Goal: Task Accomplishment & Management: Manage account settings

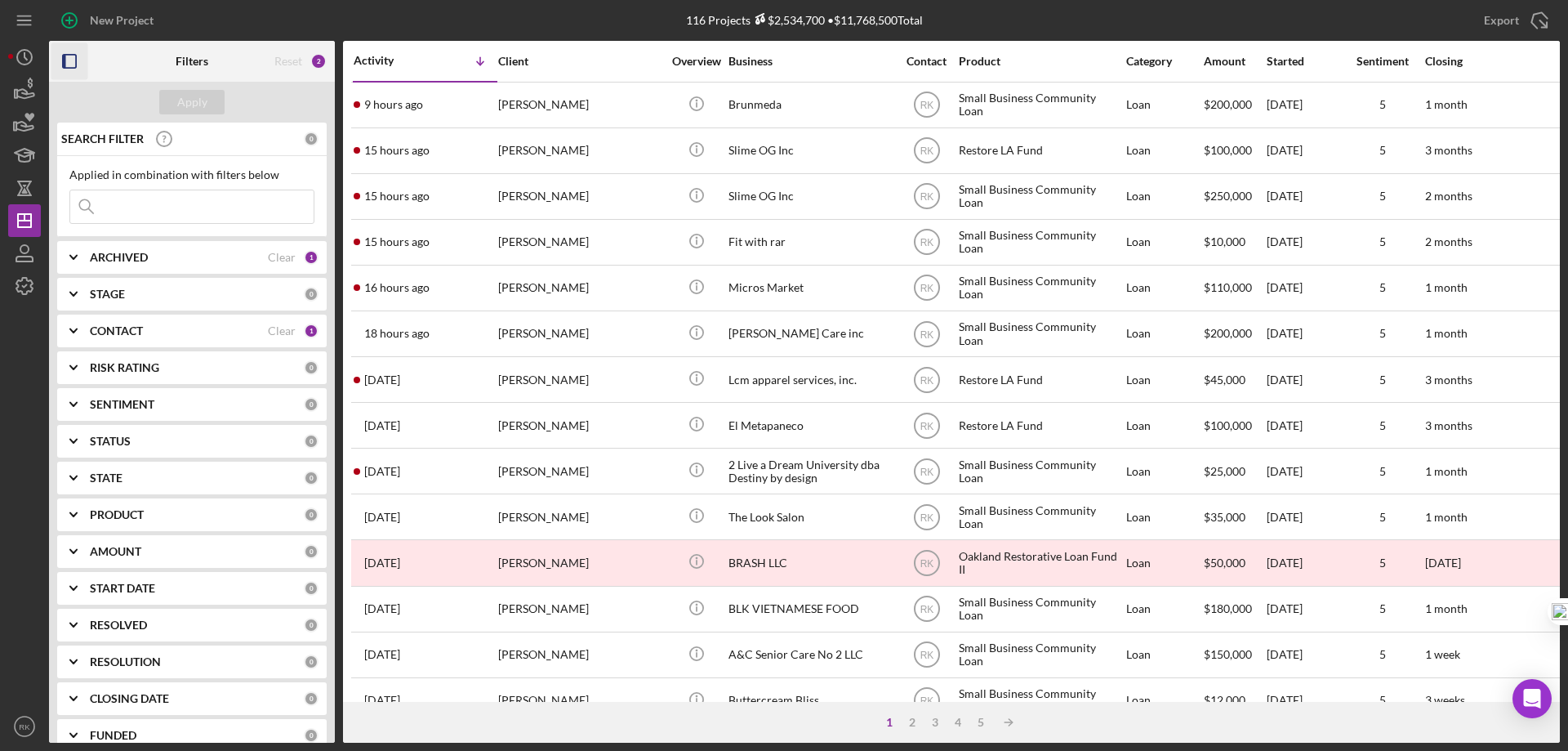
click at [71, 61] on icon "button" at bounding box center [70, 61] width 37 height 37
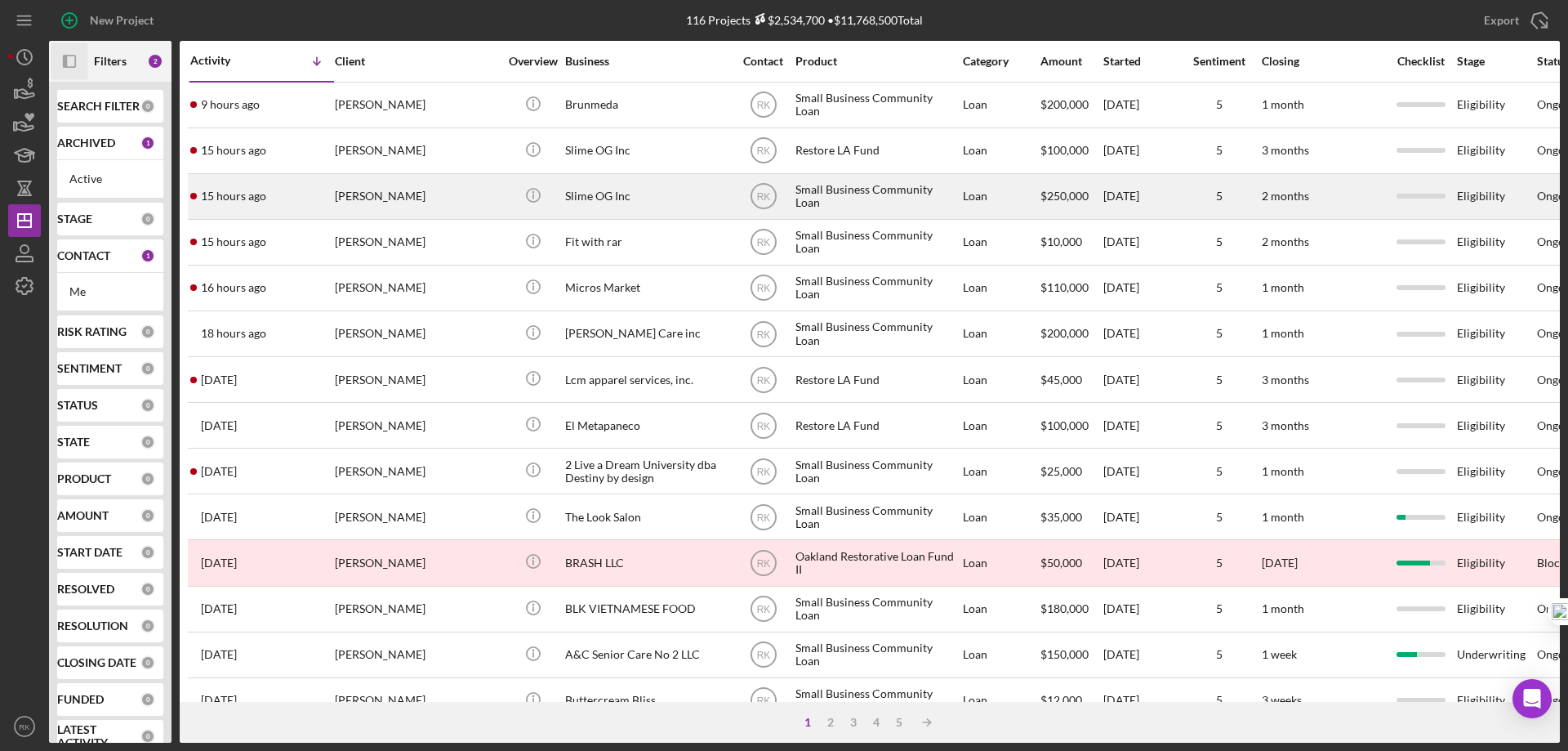
click at [453, 197] on div "[PERSON_NAME]" at bounding box center [416, 196] width 163 height 43
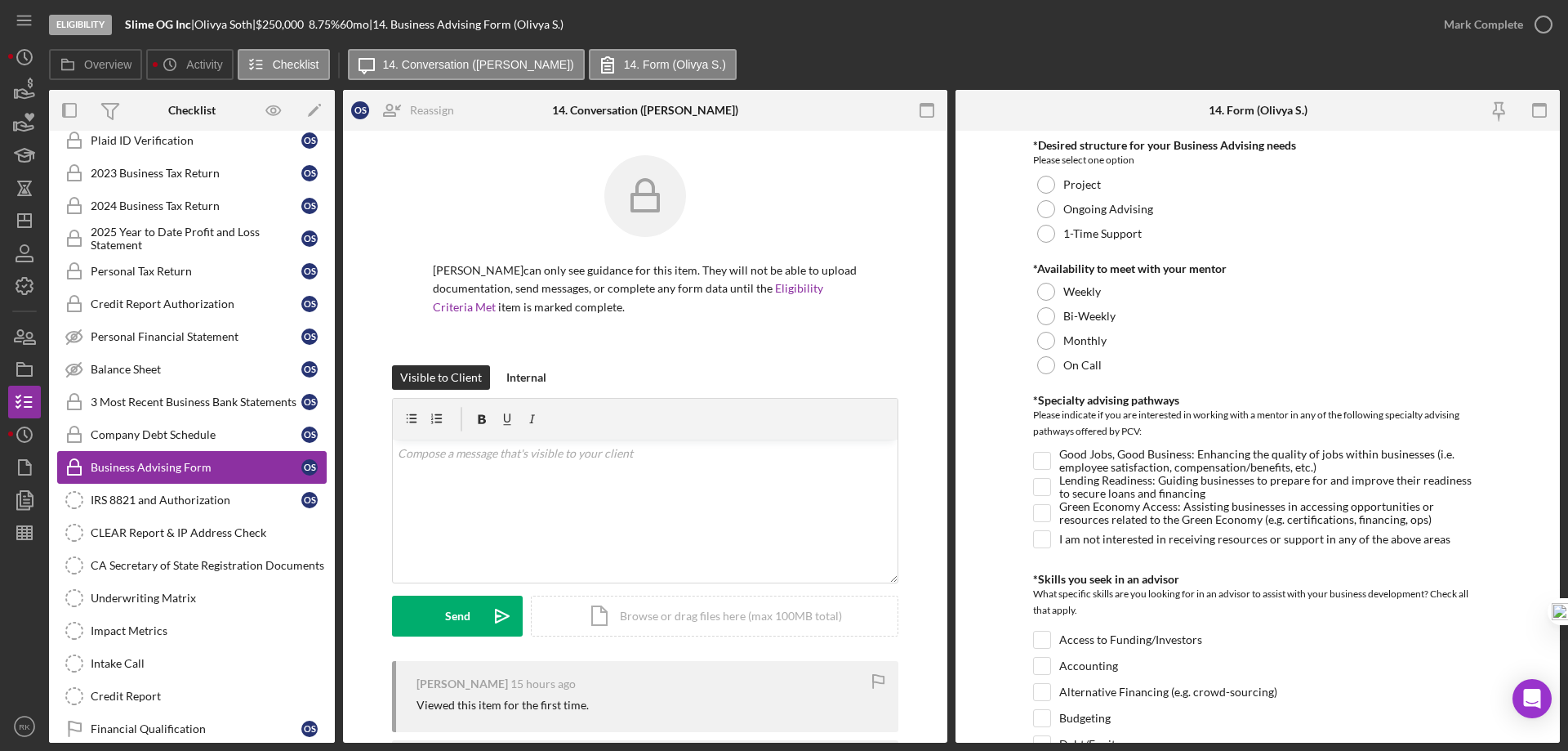
scroll to position [184, 0]
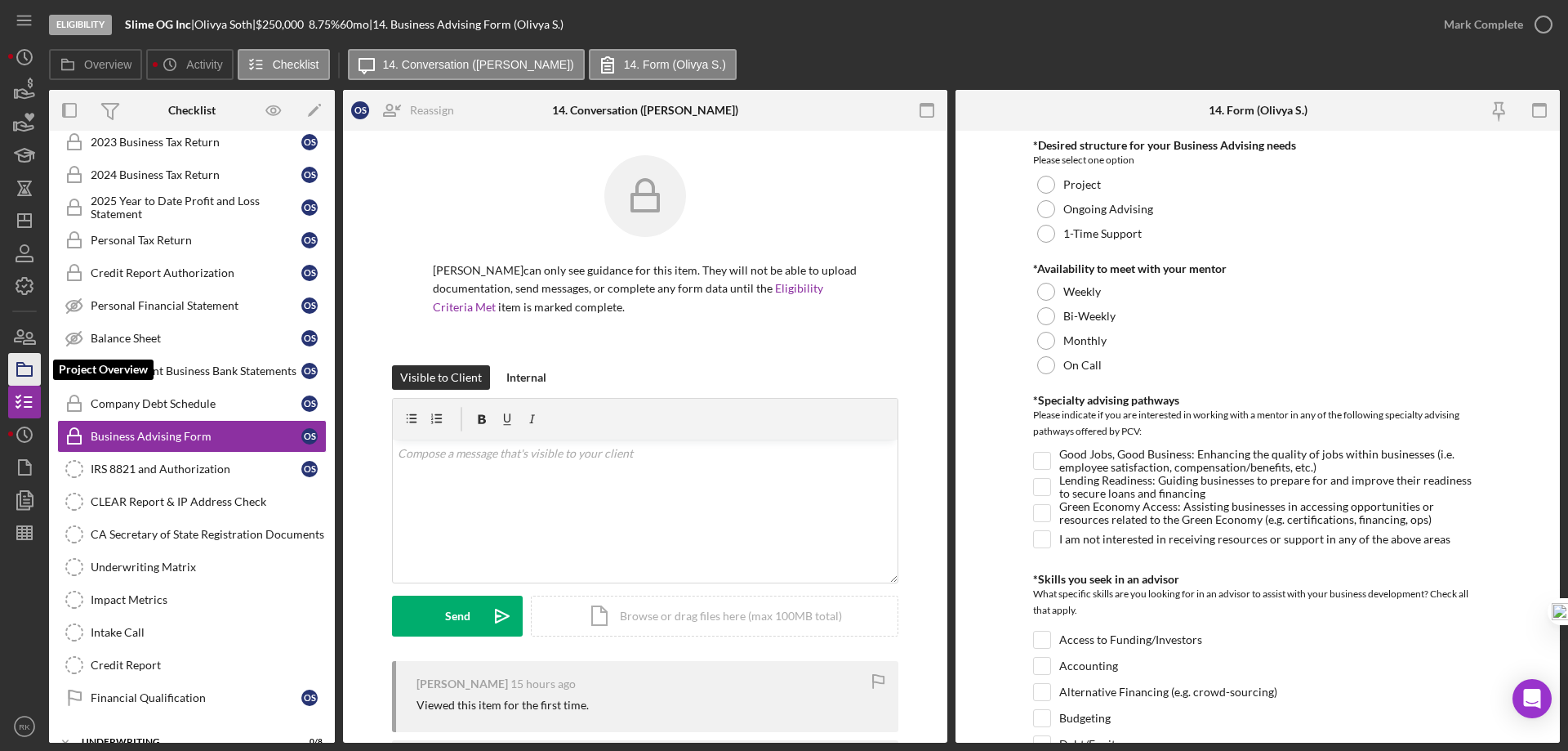
click at [20, 374] on icon "button" at bounding box center [24, 369] width 41 height 41
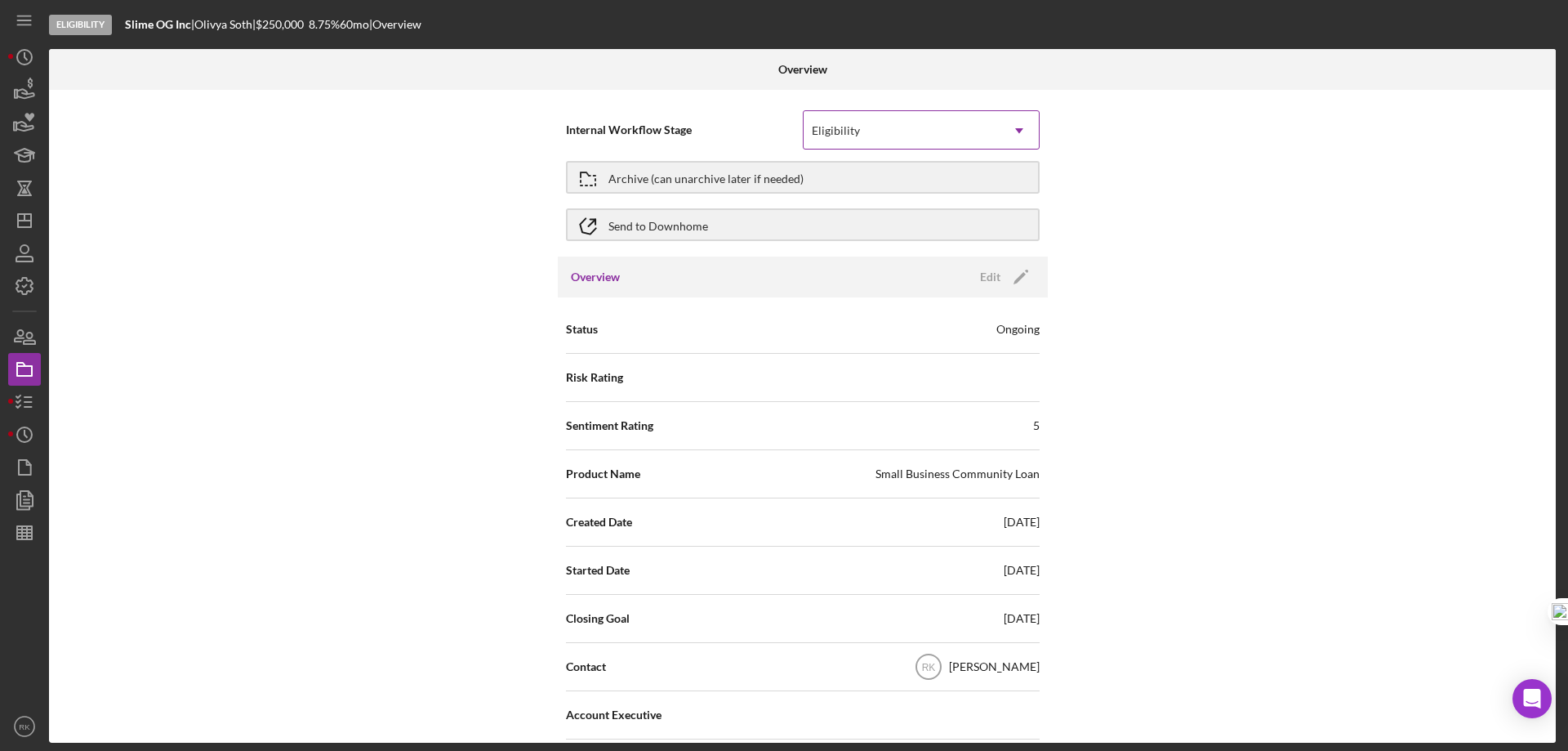
click at [1017, 133] on icon "Icon/Dropdown Arrow" at bounding box center [1019, 130] width 39 height 39
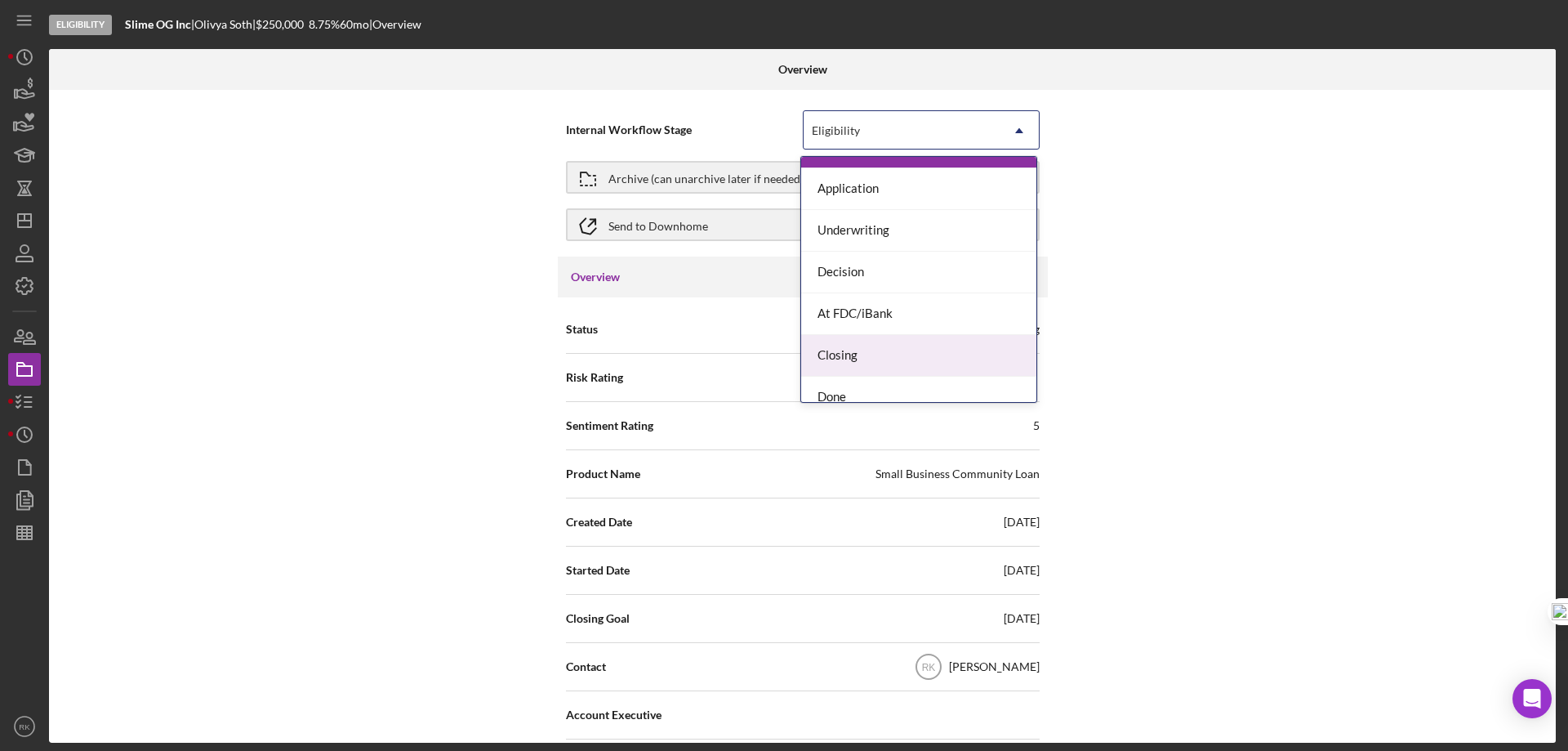
scroll to position [47, 0]
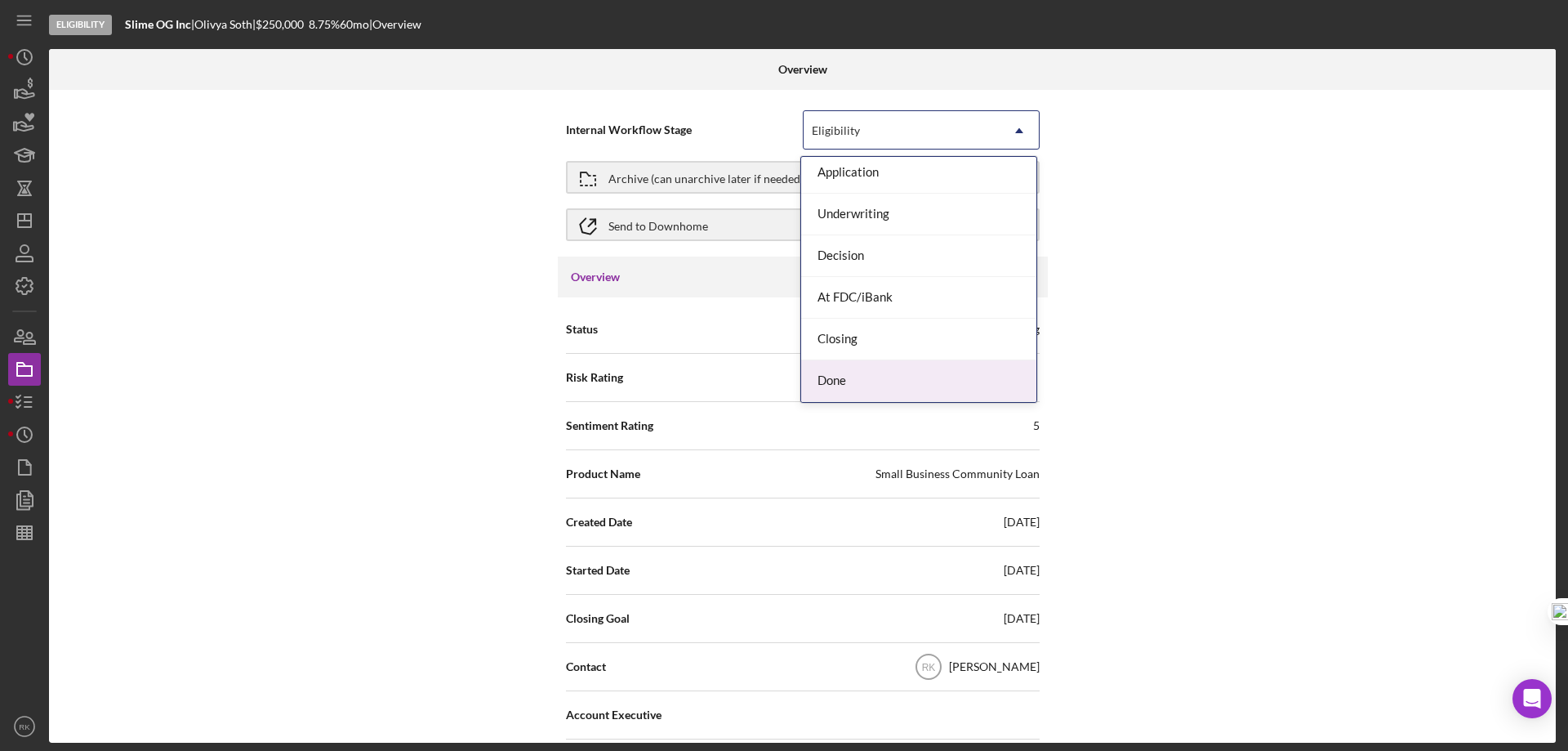
click at [897, 376] on div "Done" at bounding box center [919, 381] width 235 height 42
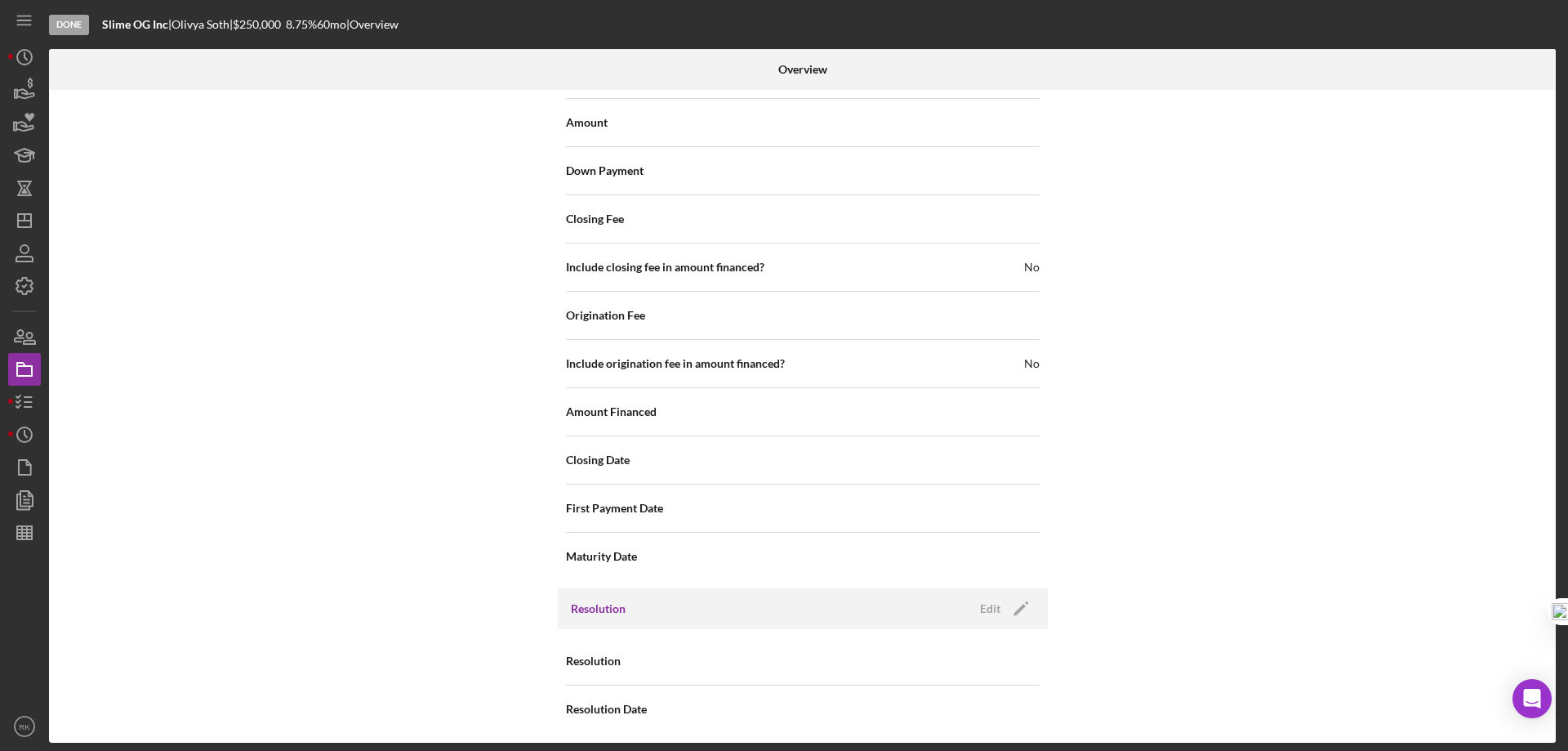
scroll to position [1938, 0]
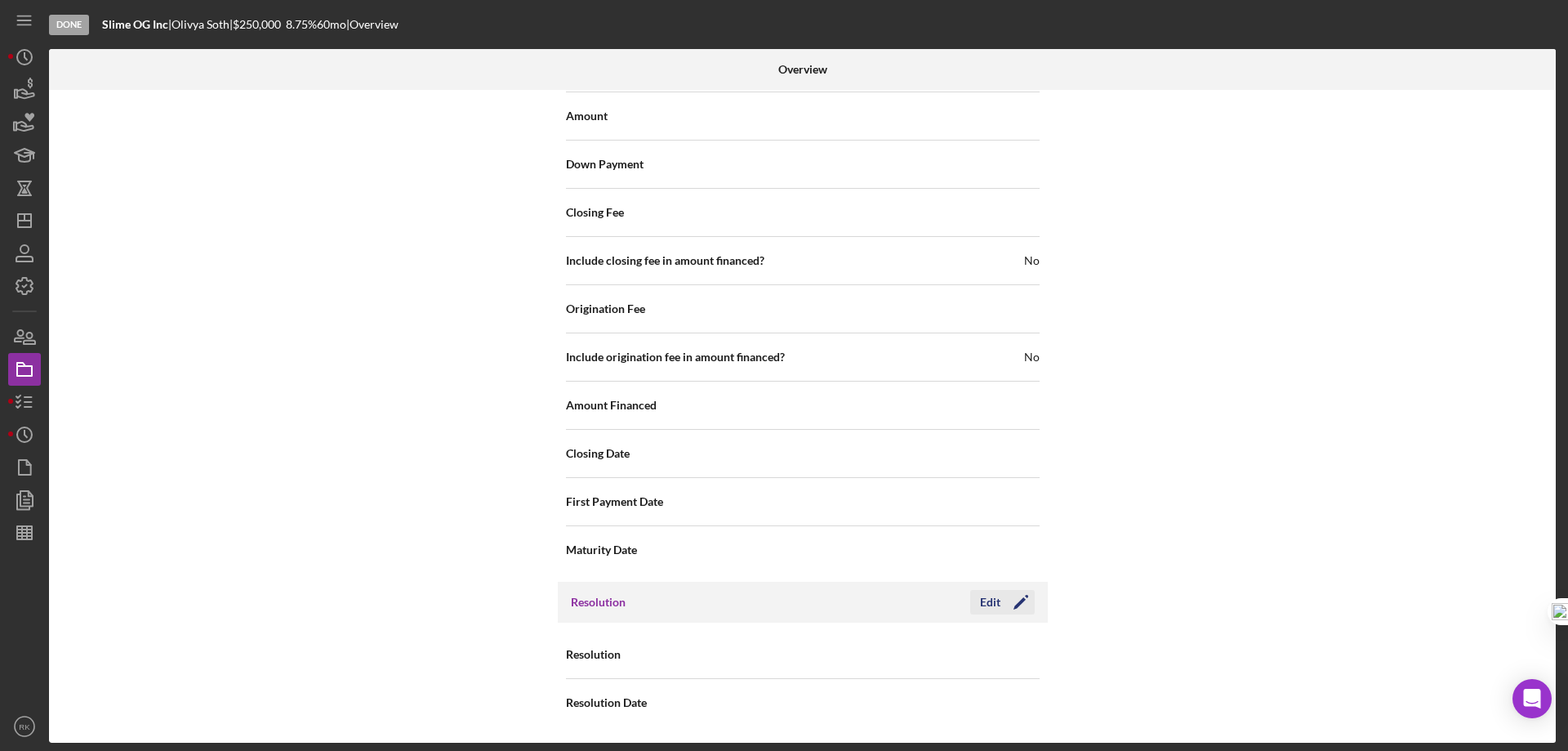
click at [1019, 602] on icon "Icon/Edit" at bounding box center [1020, 602] width 41 height 41
click at [1019, 651] on icon "Icon/Dropdown Arrow" at bounding box center [1019, 654] width 39 height 39
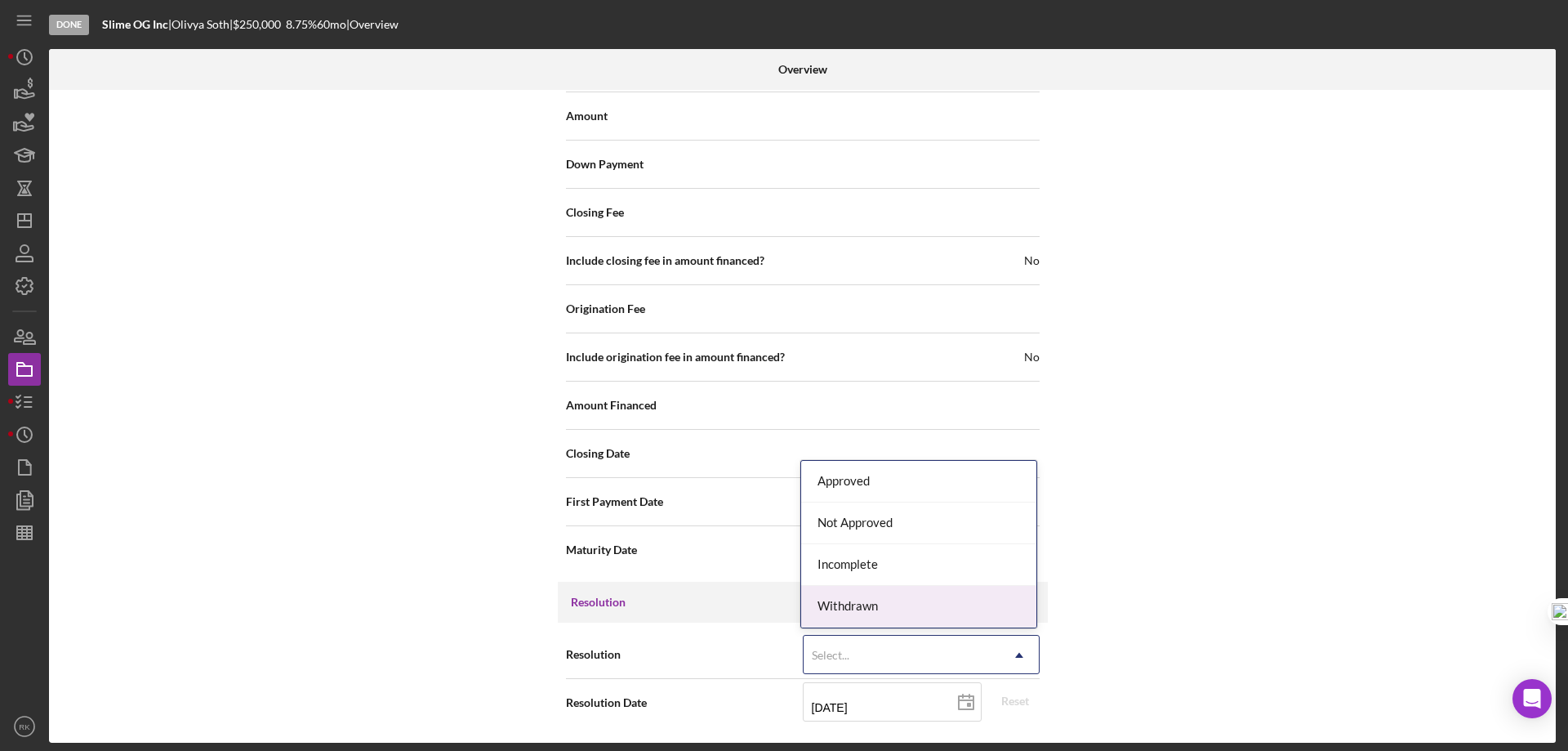
click at [881, 600] on div "Withdrawn" at bounding box center [919, 606] width 235 height 42
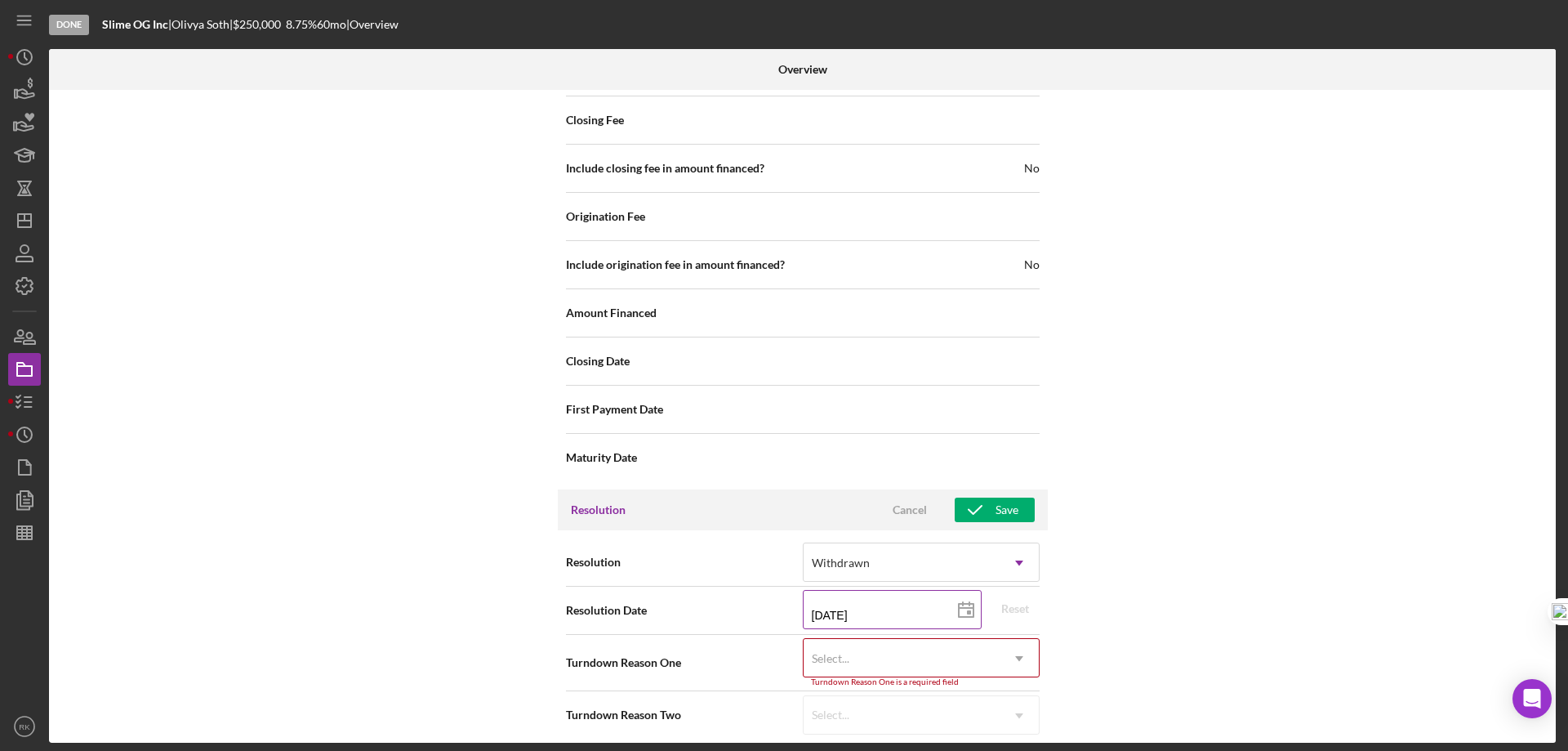
scroll to position [2042, 0]
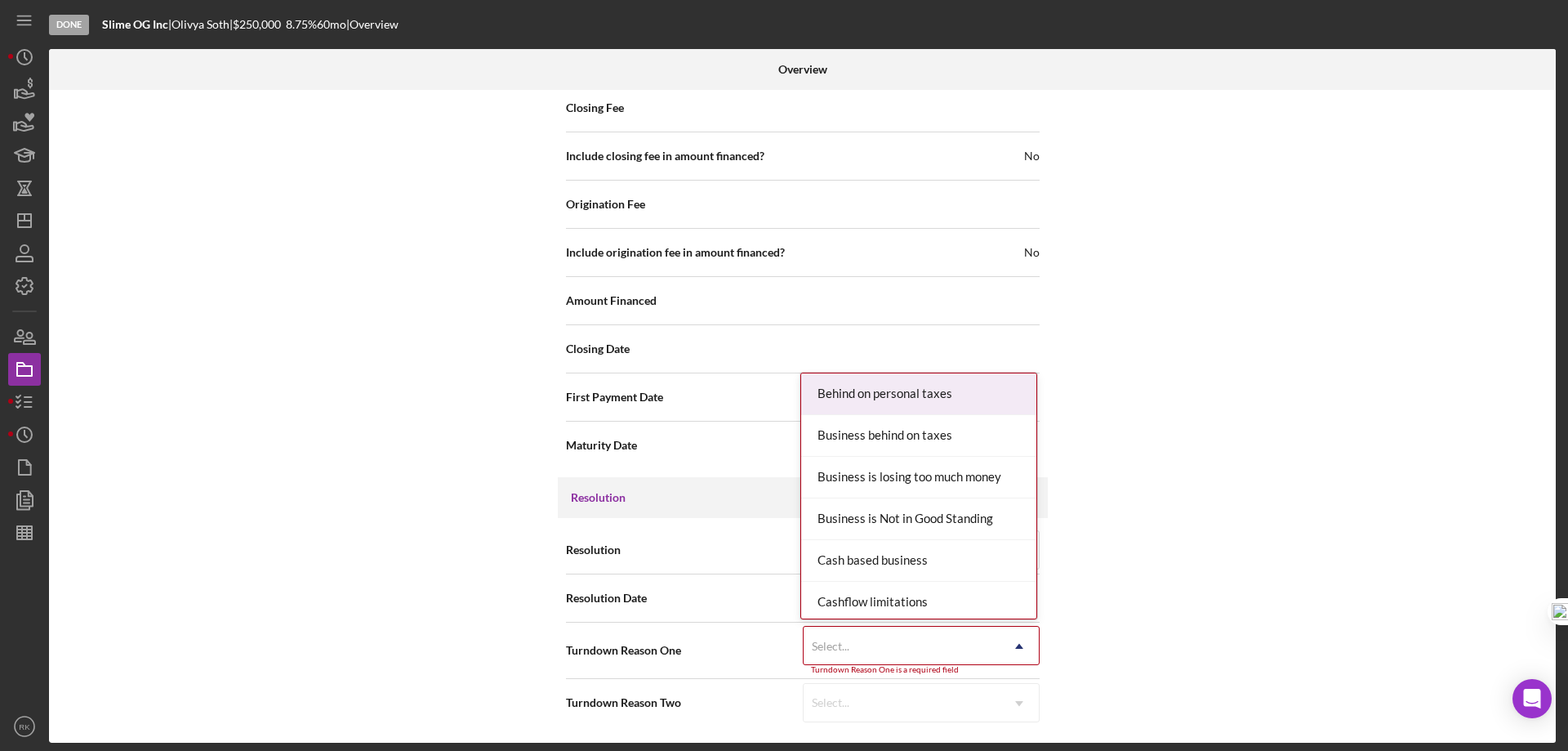
click at [1017, 640] on icon "Icon/Dropdown Arrow" at bounding box center [1019, 645] width 39 height 39
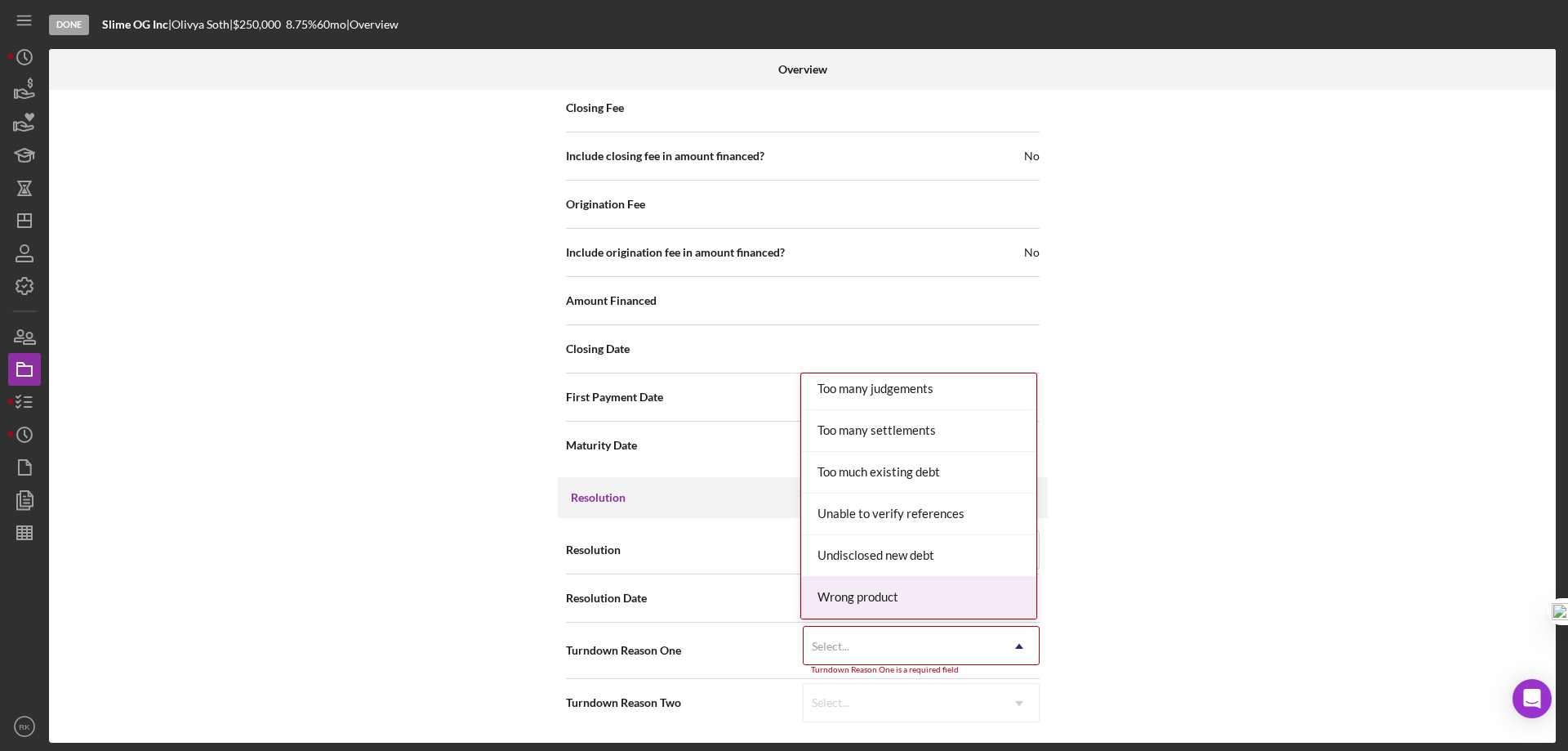
click at [902, 598] on div "Wrong product" at bounding box center [919, 597] width 235 height 42
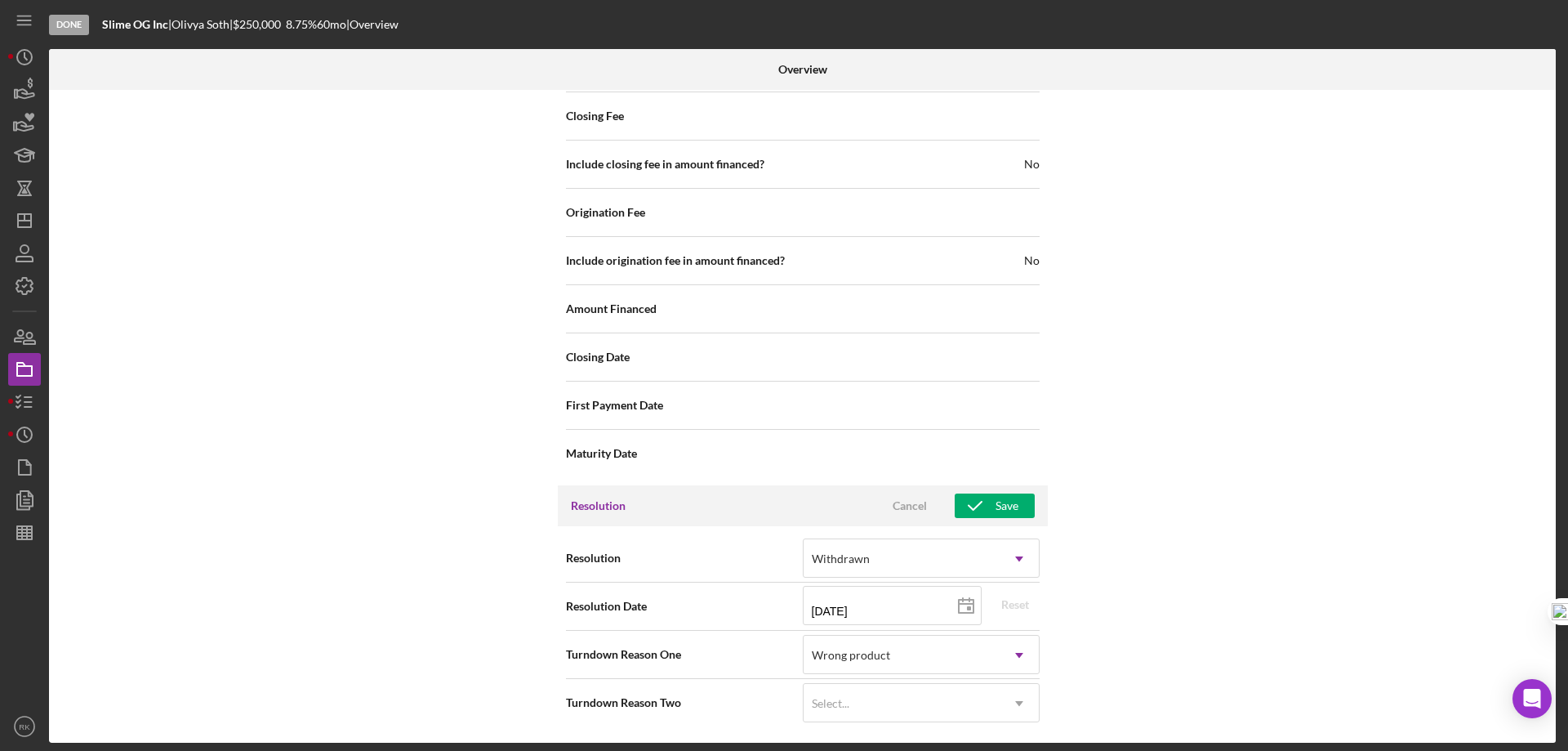
scroll to position [2034, 0]
click at [989, 506] on icon "button" at bounding box center [975, 505] width 41 height 41
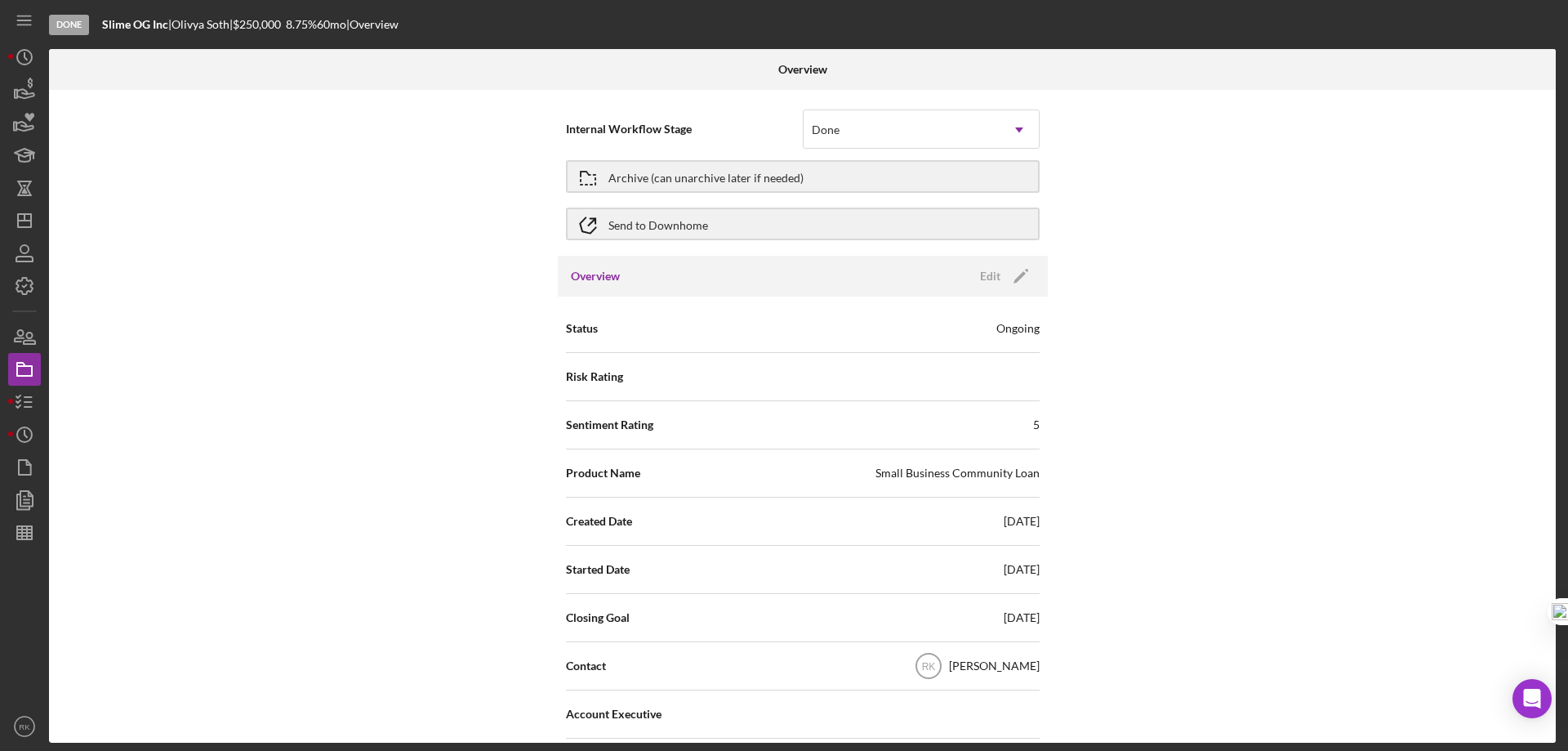
scroll to position [0, 0]
click at [585, 177] on icon "button" at bounding box center [587, 178] width 41 height 41
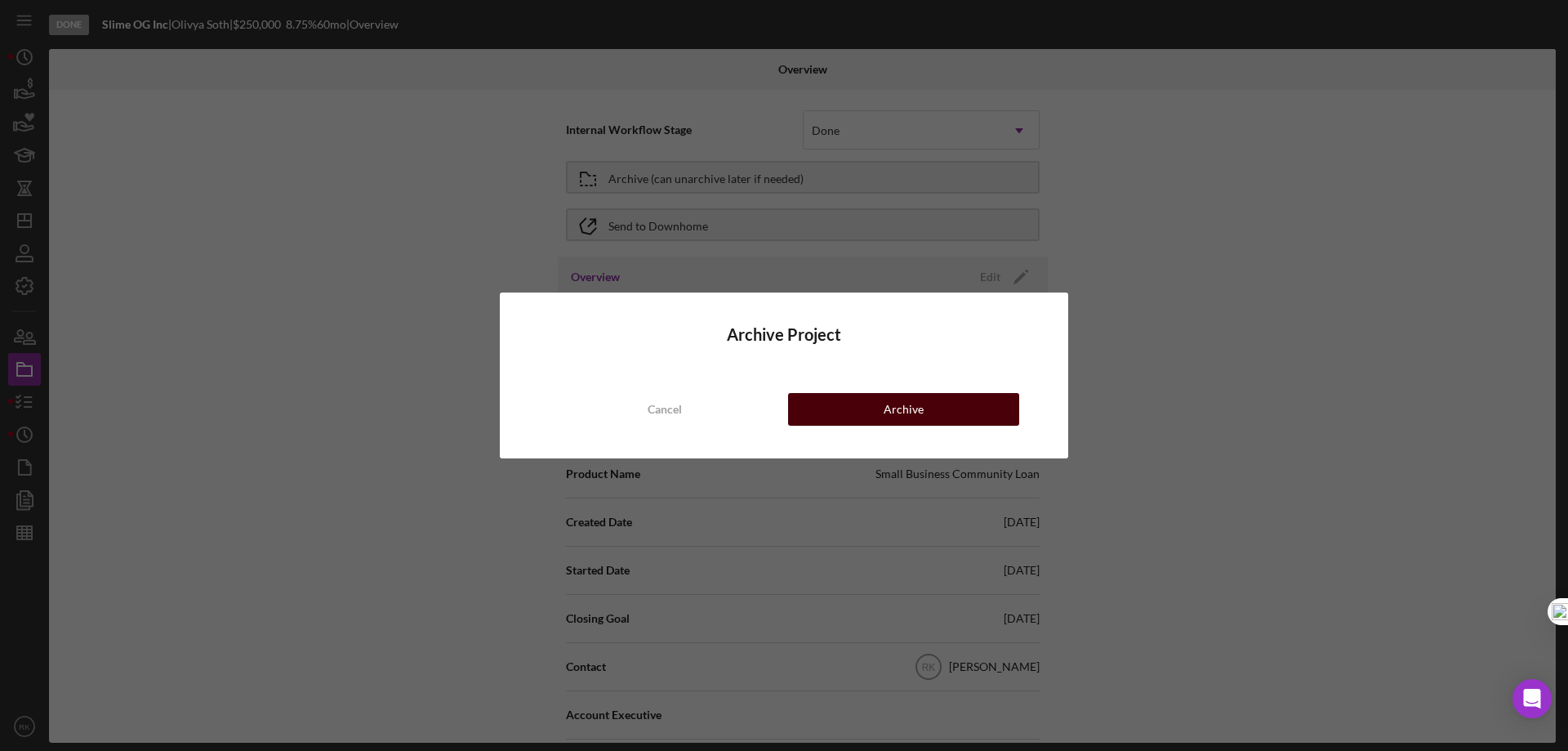
click at [868, 409] on button "Archive" at bounding box center [903, 409] width 231 height 33
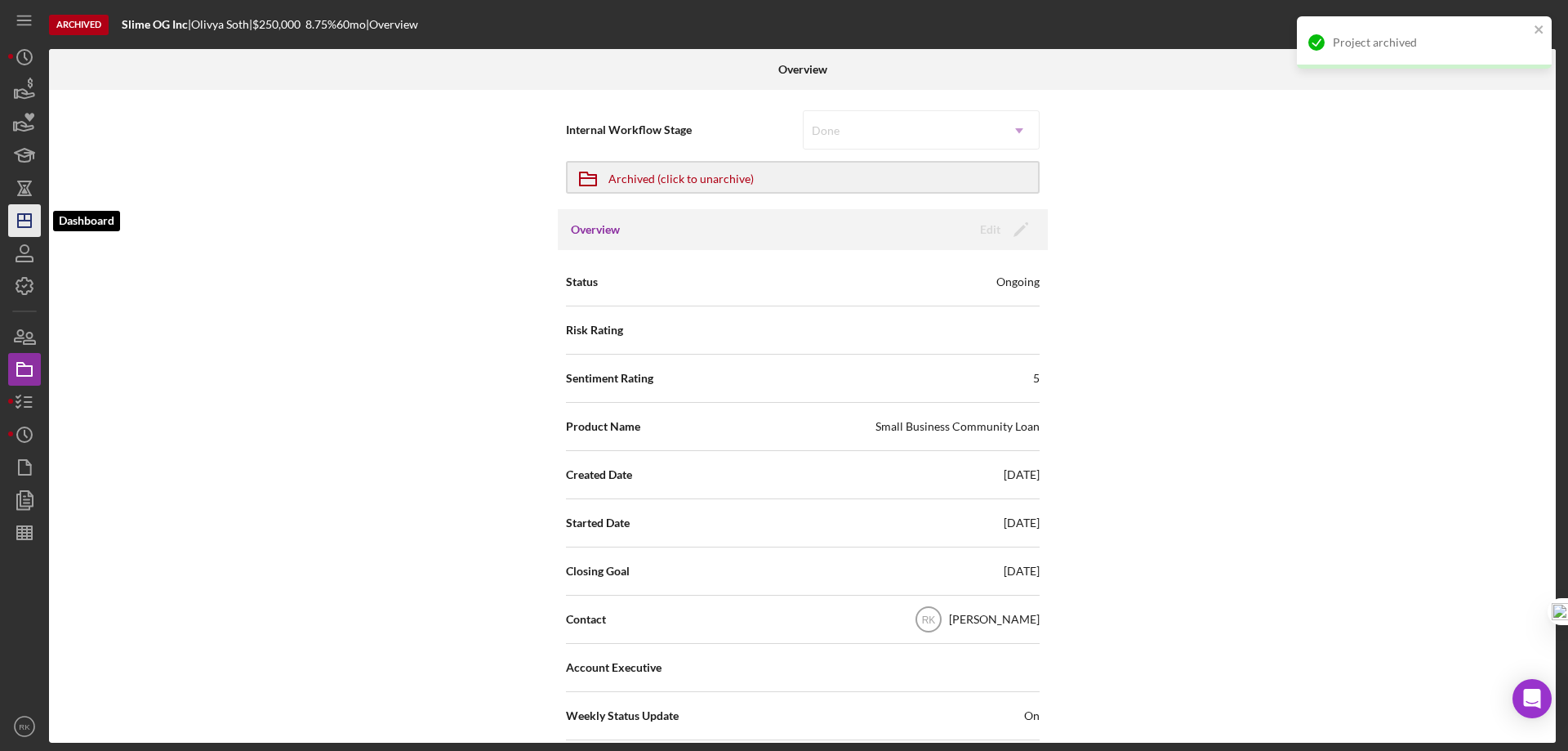
click at [28, 214] on polygon "button" at bounding box center [24, 221] width 13 height 13
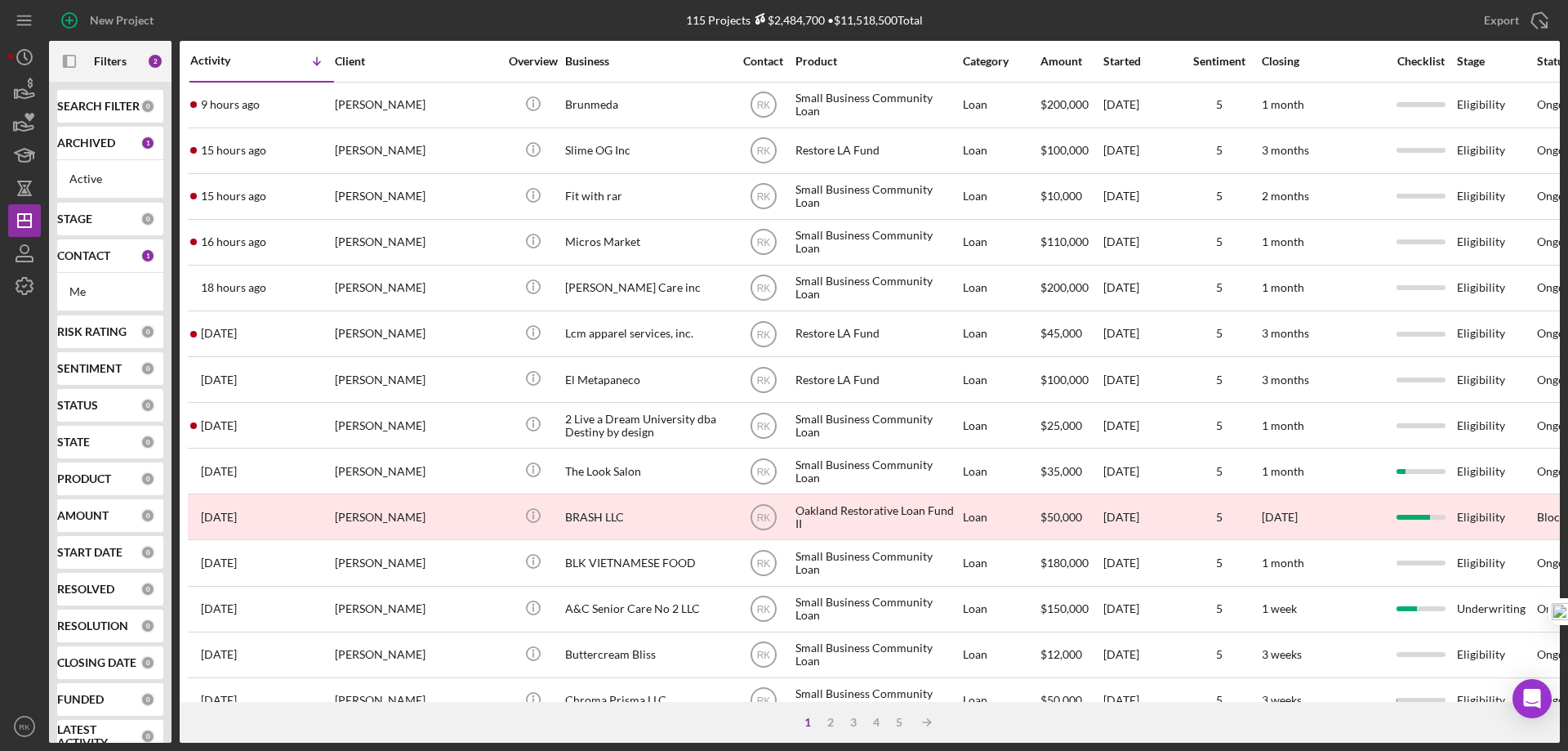
click at [93, 254] on b "CONTACT" at bounding box center [83, 256] width 53 height 13
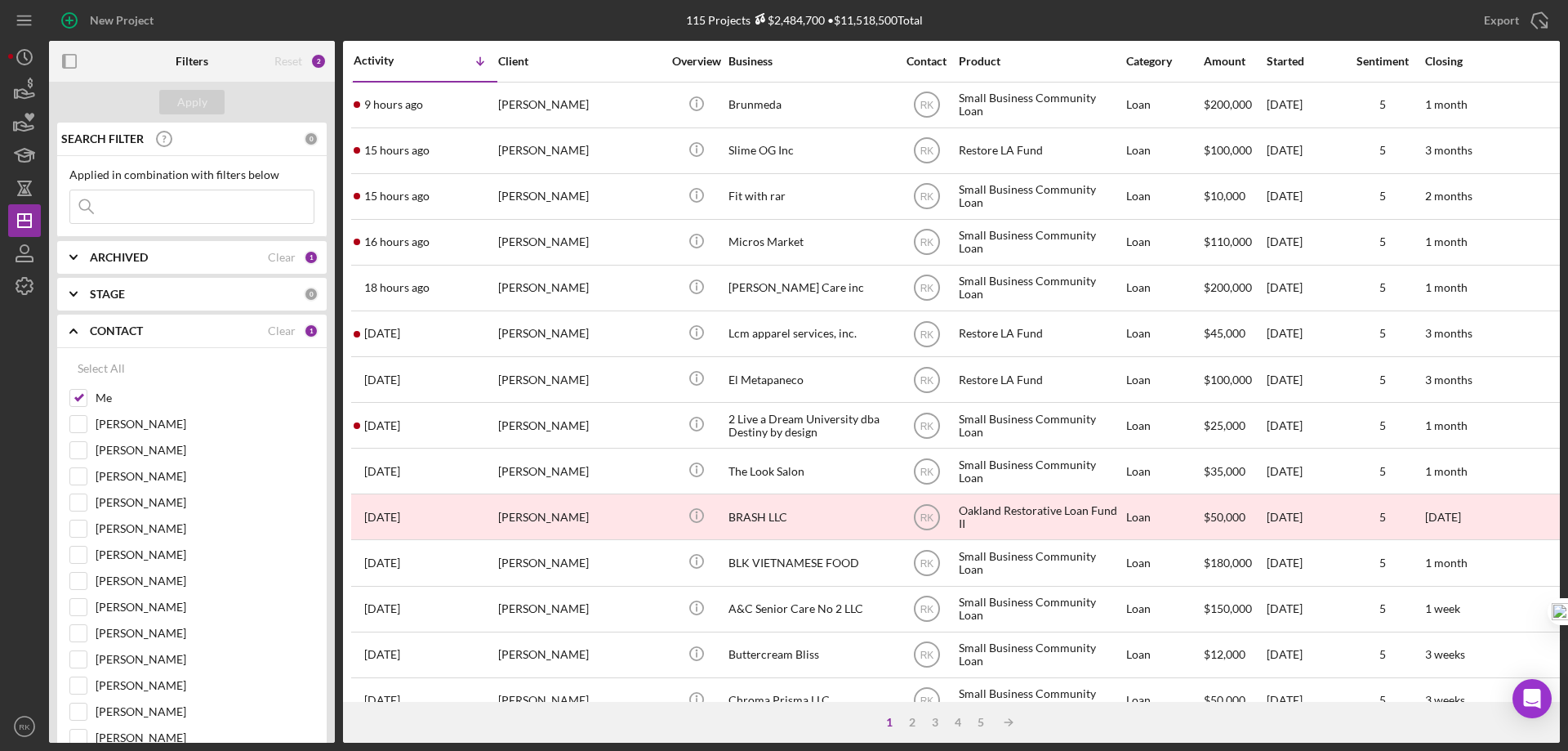
click at [93, 254] on icon "Icon/Expander" at bounding box center [73, 257] width 41 height 41
click at [84, 328] on icon "Icon/Expander" at bounding box center [73, 331] width 41 height 41
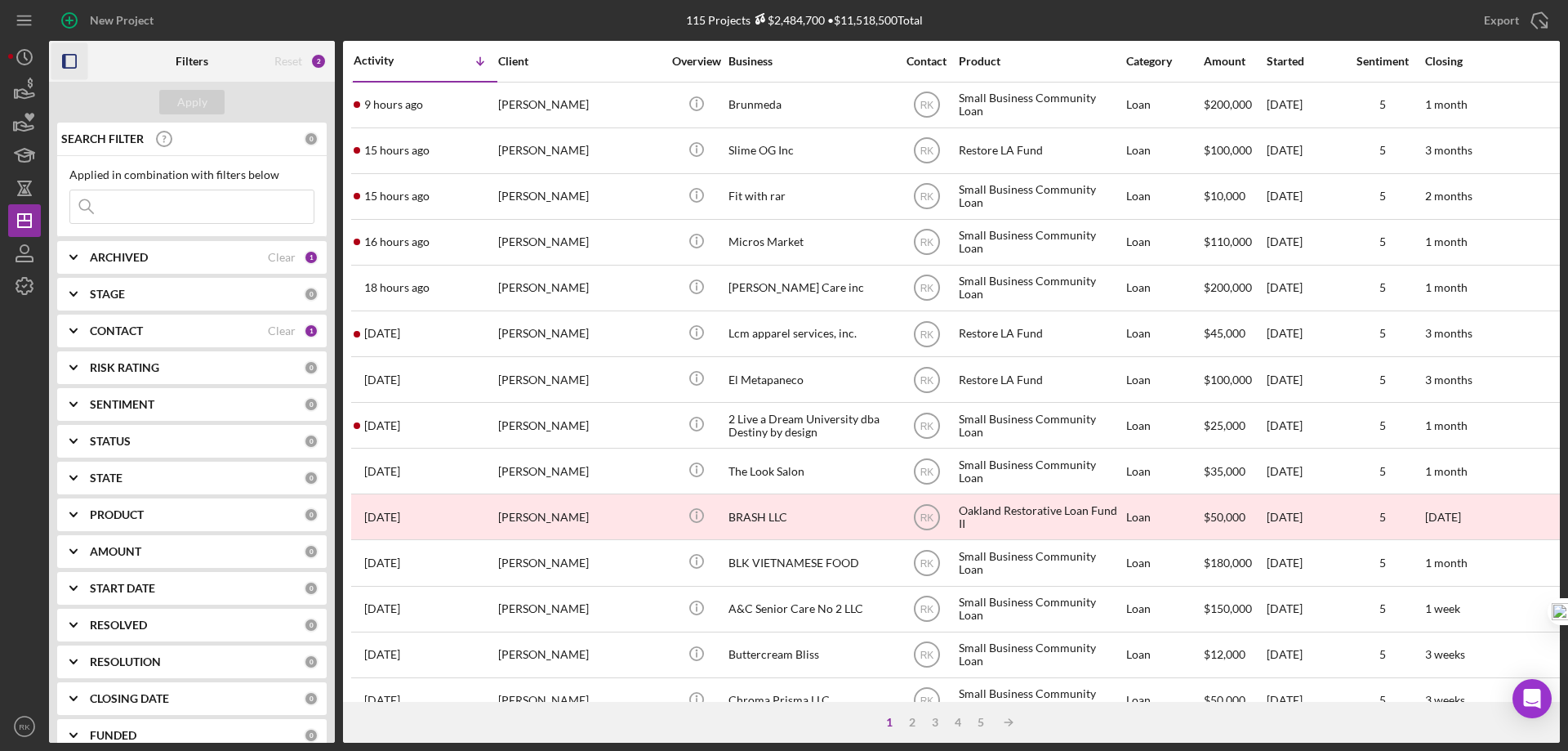
click at [63, 62] on rect "button" at bounding box center [70, 61] width 13 height 13
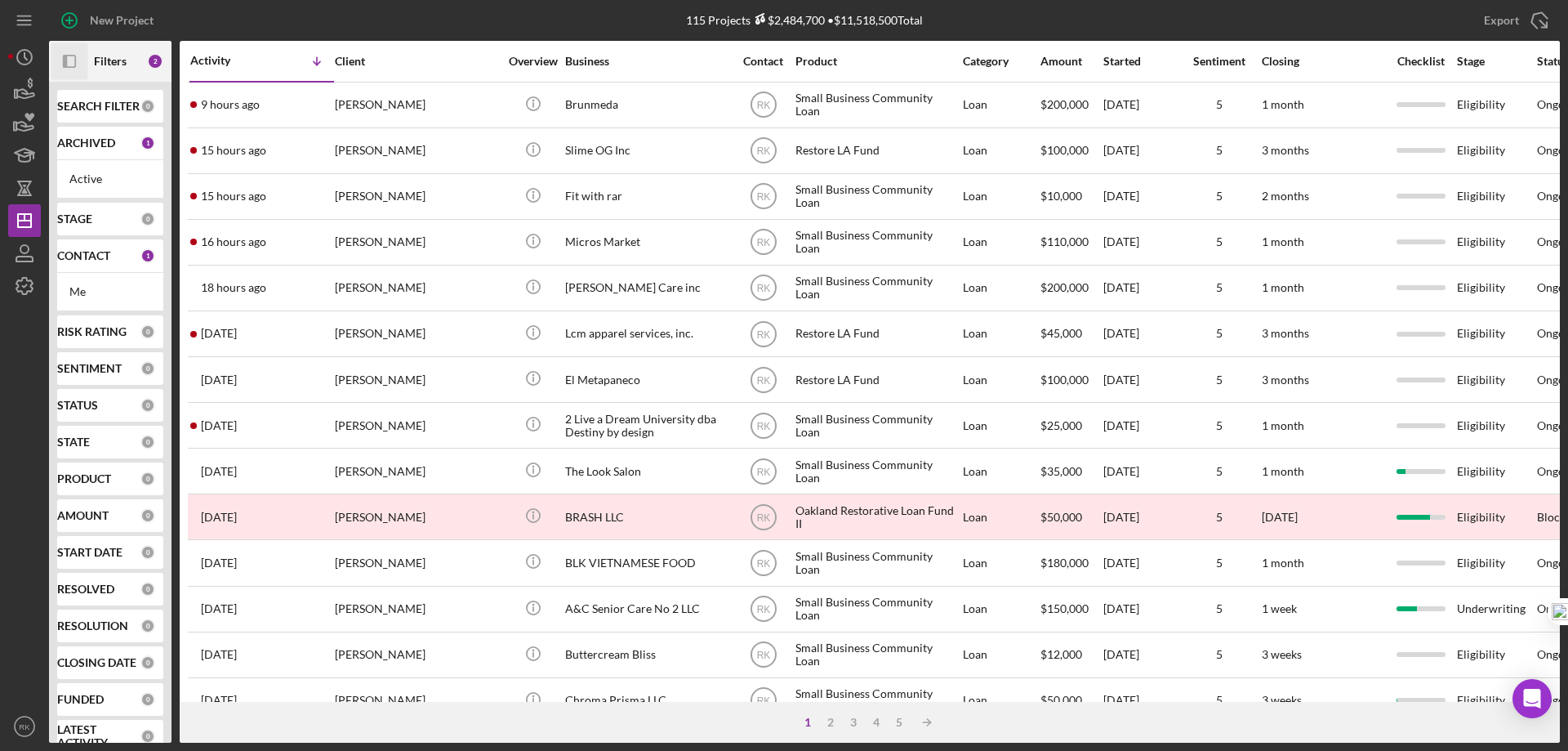
click at [79, 257] on b "CONTACT" at bounding box center [83, 256] width 53 height 13
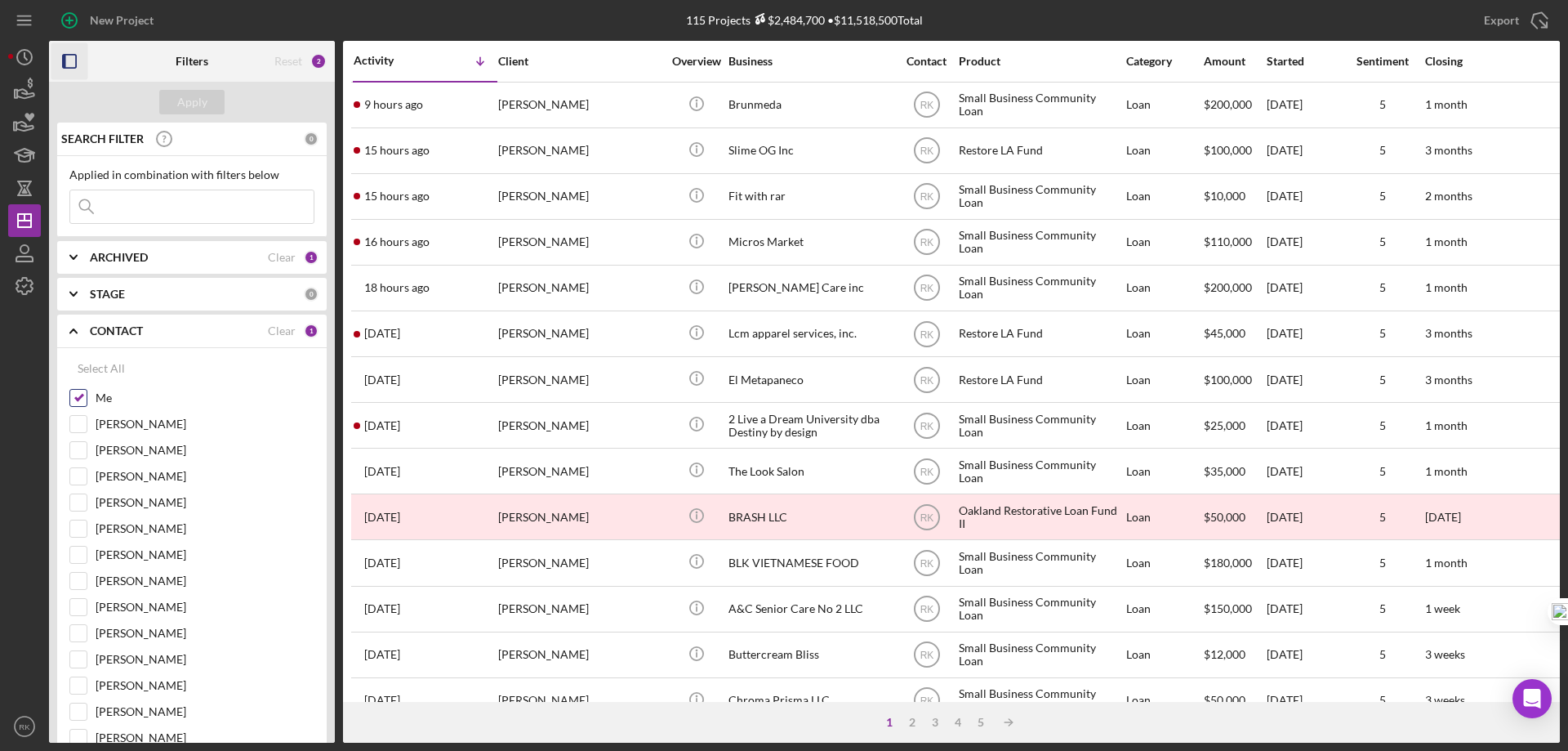
click at [76, 404] on input "Me" at bounding box center [79, 398] width 16 height 16
checkbox input "false"
click at [80, 499] on input "Stephanie Simotas" at bounding box center [79, 502] width 16 height 16
checkbox input "true"
click at [188, 101] on div "Apply" at bounding box center [191, 101] width 30 height 24
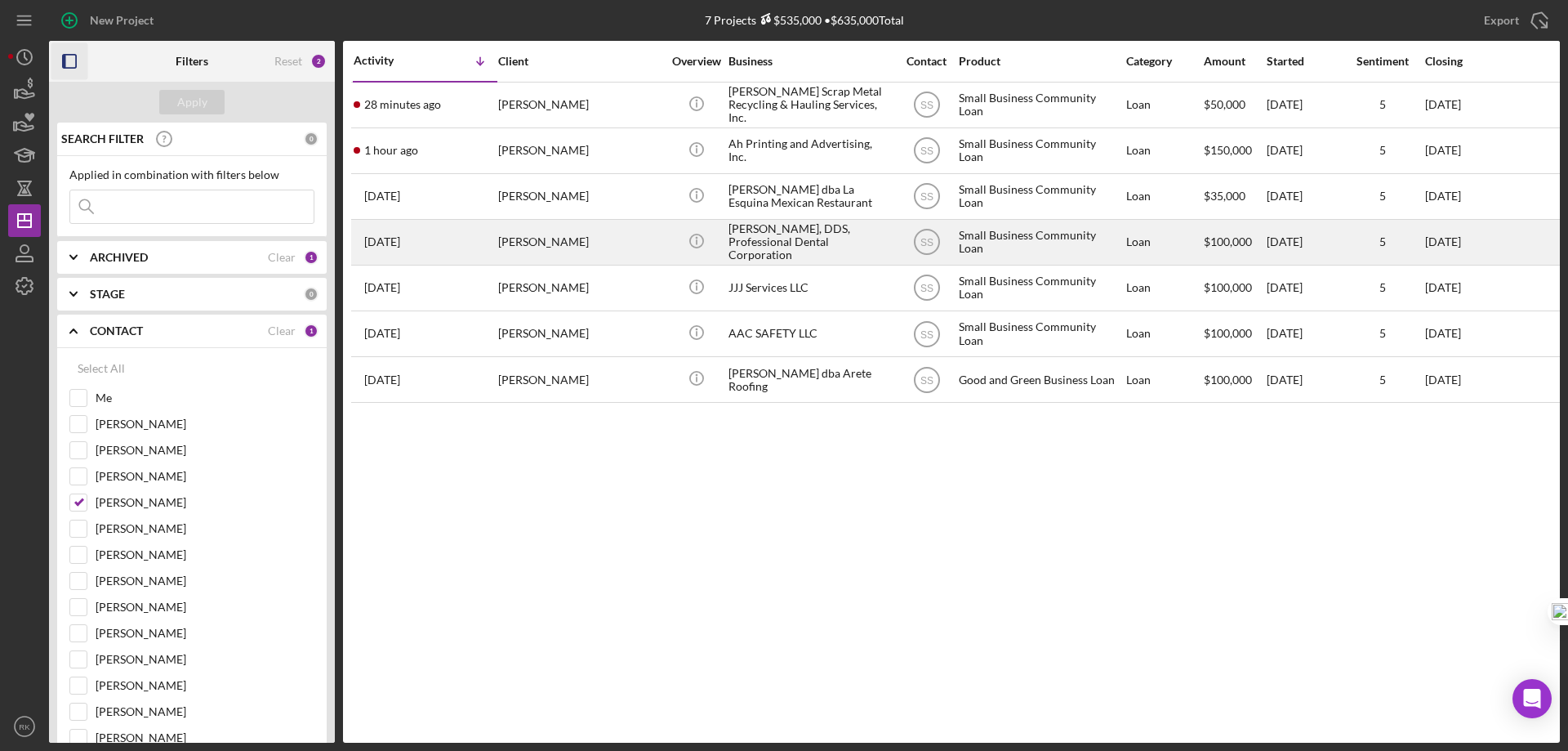
click at [751, 244] on div "Ekaterina N. Galina, DDS, Professional Dental Corporation" at bounding box center [809, 242] width 163 height 43
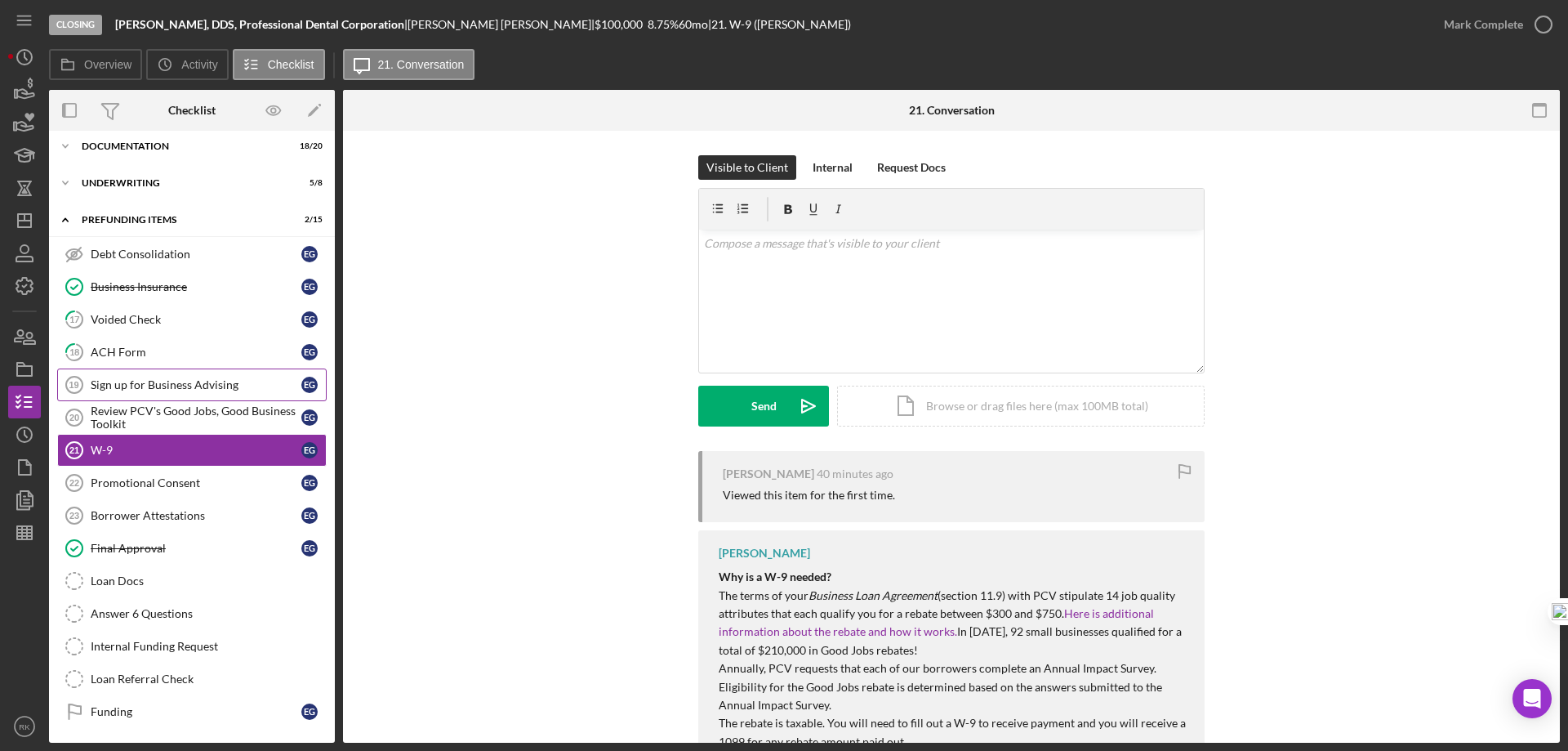
scroll to position [47, 0]
click at [137, 317] on div "Voided Check" at bounding box center [195, 317] width 210 height 13
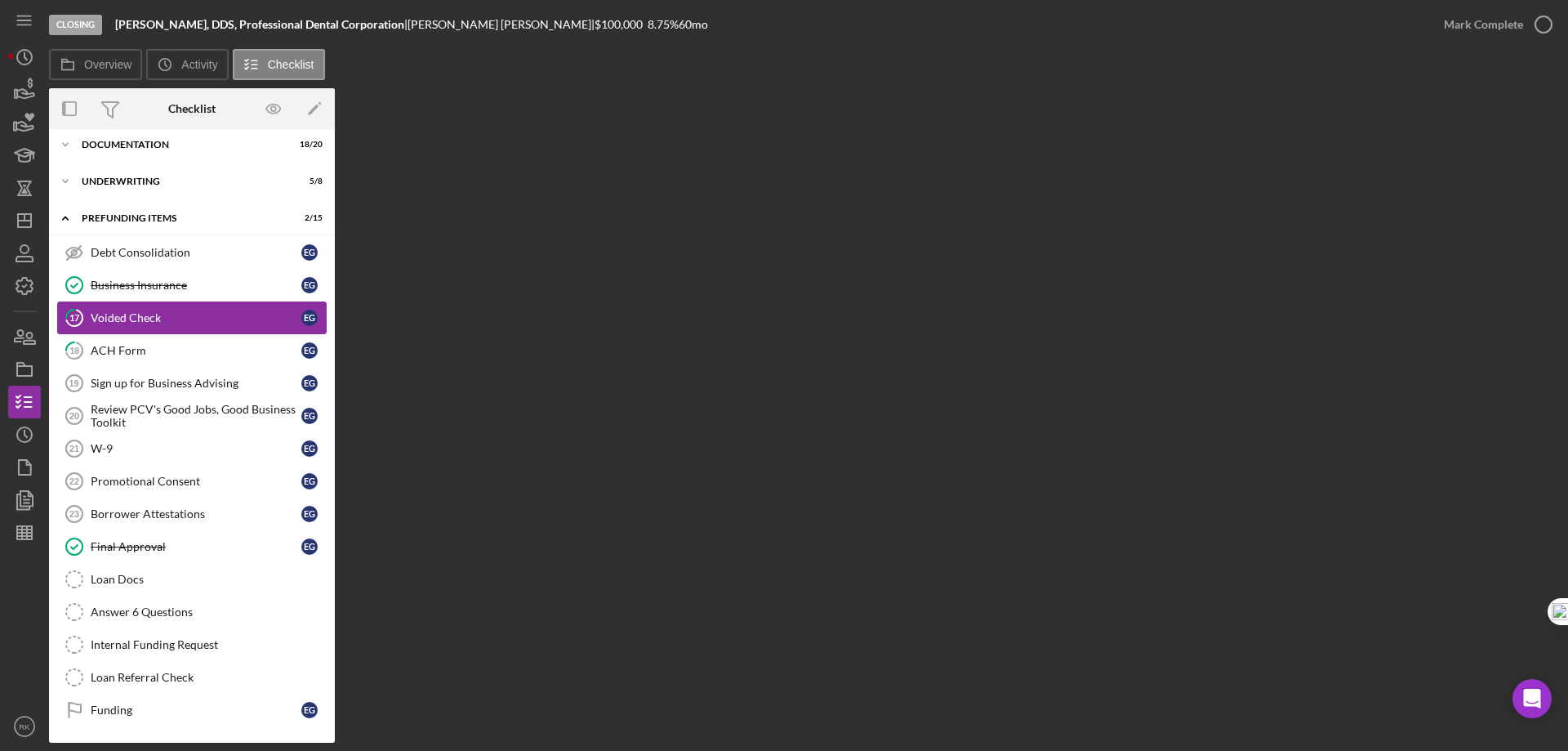
scroll to position [47, 0]
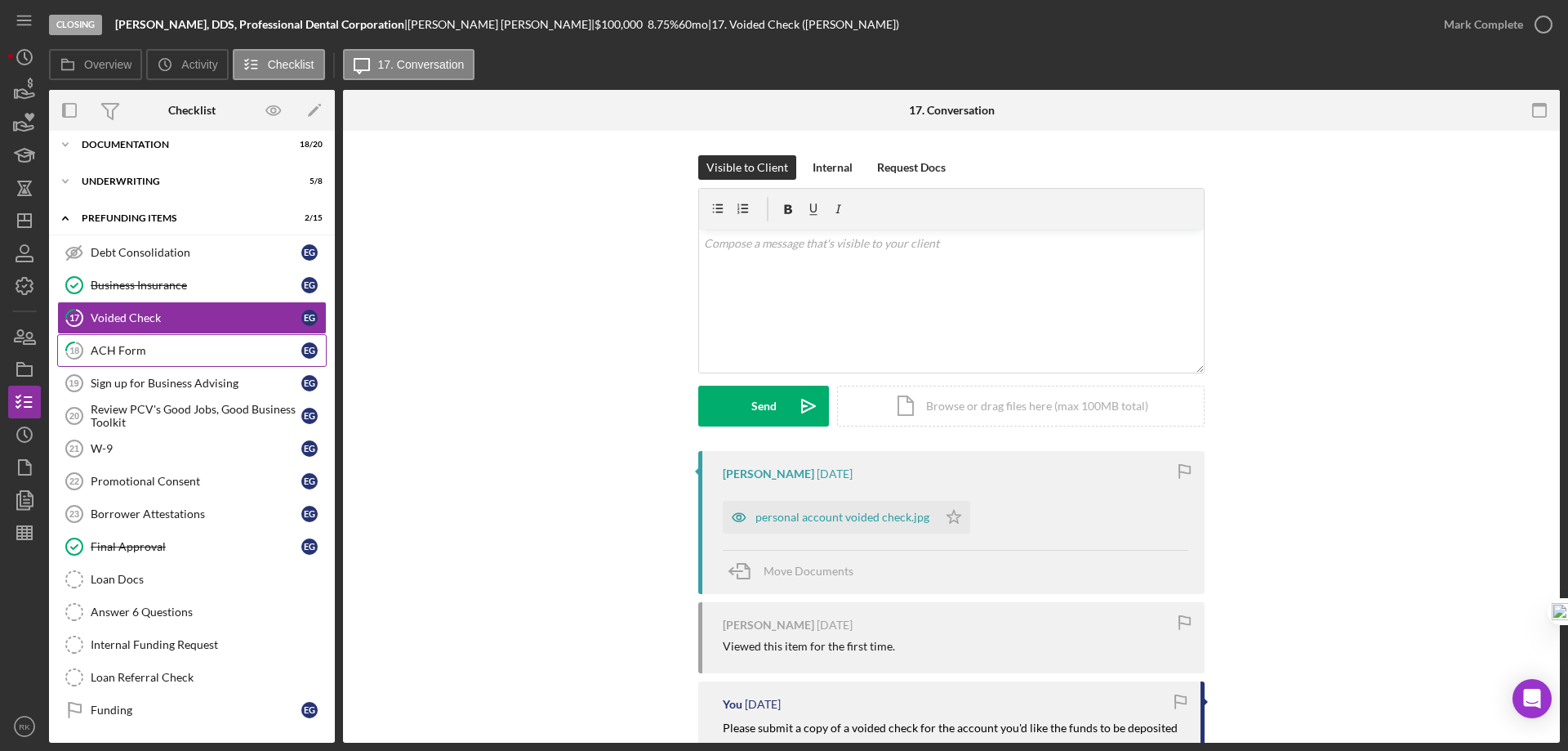
click at [144, 355] on div "ACH Form" at bounding box center [195, 351] width 210 height 13
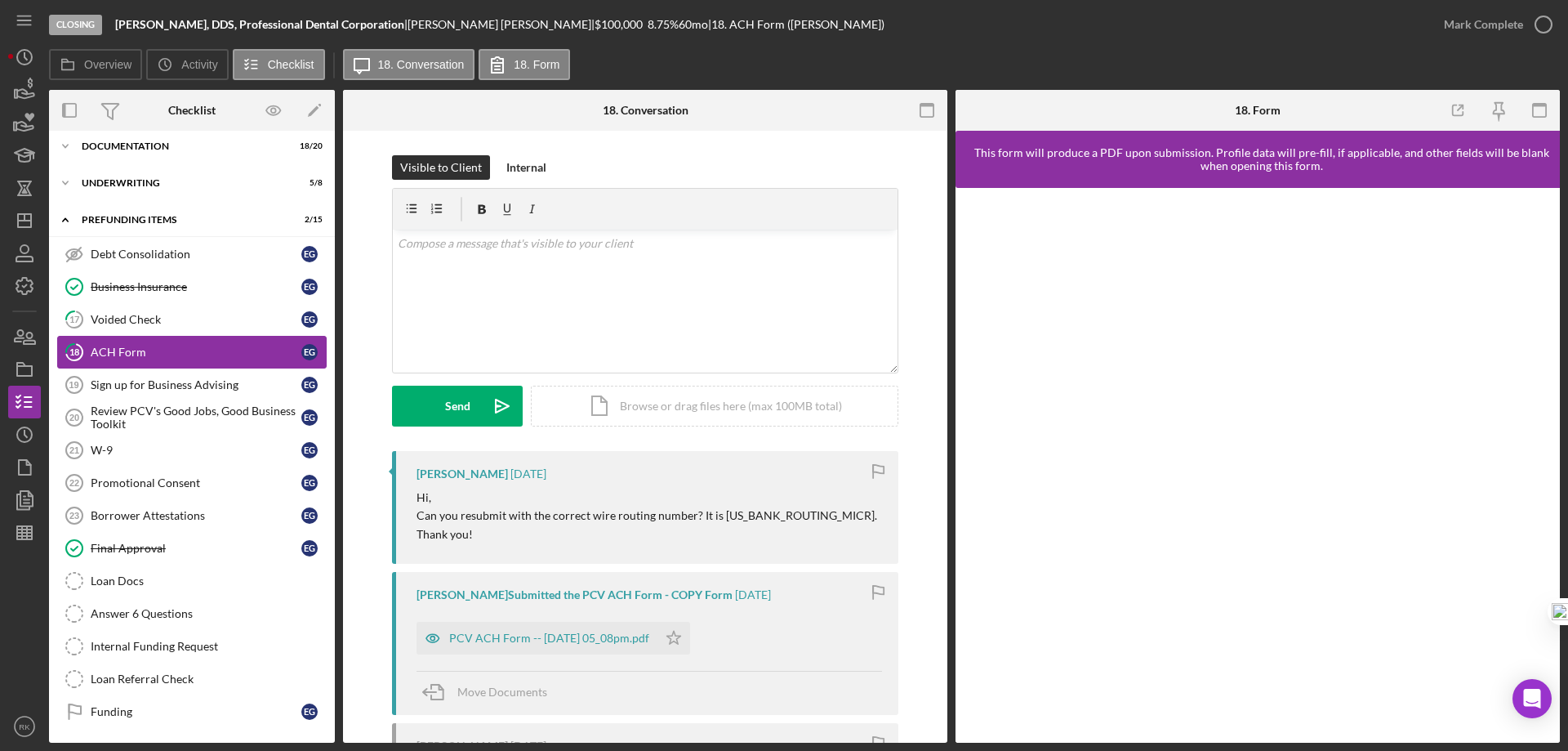
scroll to position [47, 0]
click at [114, 390] on link "Sign up for Business Advising 19 Sign up for Business Advising E G" at bounding box center [191, 383] width 269 height 33
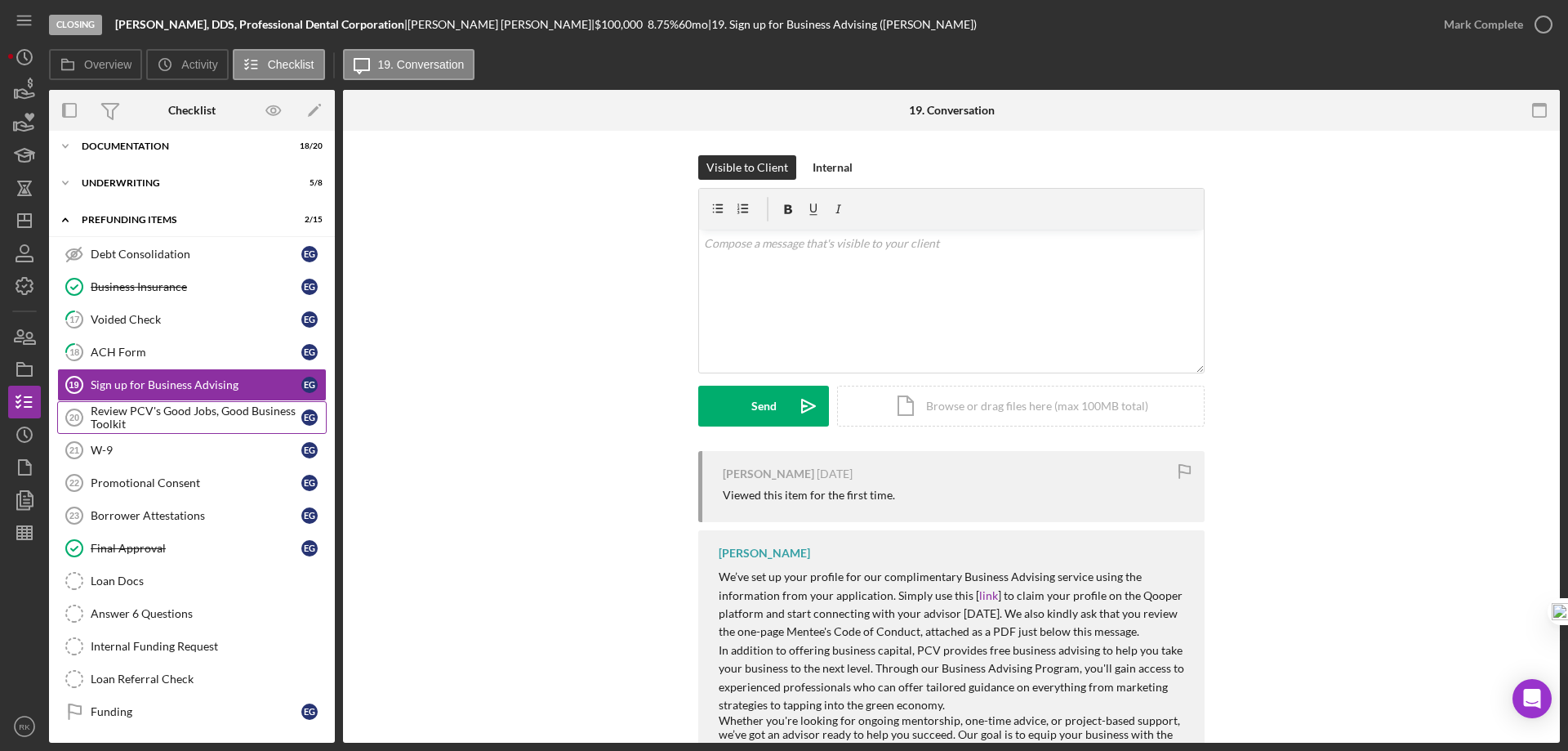
scroll to position [47, 0]
click at [126, 413] on div "Review PCV's Good Jobs, Good Business Toolkit" at bounding box center [195, 416] width 210 height 26
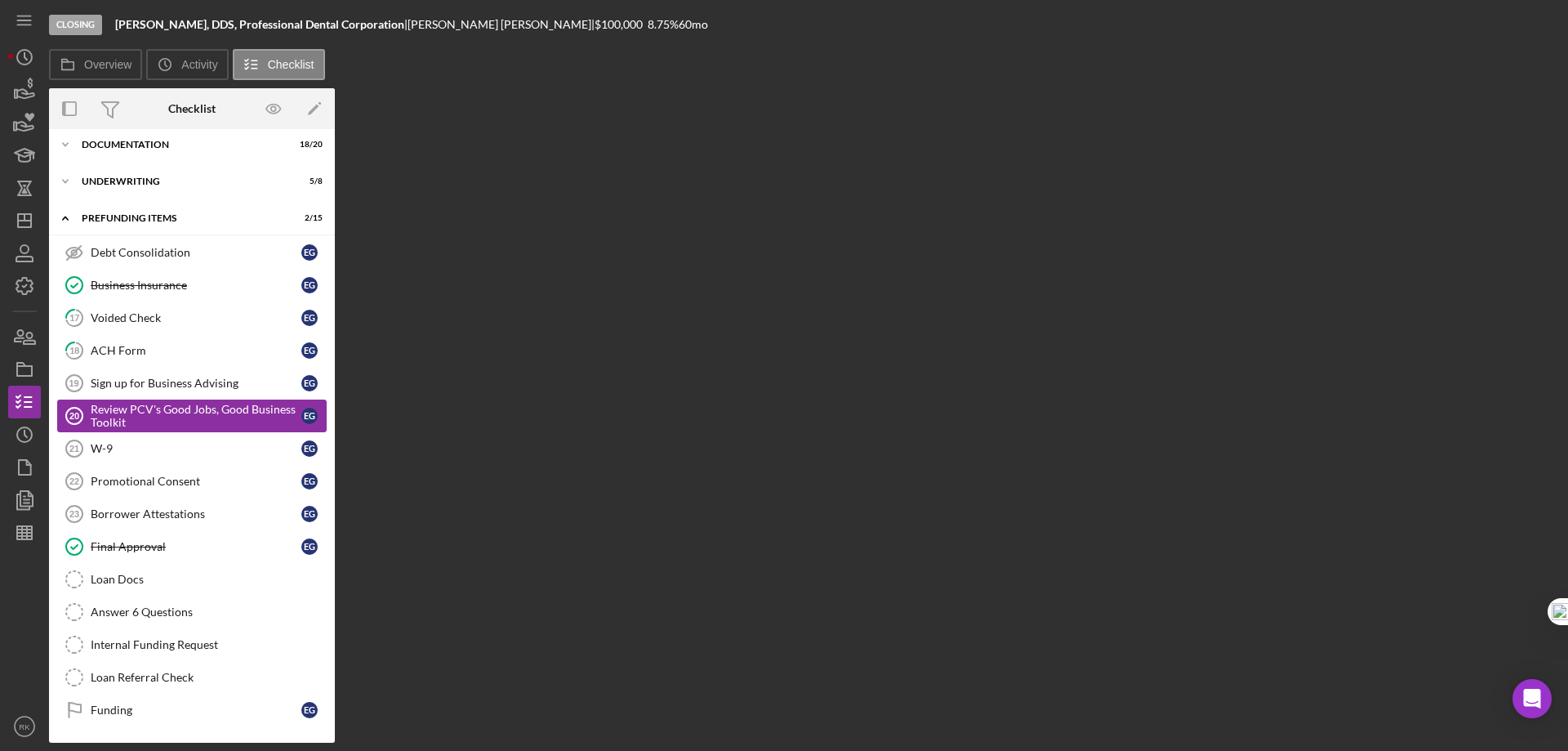
scroll to position [47, 0]
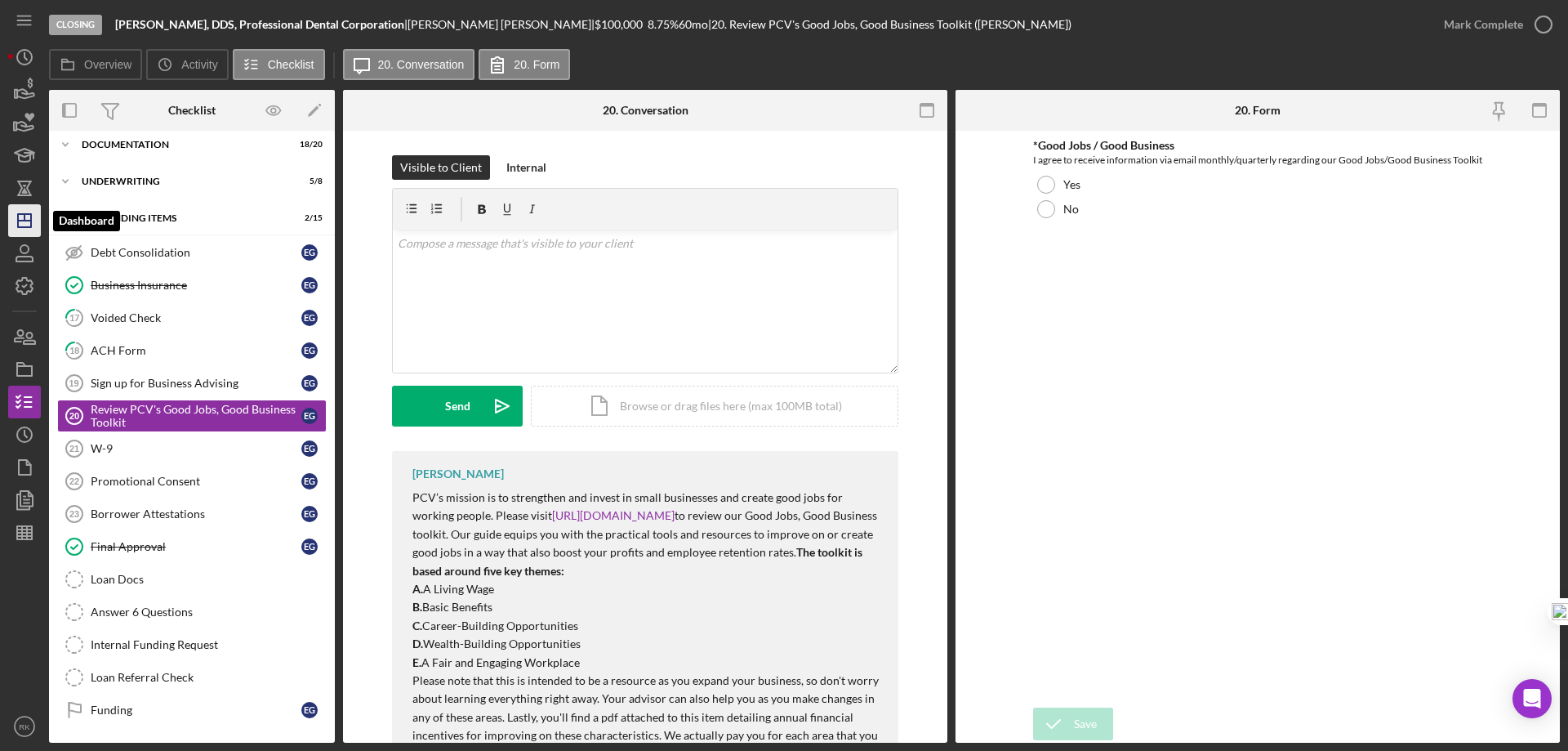
click at [21, 217] on icon "Icon/Dashboard" at bounding box center [24, 220] width 41 height 41
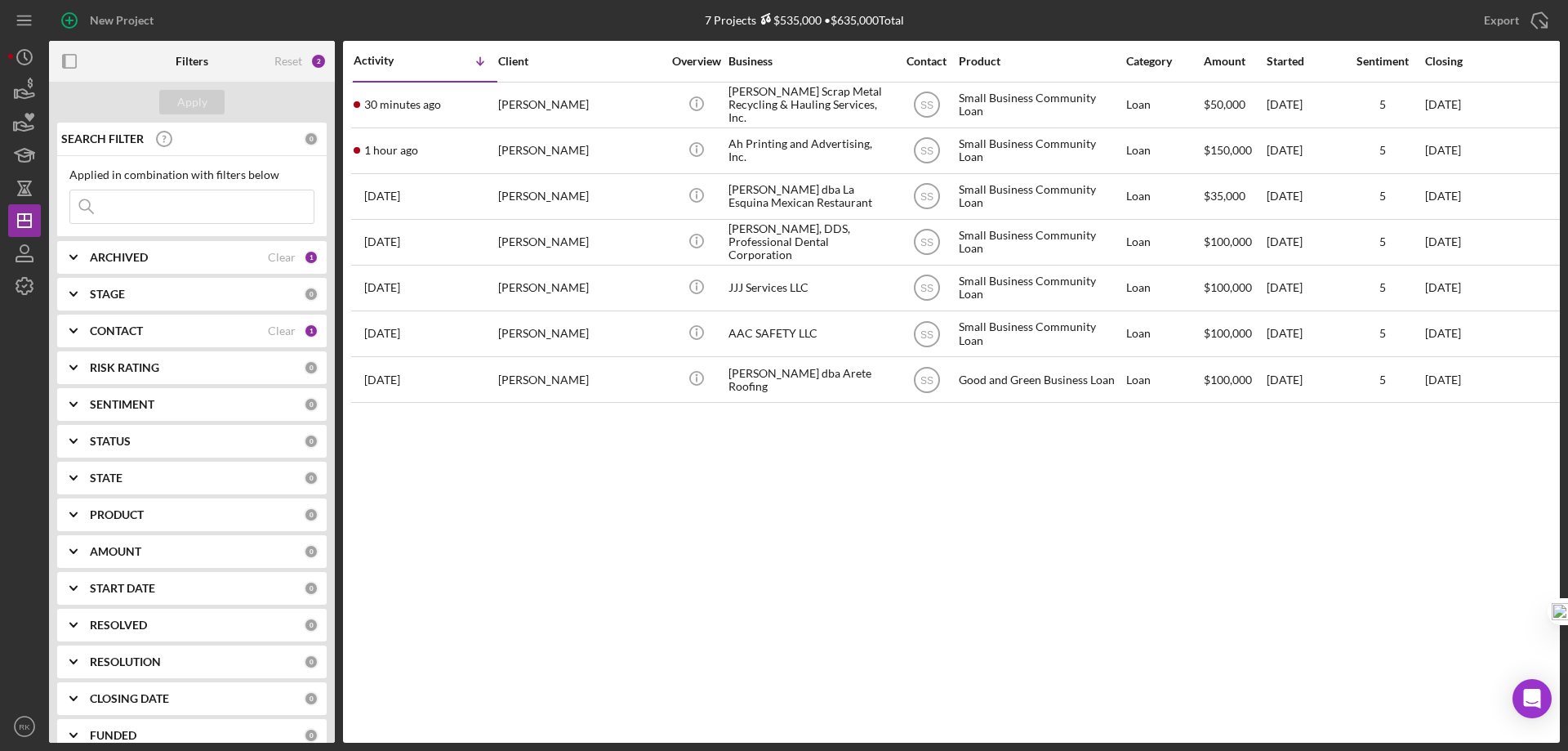
click at [276, 327] on div "Clear" at bounding box center [282, 331] width 28 height 13
click at [117, 331] on b "CONTACT" at bounding box center [116, 331] width 53 height 13
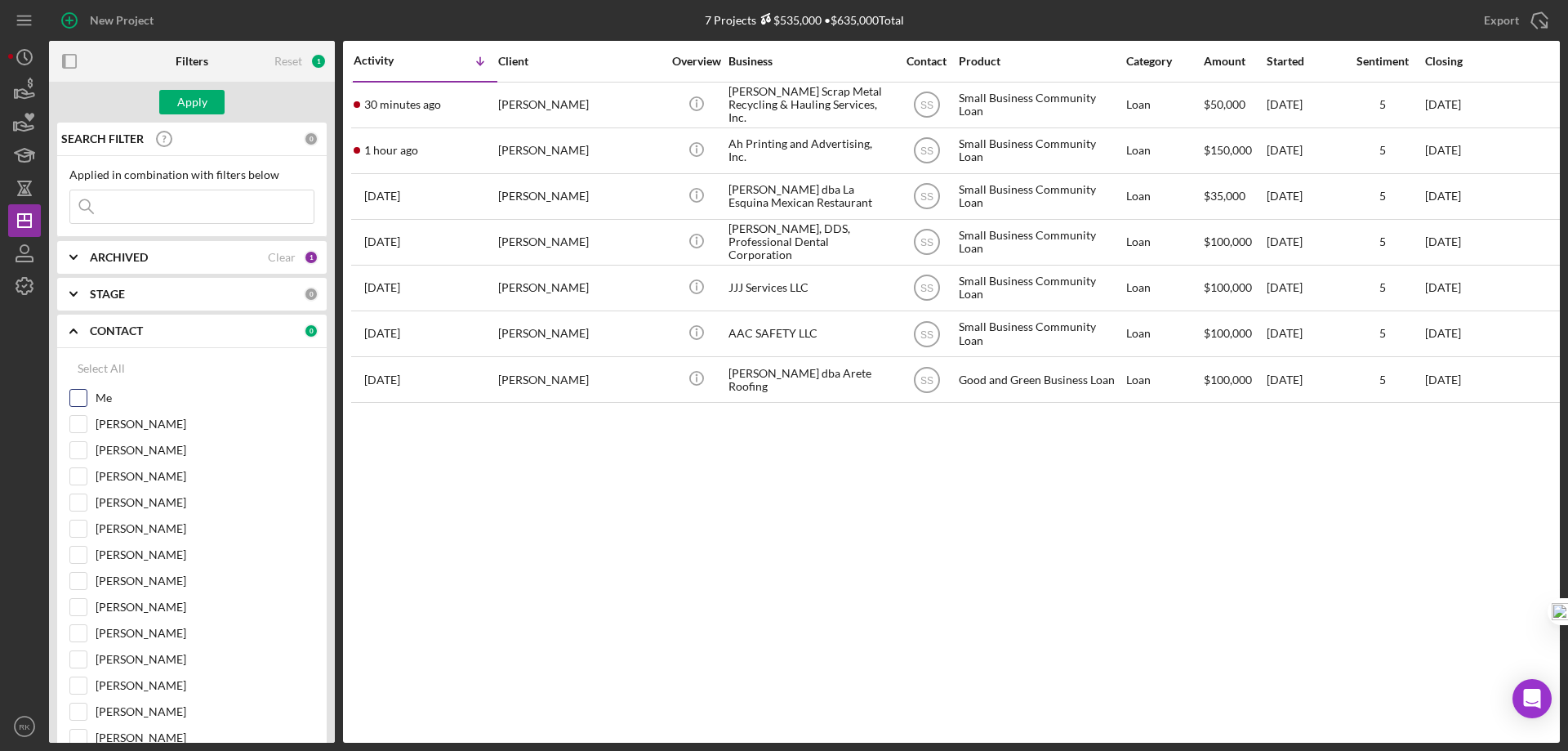
click at [79, 400] on input "Me" at bounding box center [79, 398] width 16 height 16
checkbox input "true"
click at [187, 104] on div "Apply" at bounding box center [191, 101] width 30 height 24
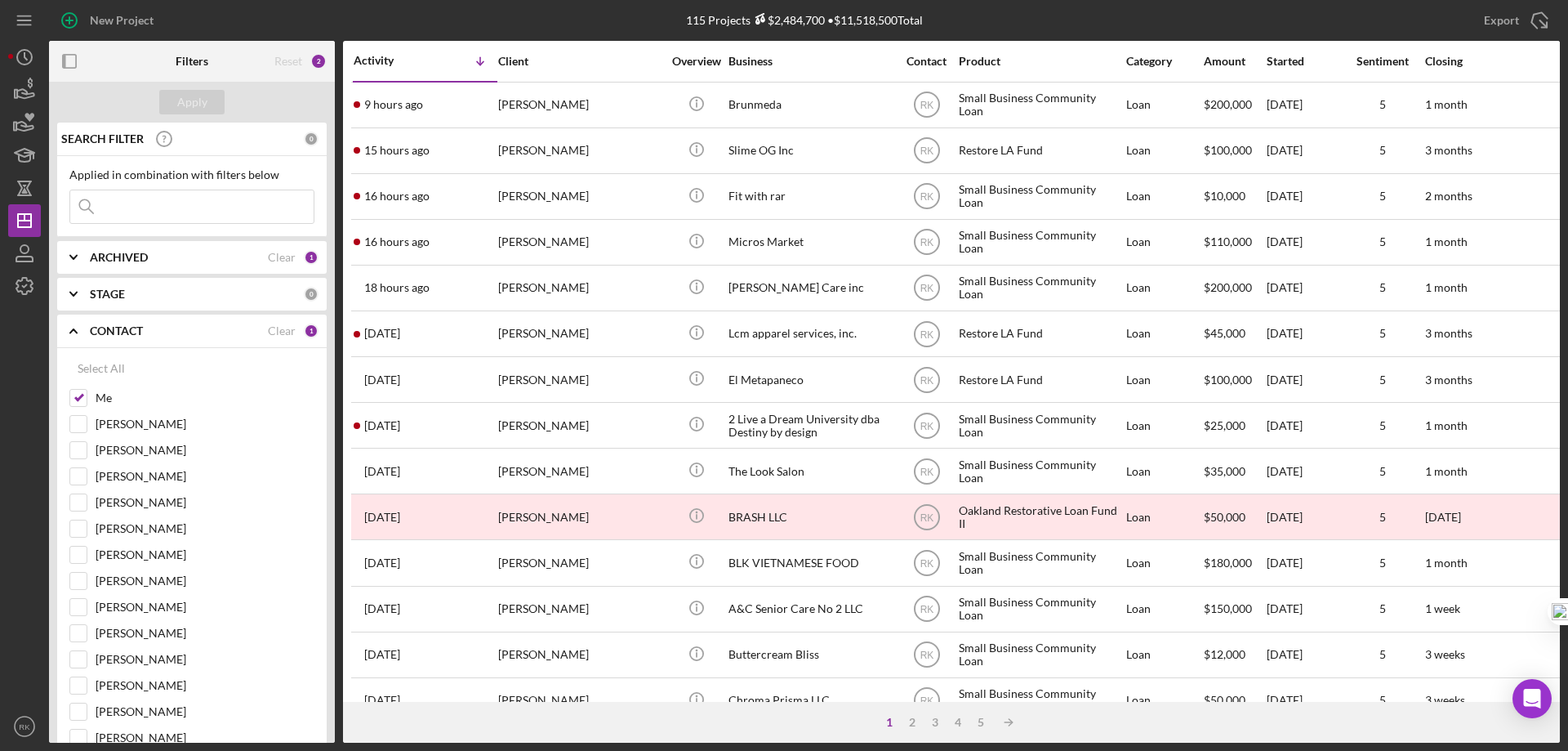
click at [68, 61] on icon "button" at bounding box center [70, 61] width 37 height 37
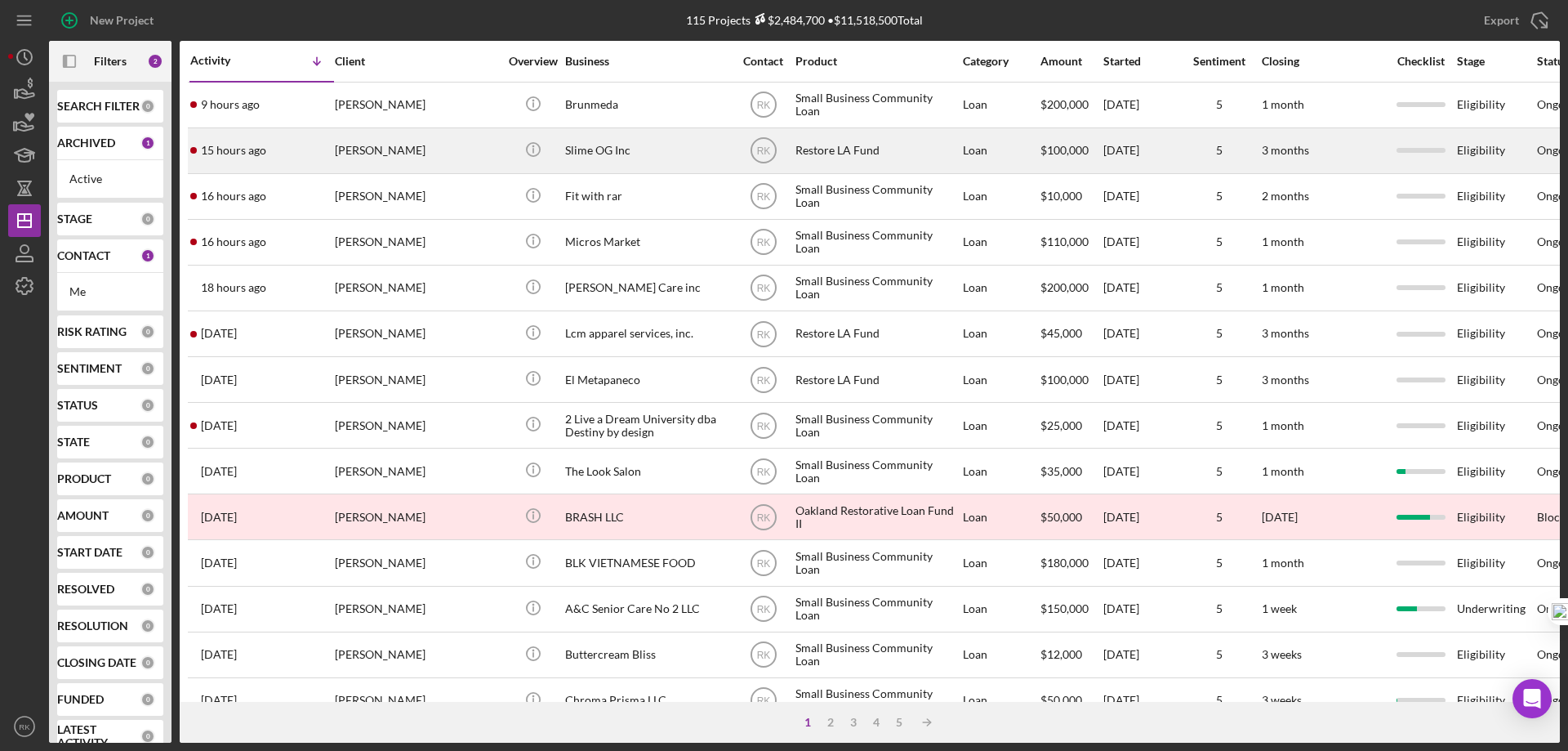
click at [646, 149] on div "Slime OG Inc" at bounding box center [647, 151] width 163 height 43
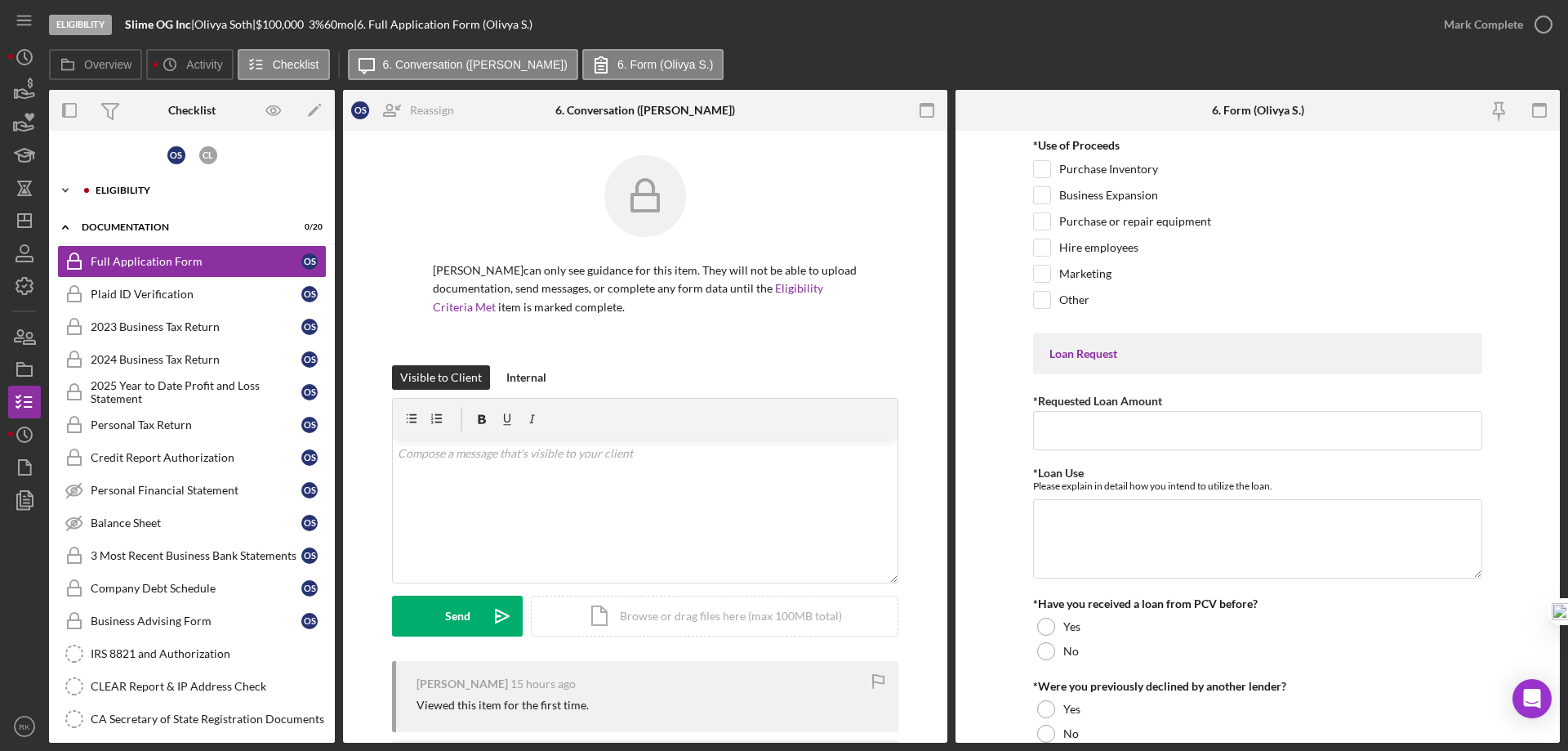
click at [107, 187] on div "Eligibility" at bounding box center [205, 190] width 219 height 10
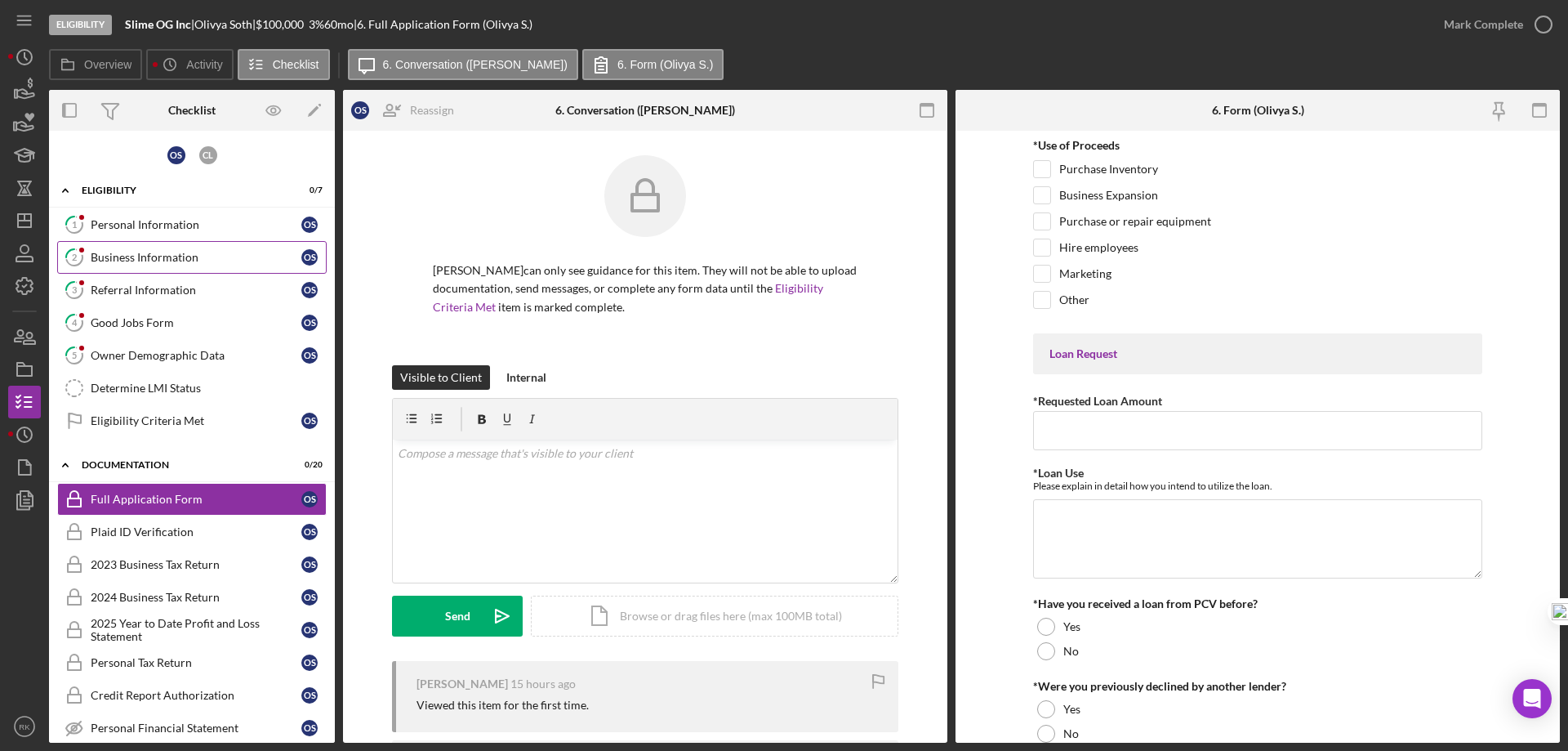
drag, startPoint x: 145, startPoint y: 252, endPoint x: 208, endPoint y: 258, distance: 63.3
click at [145, 251] on div "Business Information" at bounding box center [195, 258] width 210 height 13
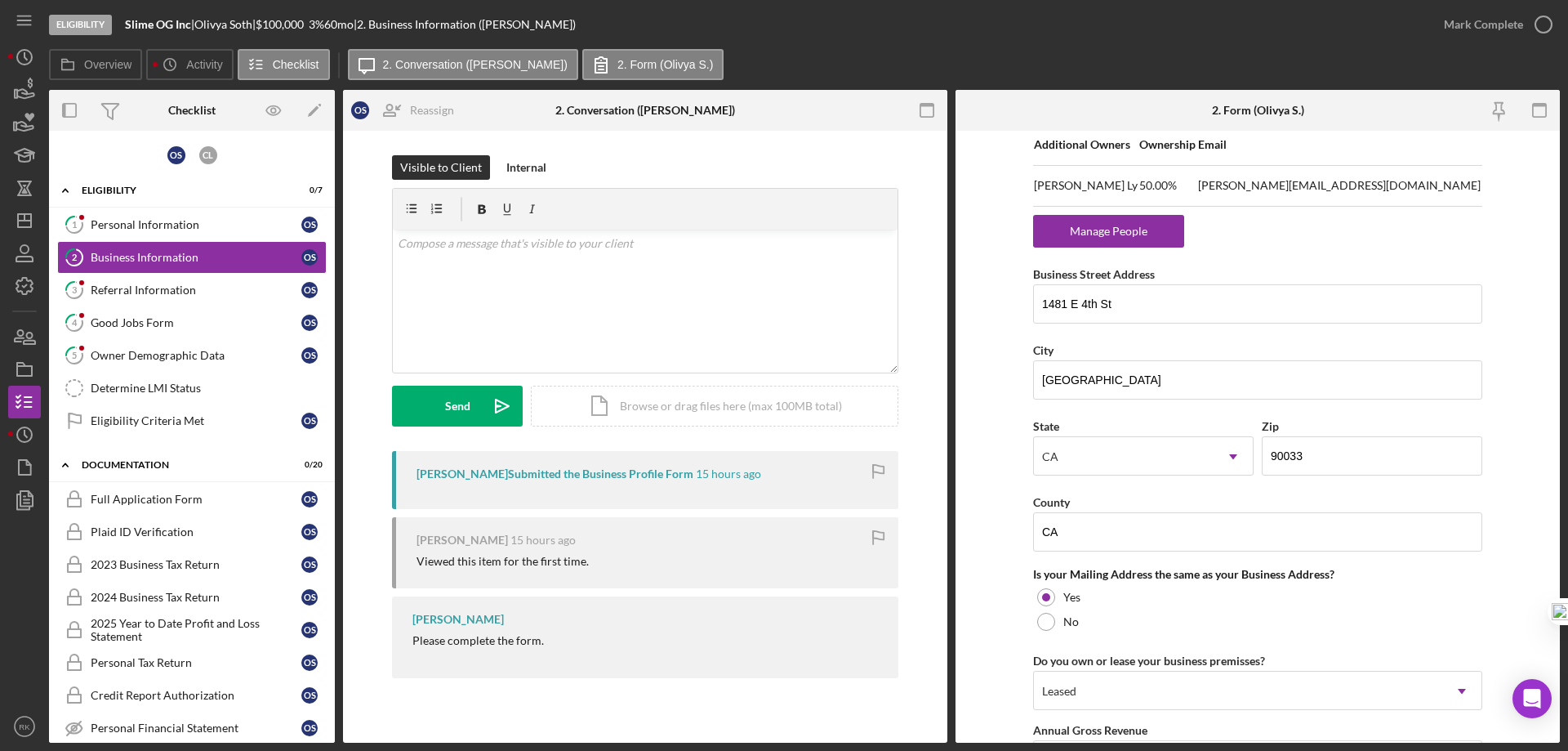
scroll to position [1061, 0]
click at [200, 296] on div "Referral Information" at bounding box center [195, 290] width 210 height 13
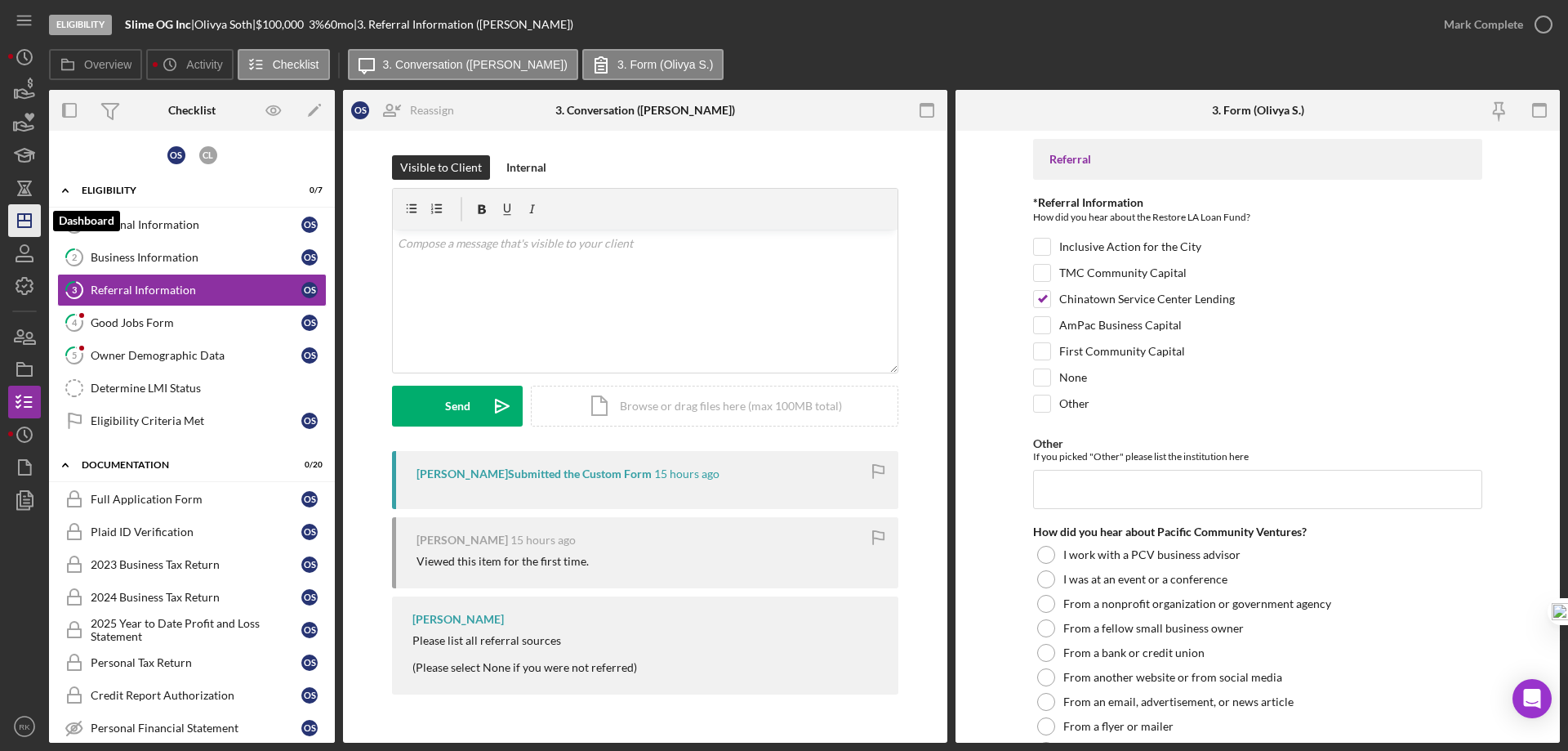
click at [22, 221] on line "button" at bounding box center [24, 221] width 13 height 0
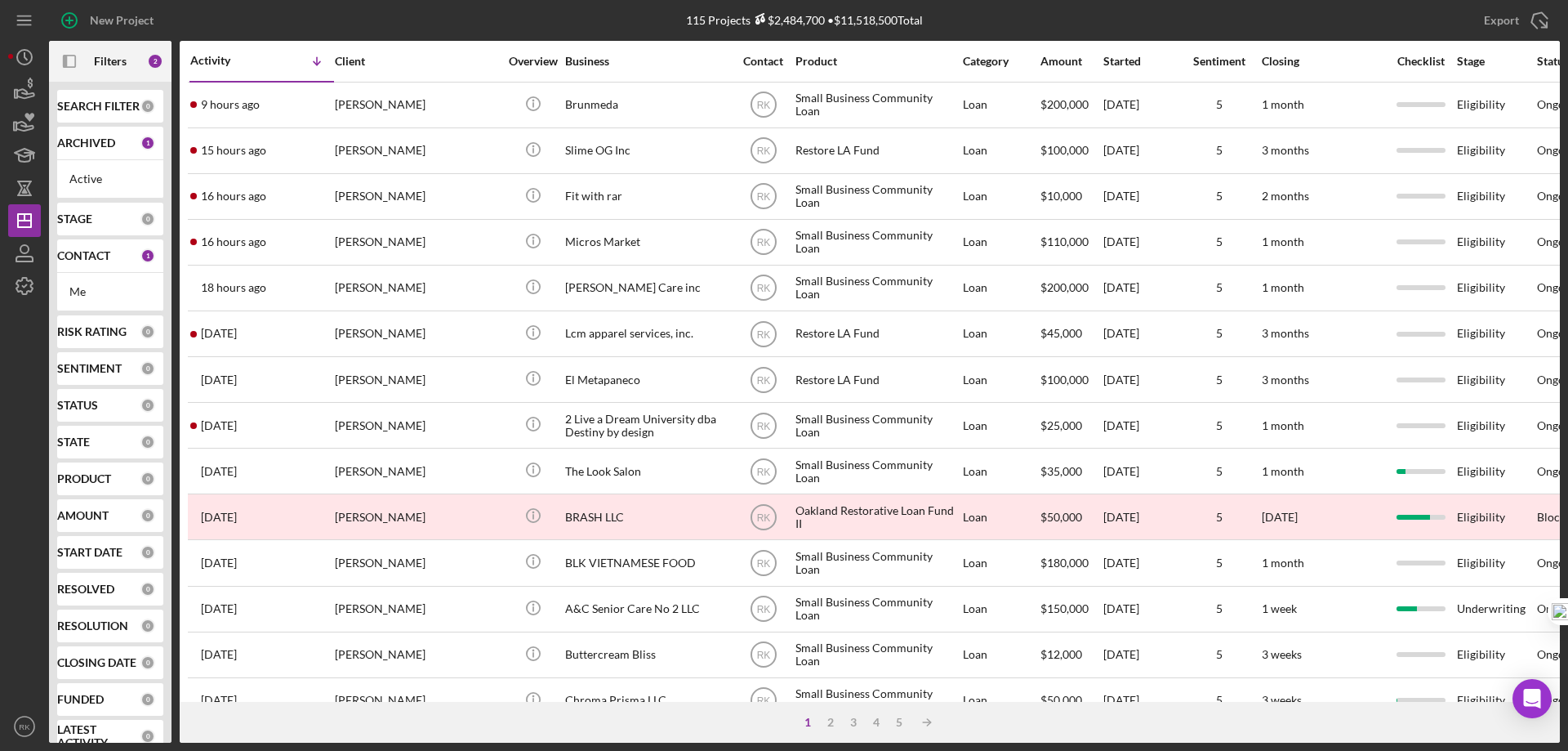
click at [84, 254] on b "CONTACT" at bounding box center [83, 256] width 53 height 13
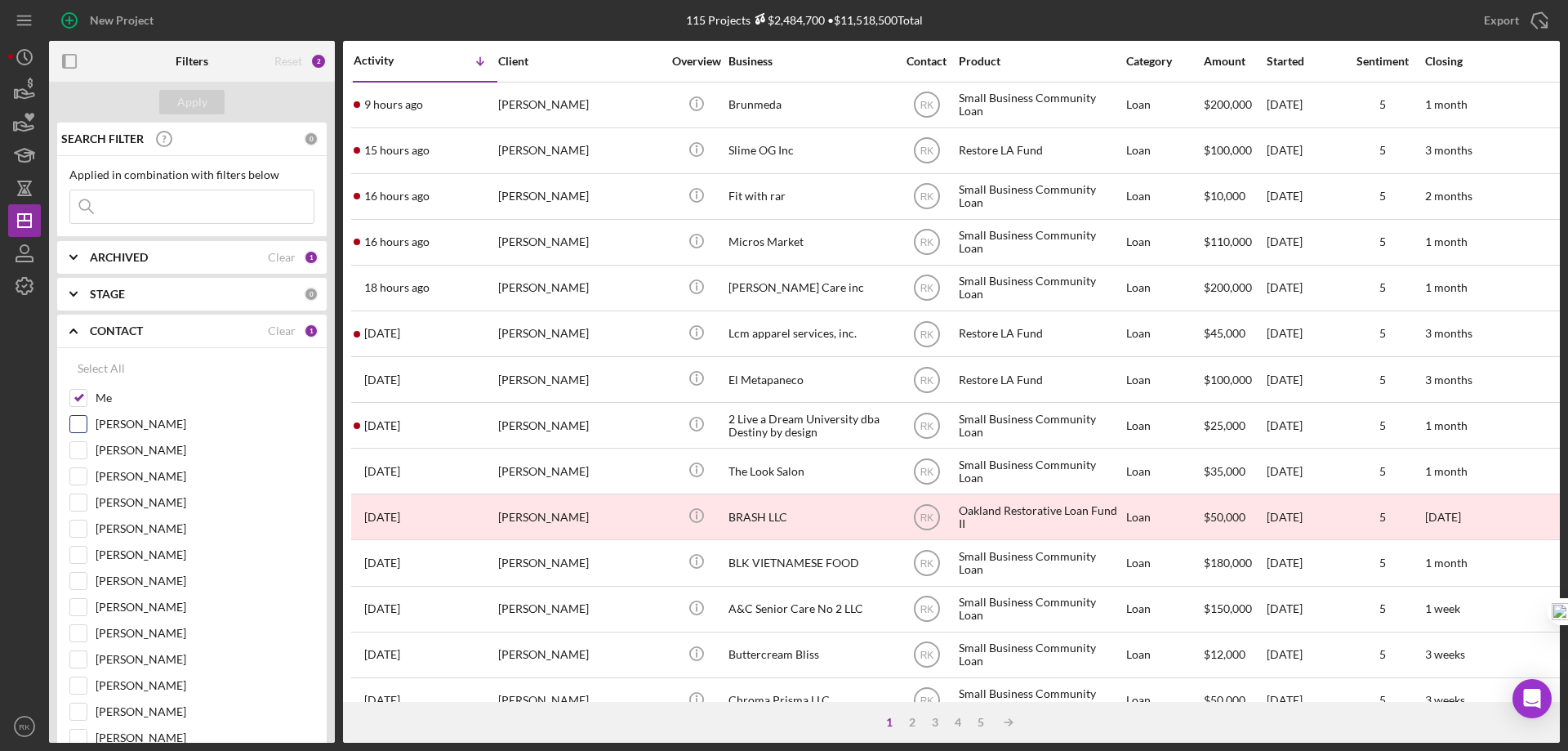
drag, startPoint x: 76, startPoint y: 400, endPoint x: 83, endPoint y: 428, distance: 28.9
click at [76, 399] on input "Me" at bounding box center [79, 398] width 16 height 16
checkbox input "false"
click at [83, 558] on input "Lameisha Williams" at bounding box center [79, 555] width 16 height 16
click at [200, 107] on div "Apply" at bounding box center [191, 101] width 30 height 24
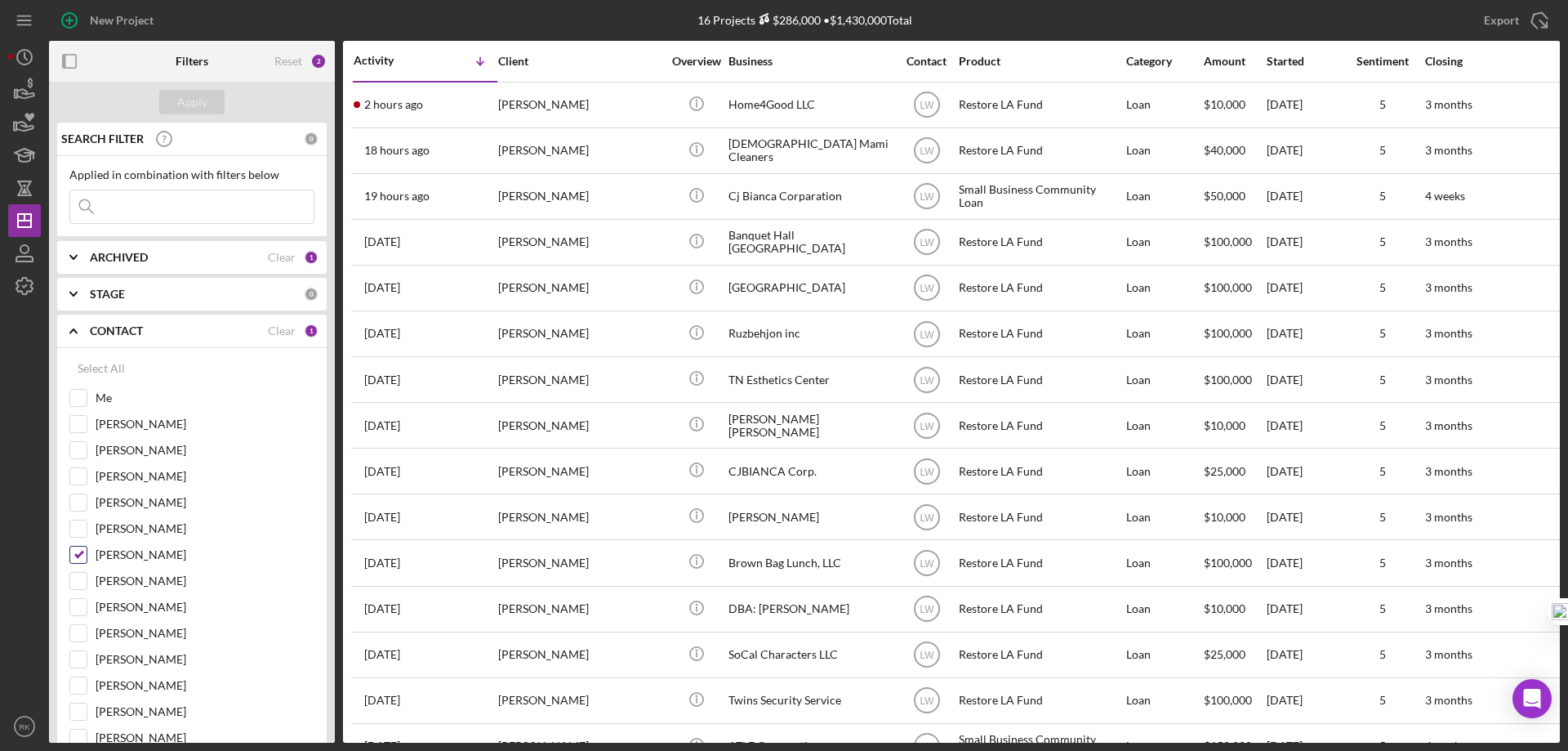
click at [81, 553] on input "Lameisha Williams" at bounding box center [79, 555] width 16 height 16
checkbox input "false"
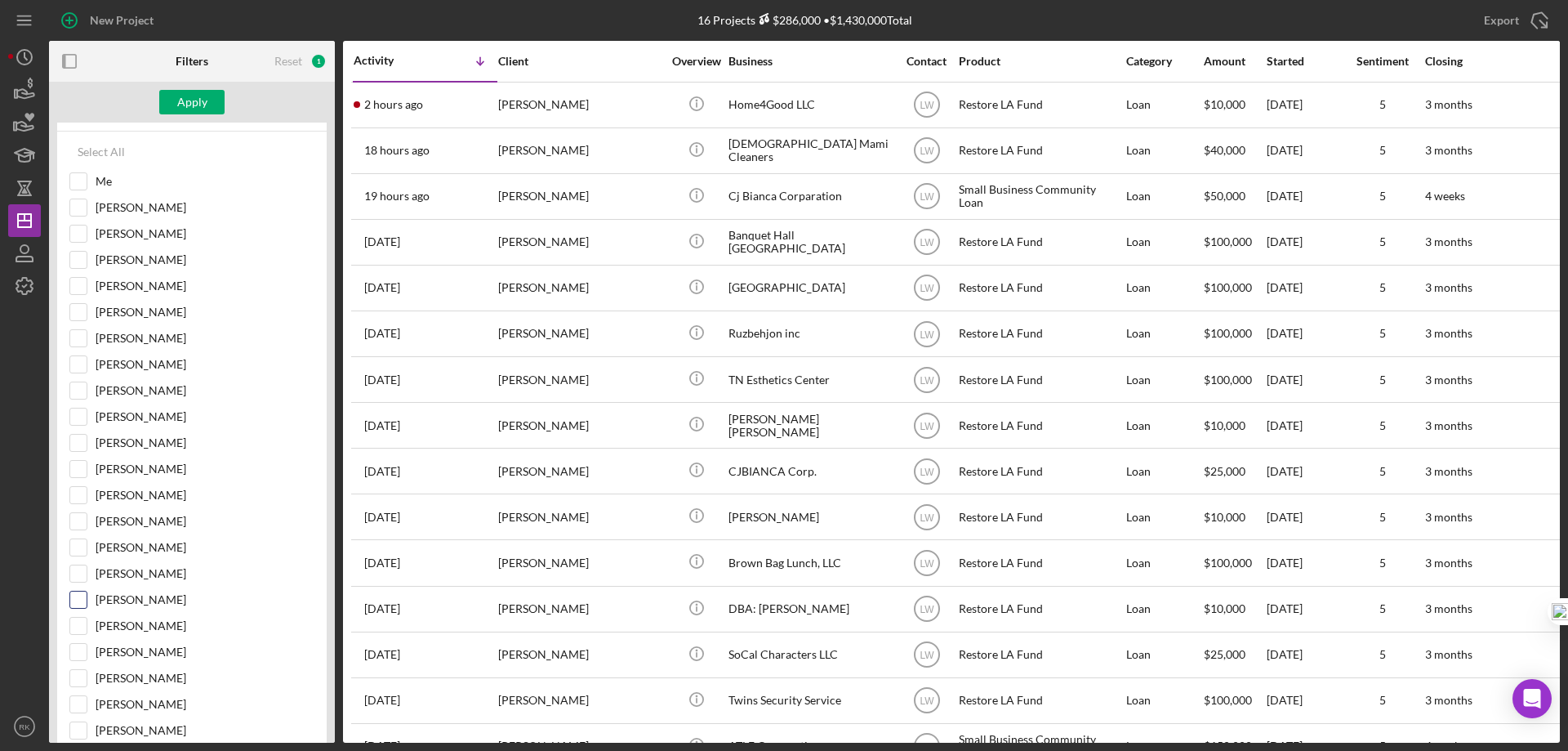
scroll to position [217, 0]
click at [79, 628] on input "Cassandra Cervera" at bounding box center [79, 625] width 16 height 16
click at [202, 107] on div "Apply" at bounding box center [191, 101] width 30 height 24
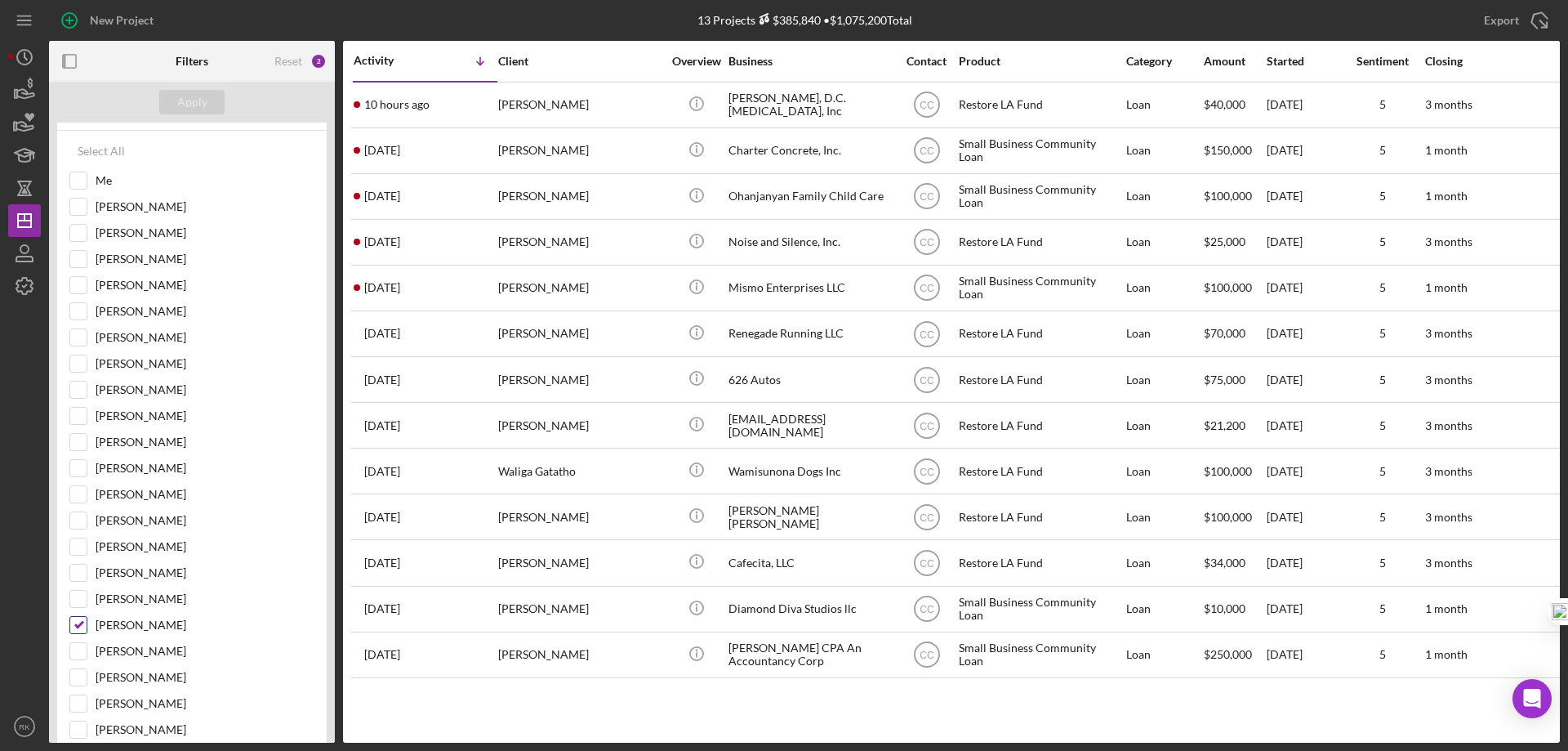
click at [77, 624] on input "Cassandra Cervera" at bounding box center [79, 625] width 16 height 16
checkbox input "false"
click at [87, 388] on div at bounding box center [79, 390] width 18 height 18
click at [83, 384] on input "Yash Abichandani" at bounding box center [79, 390] width 16 height 16
click at [193, 96] on div "Apply" at bounding box center [191, 101] width 30 height 24
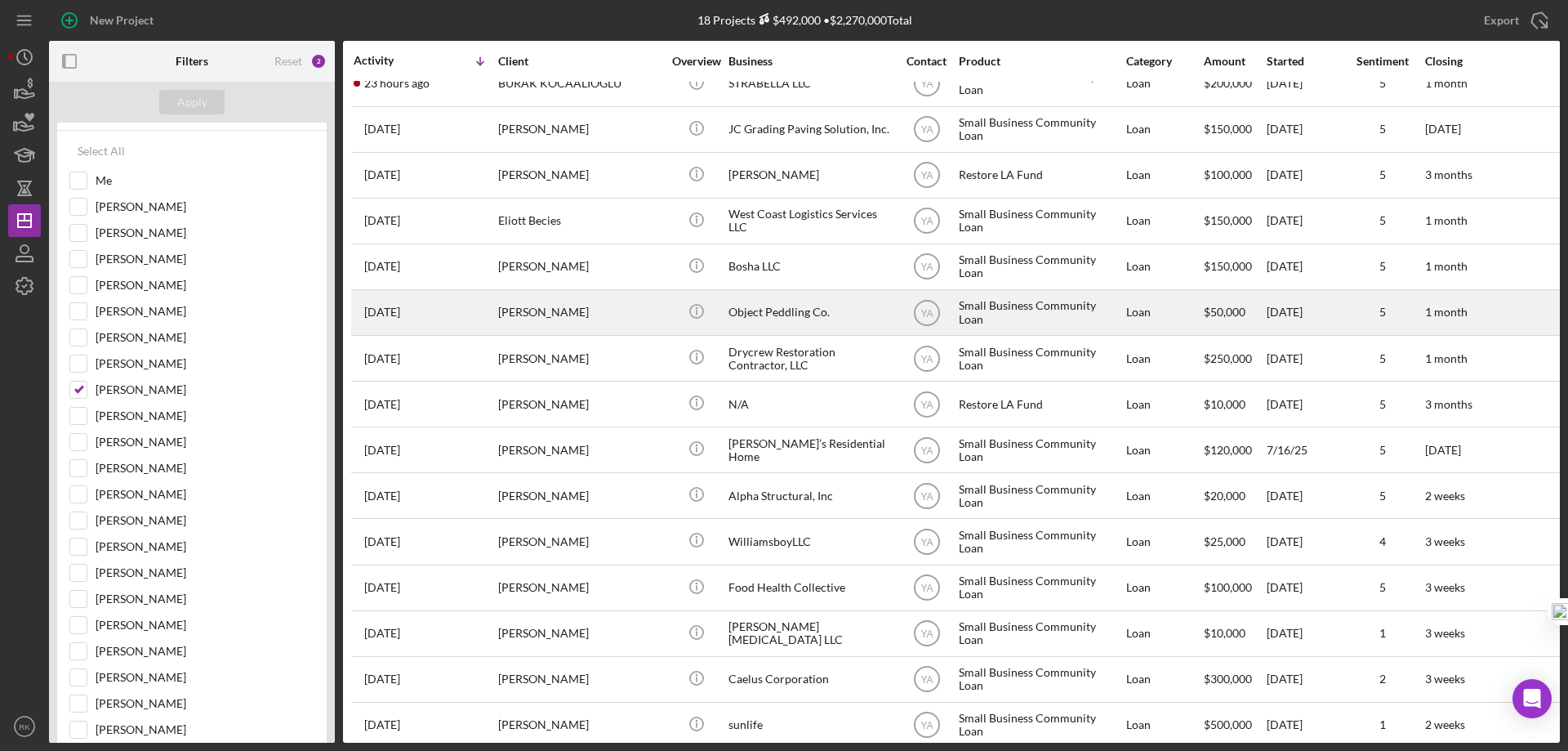
scroll to position [0, 0]
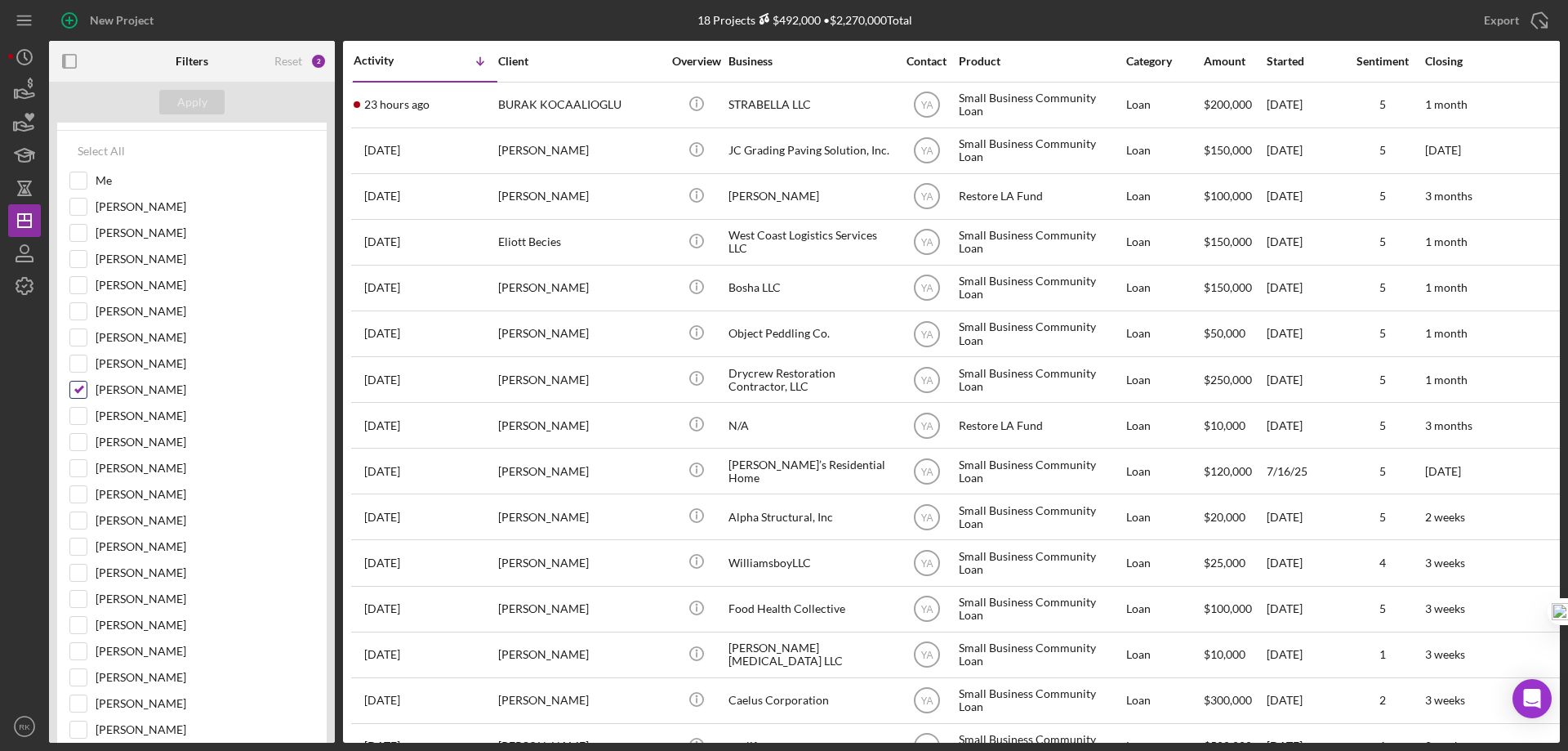
click at [78, 389] on input "Yash Abichandani" at bounding box center [79, 390] width 16 height 16
checkbox input "false"
click at [81, 183] on input "Me" at bounding box center [79, 181] width 16 height 16
click at [189, 95] on div "Apply" at bounding box center [191, 101] width 30 height 24
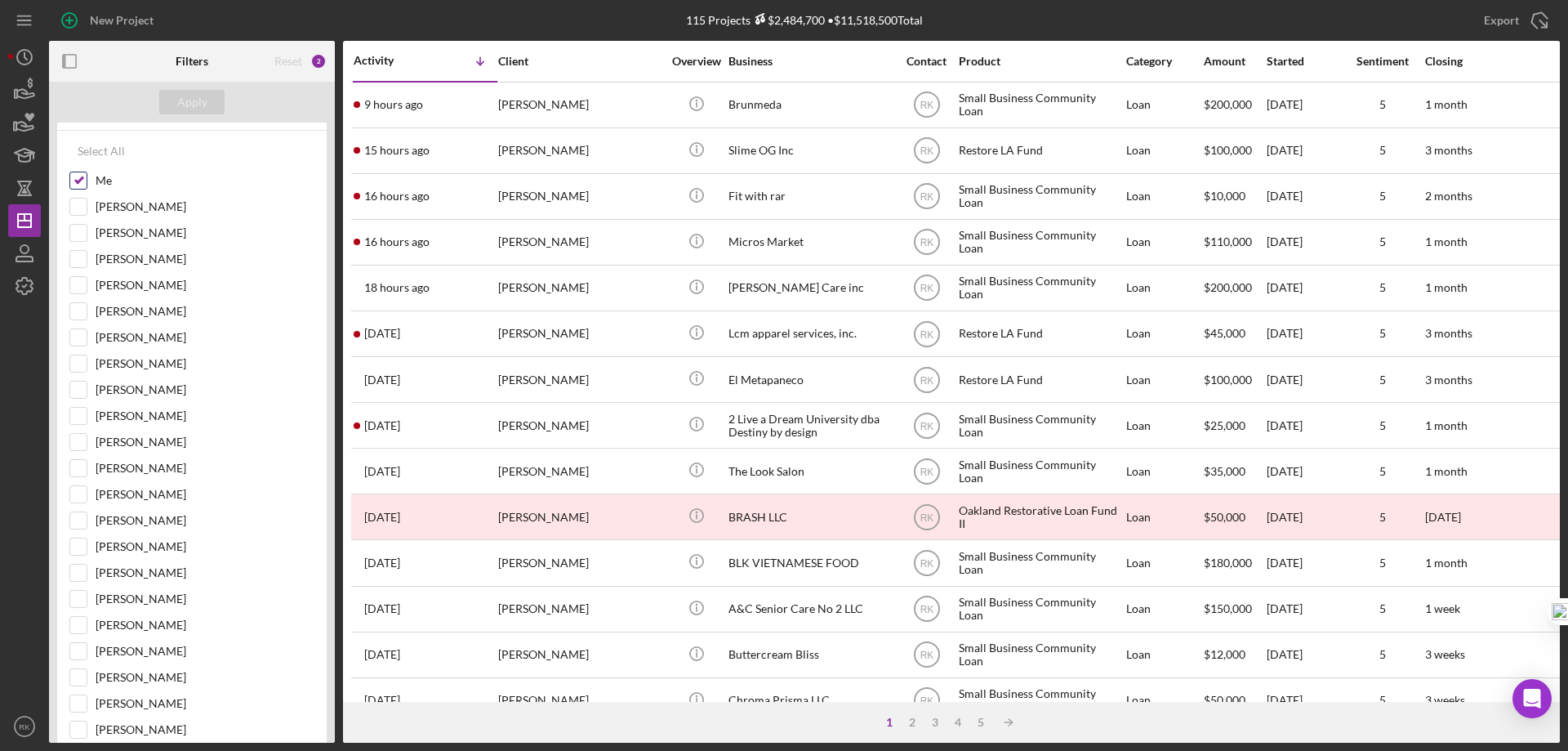
click at [74, 179] on input "Me" at bounding box center [79, 181] width 16 height 16
checkbox input "false"
click at [83, 709] on input "Alberto Enriquez" at bounding box center [79, 703] width 16 height 16
click at [196, 103] on div "Apply" at bounding box center [191, 101] width 30 height 24
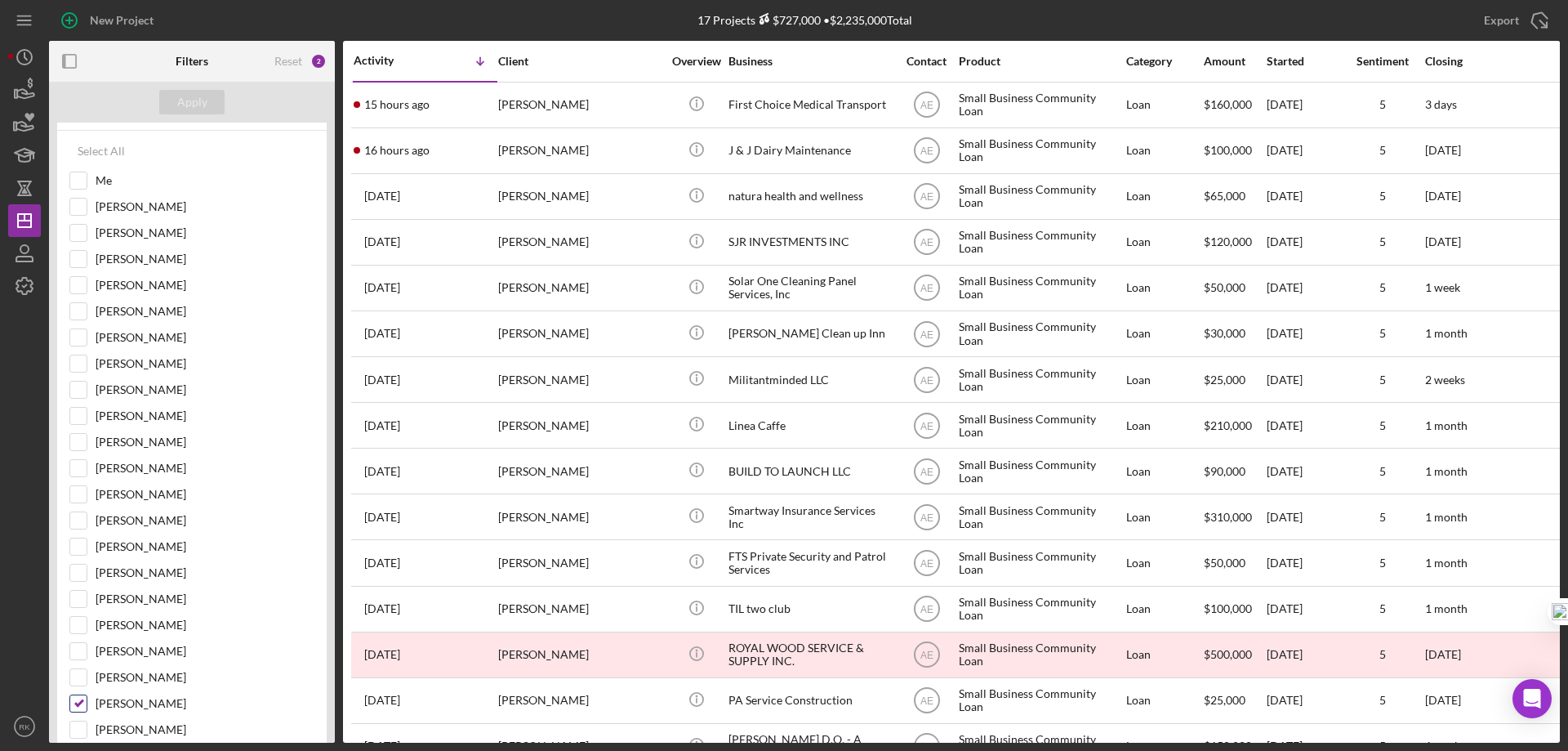
click at [79, 702] on input "Alberto Enriquez" at bounding box center [79, 703] width 16 height 16
checkbox input "false"
click at [73, 184] on input "Me" at bounding box center [79, 181] width 16 height 16
checkbox input "true"
click at [183, 99] on div "Apply" at bounding box center [191, 101] width 30 height 24
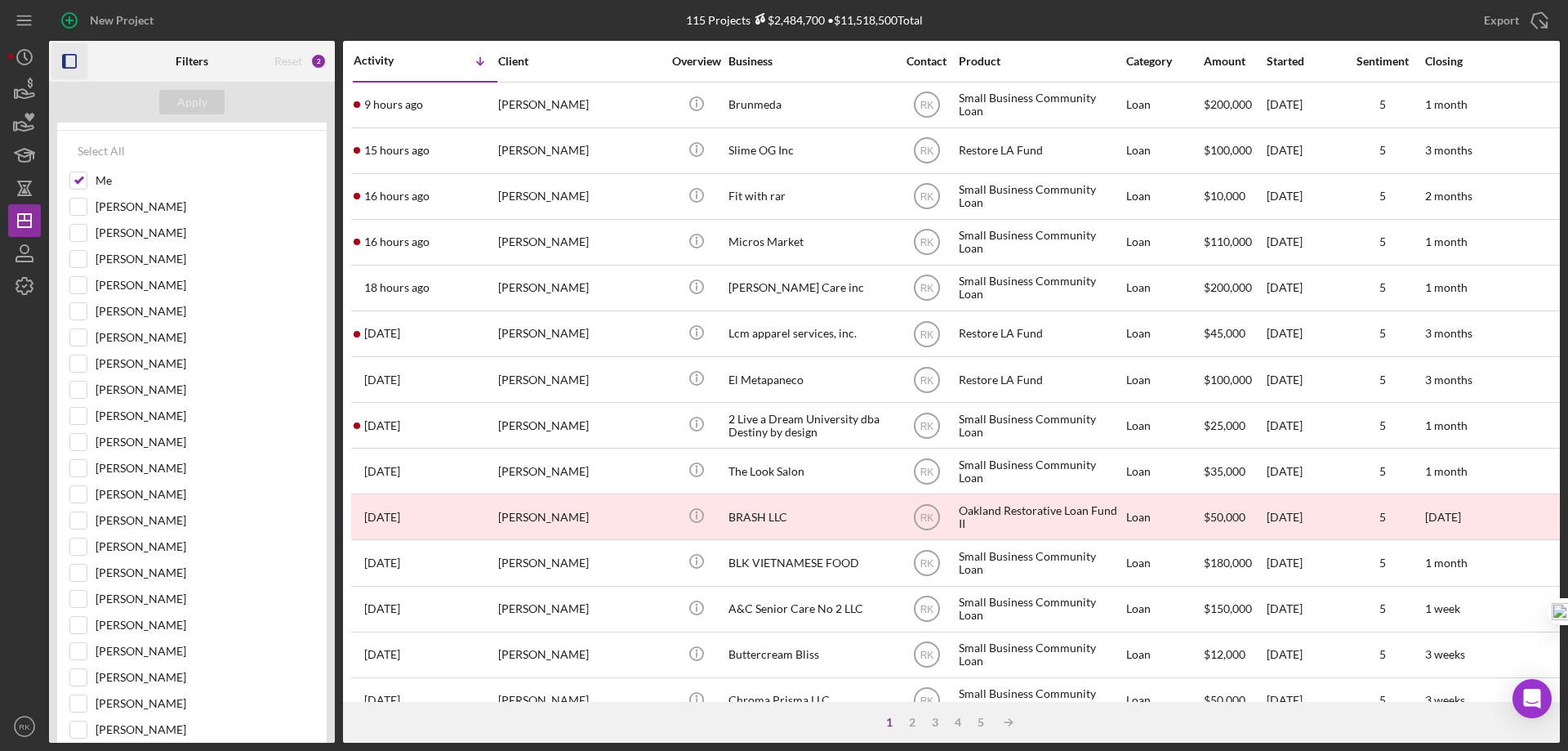
drag, startPoint x: 67, startPoint y: 61, endPoint x: 67, endPoint y: 89, distance: 28.0
click at [67, 61] on icon "button" at bounding box center [70, 61] width 37 height 37
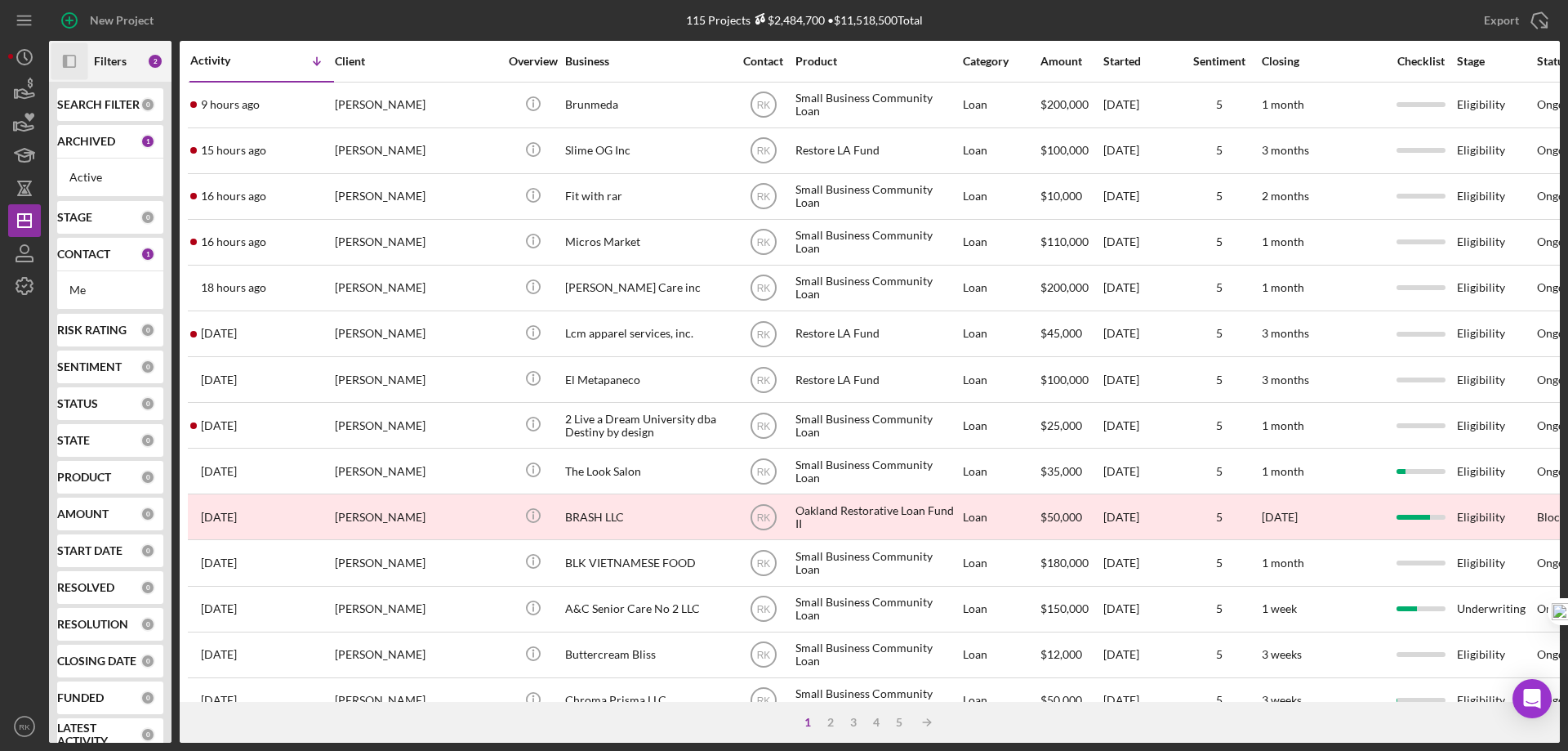
click at [88, 257] on b "CONTACT" at bounding box center [83, 254] width 53 height 13
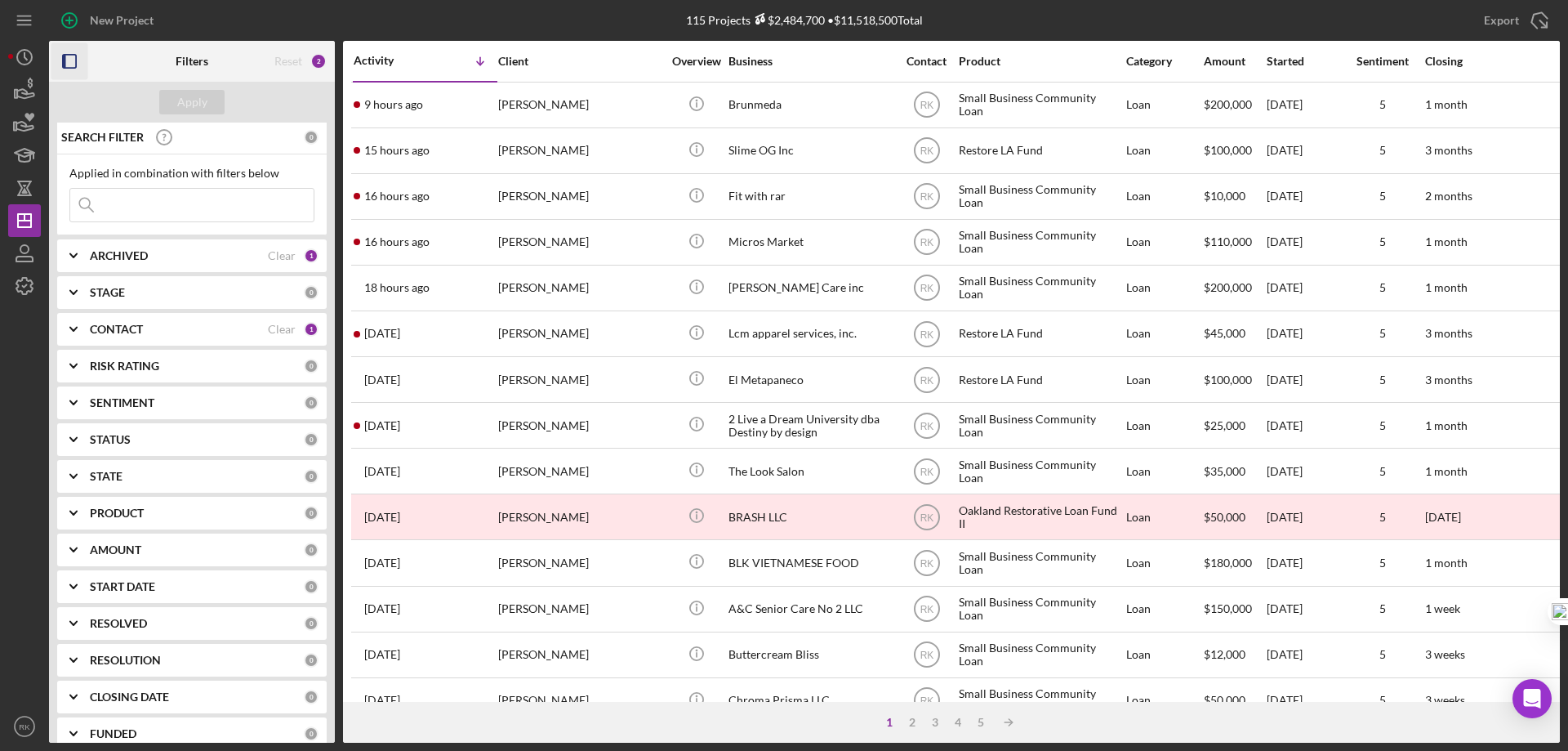
scroll to position [3, 0]
click at [138, 331] on b "CONTACT" at bounding box center [116, 328] width 53 height 13
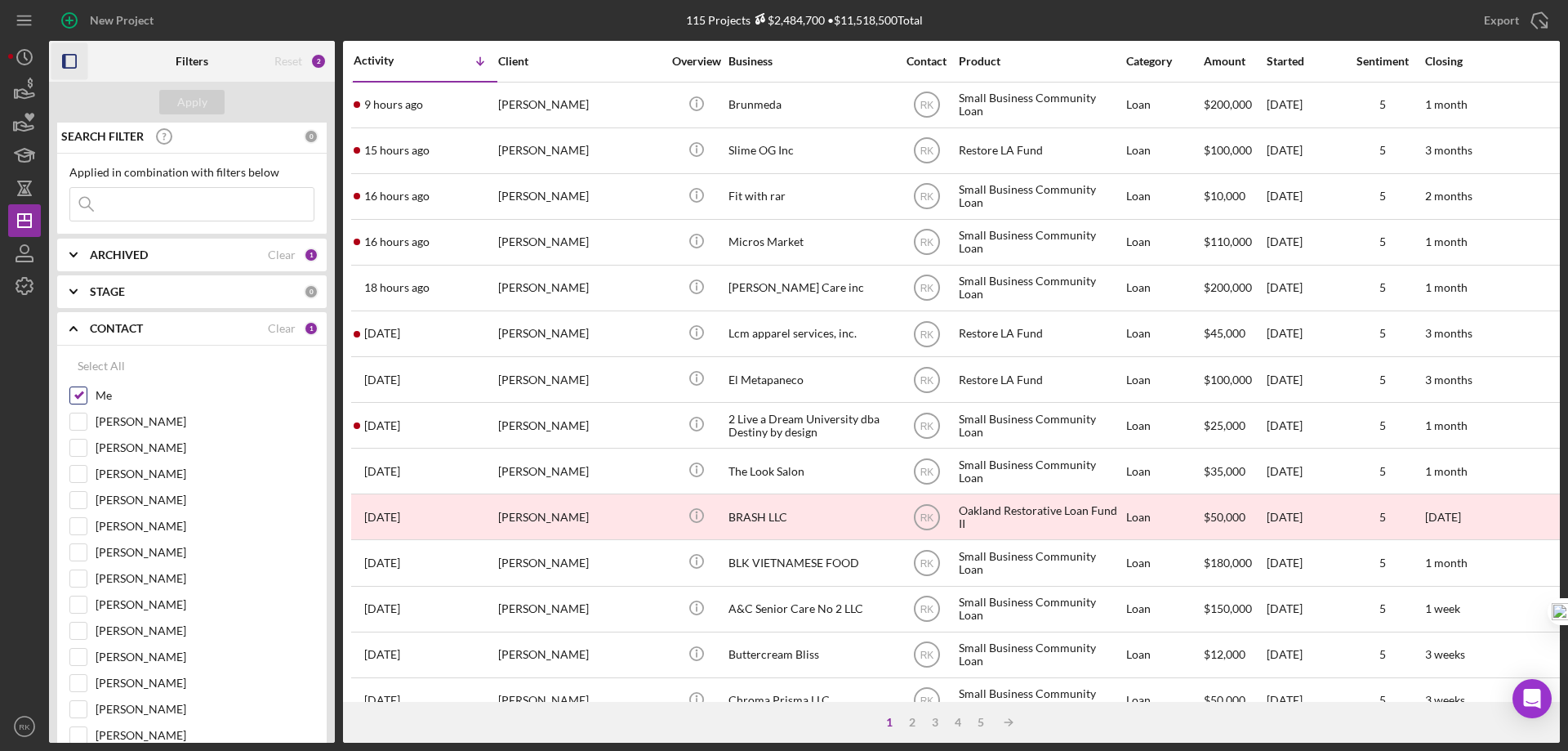
click at [81, 398] on input "Me" at bounding box center [79, 396] width 16 height 16
checkbox input "false"
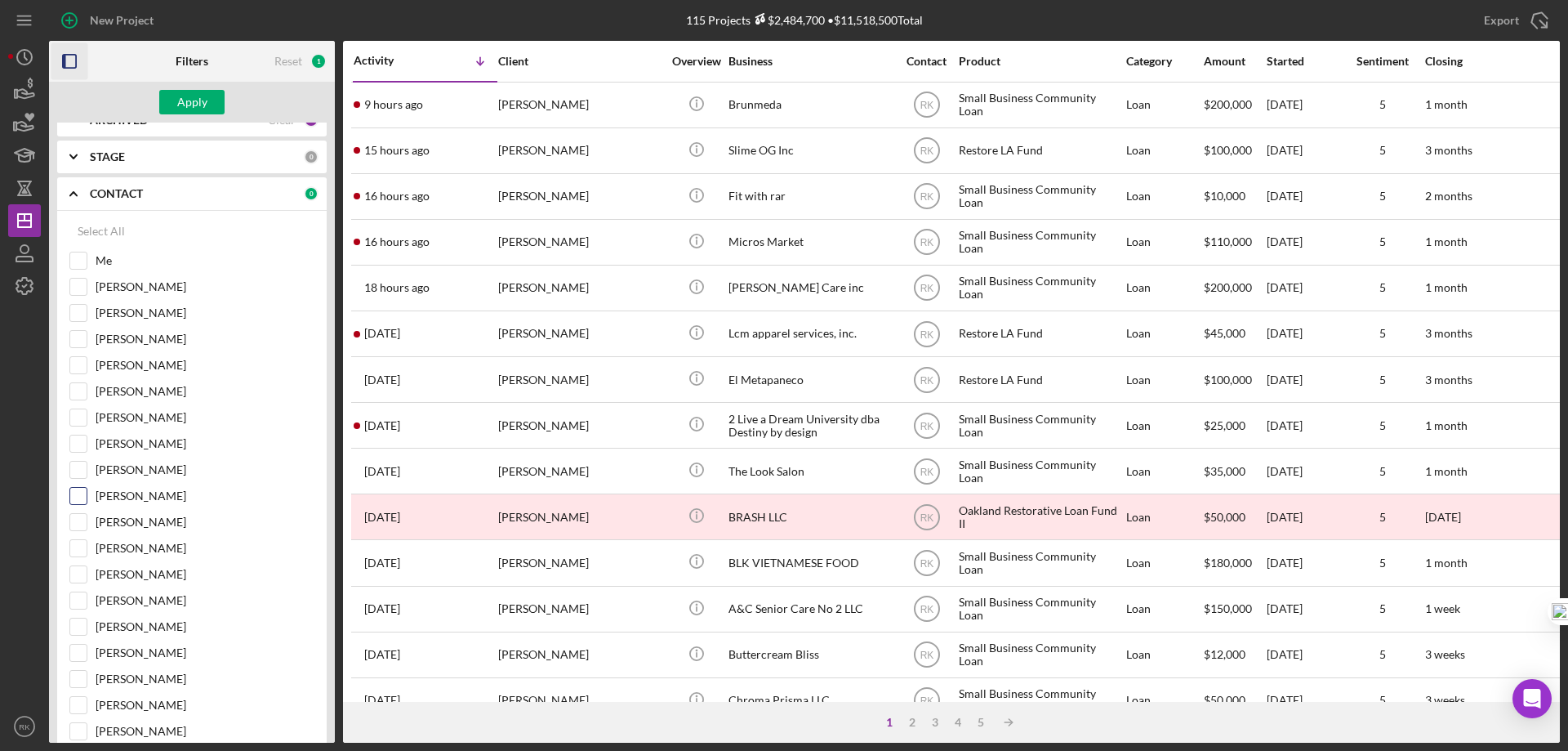
scroll to position [138, 0]
click at [77, 573] on input "Jaron Thexton" at bounding box center [79, 574] width 16 height 16
click at [192, 105] on div "Apply" at bounding box center [191, 101] width 30 height 24
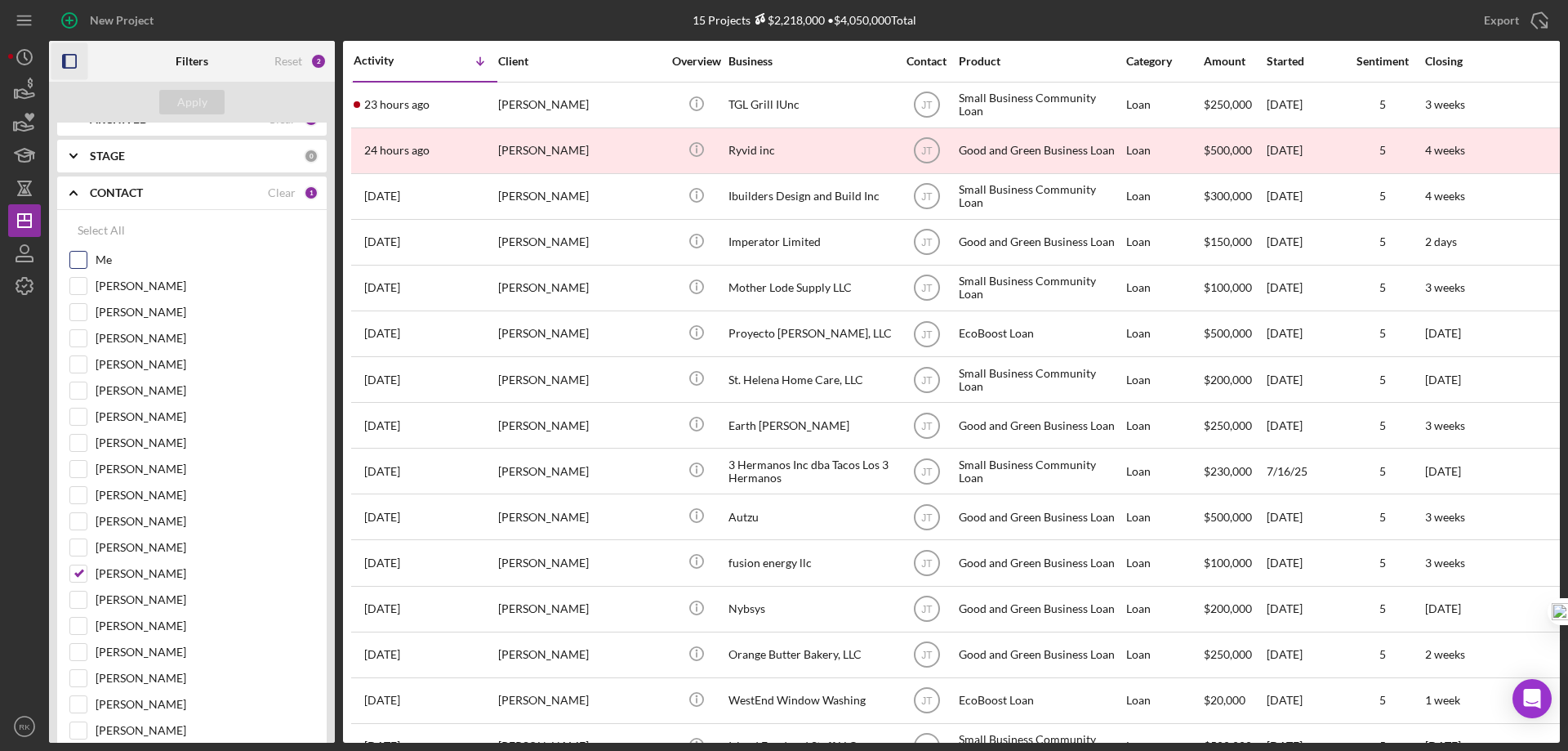
scroll to position [137, 0]
click at [79, 575] on input "Jaron Thexton" at bounding box center [79, 575] width 16 height 16
checkbox input "false"
click at [83, 252] on input "Me" at bounding box center [79, 260] width 16 height 16
checkbox input "true"
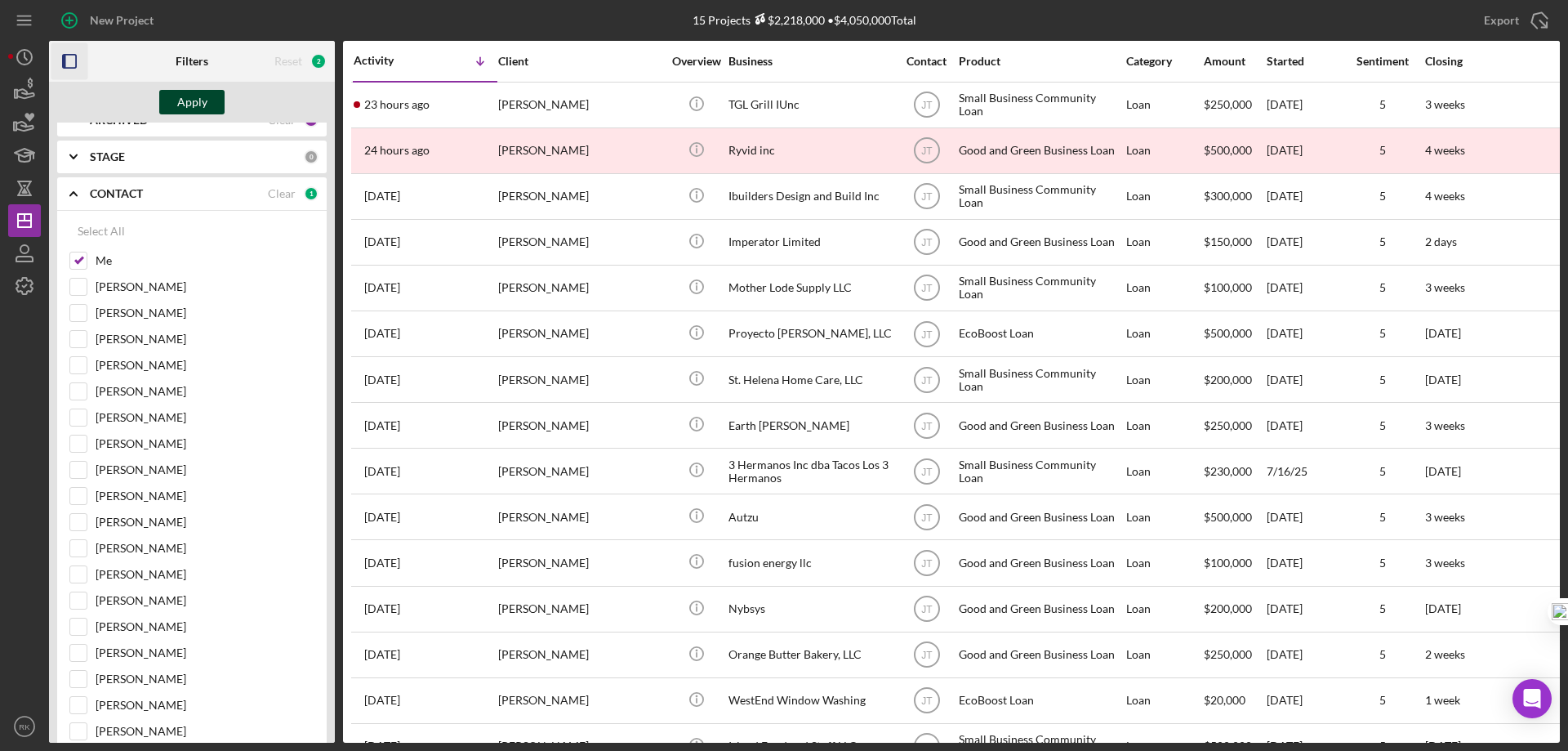
click at [187, 106] on div "Apply" at bounding box center [191, 101] width 30 height 24
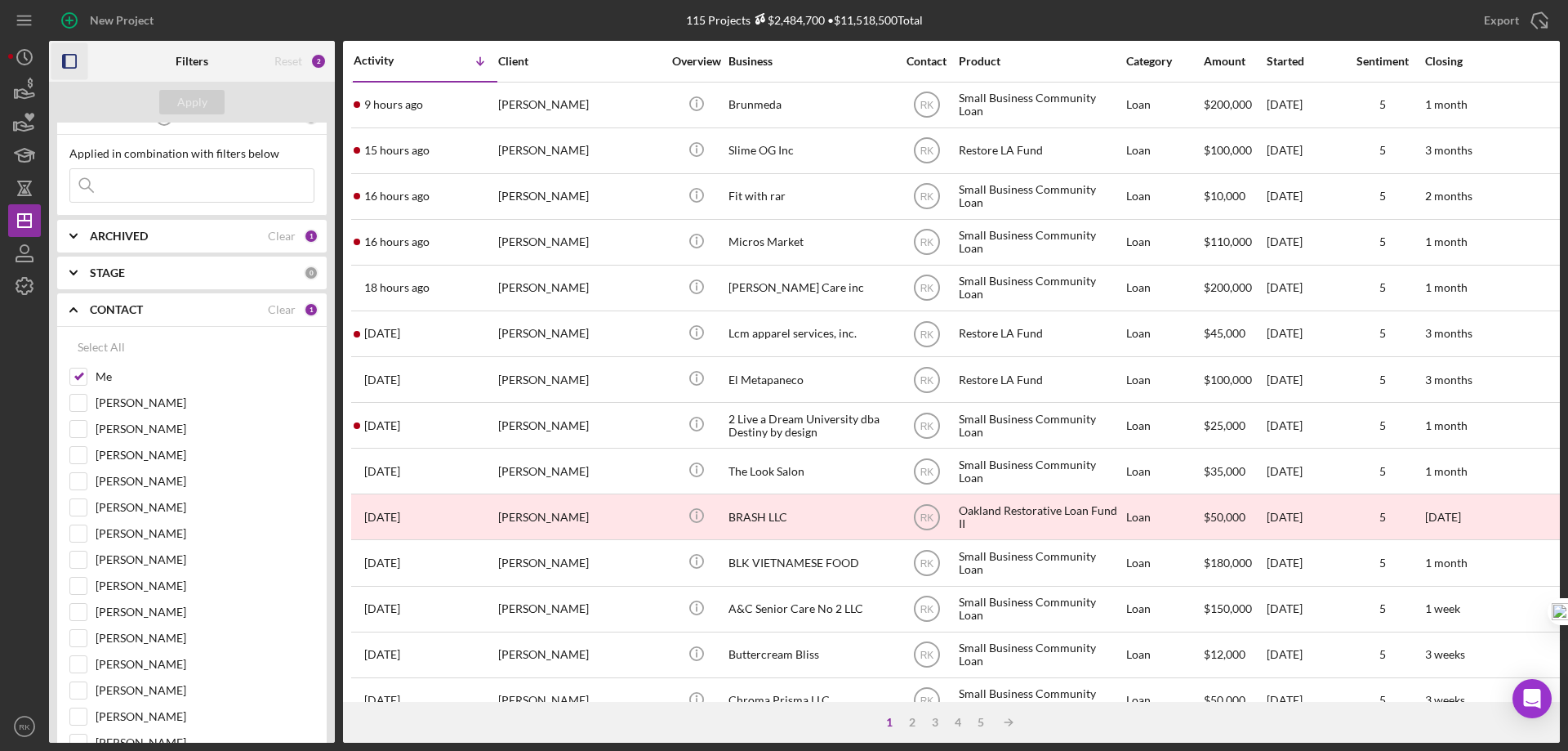
scroll to position [0, 0]
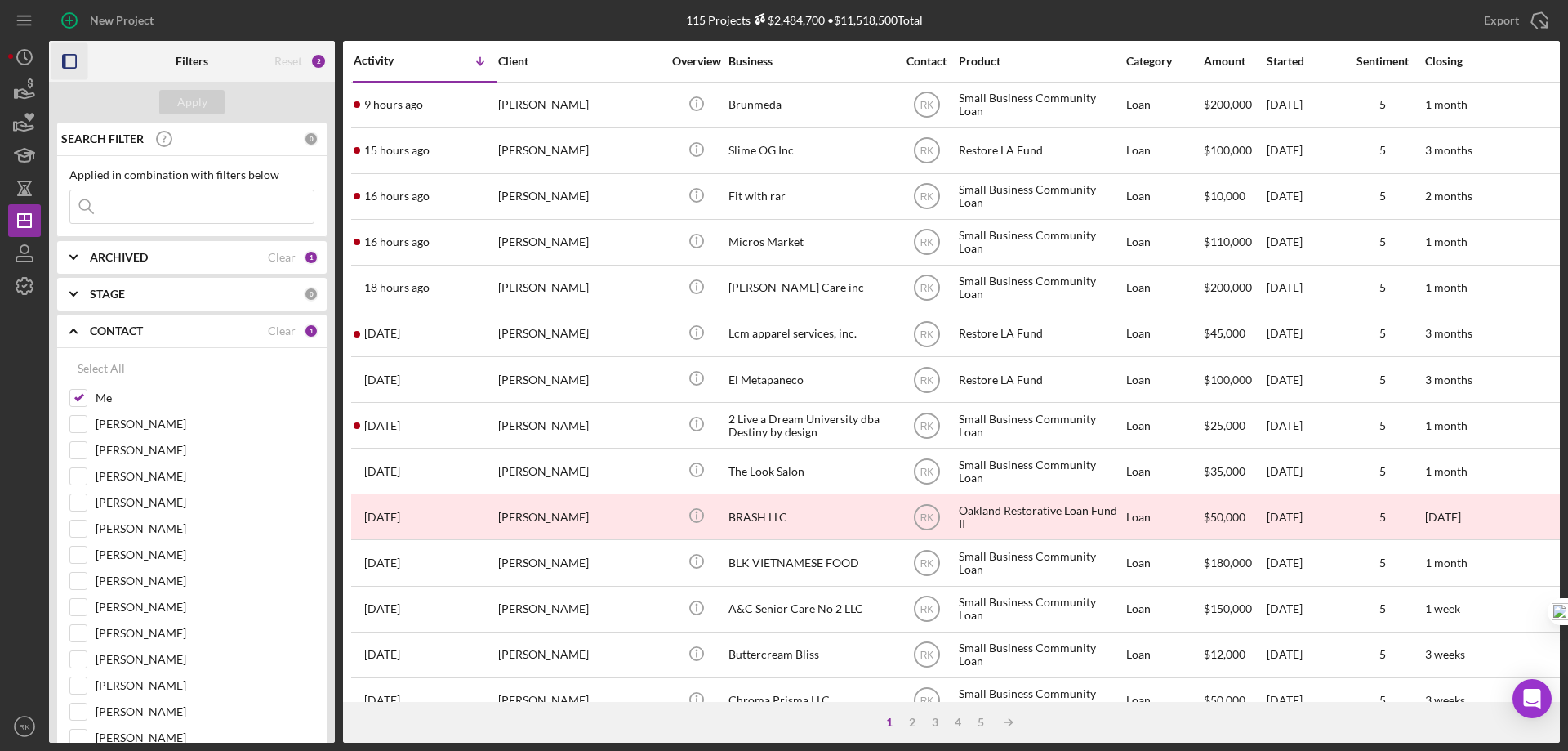
click at [76, 333] on polyline at bounding box center [73, 331] width 6 height 4
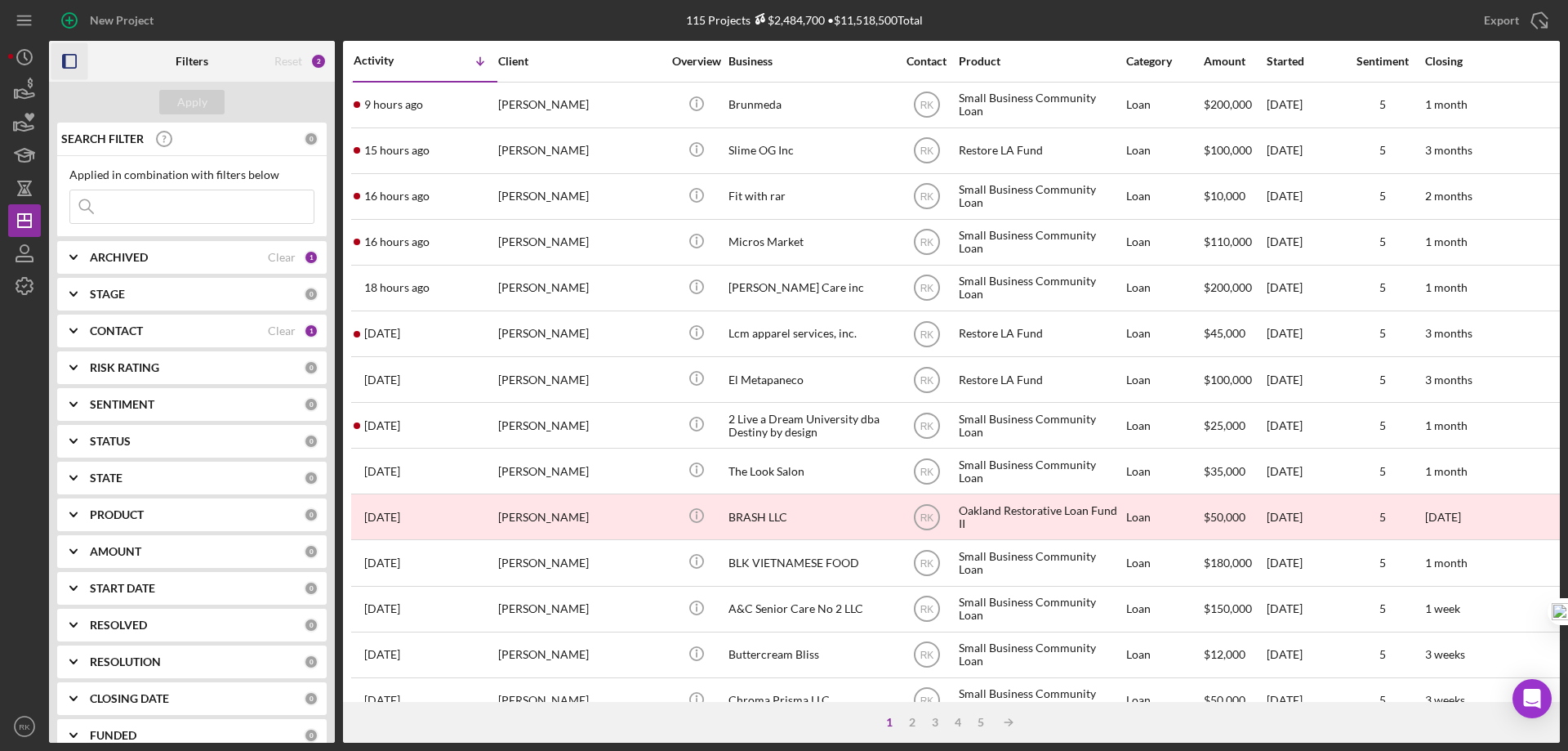
click at [76, 70] on icon "button" at bounding box center [70, 61] width 37 height 37
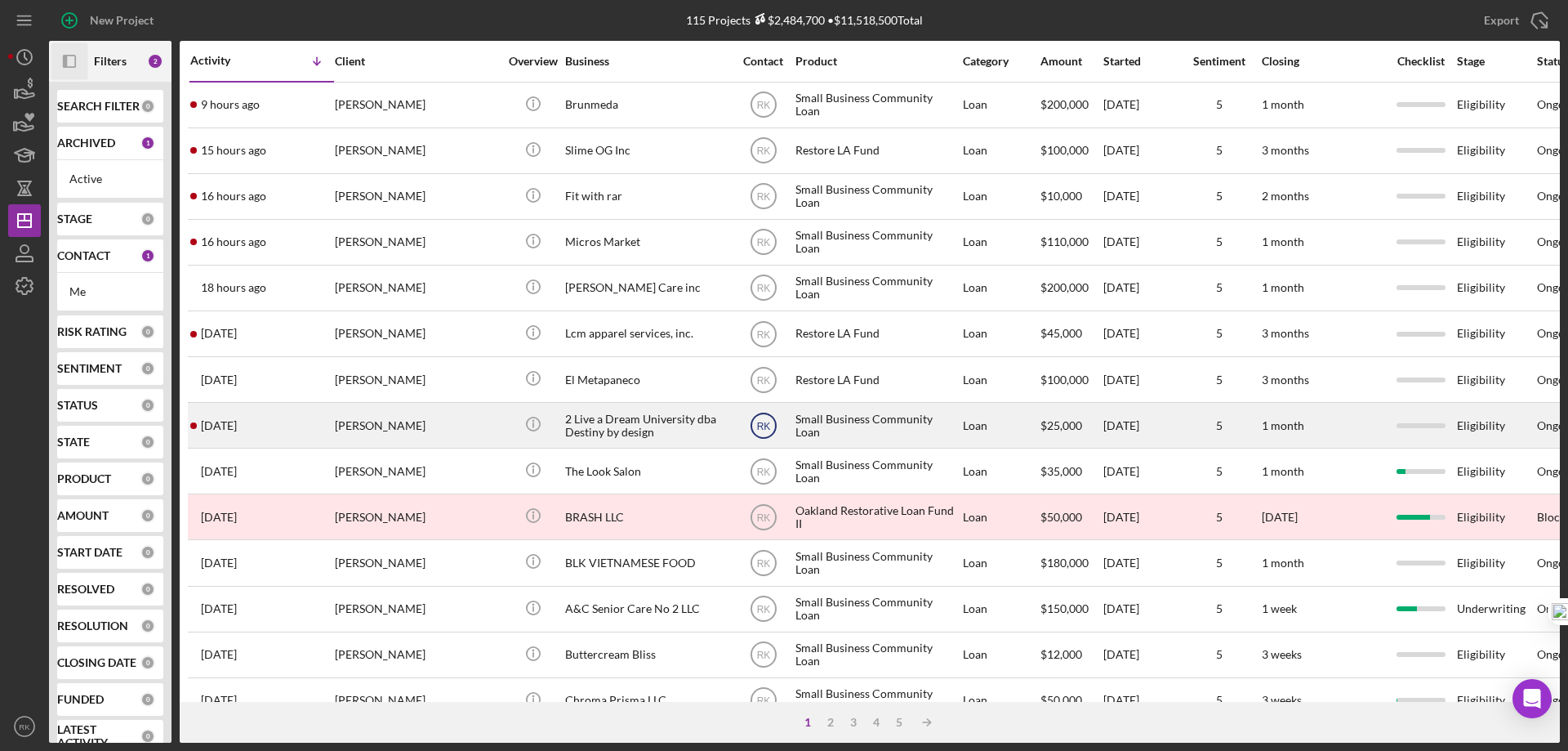
click at [761, 429] on text "RK" at bounding box center [762, 426] width 14 height 12
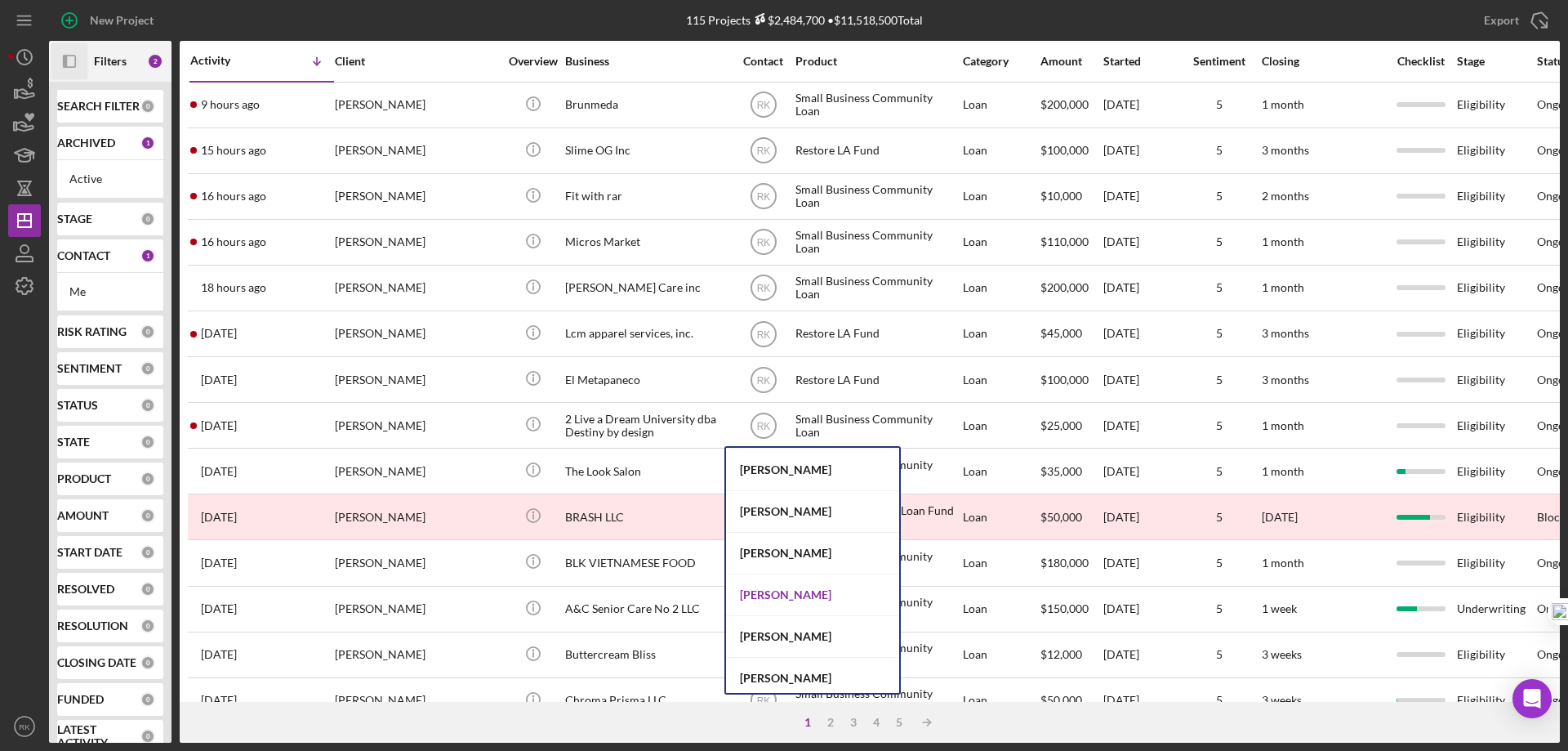
scroll to position [671, 0]
click at [793, 627] on div "Alberto Enriquez" at bounding box center [813, 631] width 173 height 42
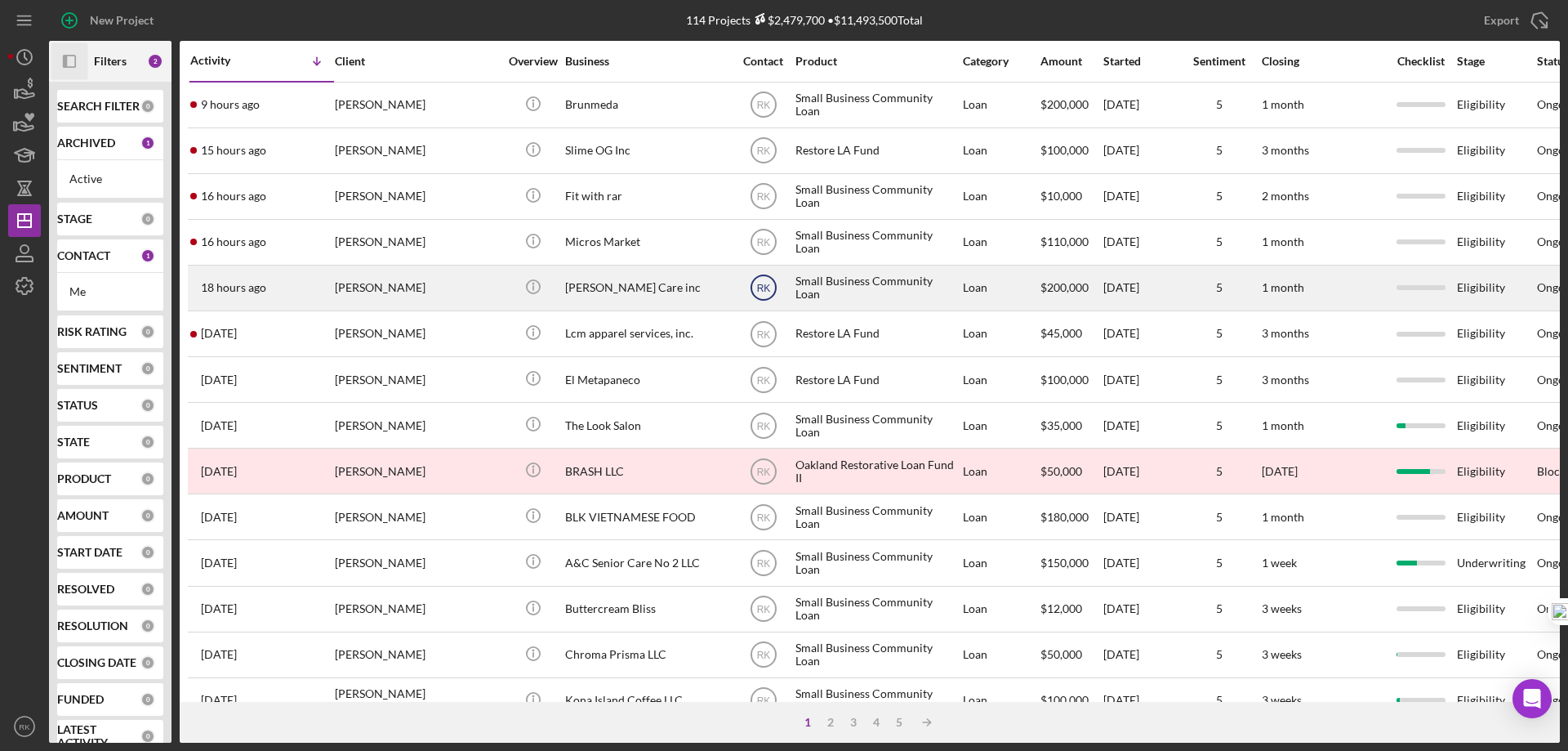
click at [768, 291] on text "RK" at bounding box center [762, 288] width 14 height 12
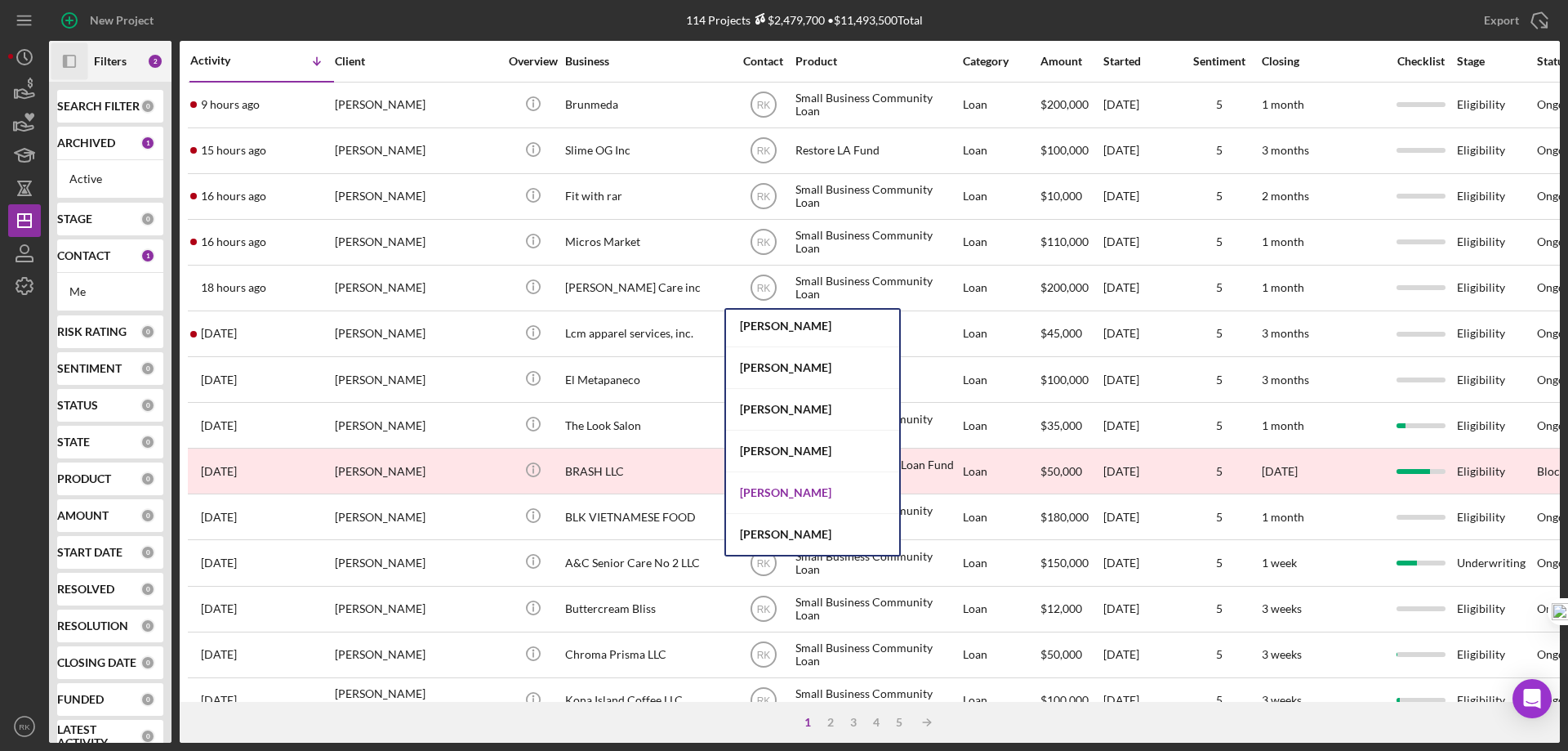
click at [791, 490] on div "Alberto Enriquez" at bounding box center [813, 493] width 173 height 42
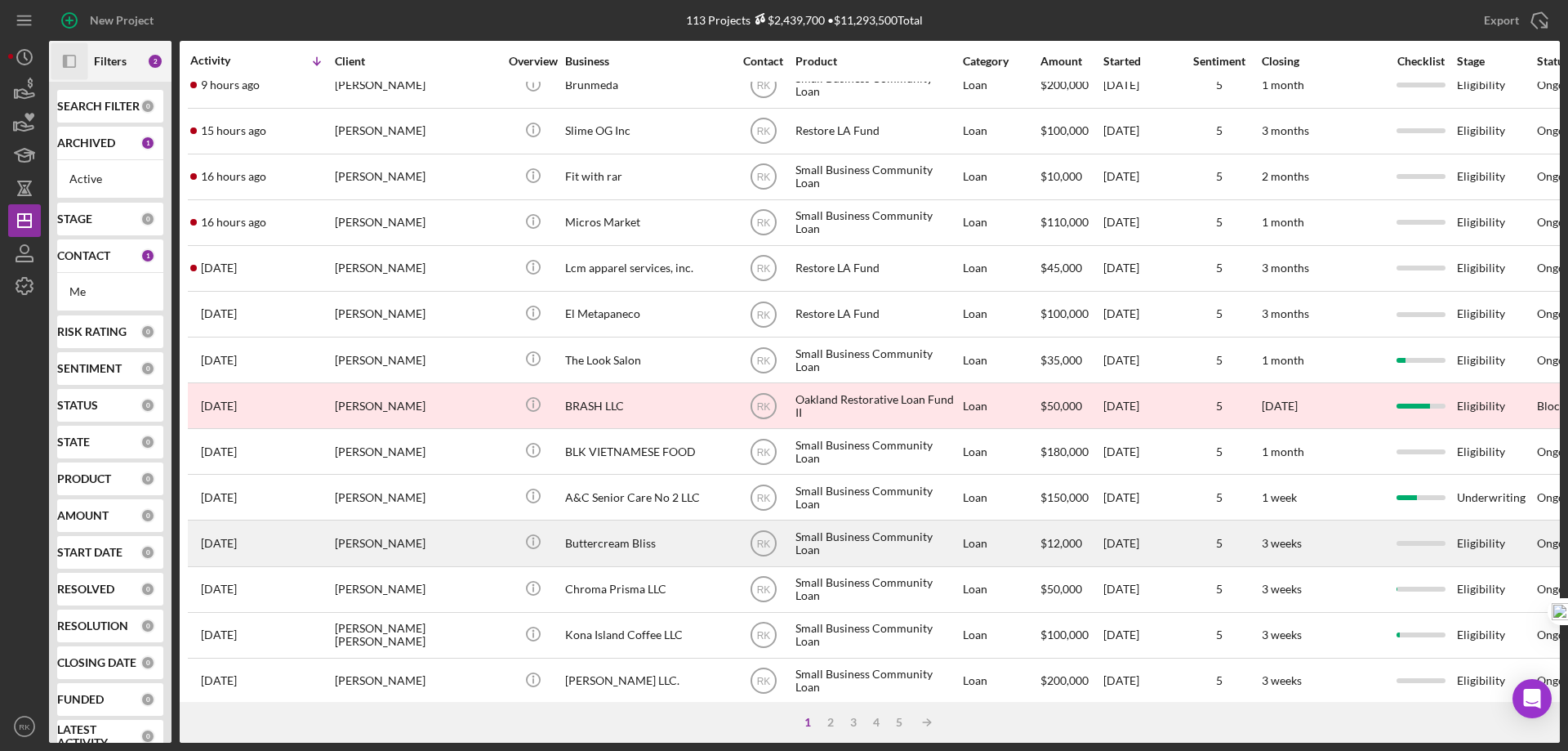
scroll to position [0, 0]
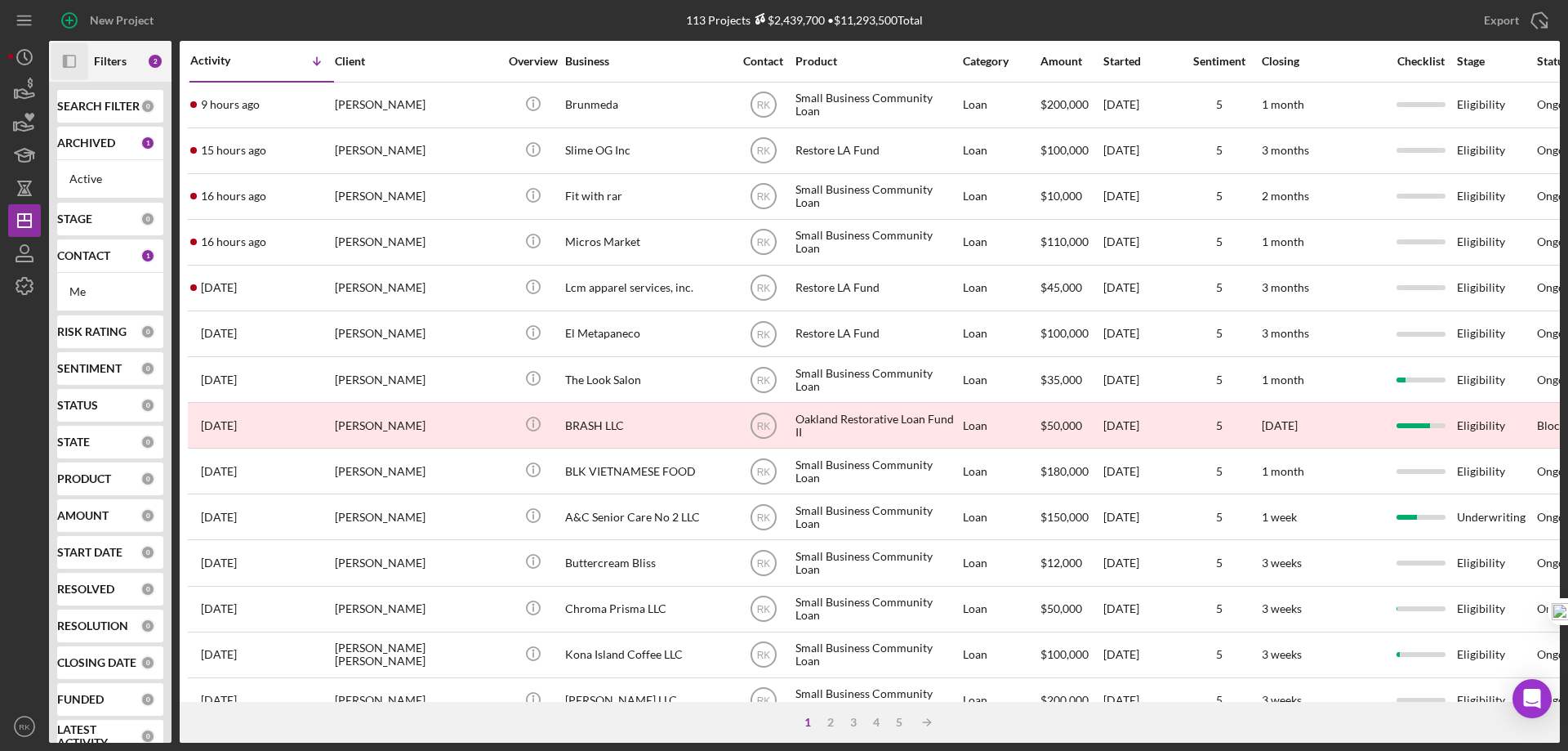
click at [87, 258] on b "CONTACT" at bounding box center [83, 256] width 53 height 13
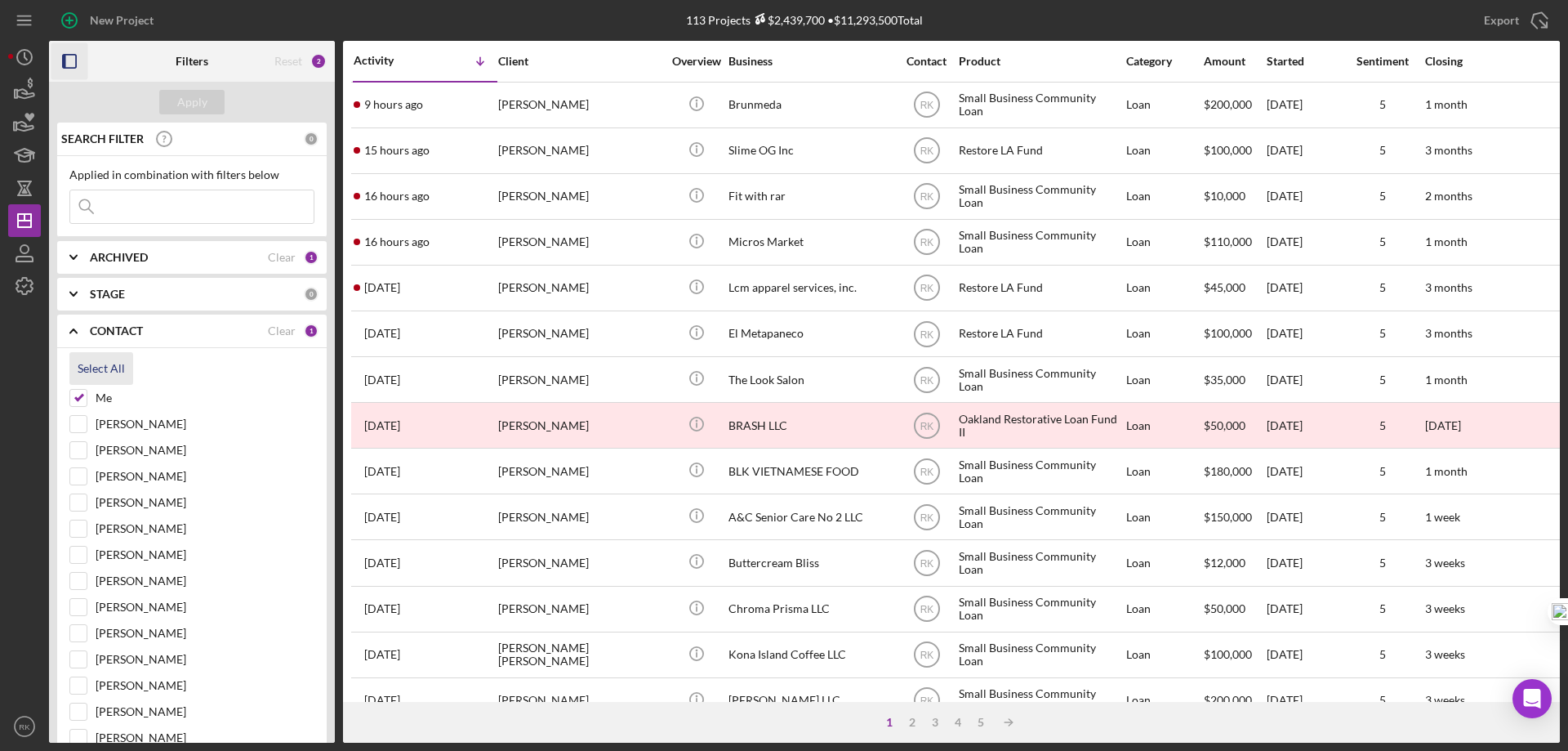
click at [88, 370] on div "Select All" at bounding box center [101, 369] width 47 height 33
checkbox input "true"
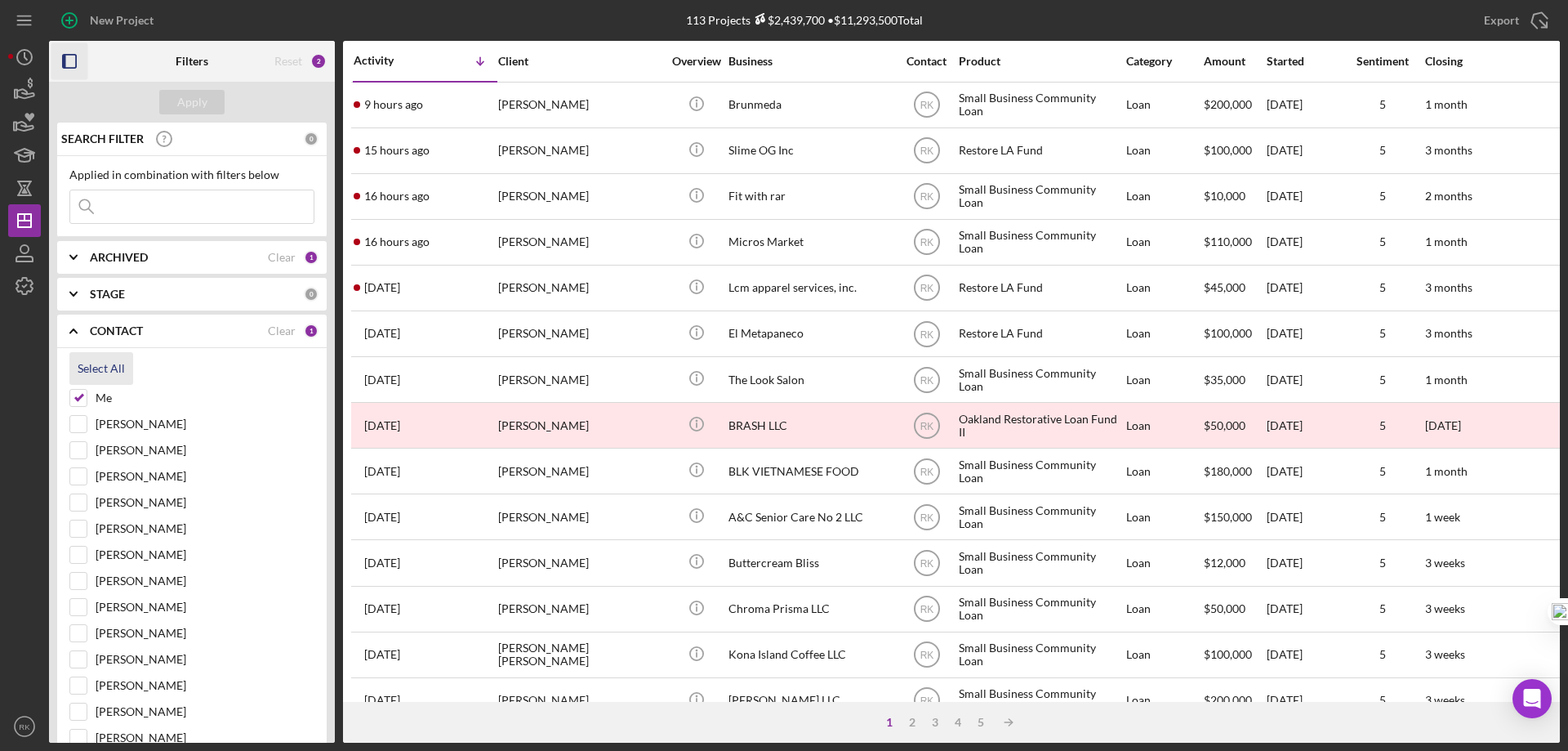
checkbox input "true"
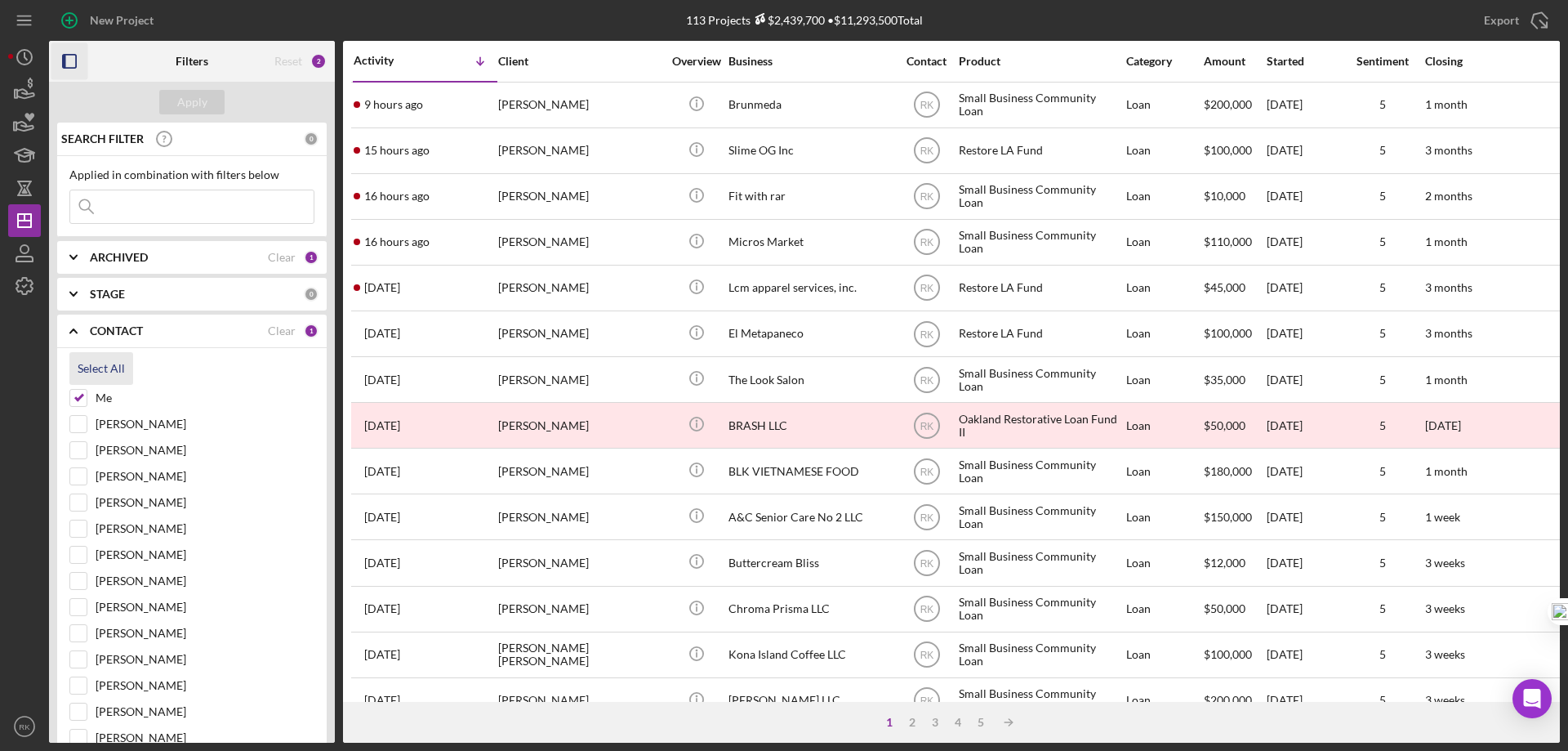
checkbox input "true"
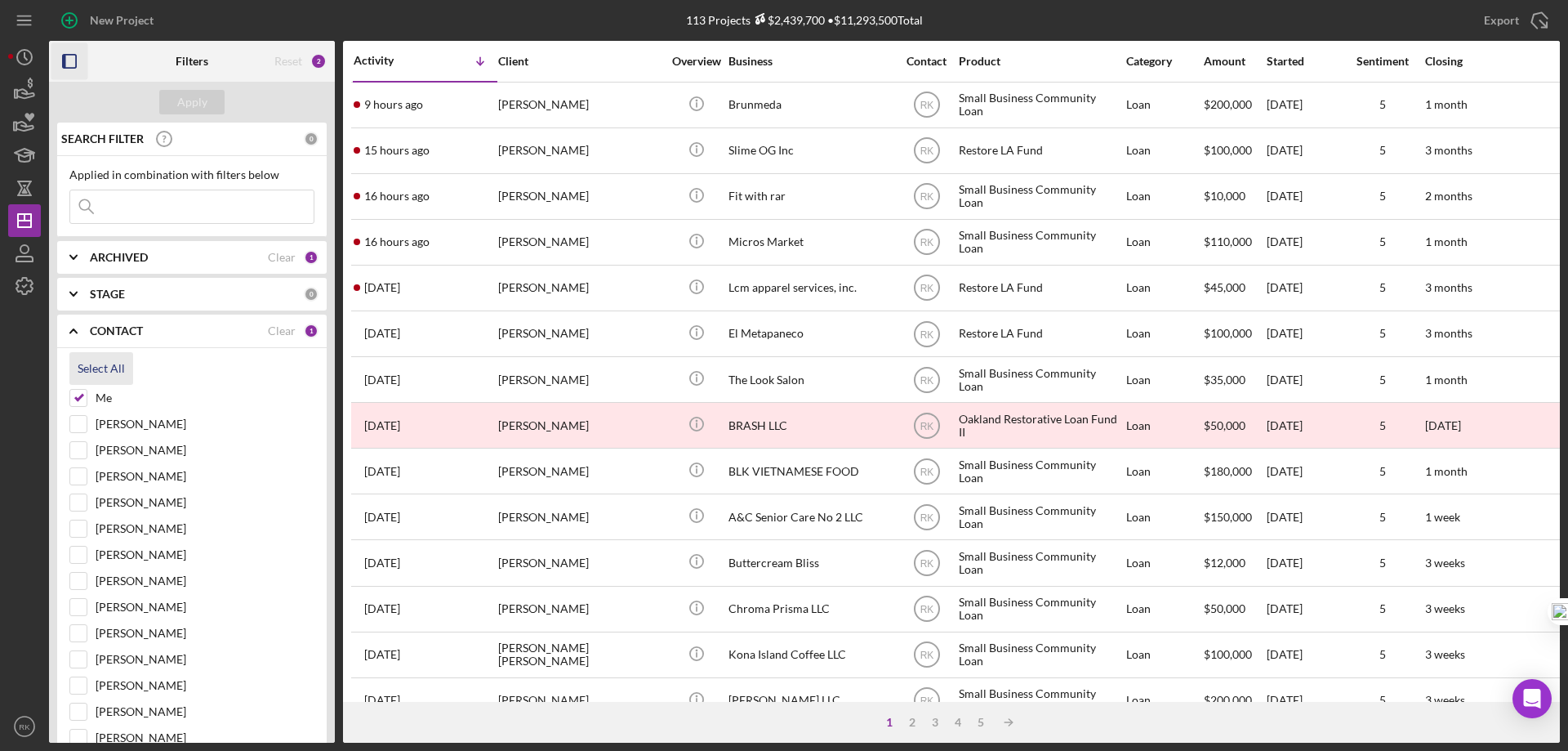
checkbox input "true"
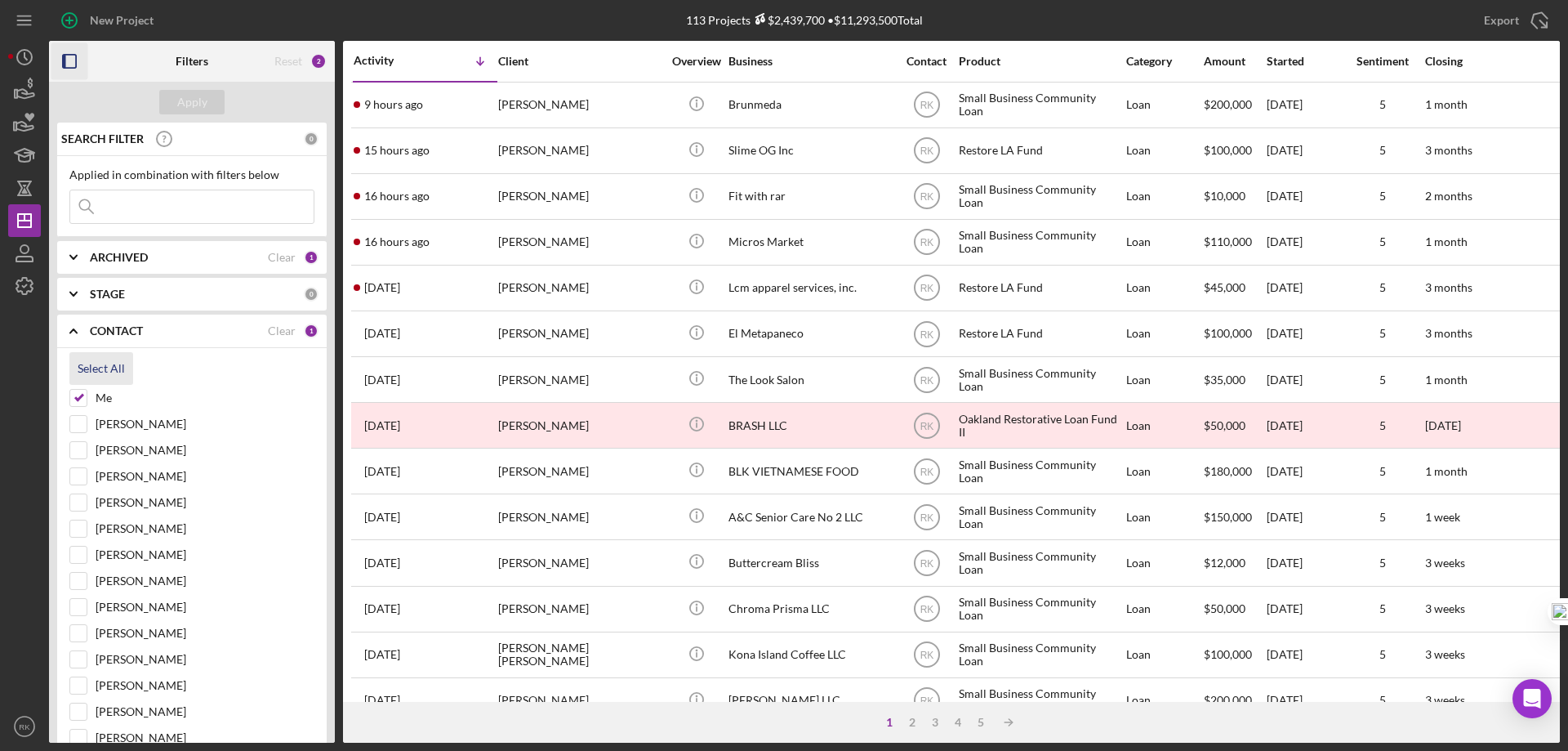
checkbox input "true"
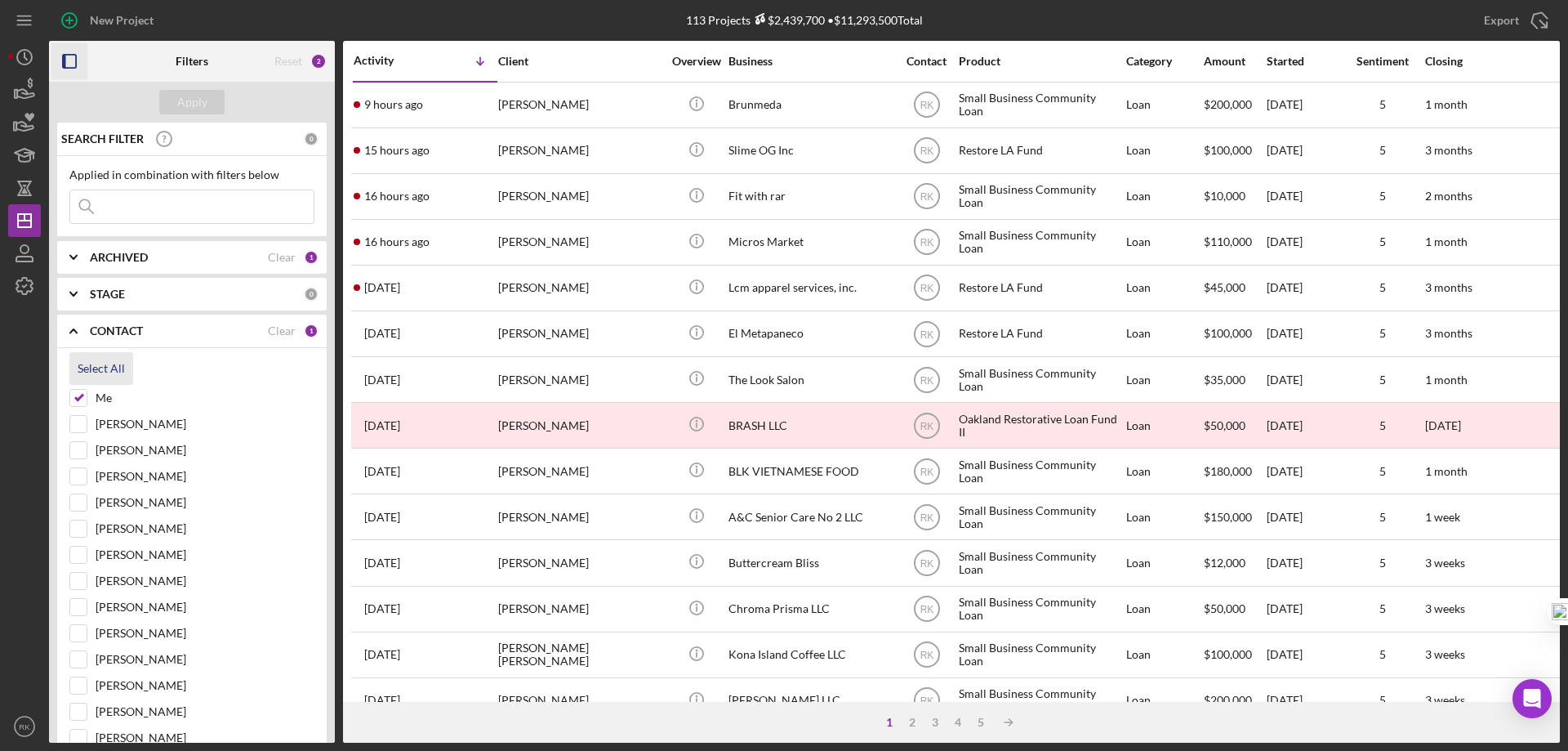
checkbox input "true"
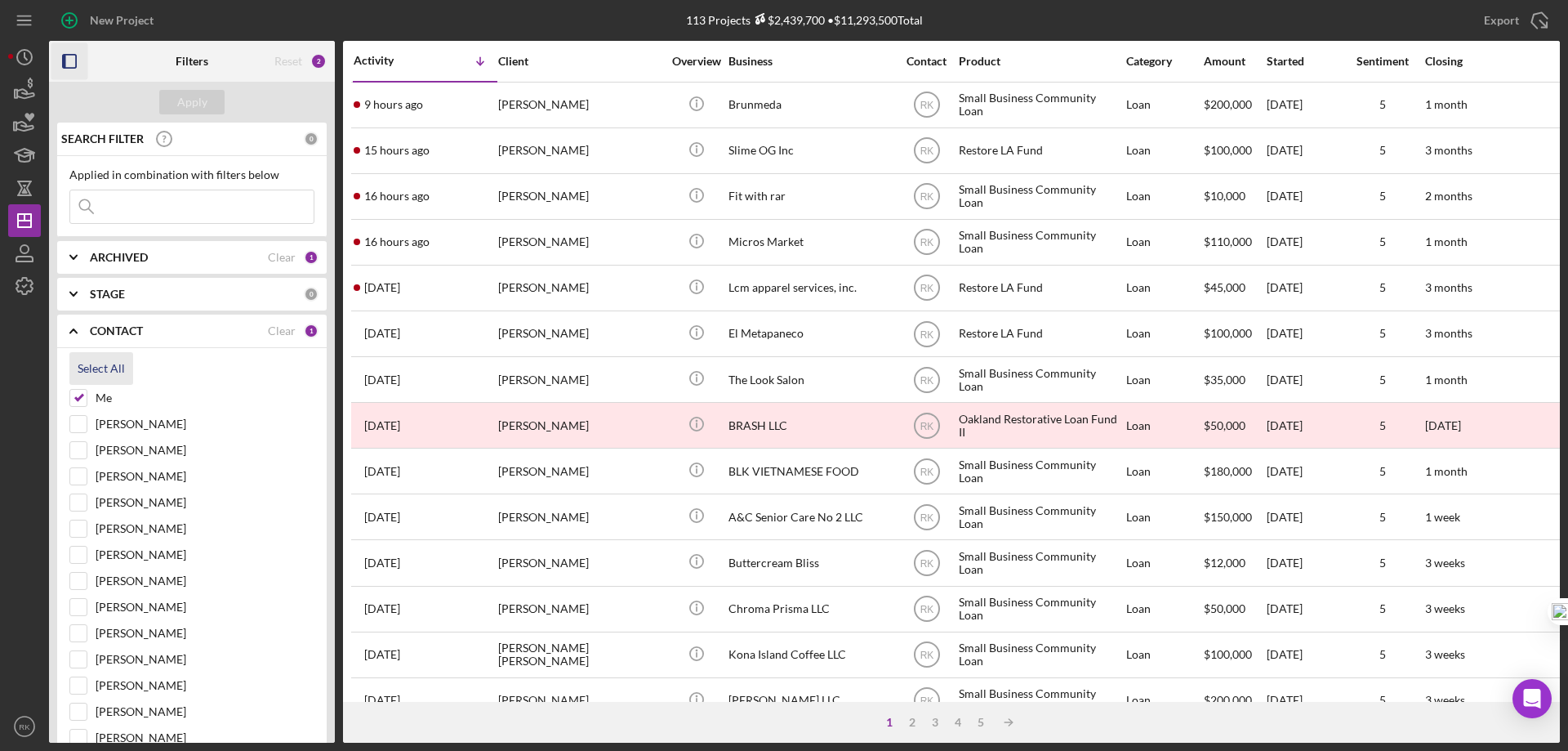
checkbox input "true"
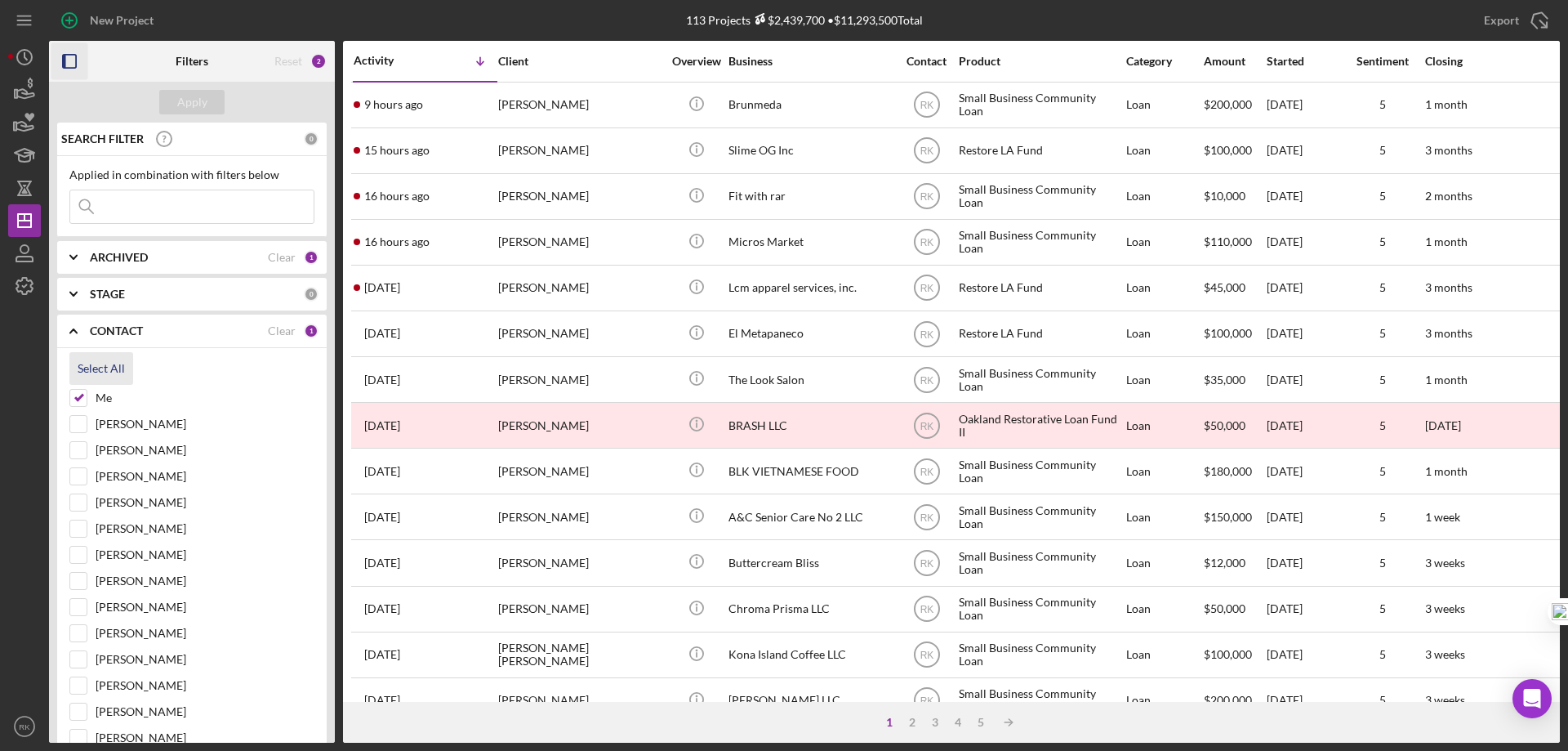
checkbox input "true"
click at [144, 205] on input at bounding box center [191, 207] width 243 height 33
click at [187, 105] on div "Apply" at bounding box center [191, 101] width 30 height 24
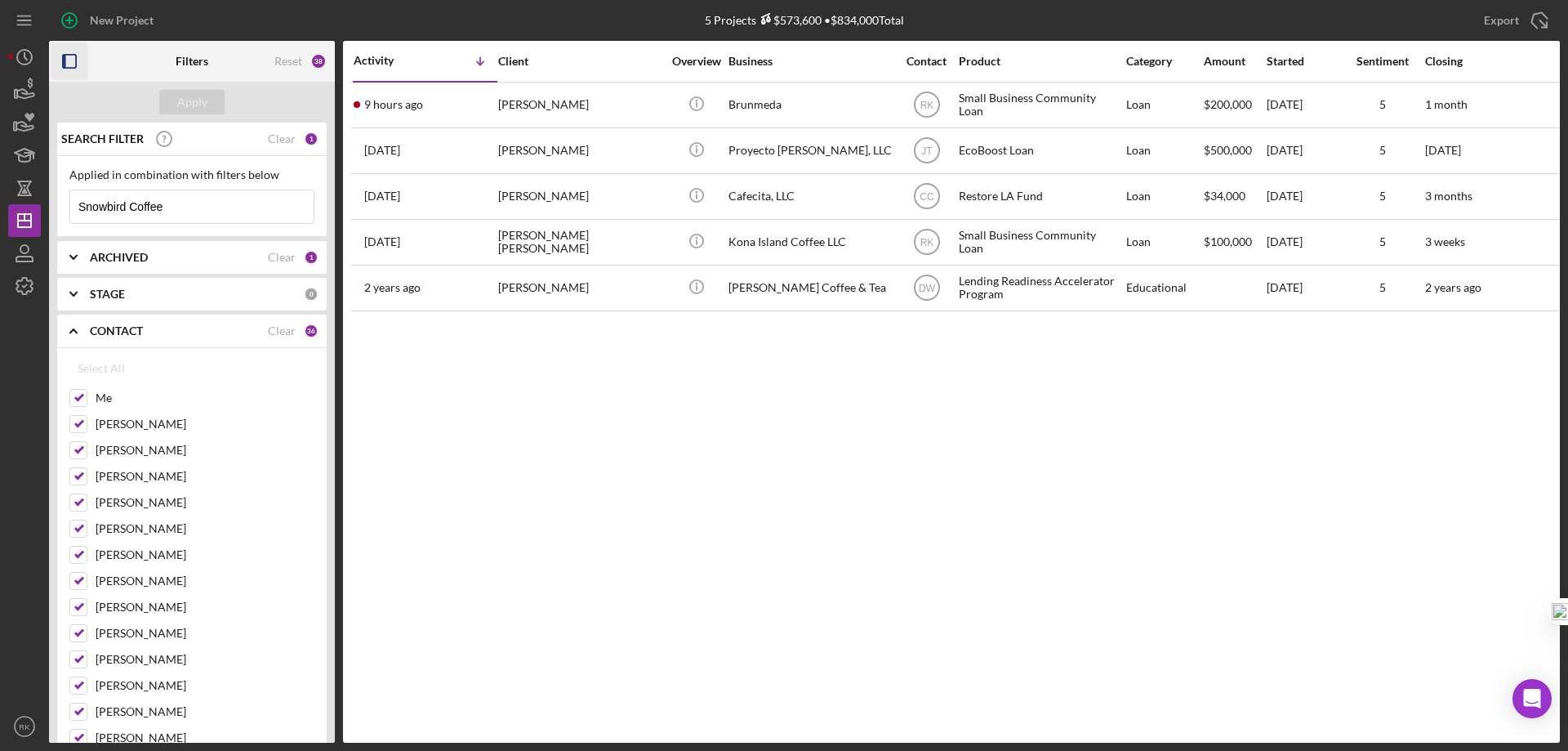
click at [176, 201] on input "Snowbird Coffee" at bounding box center [191, 207] width 243 height 33
drag, startPoint x: 177, startPoint y: 200, endPoint x: 75, endPoint y: 194, distance: 102.2
click at [75, 194] on input "Snowbird Coffee" at bounding box center [191, 207] width 243 height 33
type input "[PERSON_NAME]"
click at [198, 97] on div "Apply" at bounding box center [191, 101] width 30 height 24
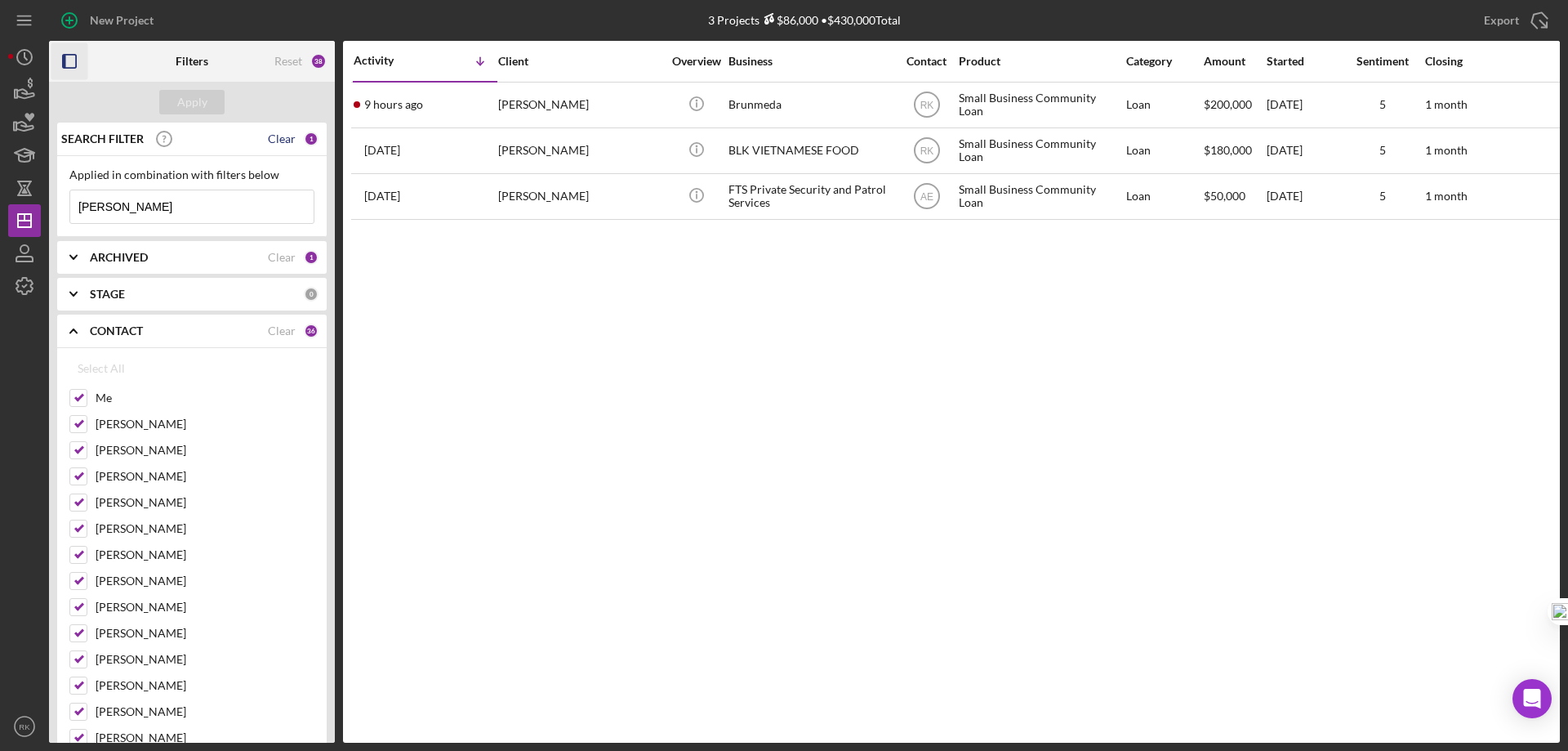
click at [285, 140] on div "Clear" at bounding box center [282, 138] width 28 height 13
click at [276, 329] on div "Clear" at bounding box center [282, 331] width 28 height 13
checkbox input "false"
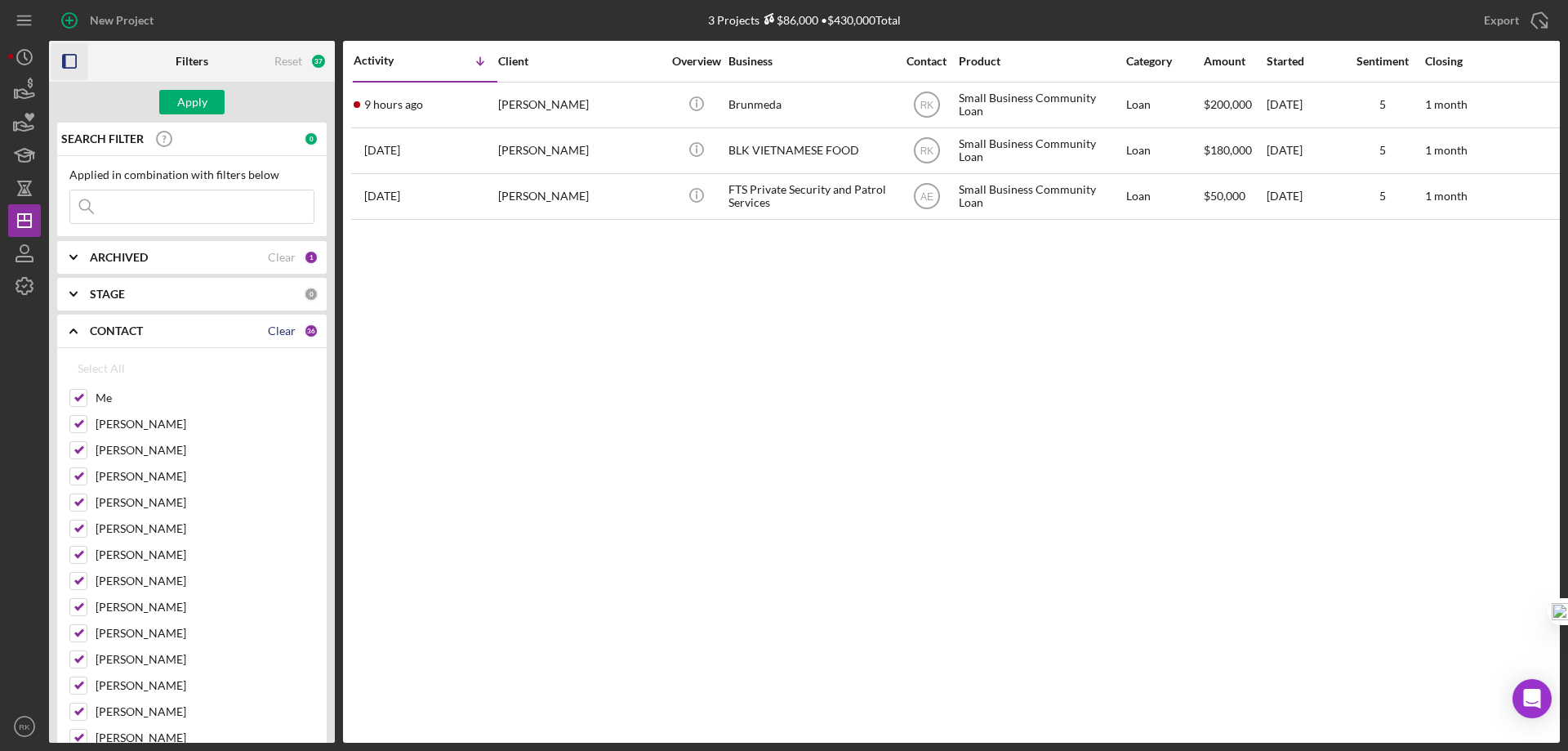
checkbox input "false"
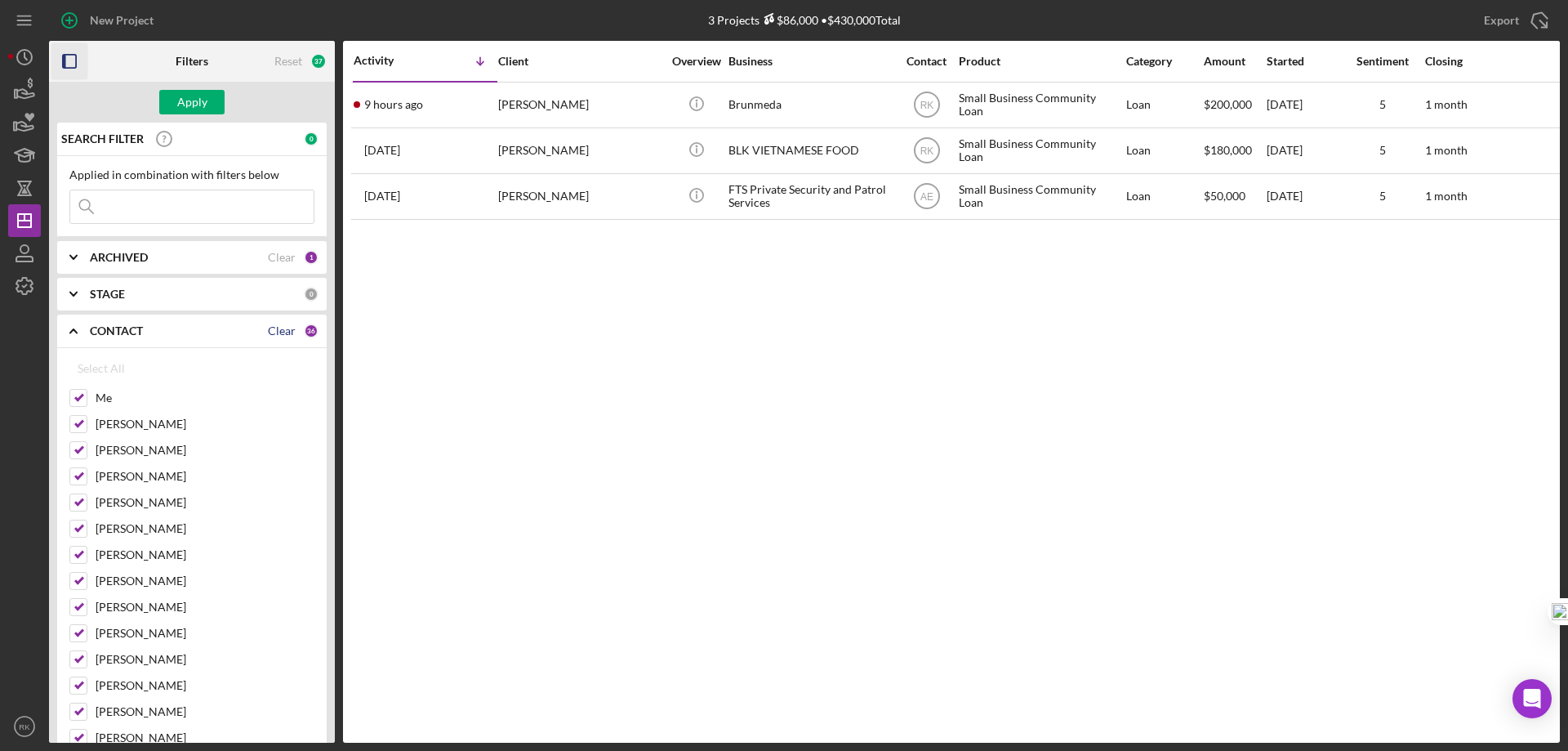
checkbox input "false"
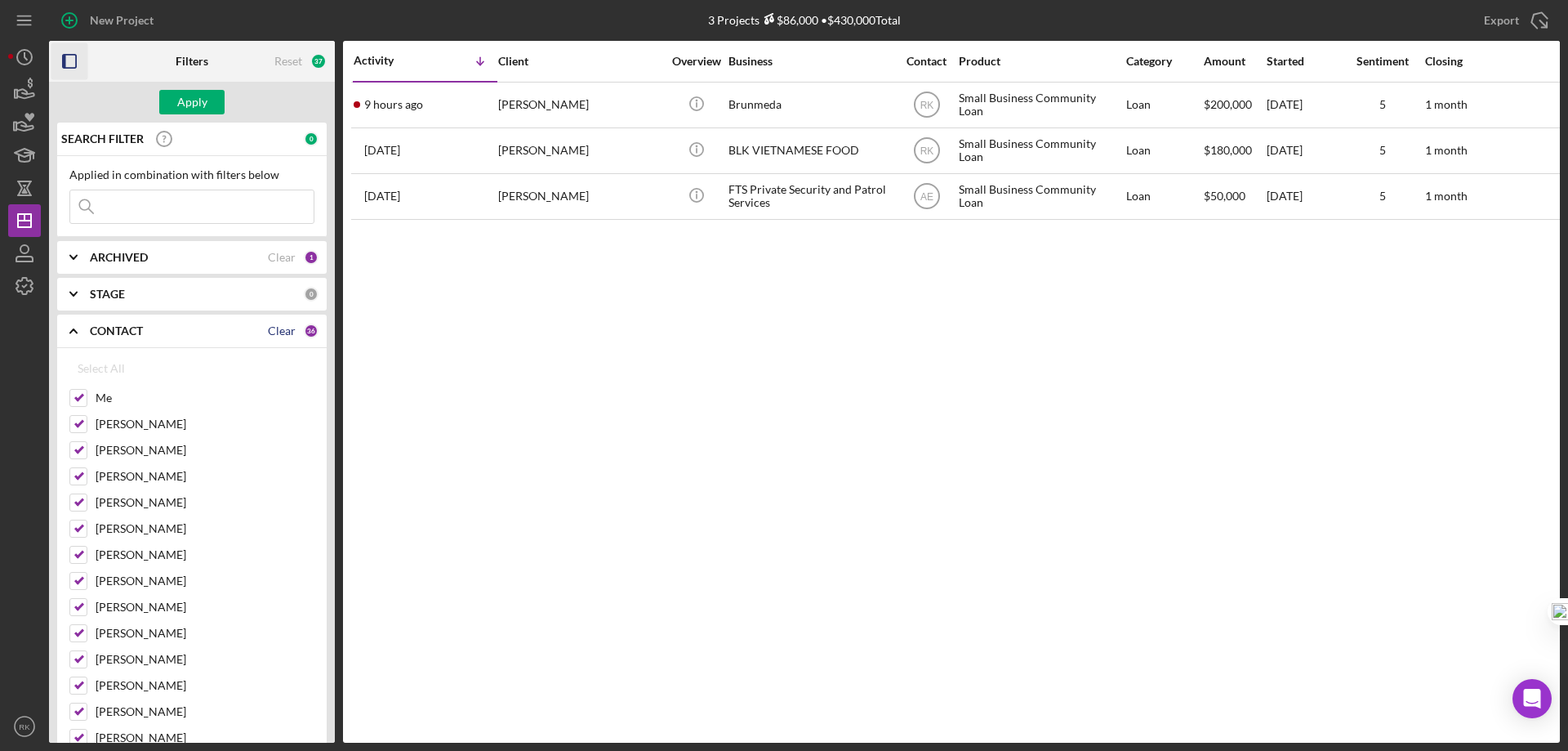
checkbox input "false"
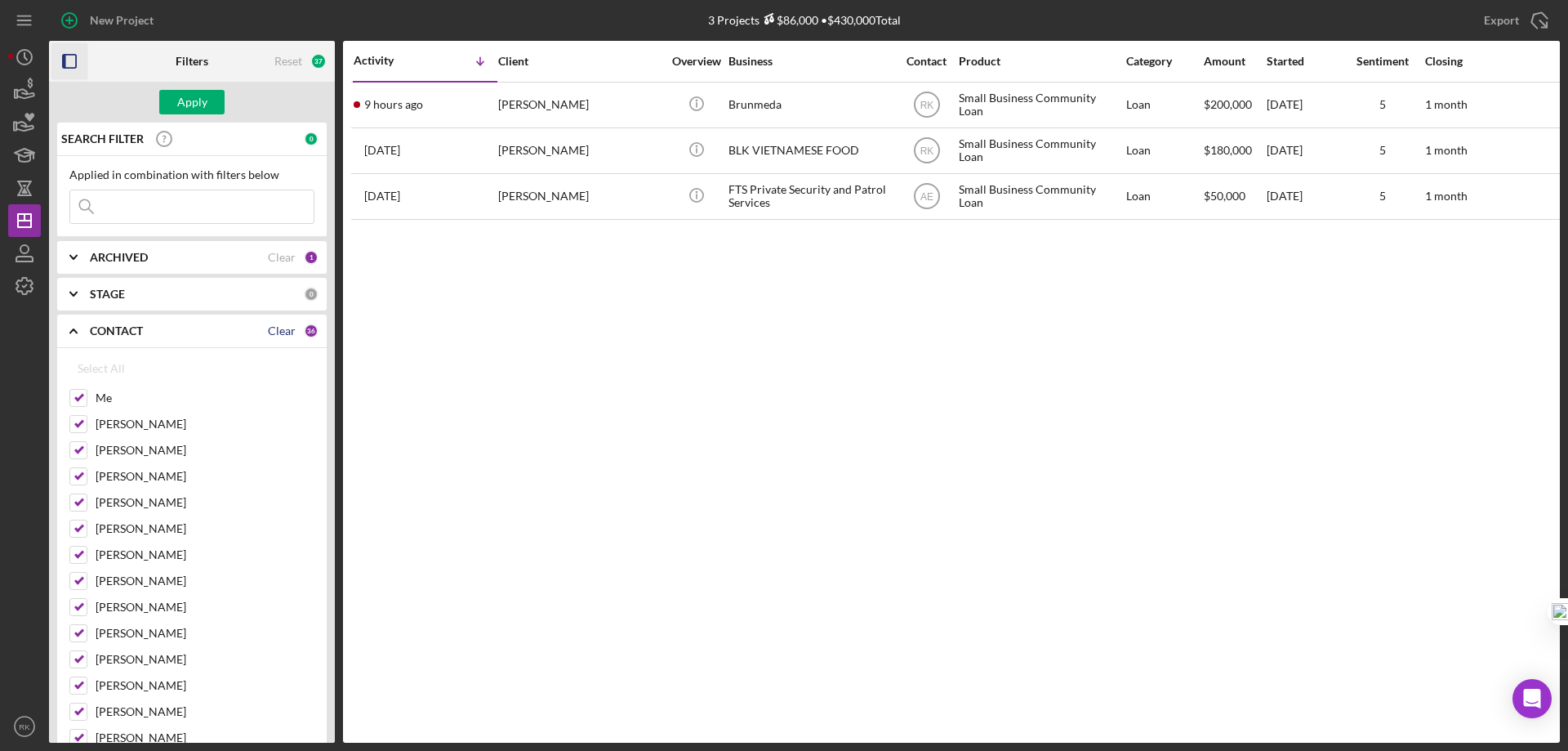
checkbox input "false"
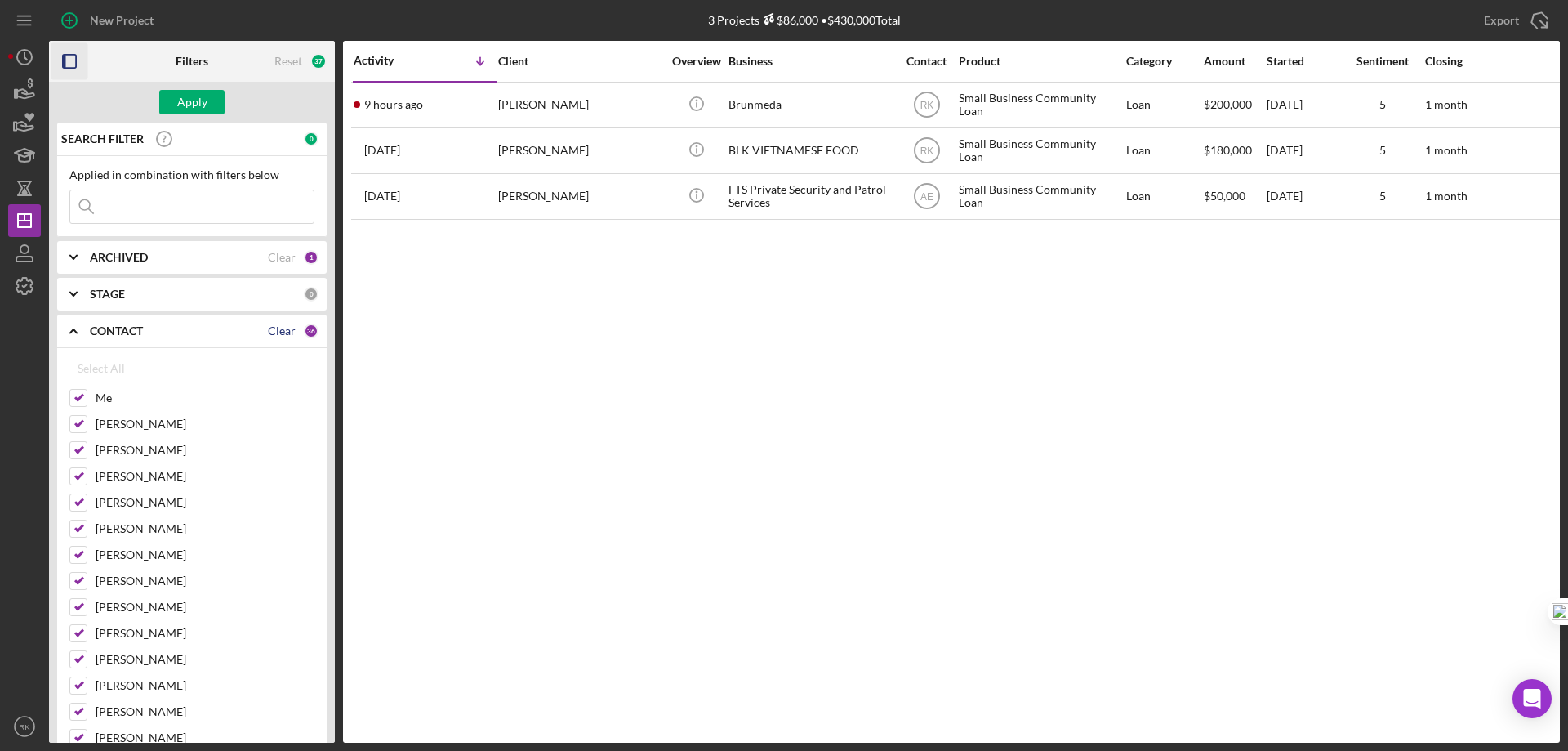
checkbox input "false"
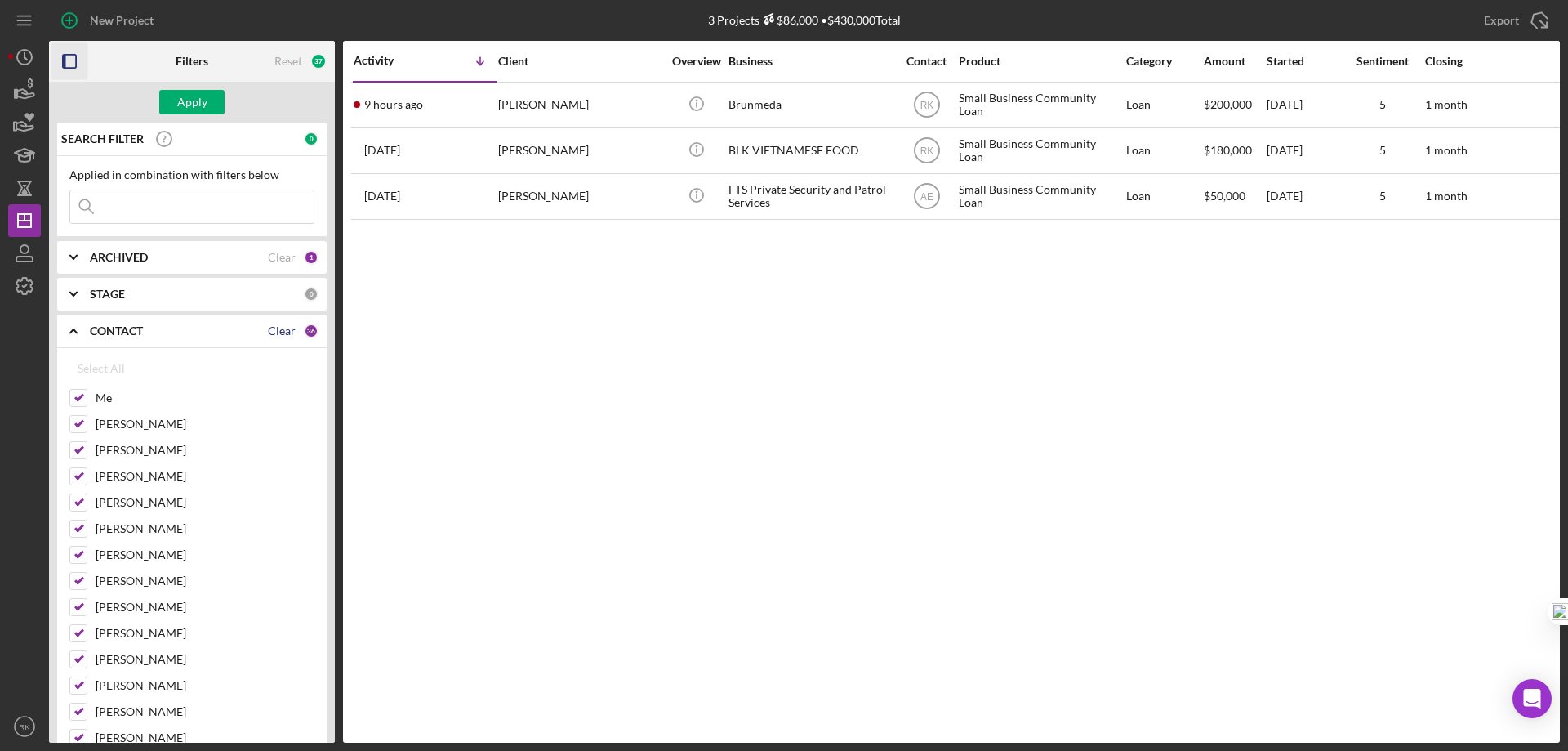
checkbox input "false"
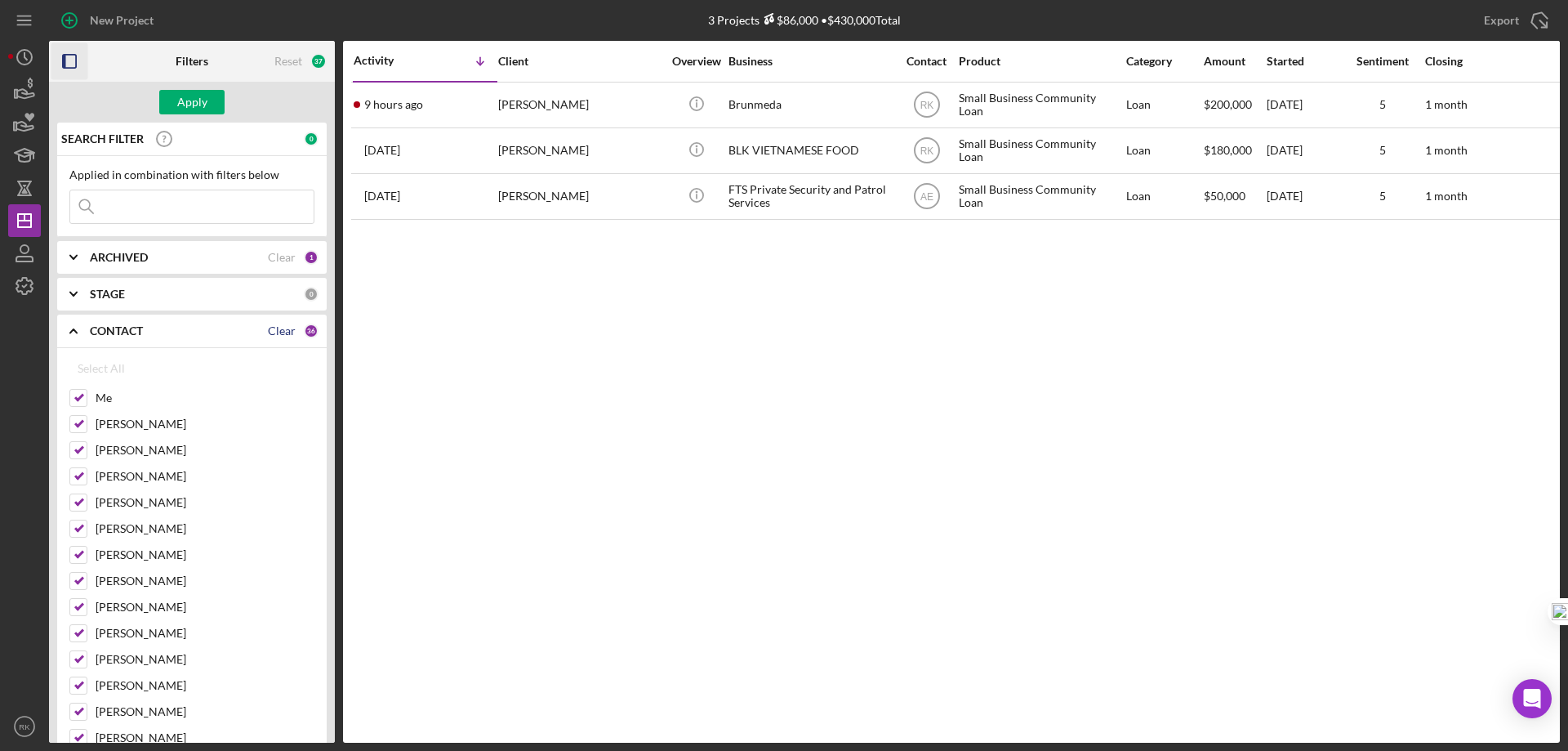
checkbox input "false"
click at [78, 396] on input "Me" at bounding box center [79, 398] width 16 height 16
checkbox input "true"
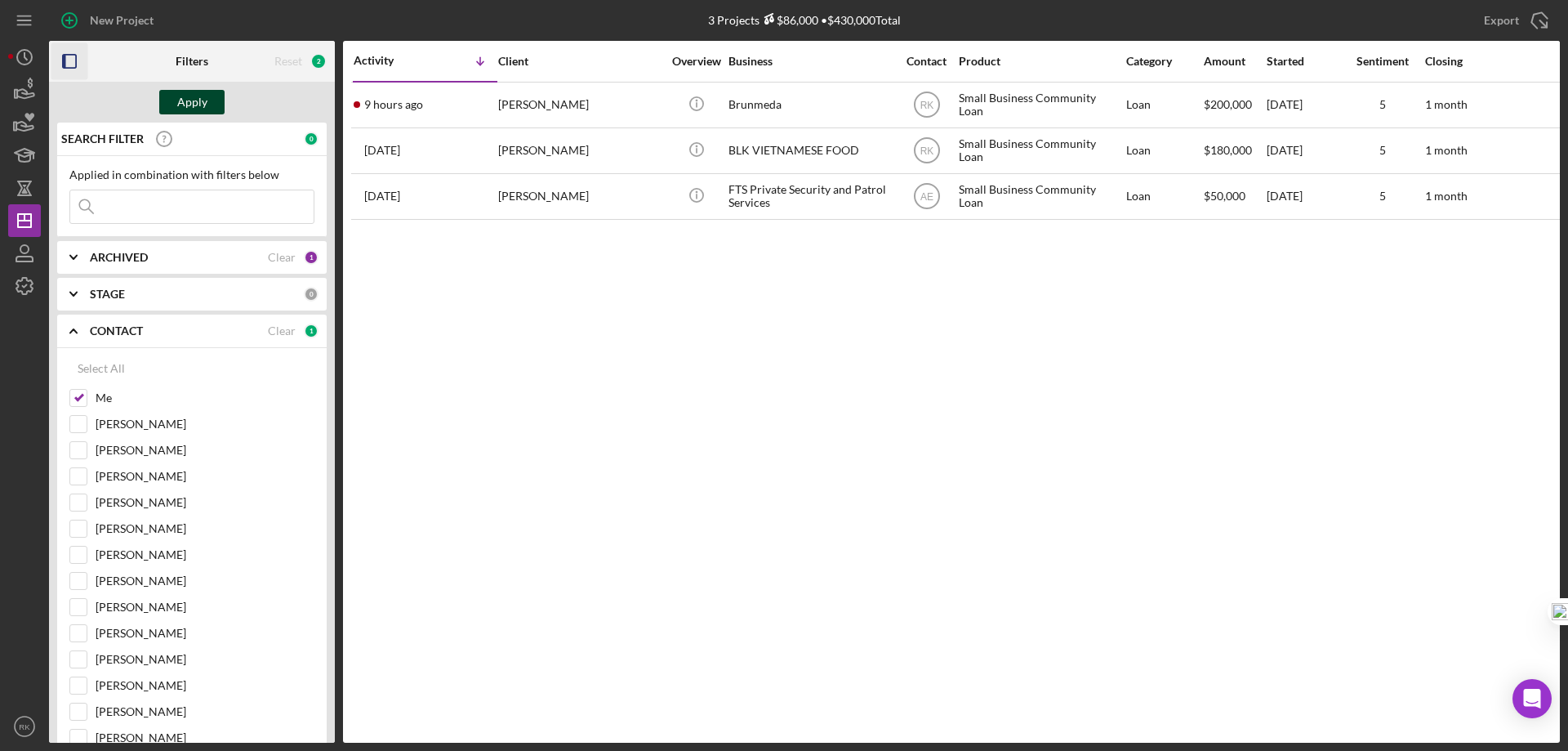
click at [188, 110] on div "Apply" at bounding box center [191, 101] width 30 height 24
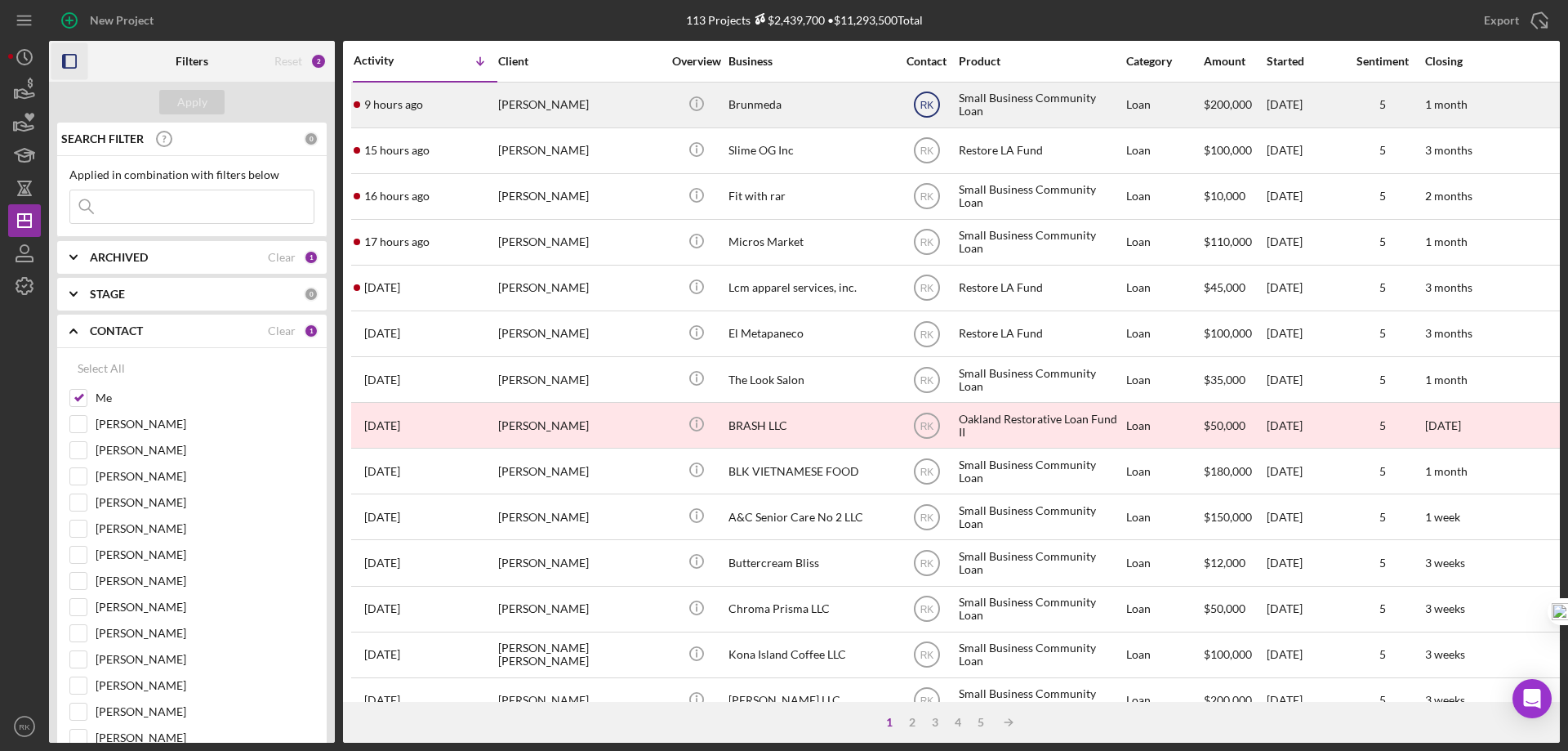
click at [925, 106] on text "RK" at bounding box center [926, 105] width 14 height 12
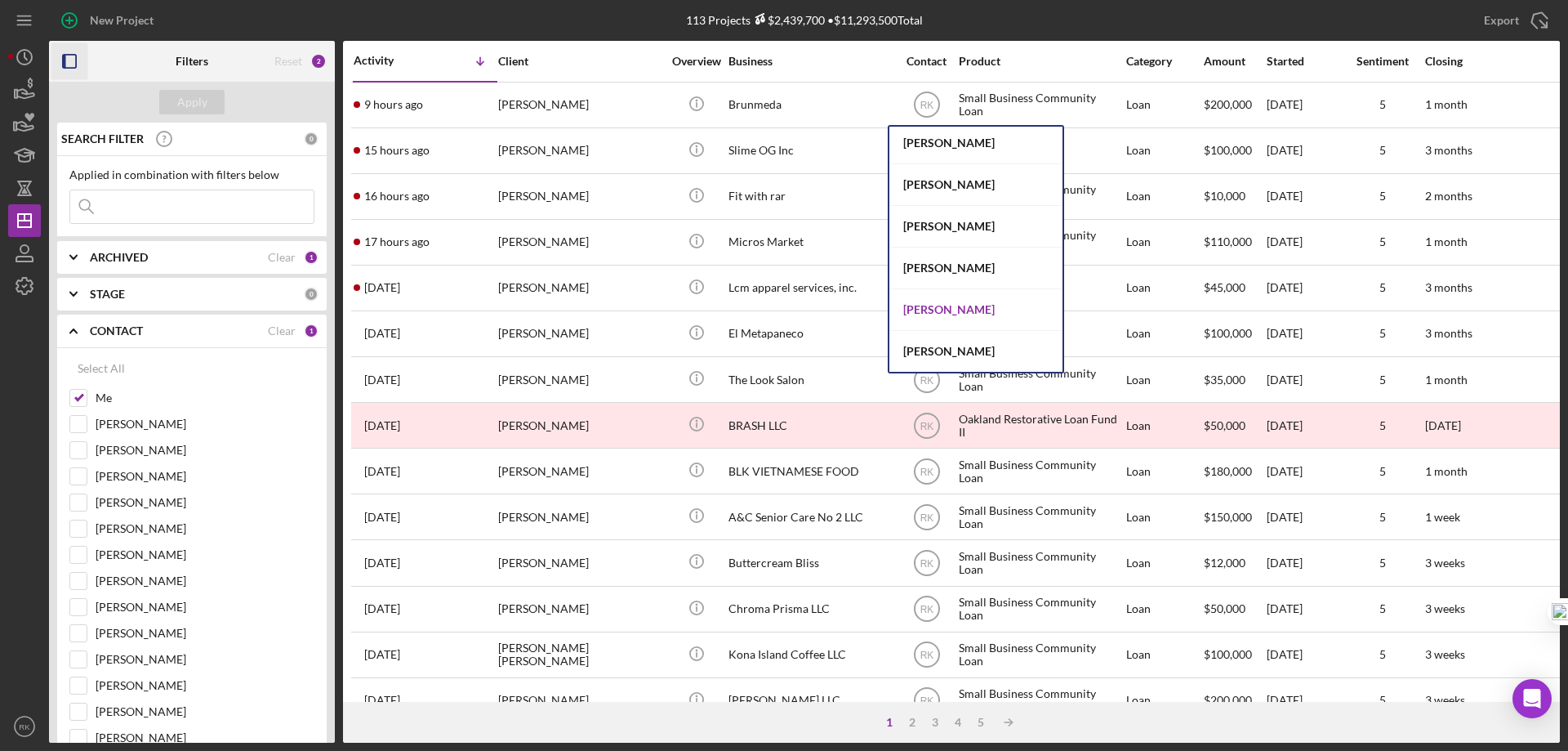
click at [949, 308] on div "Alberto Enriquez" at bounding box center [976, 310] width 173 height 42
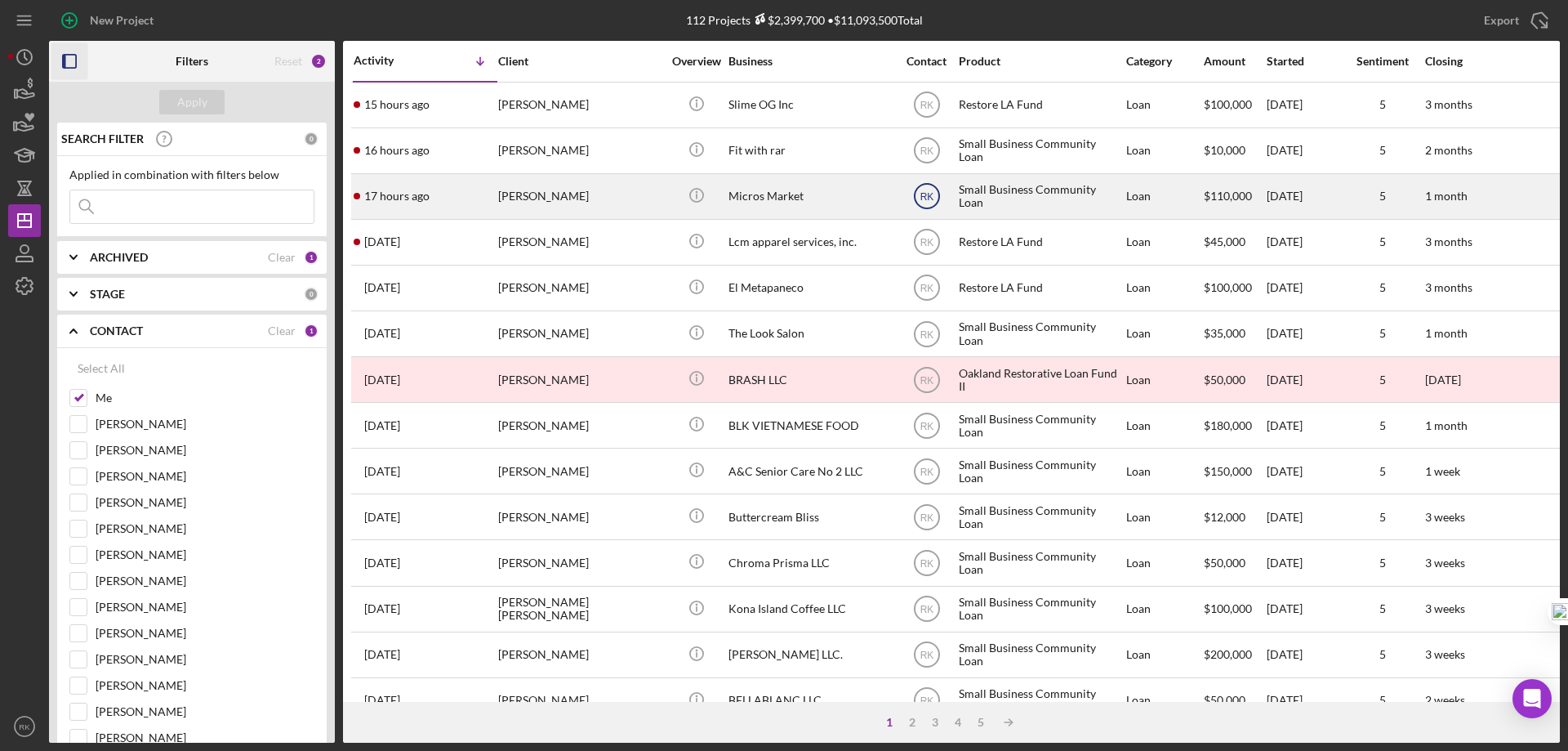
click at [926, 201] on text "RK" at bounding box center [926, 197] width 14 height 12
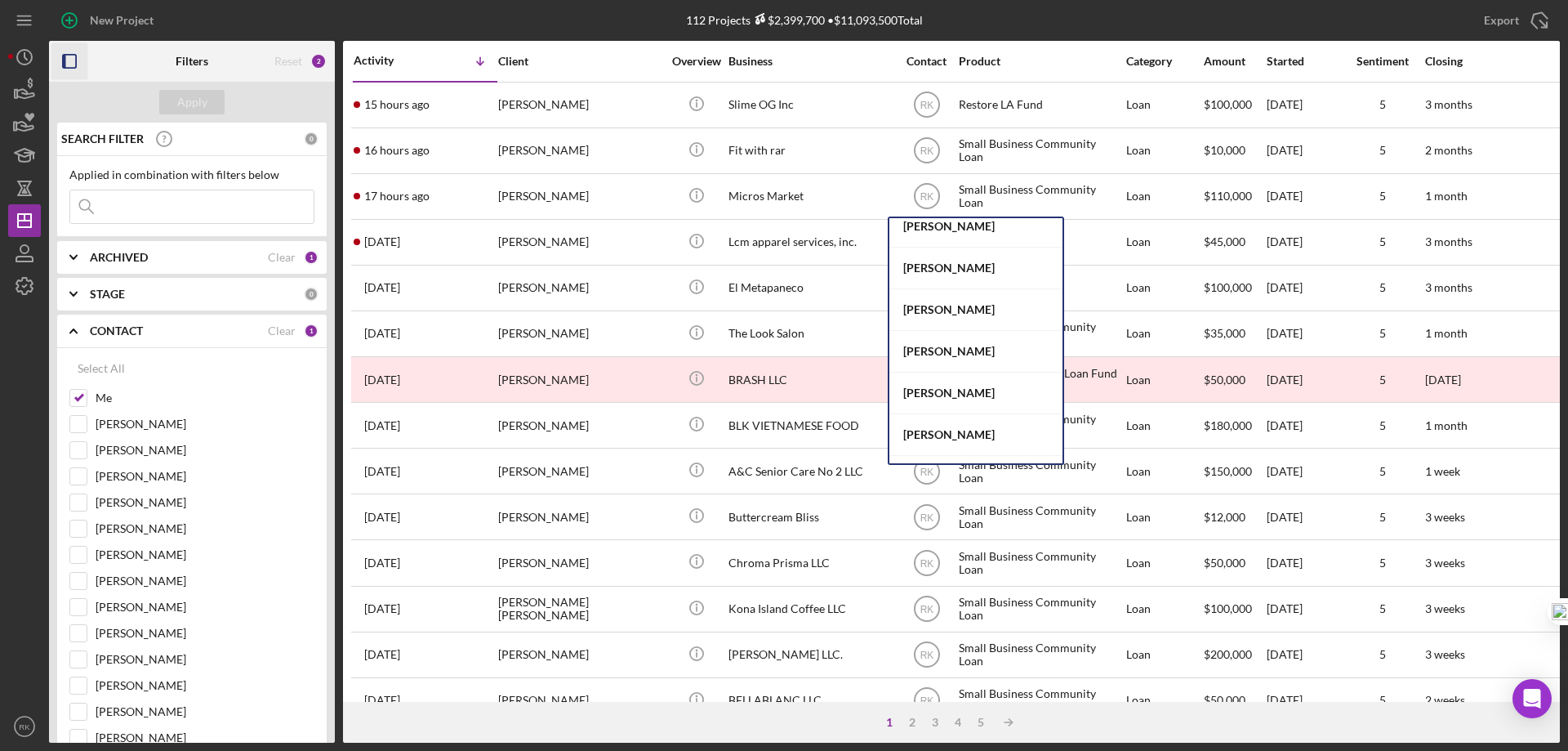
scroll to position [428, 0]
click at [938, 310] on div "Jaron Thexton" at bounding box center [976, 311] width 173 height 42
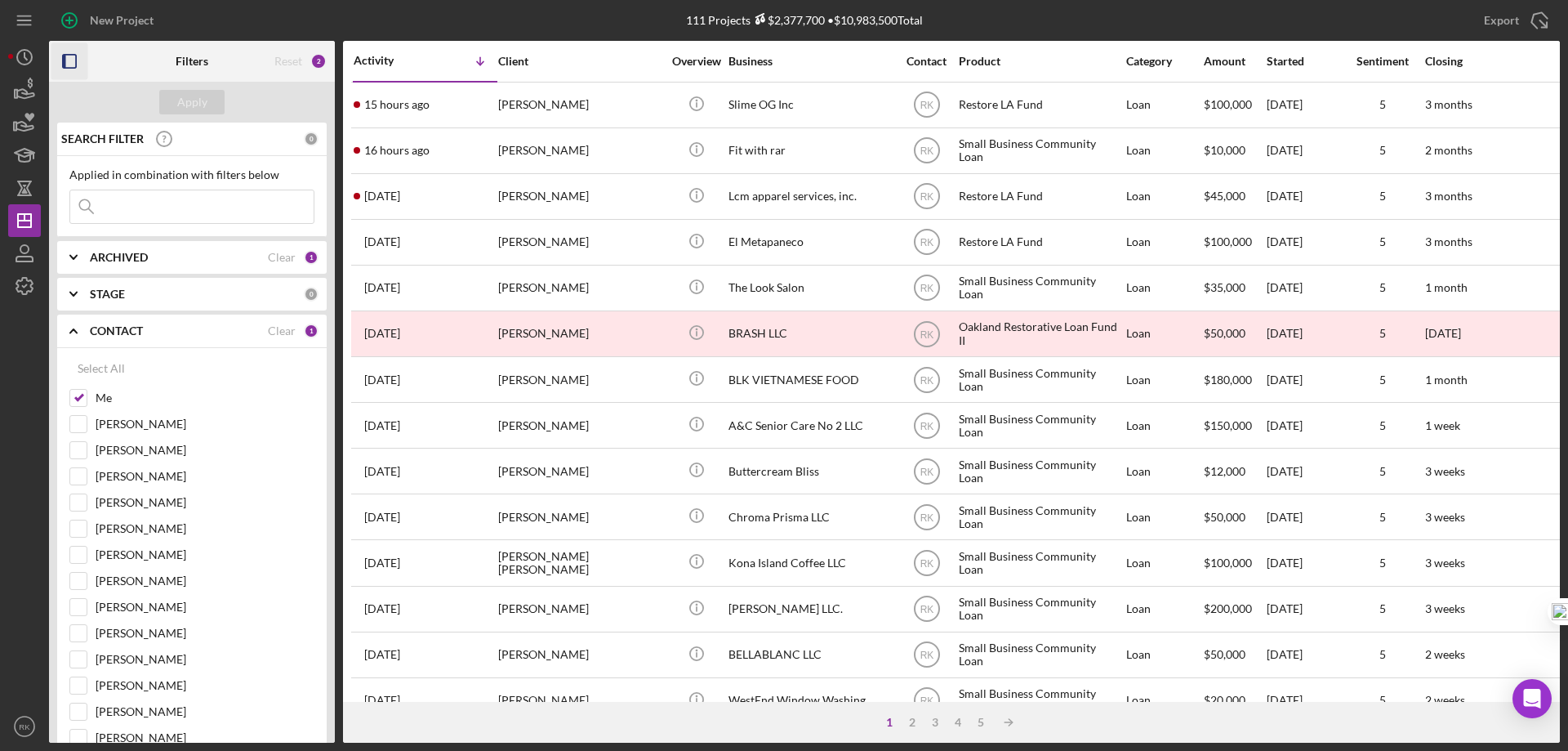
click at [927, 154] on text "RK" at bounding box center [926, 151] width 14 height 12
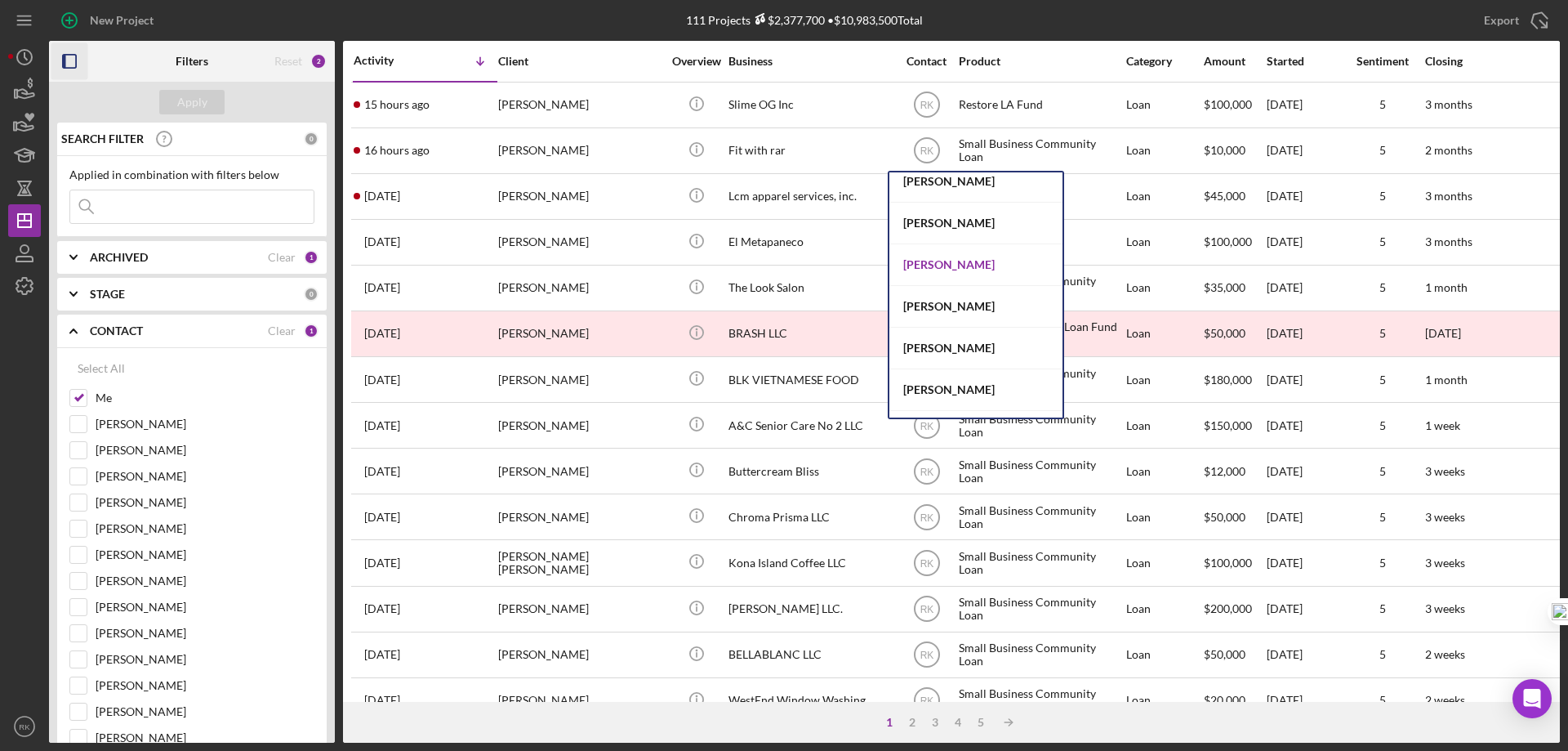
click at [934, 260] on div "Jaron Thexton" at bounding box center [976, 265] width 173 height 42
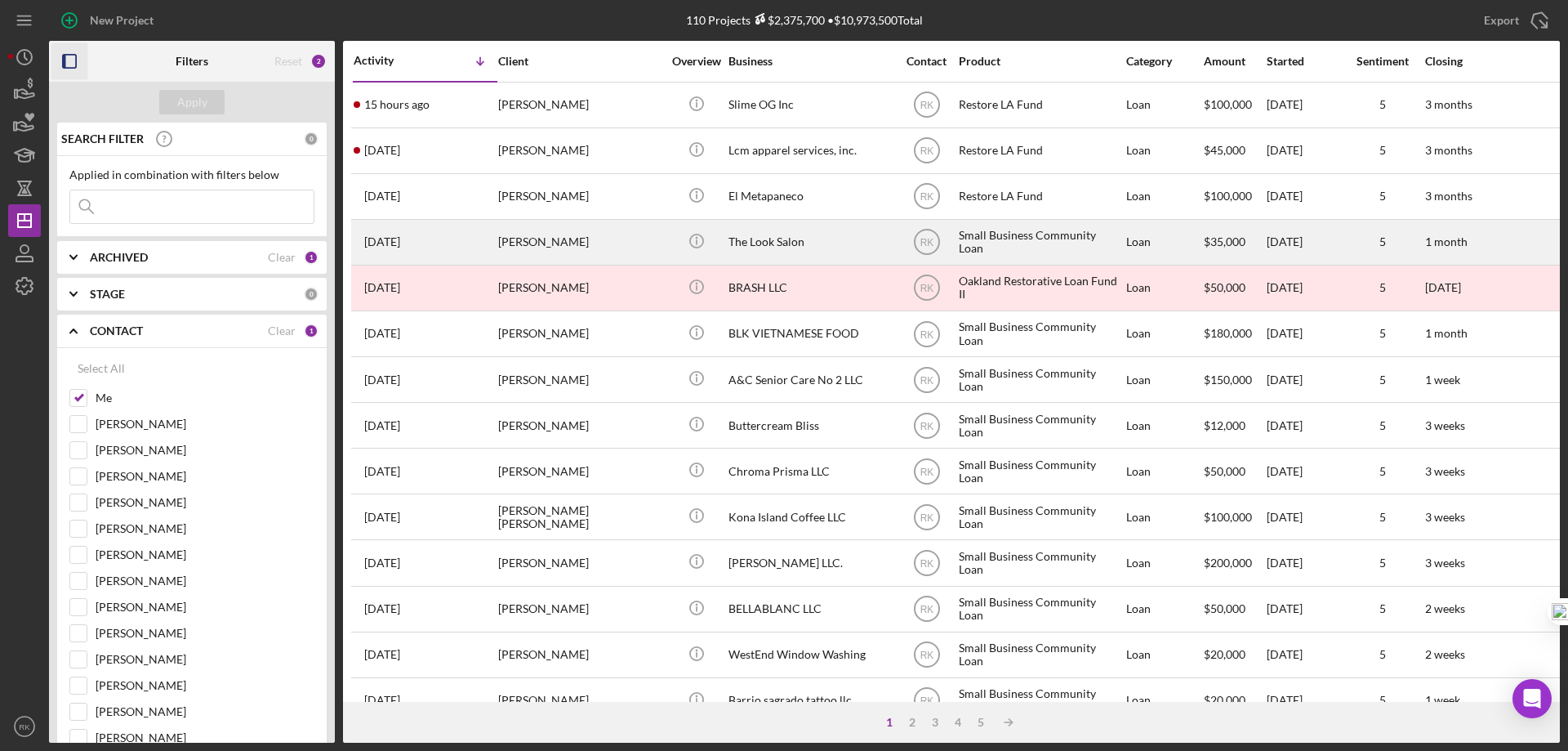
click at [549, 243] on div "[PERSON_NAME]" at bounding box center [579, 242] width 163 height 43
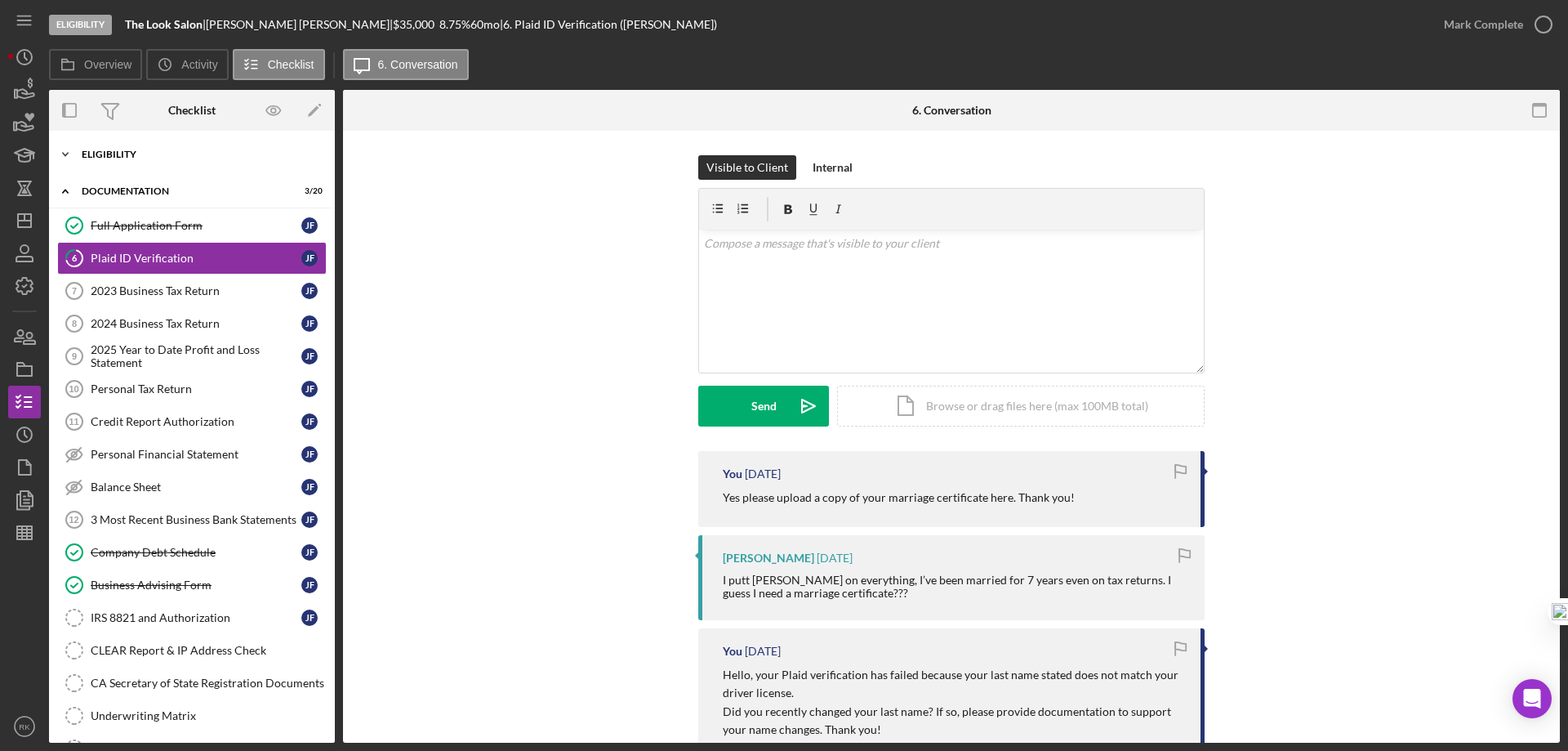
click at [128, 161] on div "Icon/Expander Eligibility 6 / 6" at bounding box center [191, 155] width 285 height 33
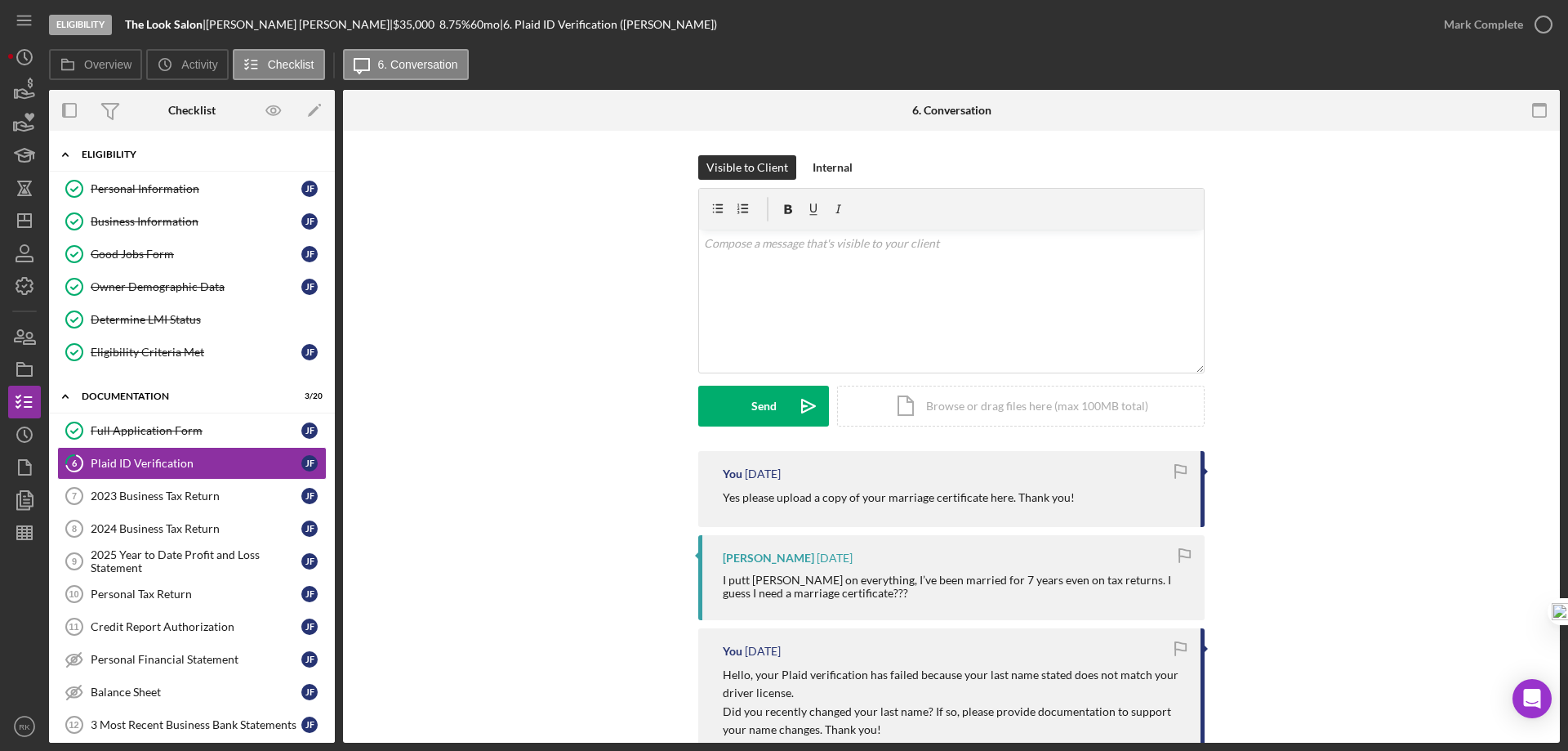
click at [128, 162] on div "Icon/Expander Eligibility 6 / 6" at bounding box center [191, 155] width 285 height 33
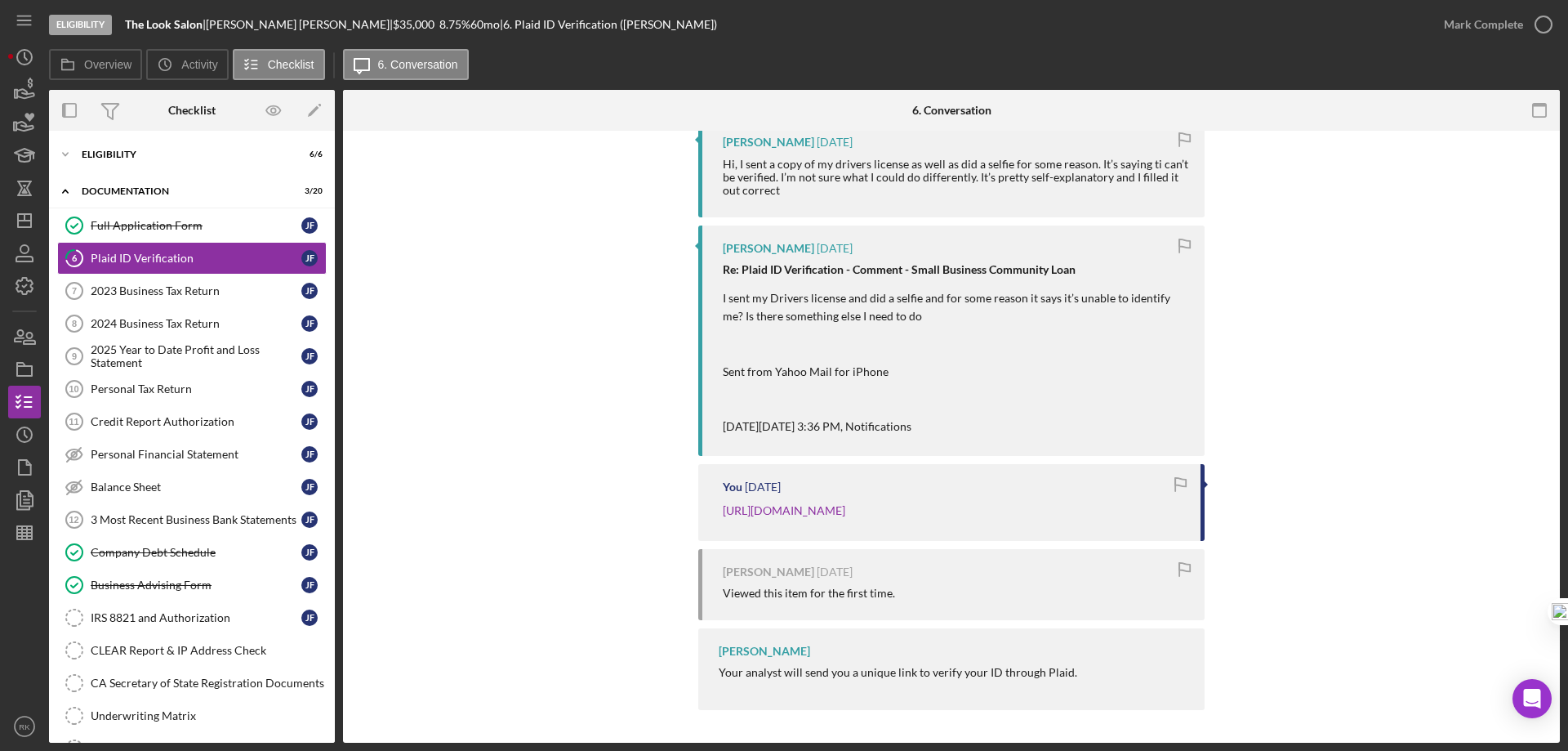
scroll to position [666, 0]
click at [122, 287] on div "2023 Business Tax Return" at bounding box center [195, 291] width 210 height 13
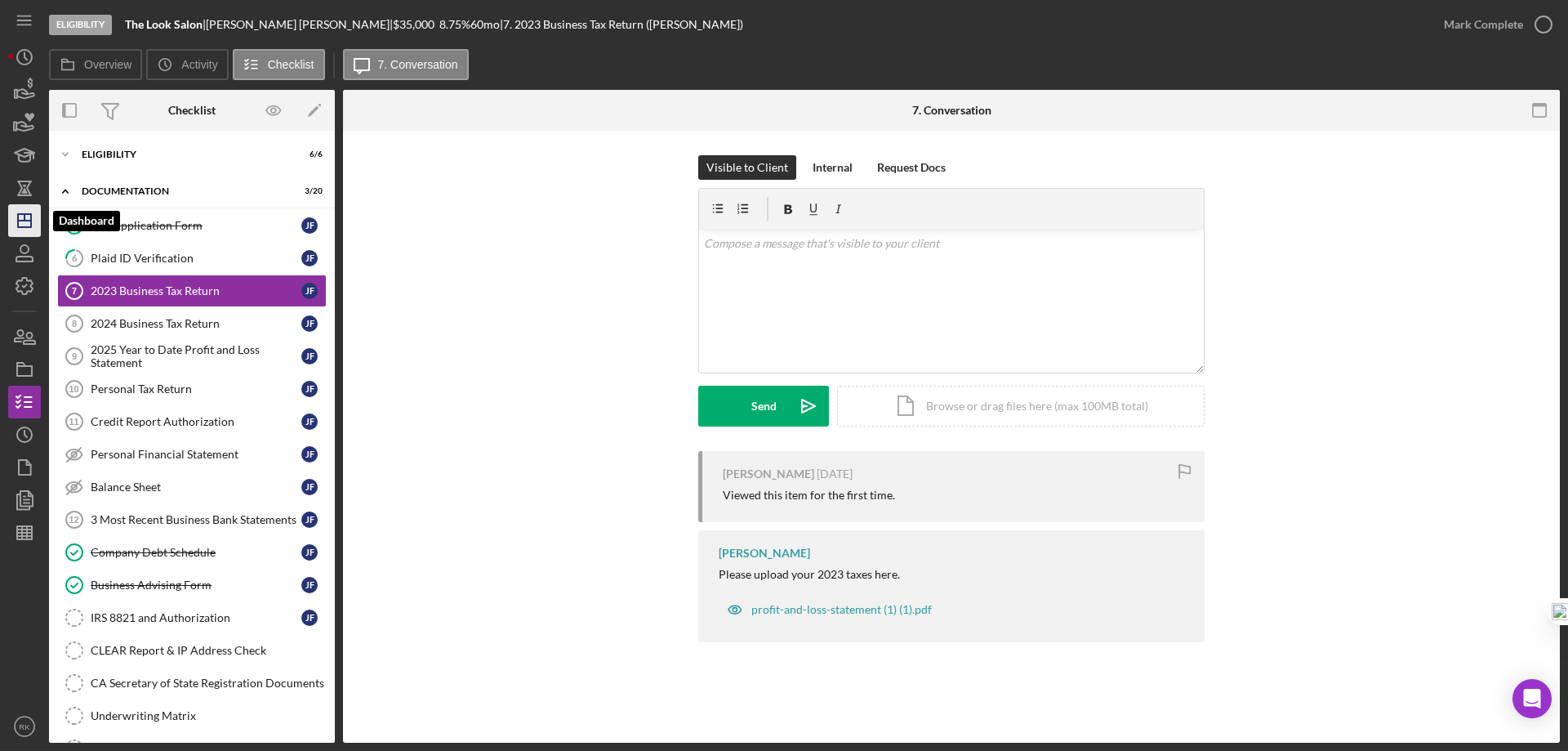
click at [30, 217] on polygon "button" at bounding box center [24, 221] width 13 height 13
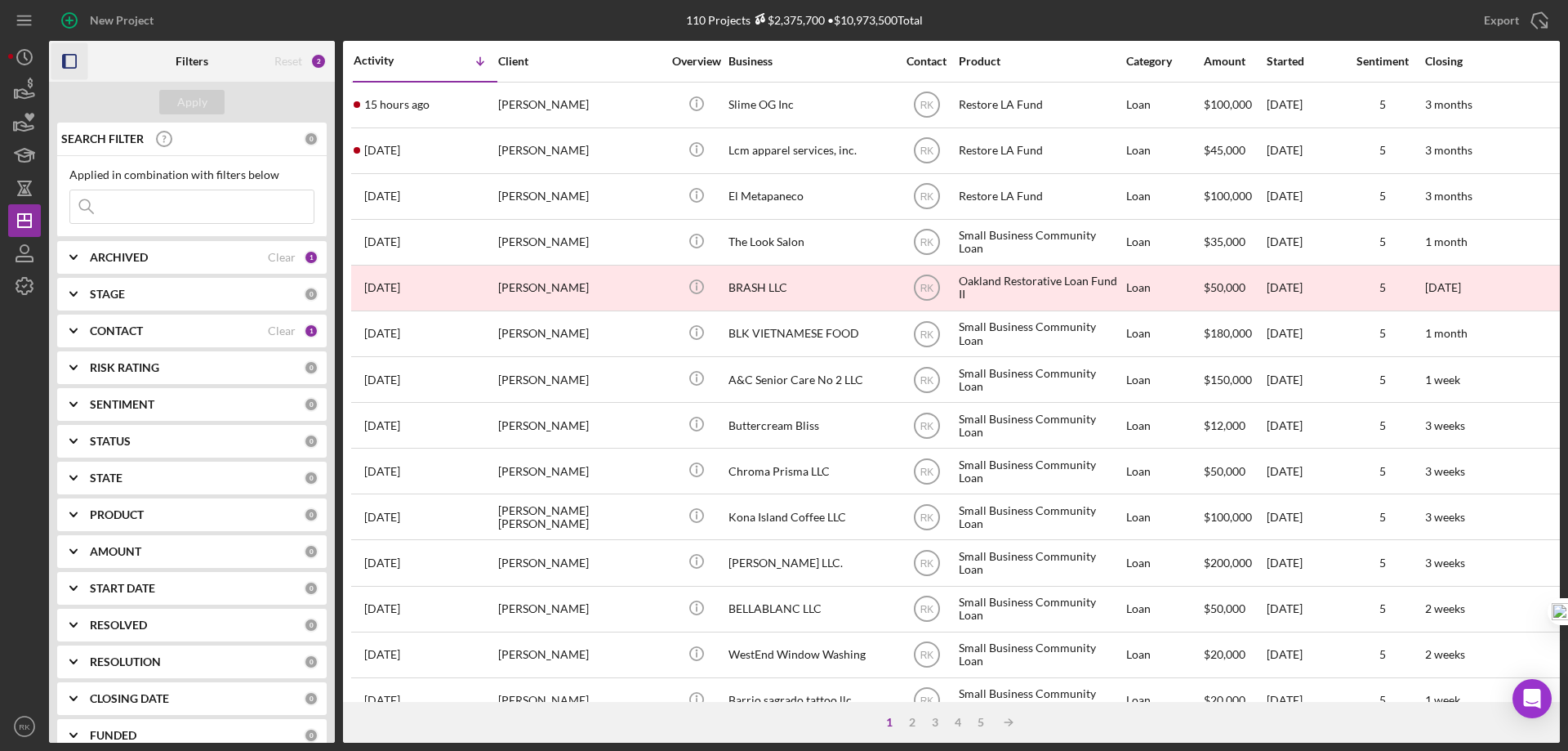
click at [70, 61] on icon "button" at bounding box center [70, 61] width 37 height 37
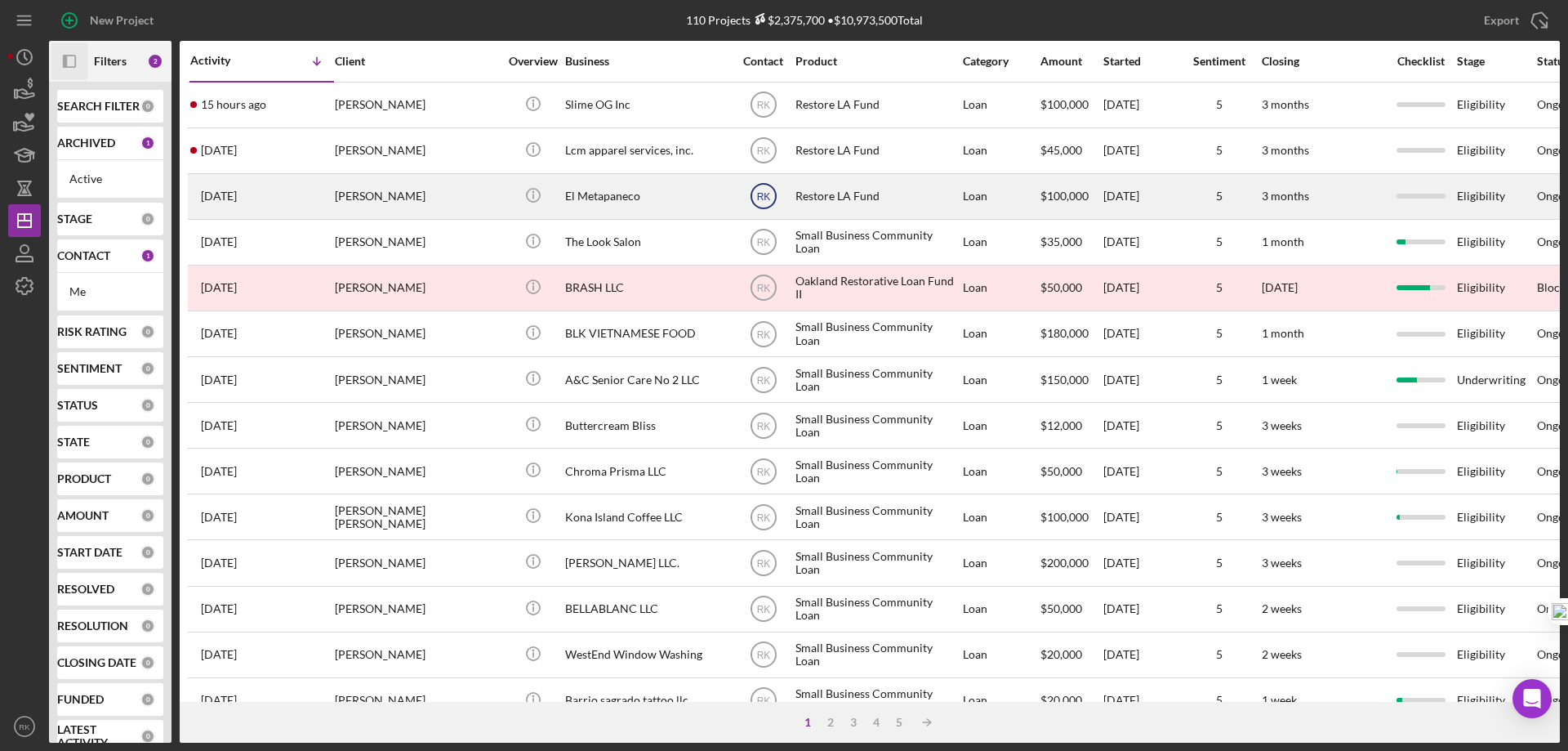
click at [770, 198] on text "RK" at bounding box center [762, 197] width 14 height 12
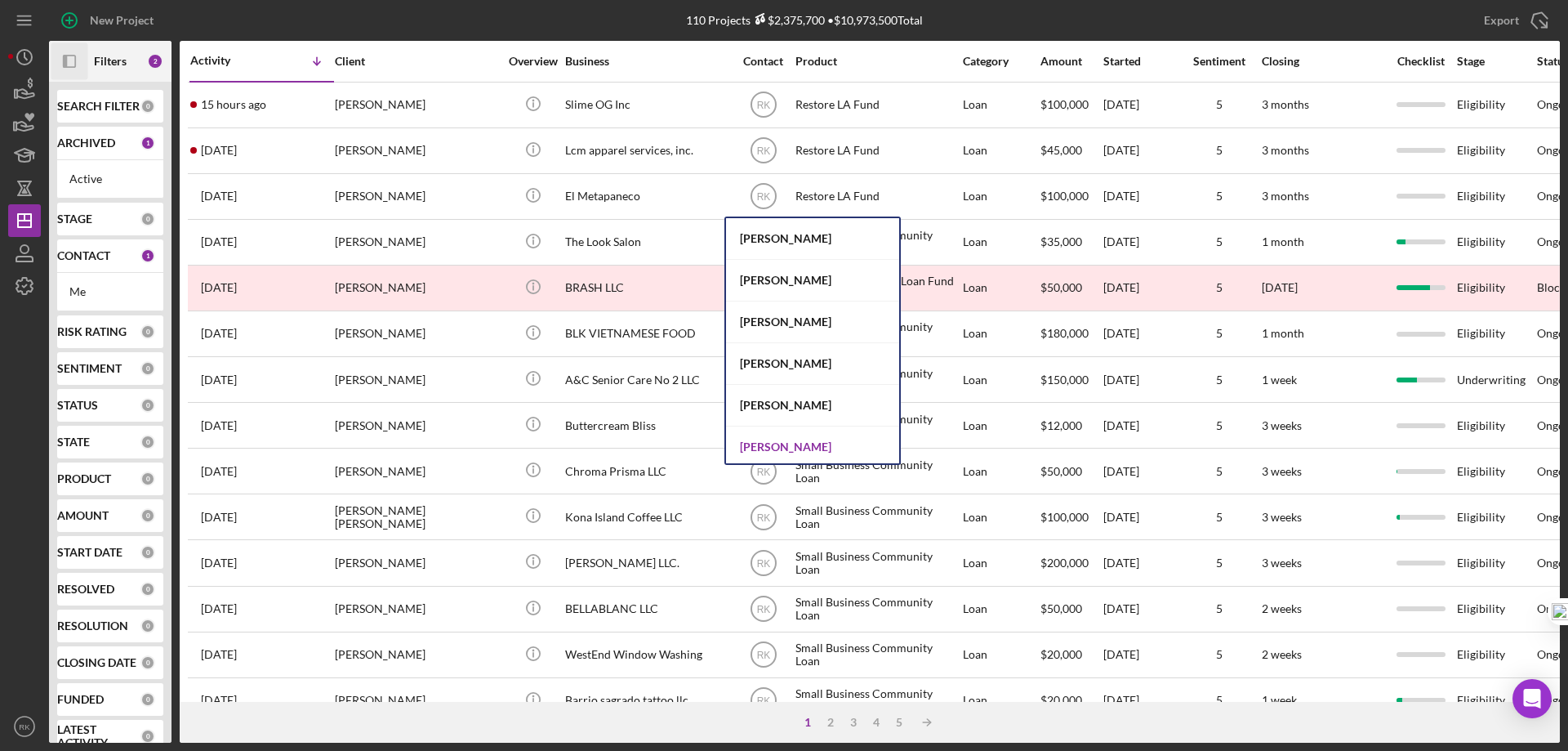
click at [803, 449] on div "Lameisha Williams" at bounding box center [813, 447] width 173 height 42
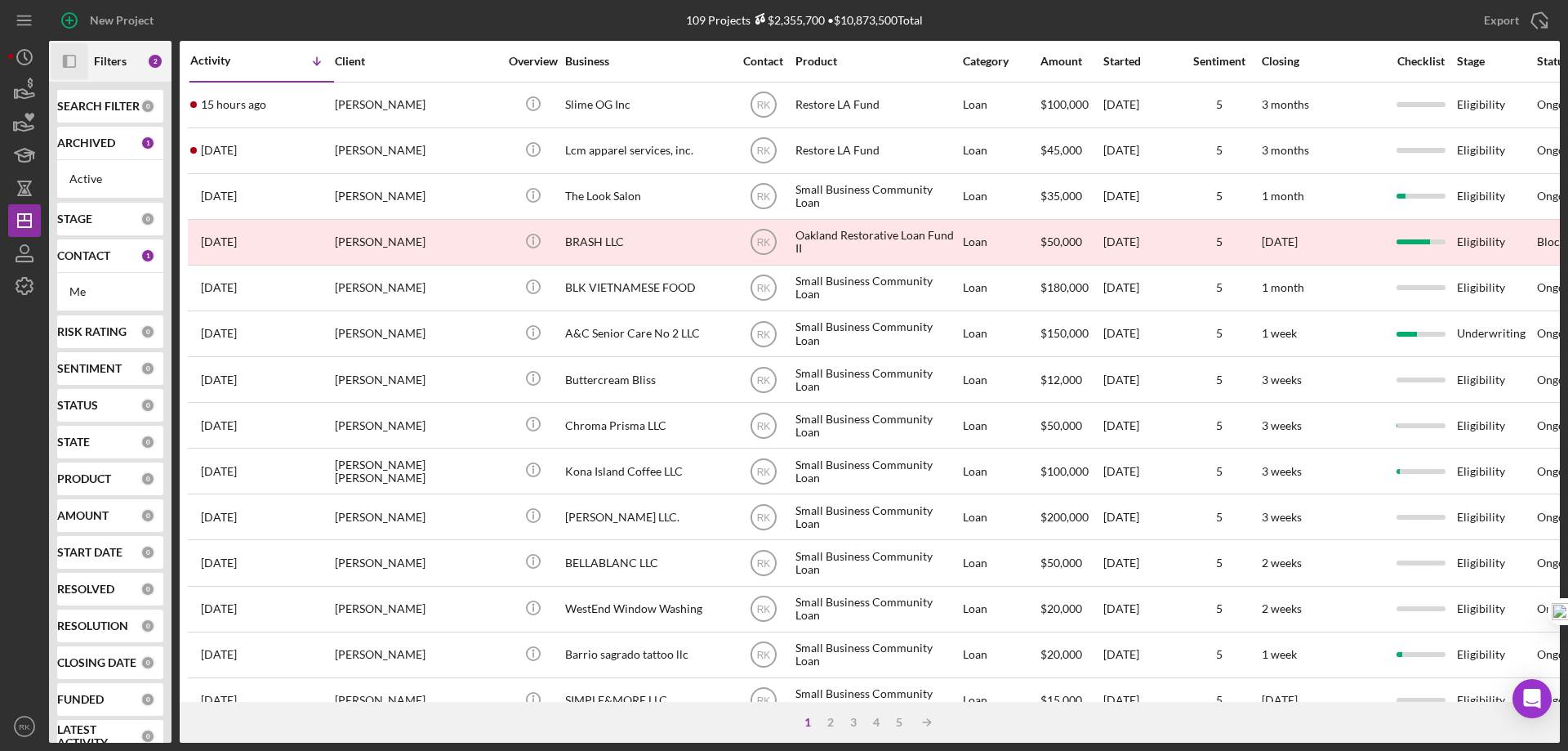
click at [767, 154] on text "RK" at bounding box center [762, 151] width 14 height 12
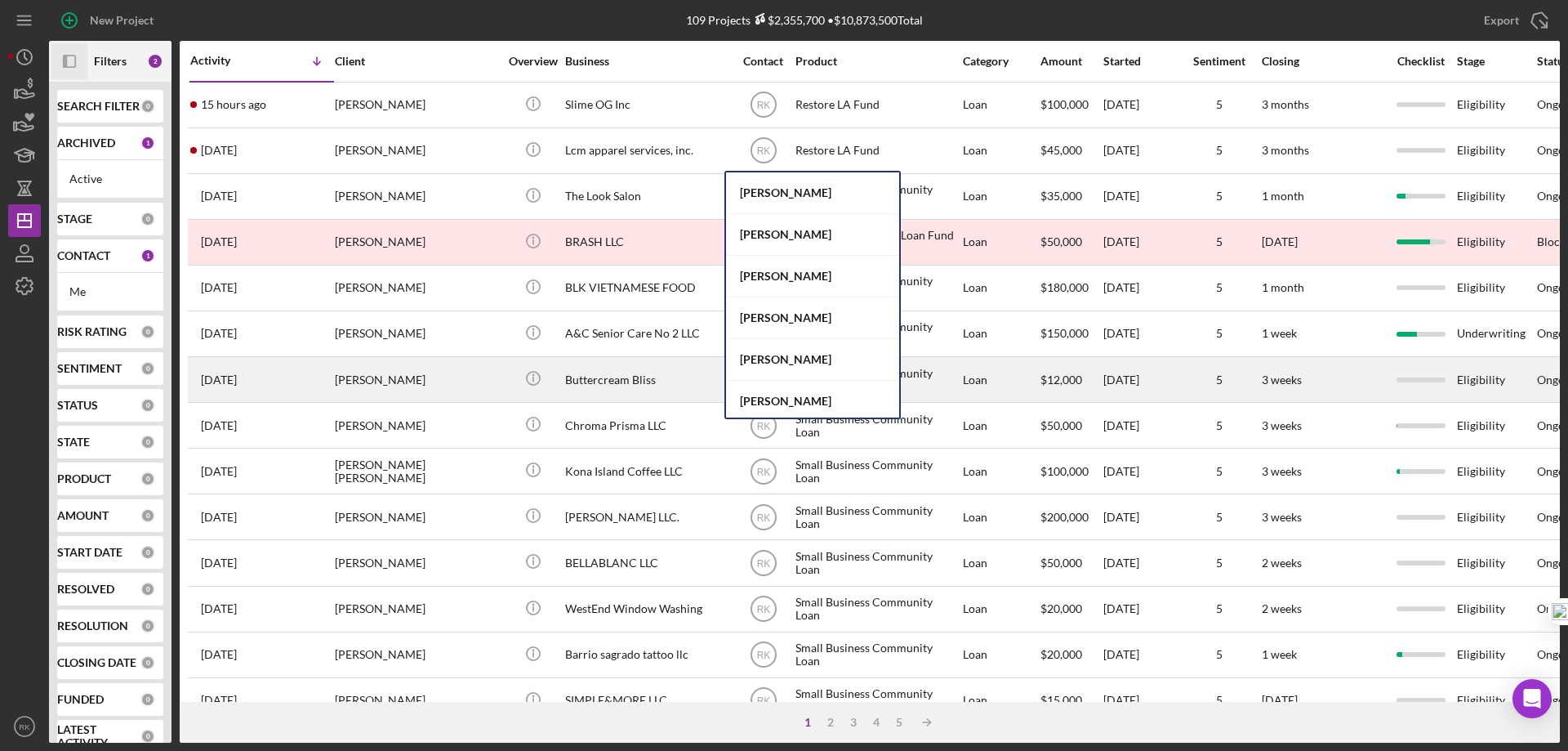
click at [786, 398] on div "Lameisha Williams" at bounding box center [813, 401] width 173 height 42
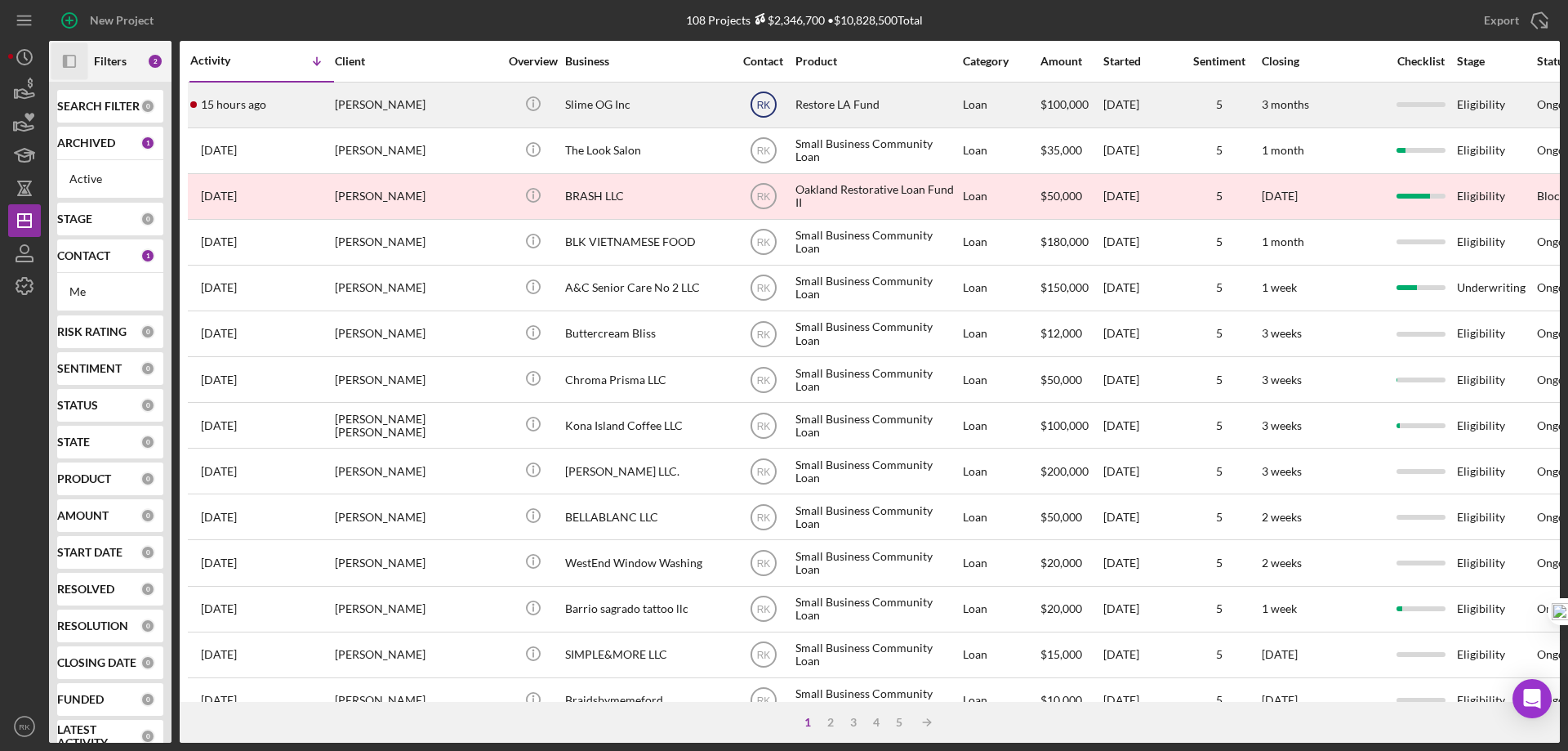
click at [762, 107] on text "RK" at bounding box center [762, 105] width 14 height 12
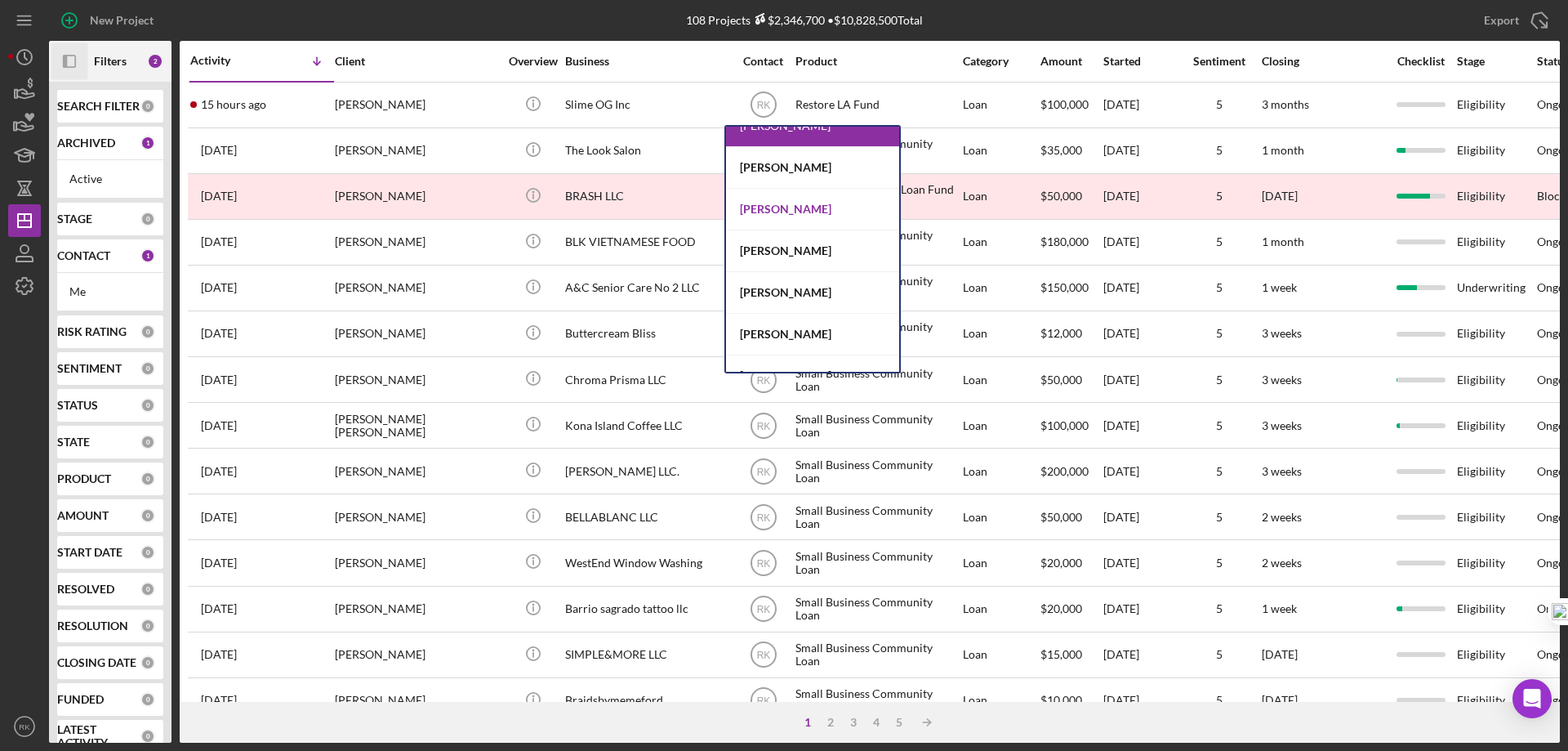
scroll to position [272, 0]
click at [777, 210] on div "Yash Abichandani" at bounding box center [813, 209] width 173 height 42
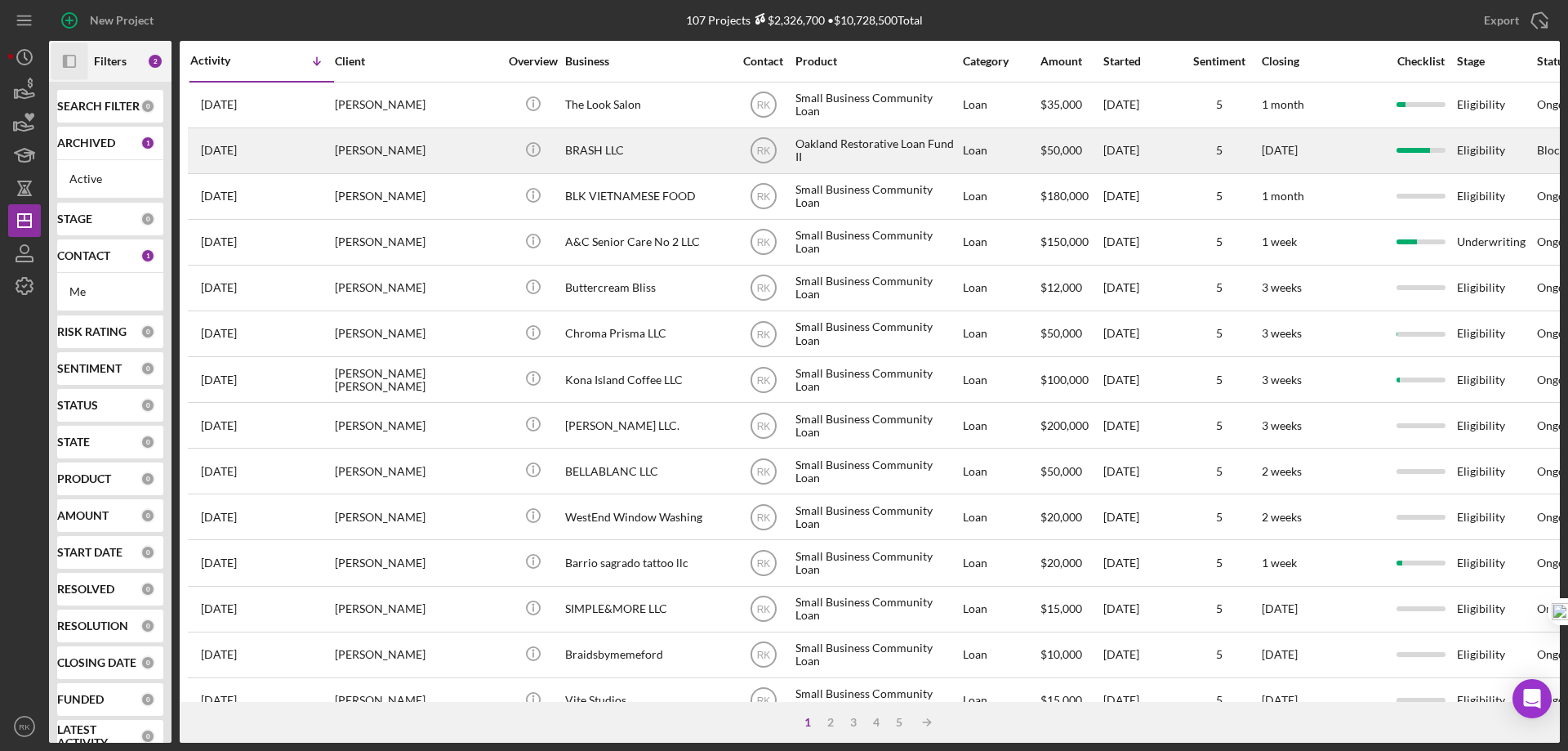
click at [640, 149] on div "BRASH LLC" at bounding box center [647, 151] width 163 height 43
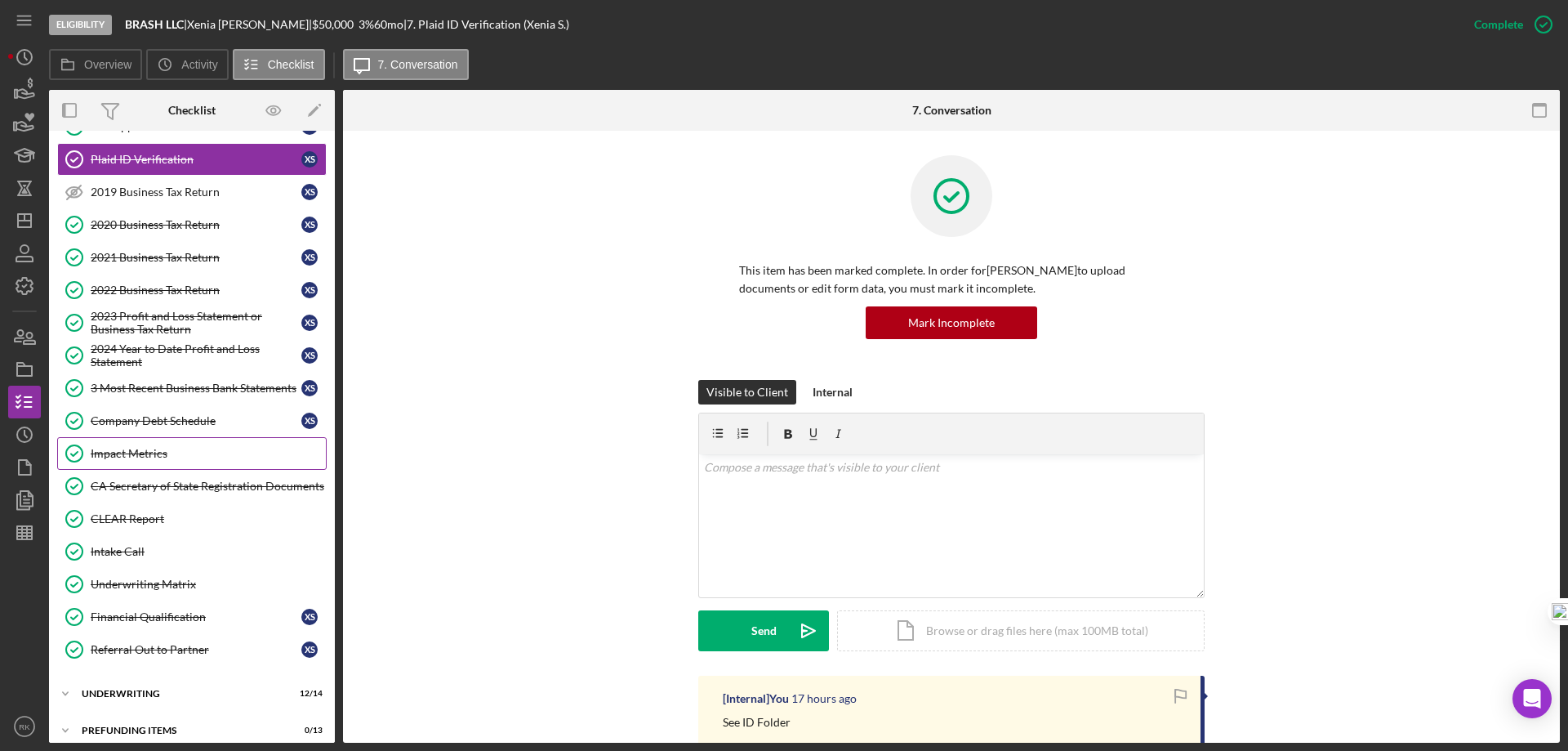
scroll to position [112, 0]
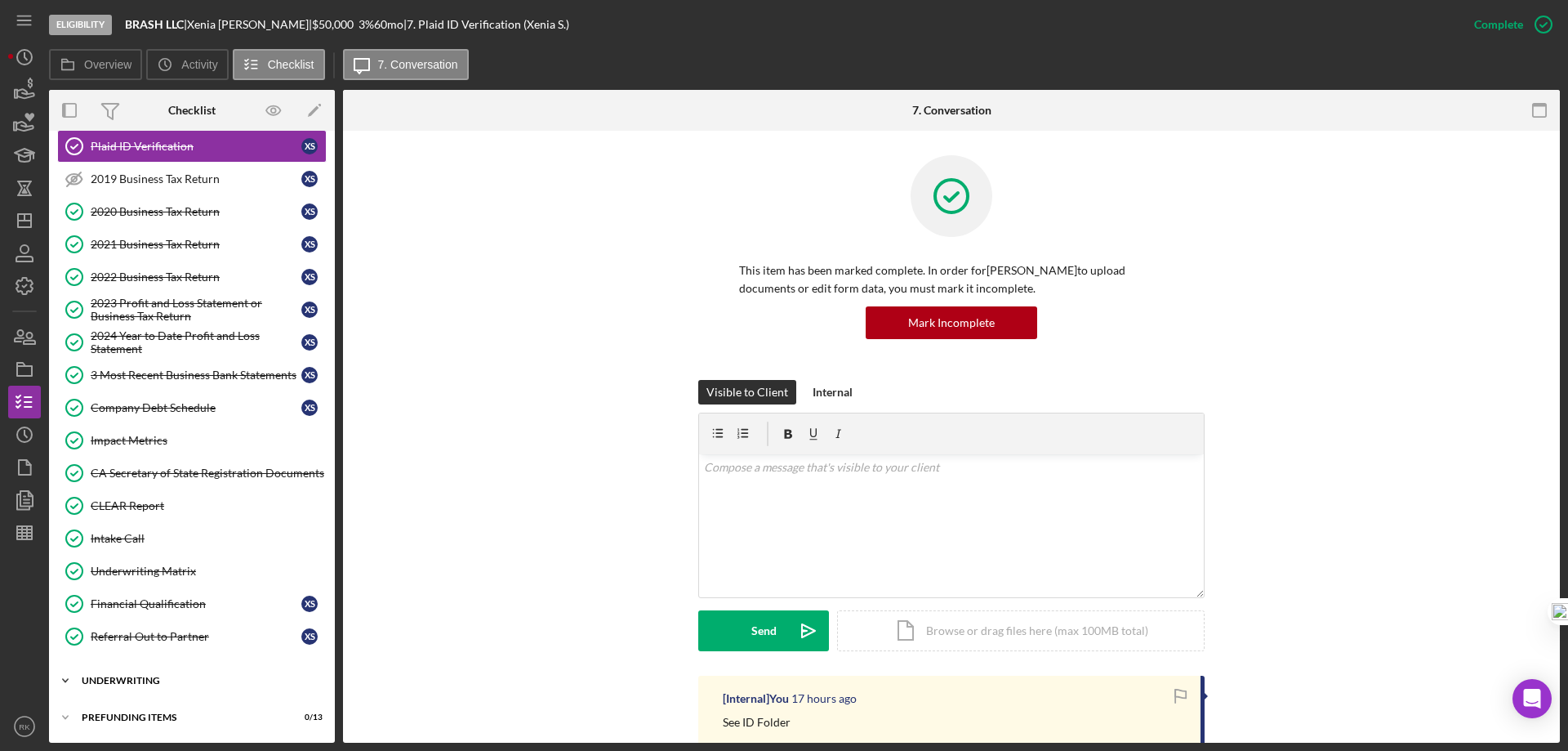
click at [140, 683] on div "Underwriting" at bounding box center [198, 681] width 233 height 10
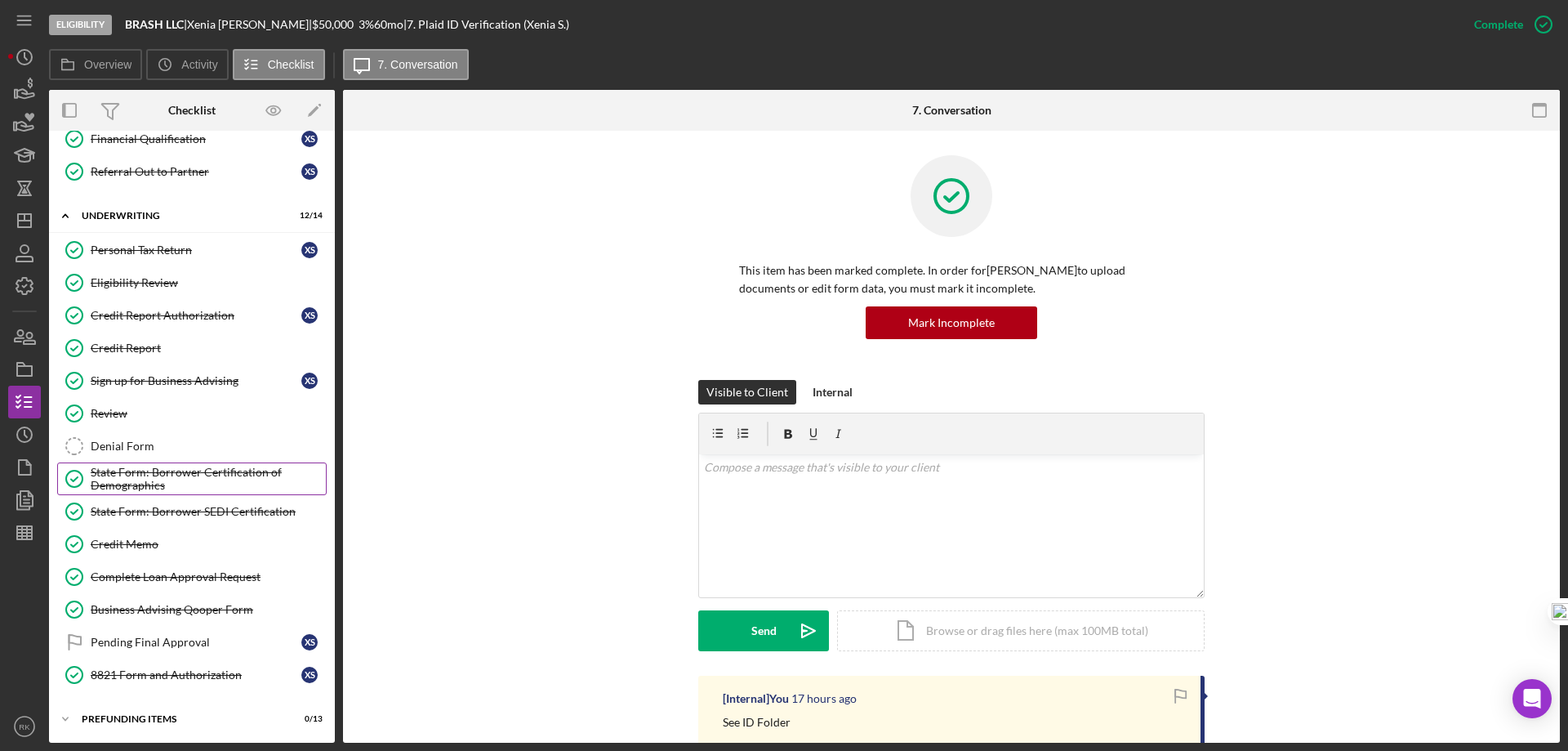
scroll to position [578, 0]
drag, startPoint x: 166, startPoint y: 642, endPoint x: 183, endPoint y: 638, distance: 17.5
click at [166, 641] on div "Pending Final Approval" at bounding box center [195, 641] width 210 height 13
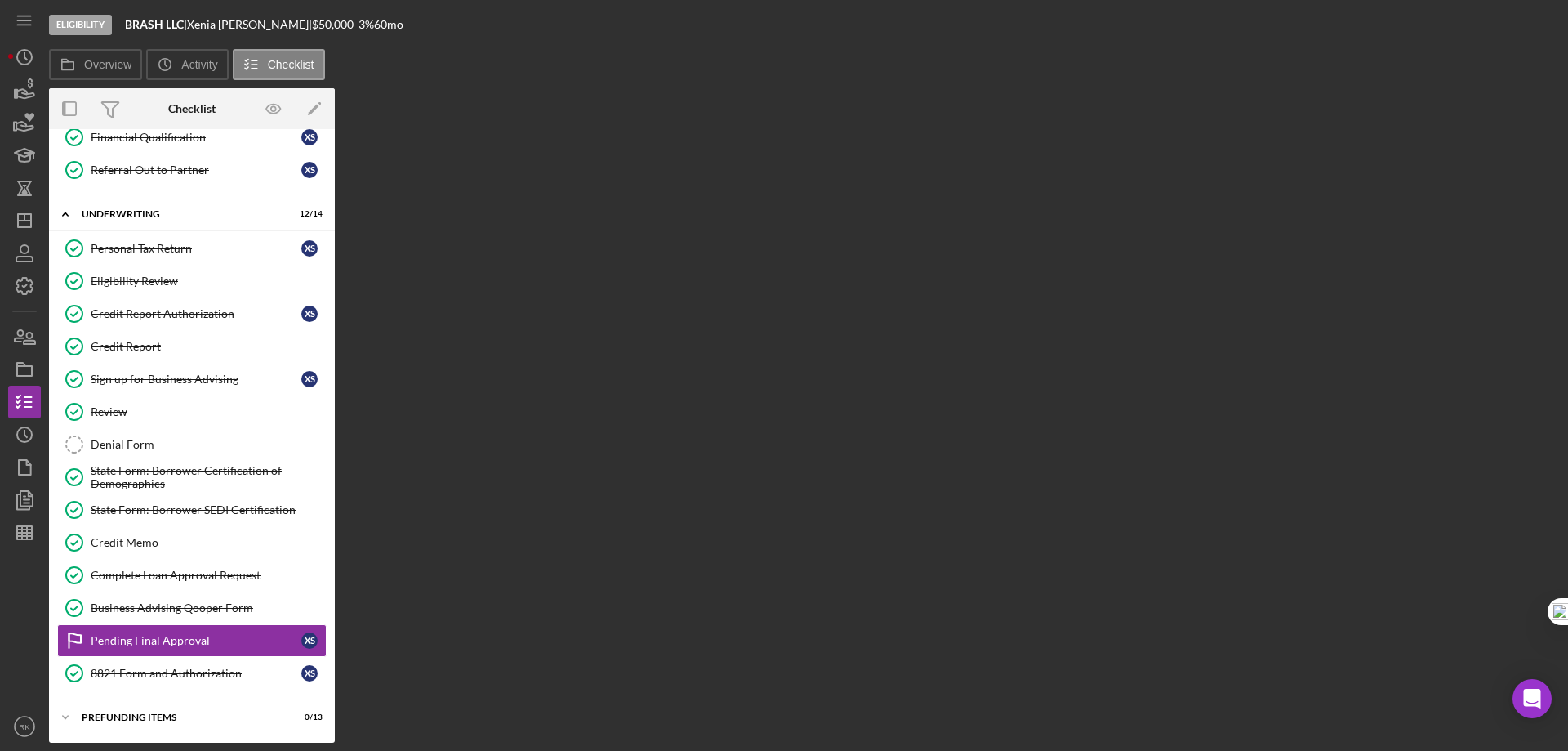
scroll to position [578, 0]
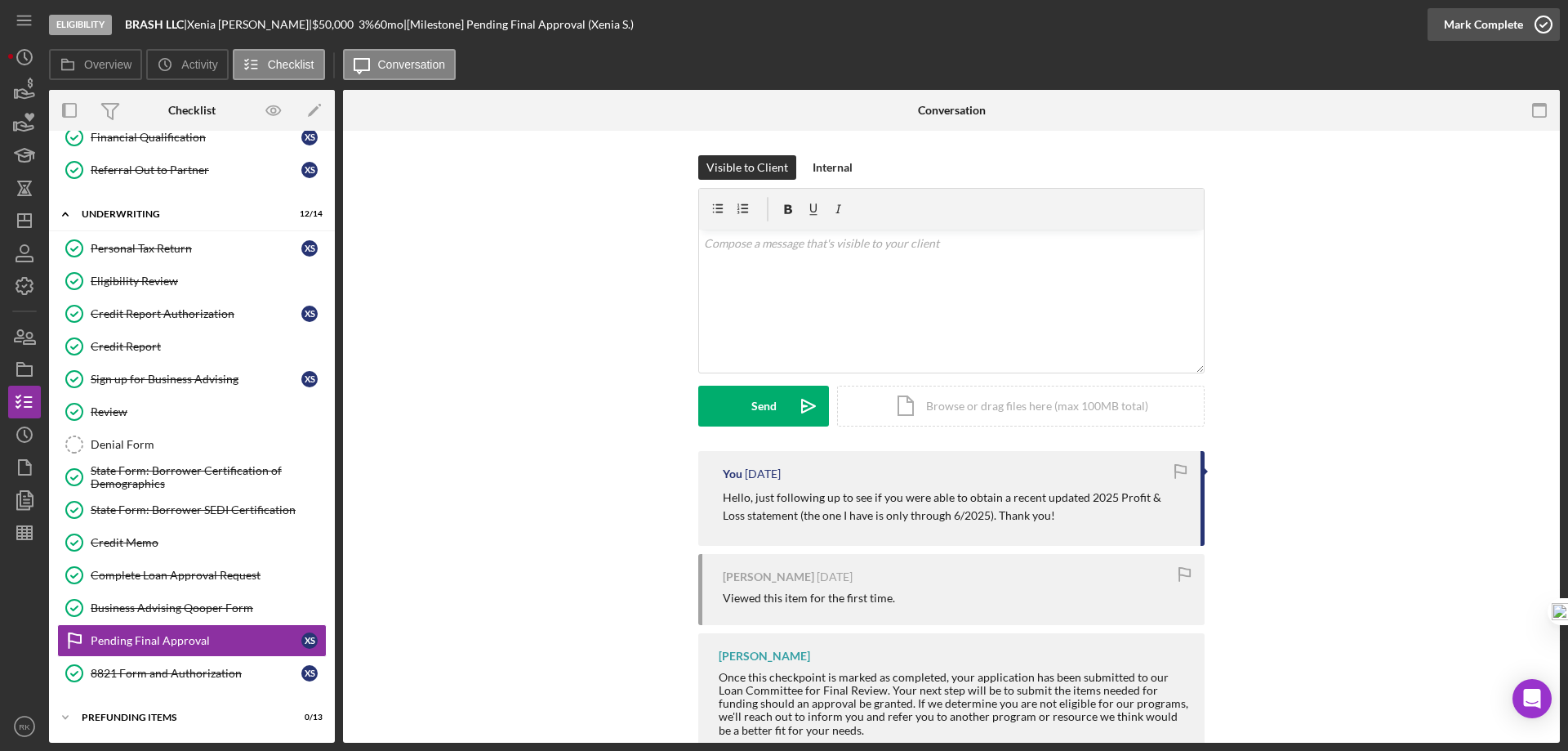
click at [1535, 23] on icon "button" at bounding box center [1543, 24] width 41 height 41
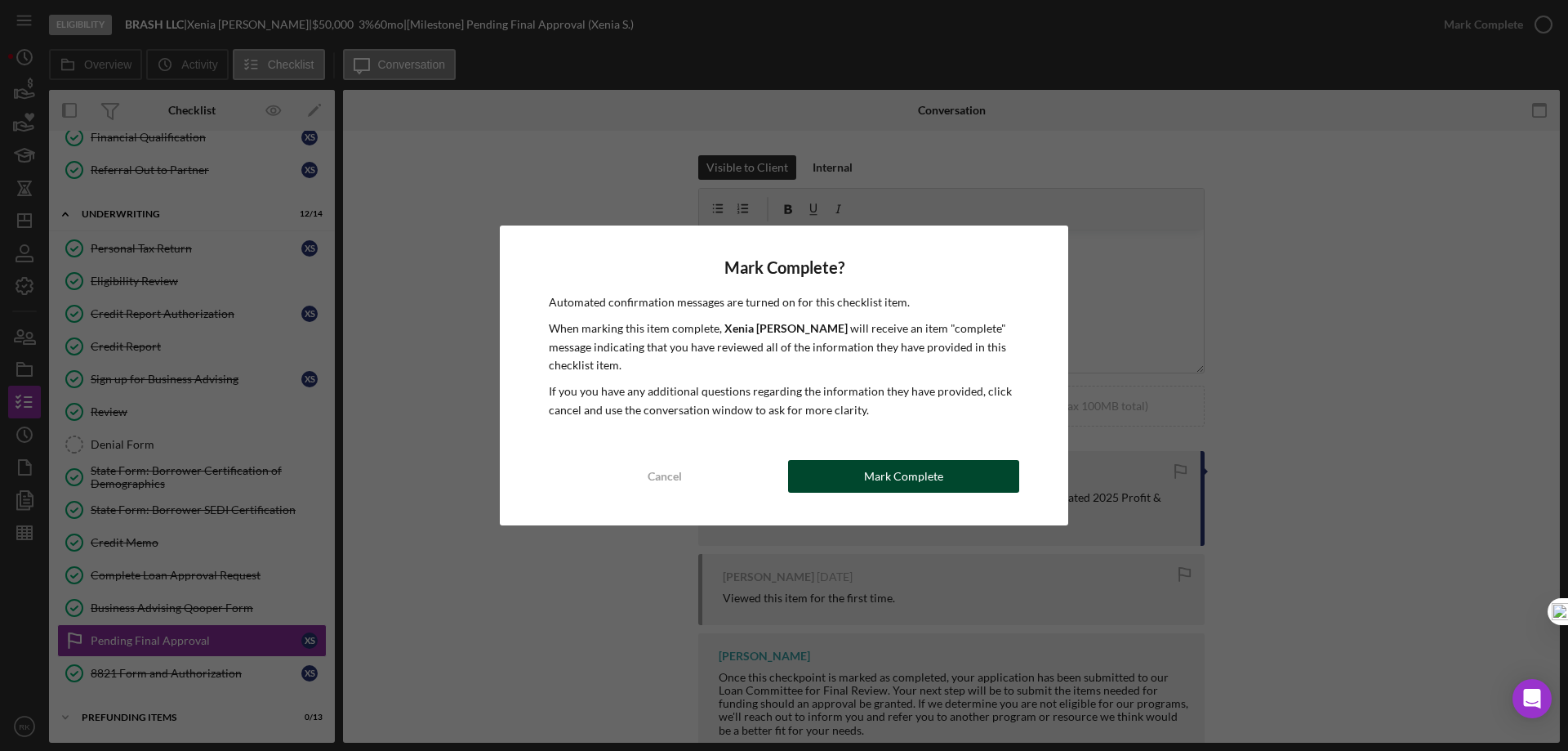
click at [889, 476] on div "Mark Complete" at bounding box center [903, 476] width 79 height 33
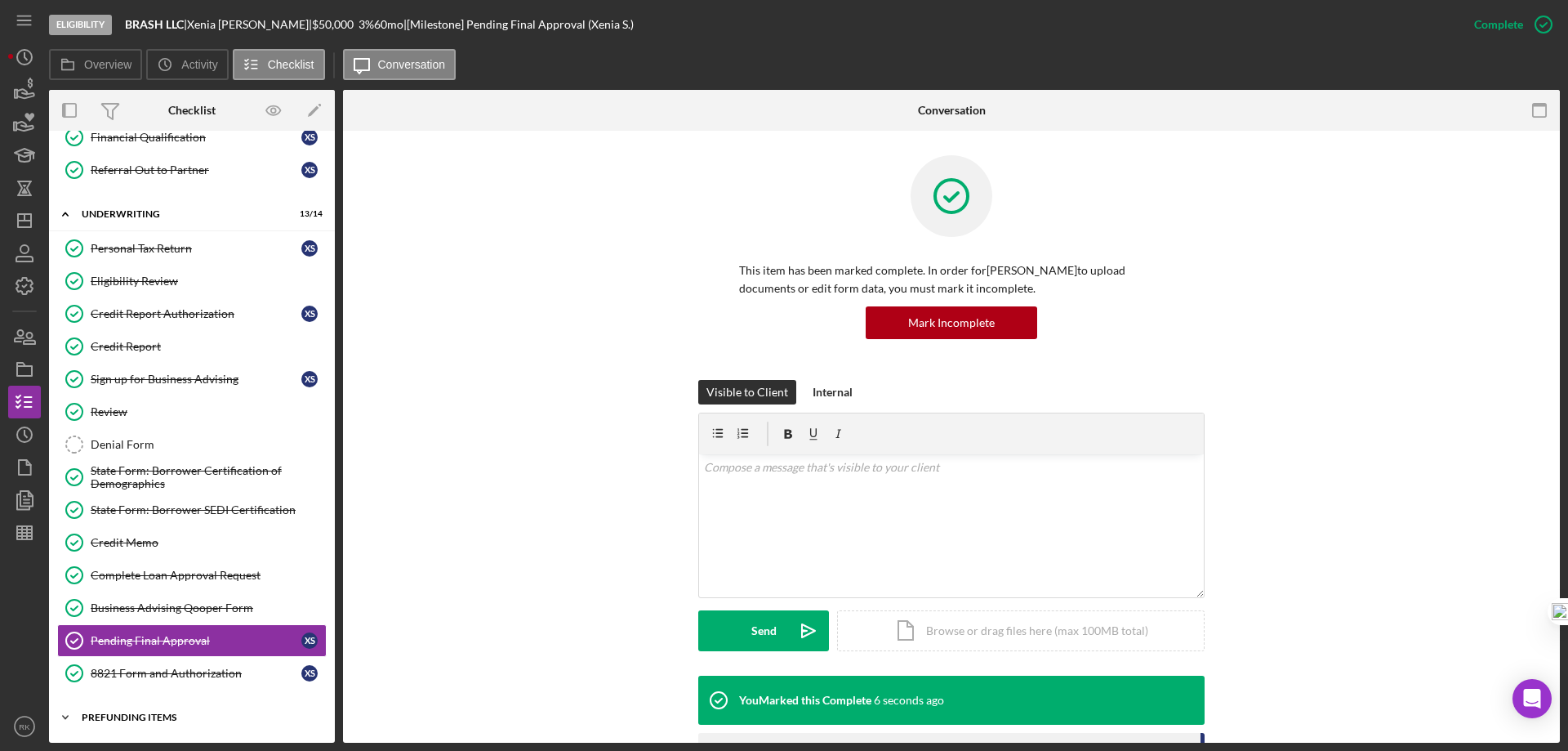
click at [149, 714] on div "Prefunding Items" at bounding box center [198, 717] width 233 height 10
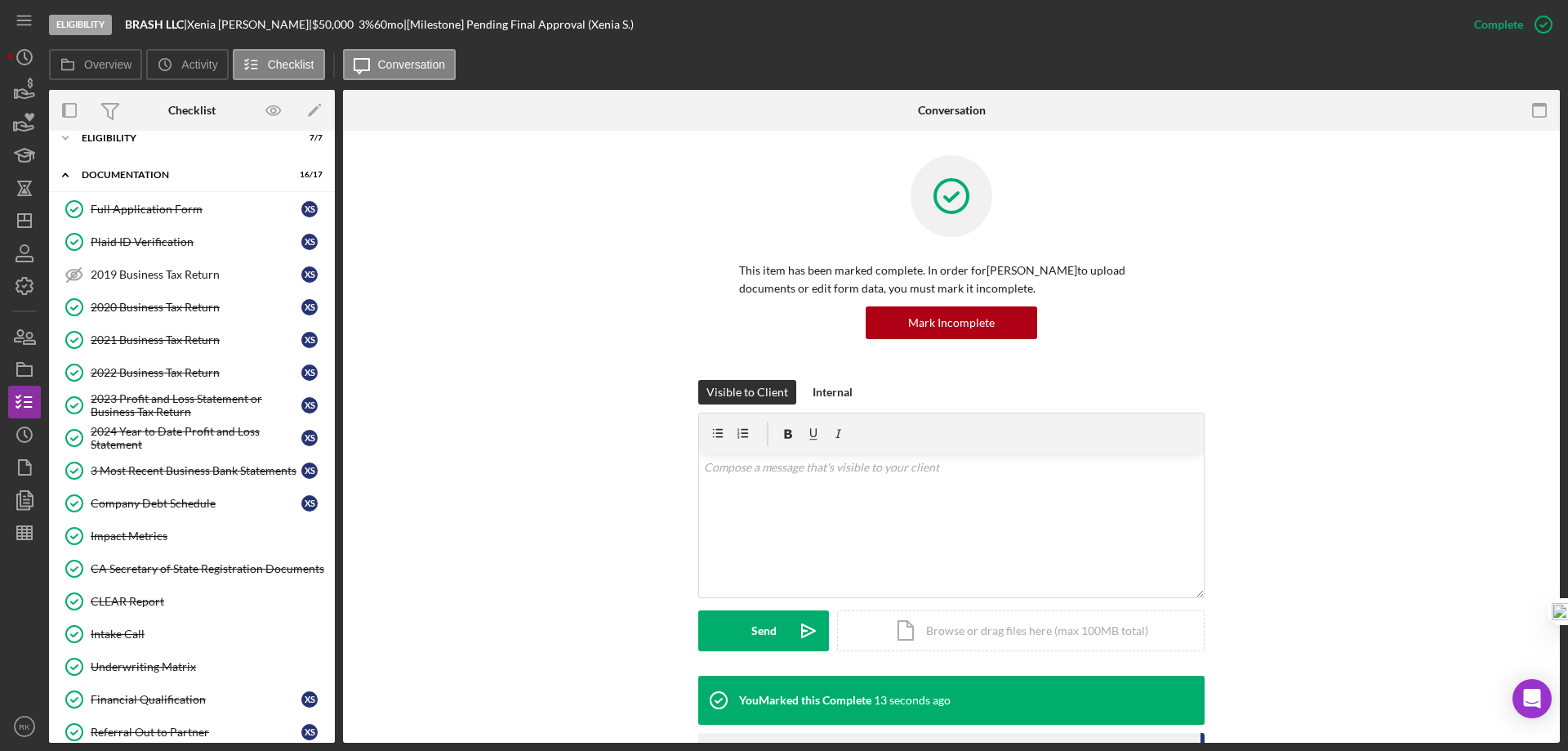
scroll to position [0, 0]
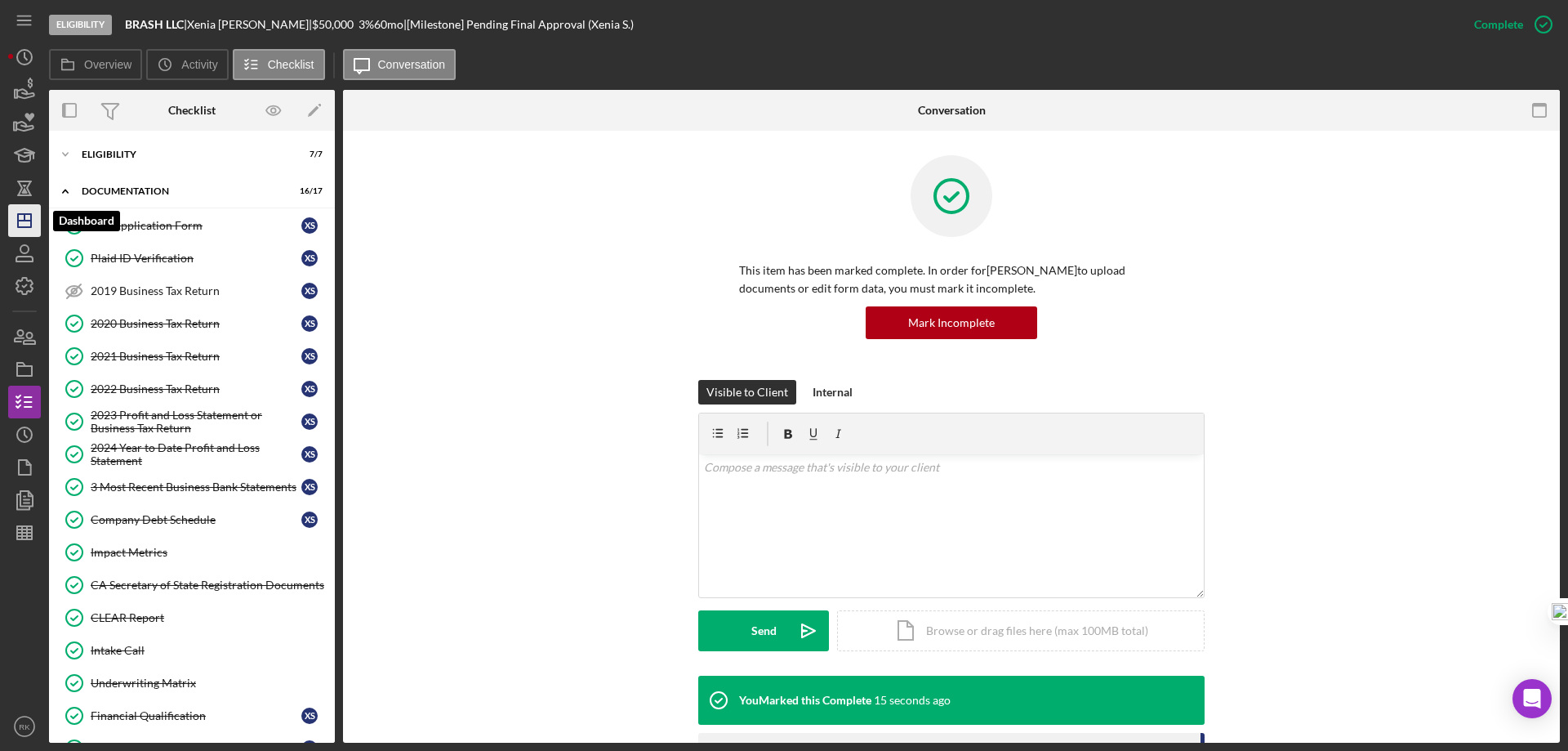
click at [26, 222] on icon "Icon/Dashboard" at bounding box center [24, 220] width 41 height 41
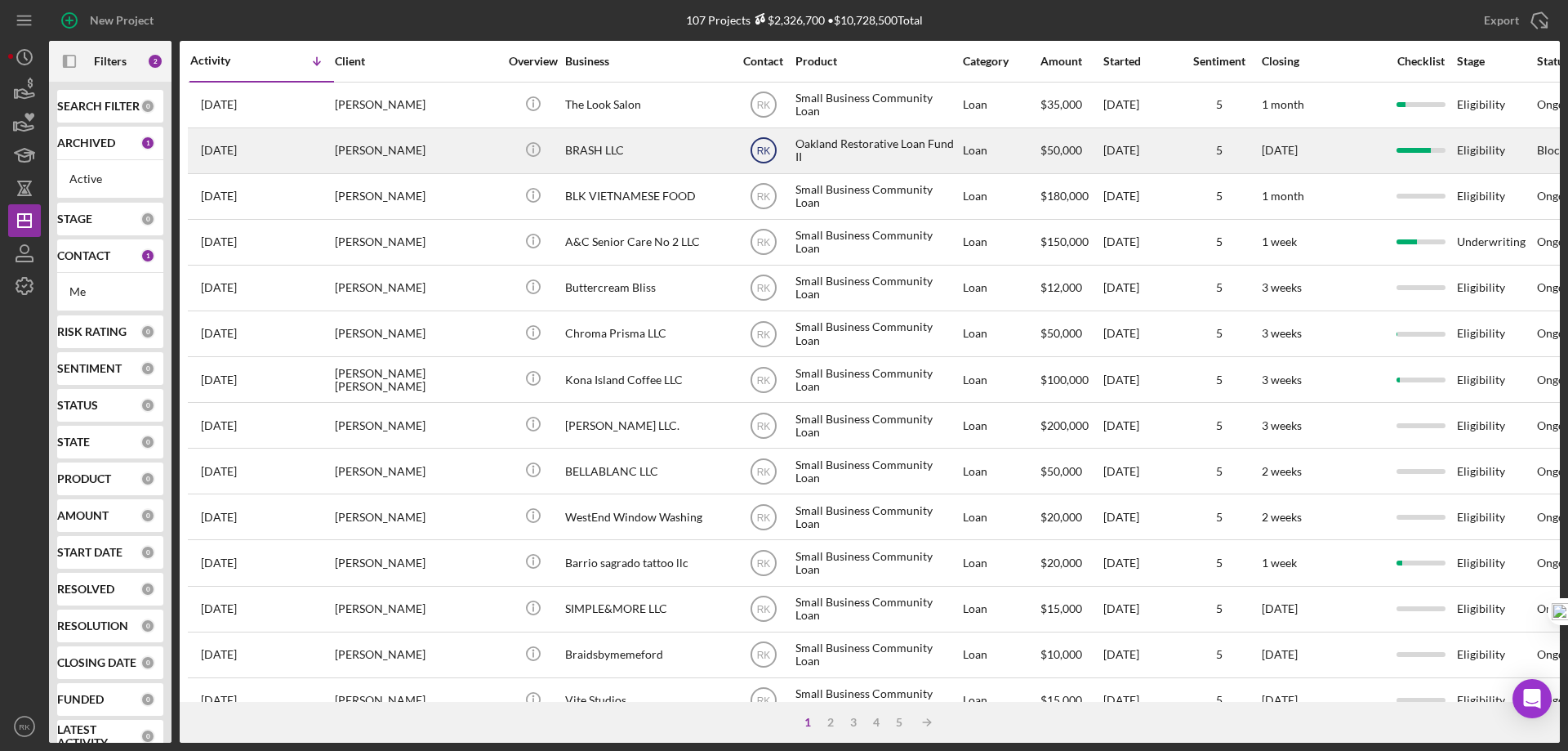
click at [762, 150] on text "RK" at bounding box center [762, 151] width 14 height 12
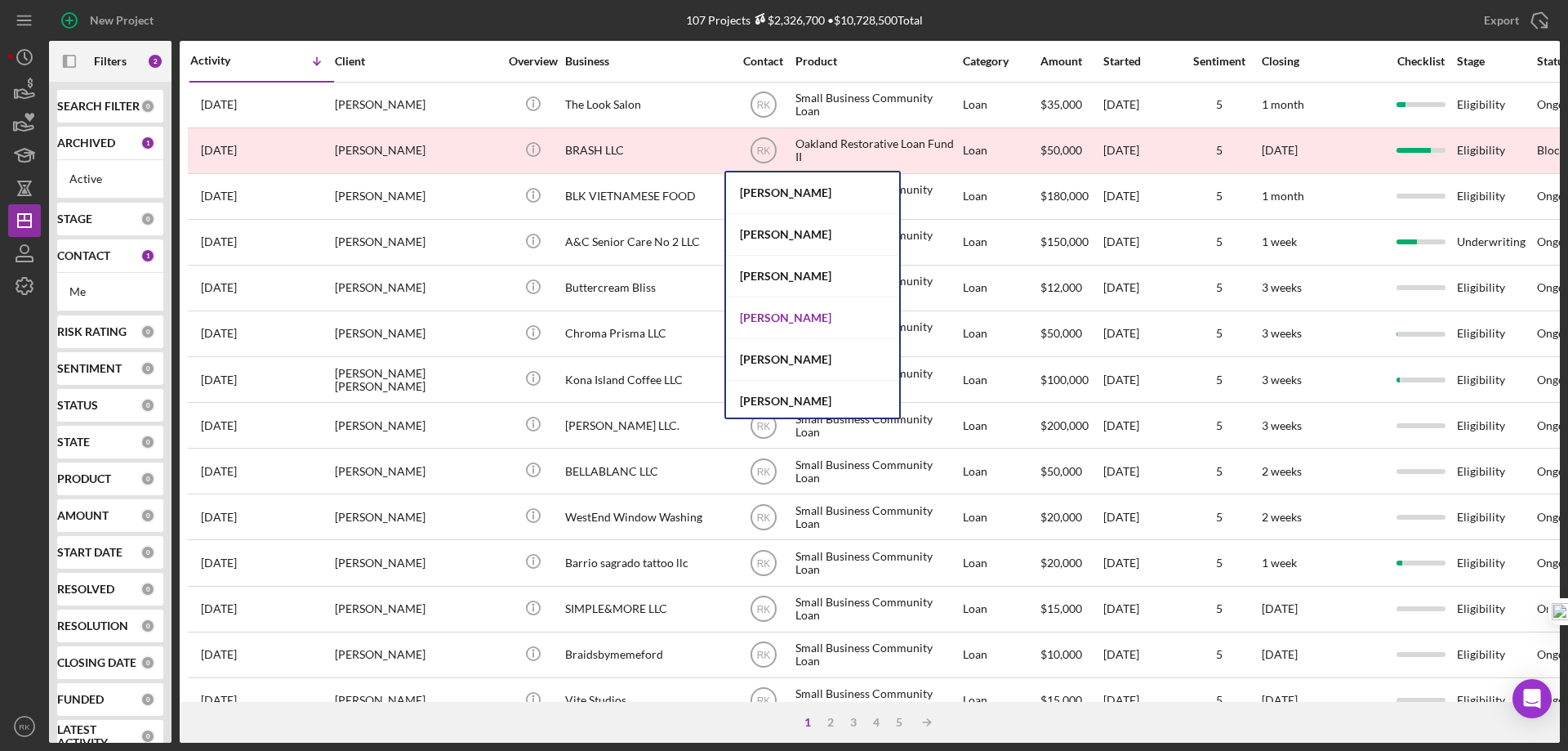
click at [771, 311] on div "Stephanie Simotas" at bounding box center [813, 318] width 173 height 42
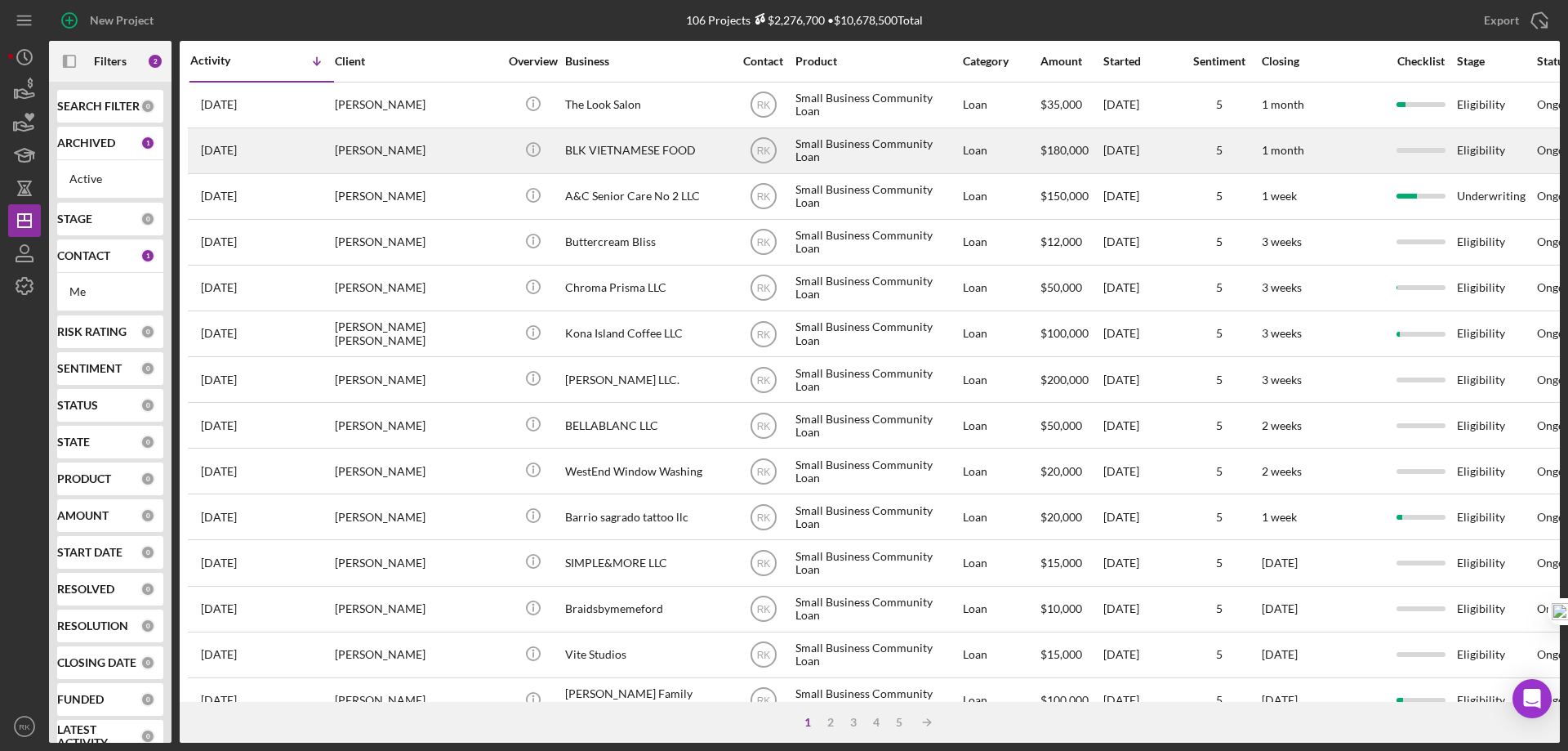
click at [589, 155] on div "BLK VIETNAMESE FOOD" at bounding box center [647, 151] width 163 height 43
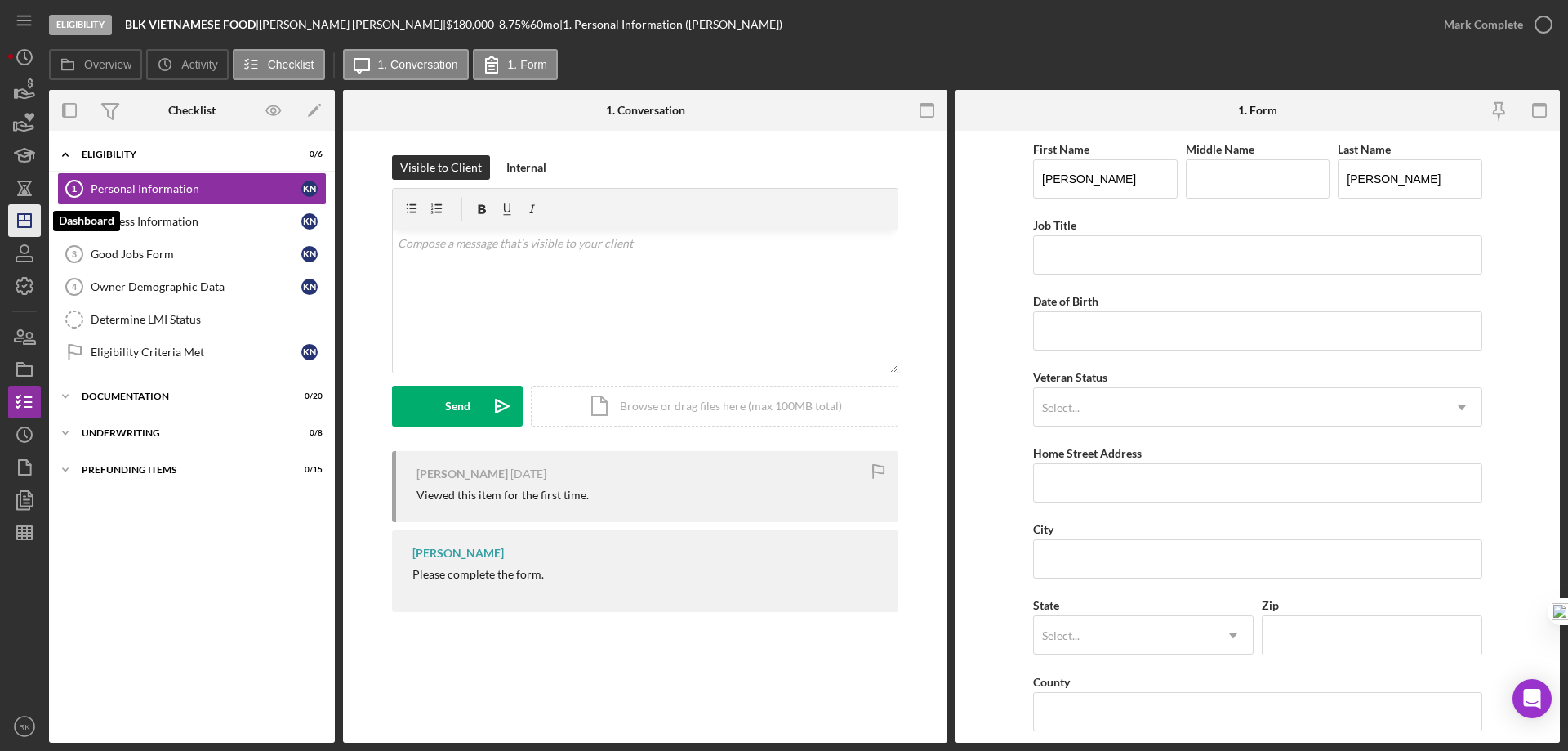
click at [26, 227] on polygon "button" at bounding box center [24, 221] width 13 height 13
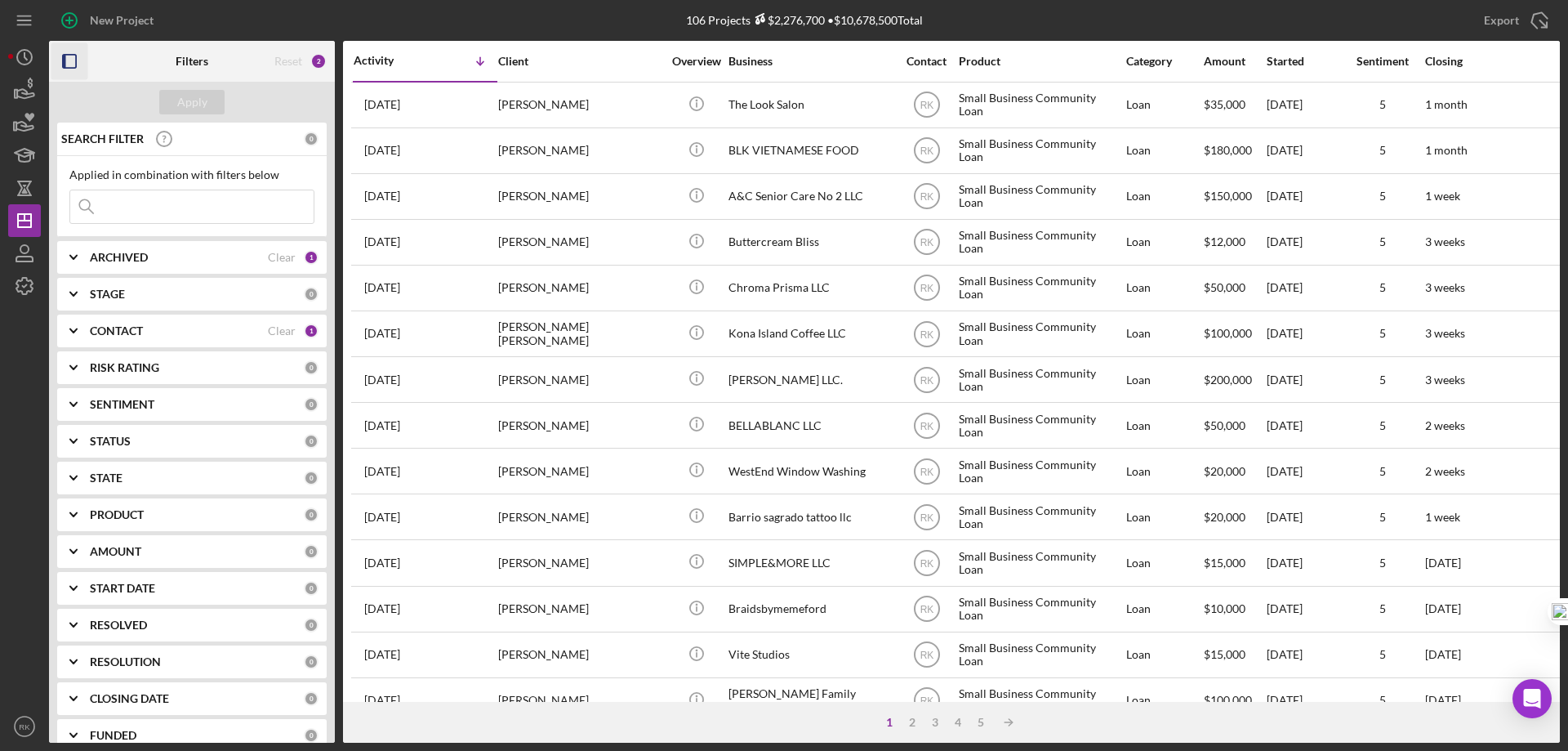
click at [68, 55] on icon "button" at bounding box center [70, 61] width 37 height 37
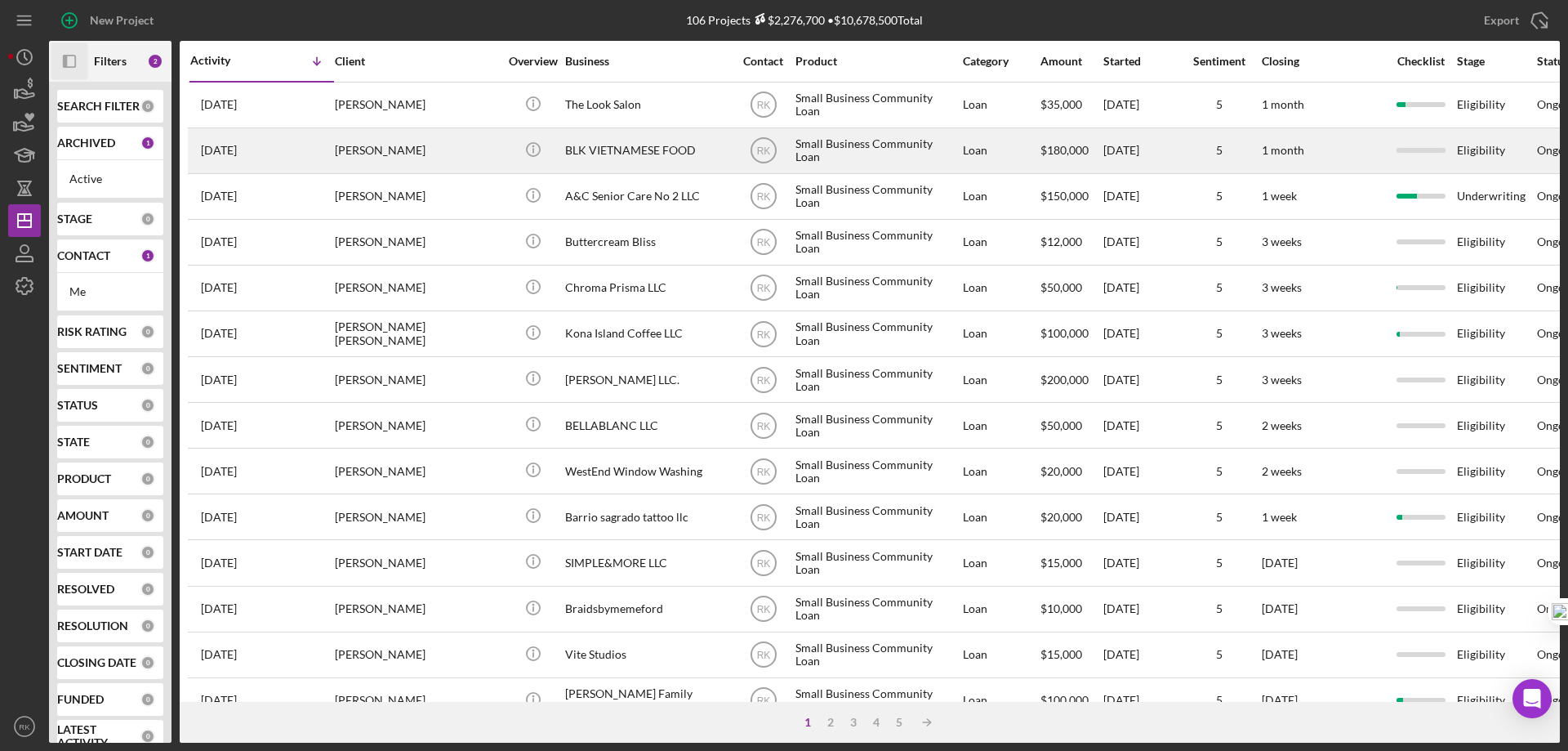
click at [599, 158] on div "BLK VIETNAMESE FOOD" at bounding box center [647, 151] width 163 height 43
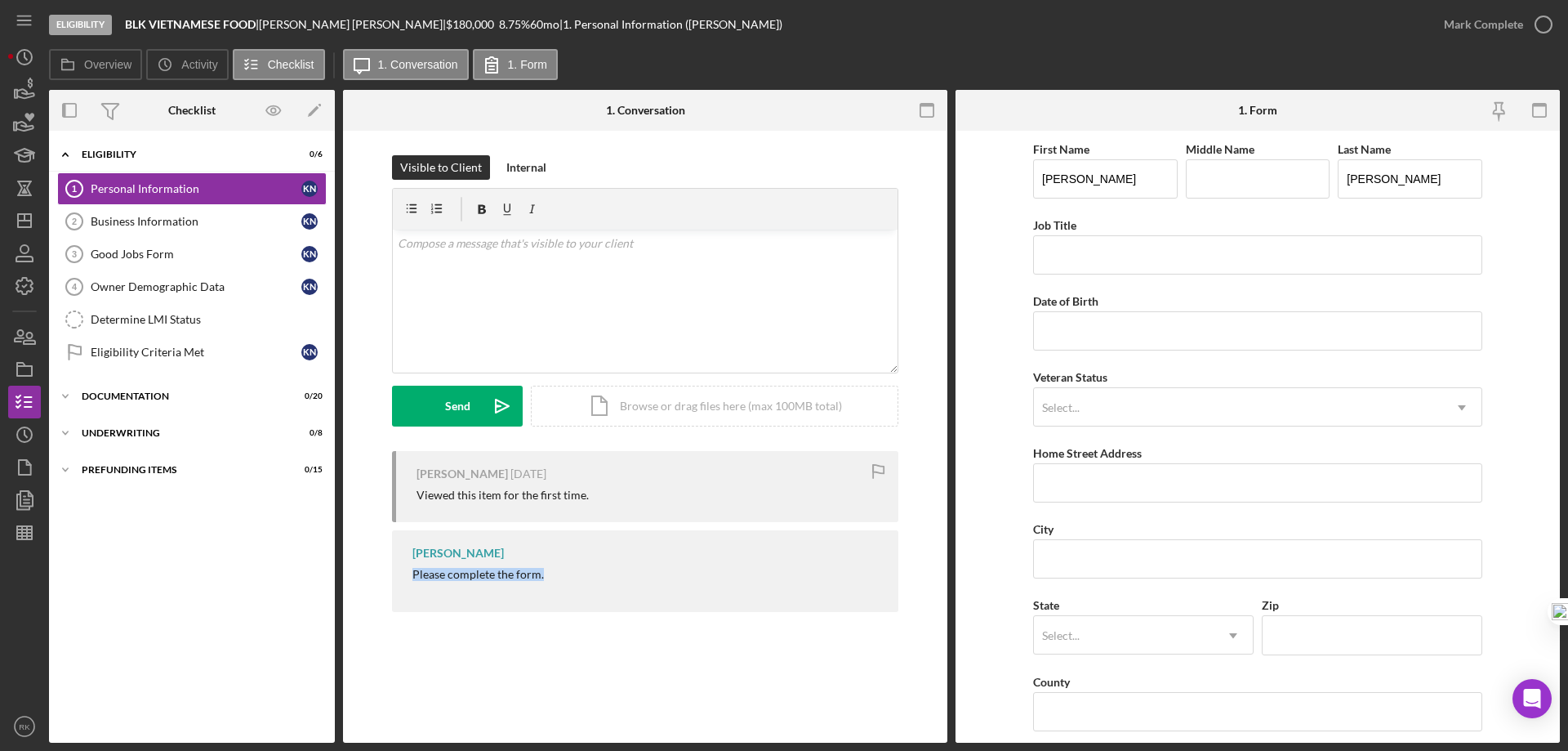
drag, startPoint x: 412, startPoint y: 574, endPoint x: 570, endPoint y: 593, distance: 159.1
click at [570, 593] on div "Raymond Ko Please complete the form." at bounding box center [645, 571] width 507 height 81
copy div "Please complete the form."
click at [492, 249] on p at bounding box center [645, 243] width 496 height 18
drag, startPoint x: 549, startPoint y: 243, endPoint x: 377, endPoint y: 238, distance: 172.1
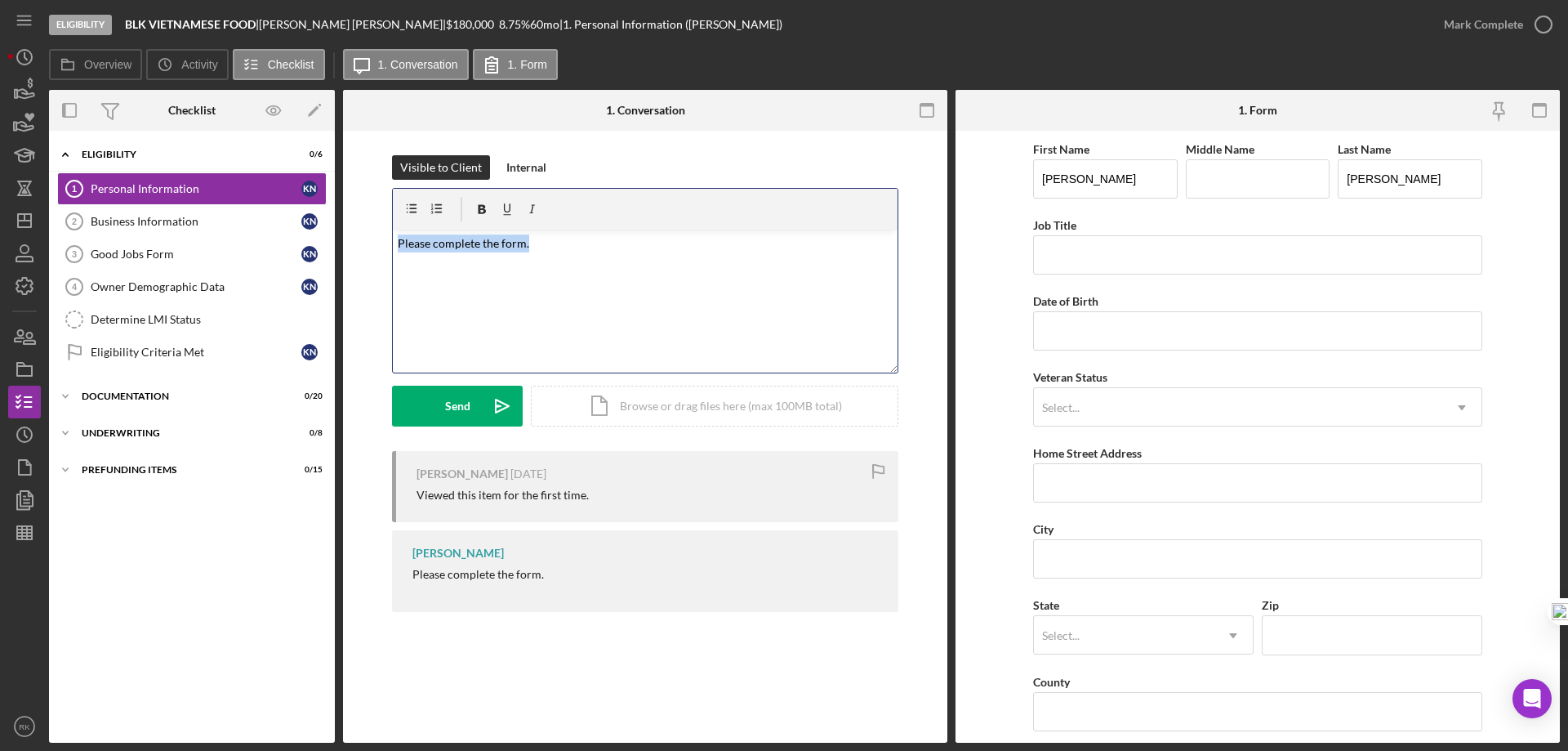
click at [377, 238] on div "Visible to Client Internal v Color teal Color pink Remove color Add row above A…" at bounding box center [645, 303] width 555 height 296
click at [431, 243] on p at bounding box center [645, 243] width 496 height 18
paste div
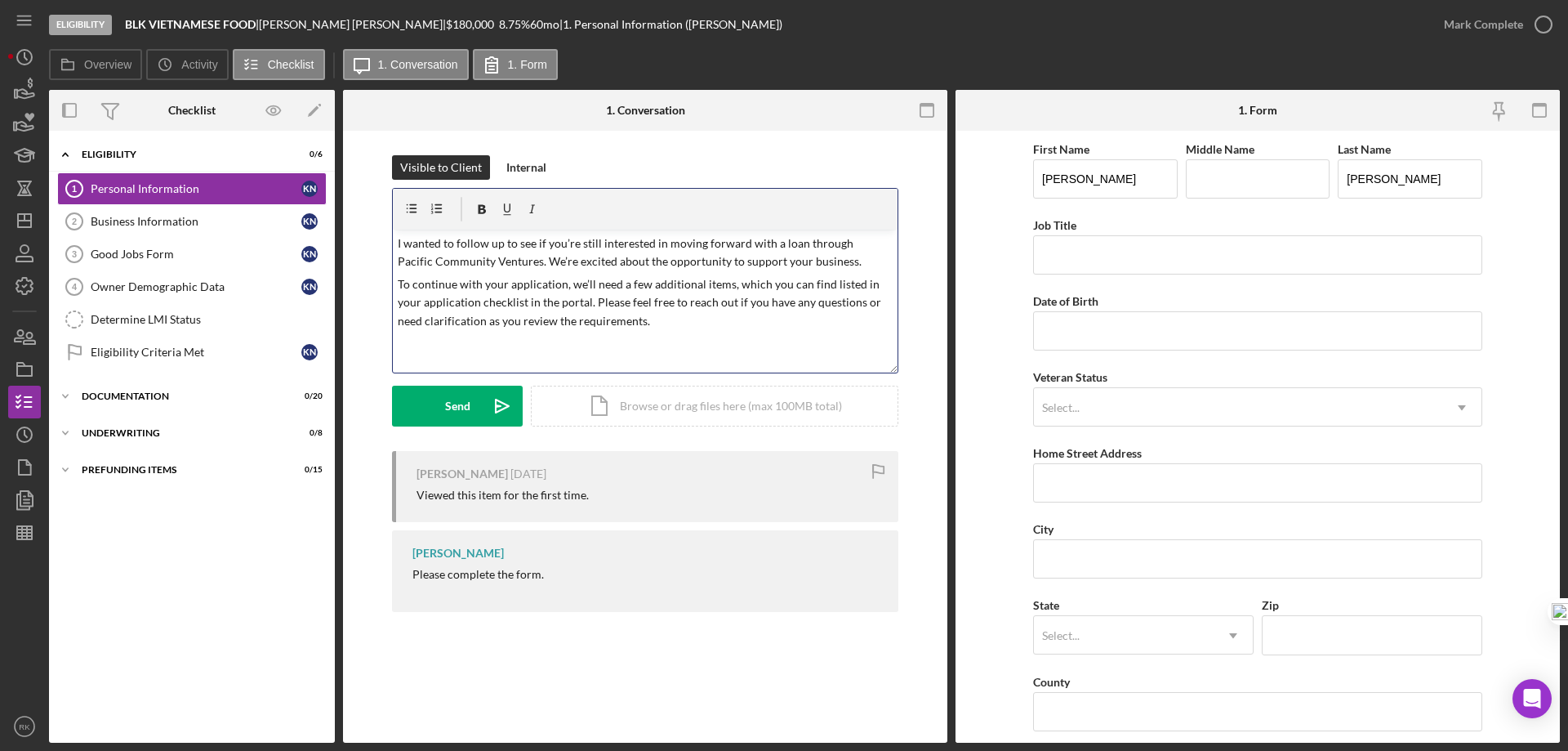
click at [396, 242] on div "v Color teal Color pink Remove color Add row above Add row below Add column bef…" at bounding box center [645, 301] width 505 height 143
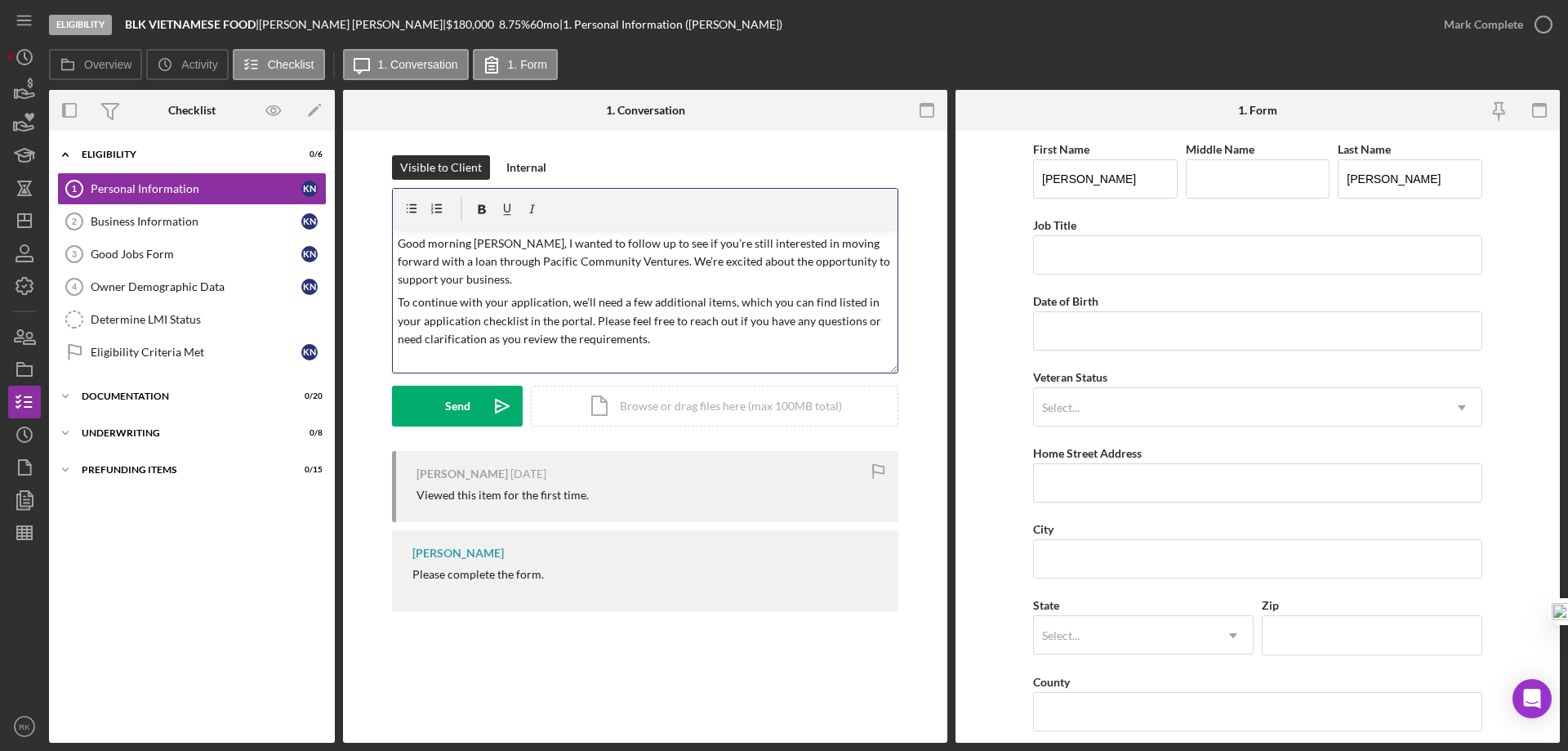
click at [624, 345] on p "To continue with your application, we’ll need a few additional items, which you…" at bounding box center [645, 321] width 496 height 55
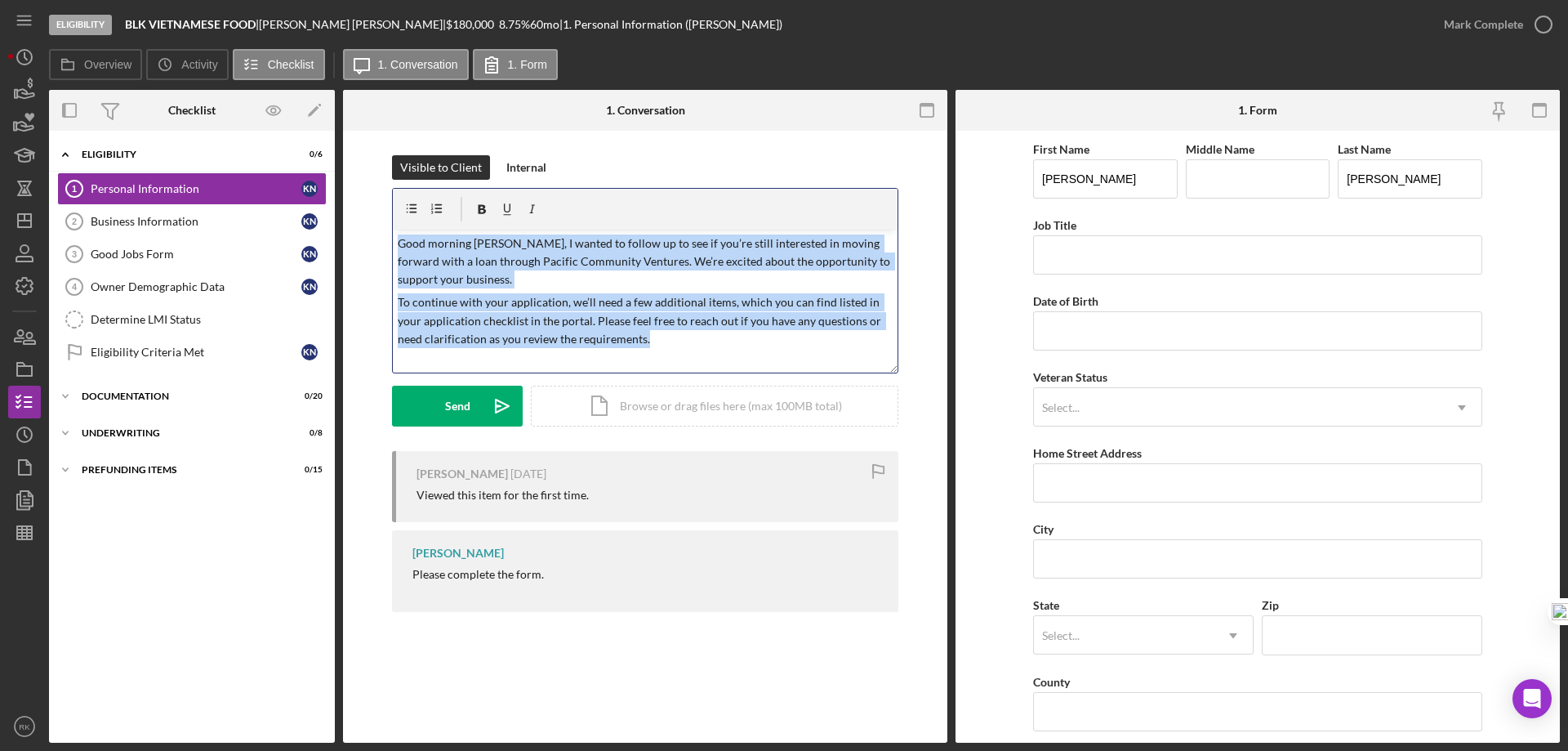
drag, startPoint x: 654, startPoint y: 339, endPoint x: 400, endPoint y: 239, distance: 273.0
click at [400, 239] on div "v Color teal Color pink Remove color Add row above Add row below Add column bef…" at bounding box center [645, 301] width 505 height 143
copy div "Good morning Ms. Nguyen, I wanted to follow up to see if you’re still intereste…"
click at [459, 408] on div "Send" at bounding box center [458, 406] width 25 height 41
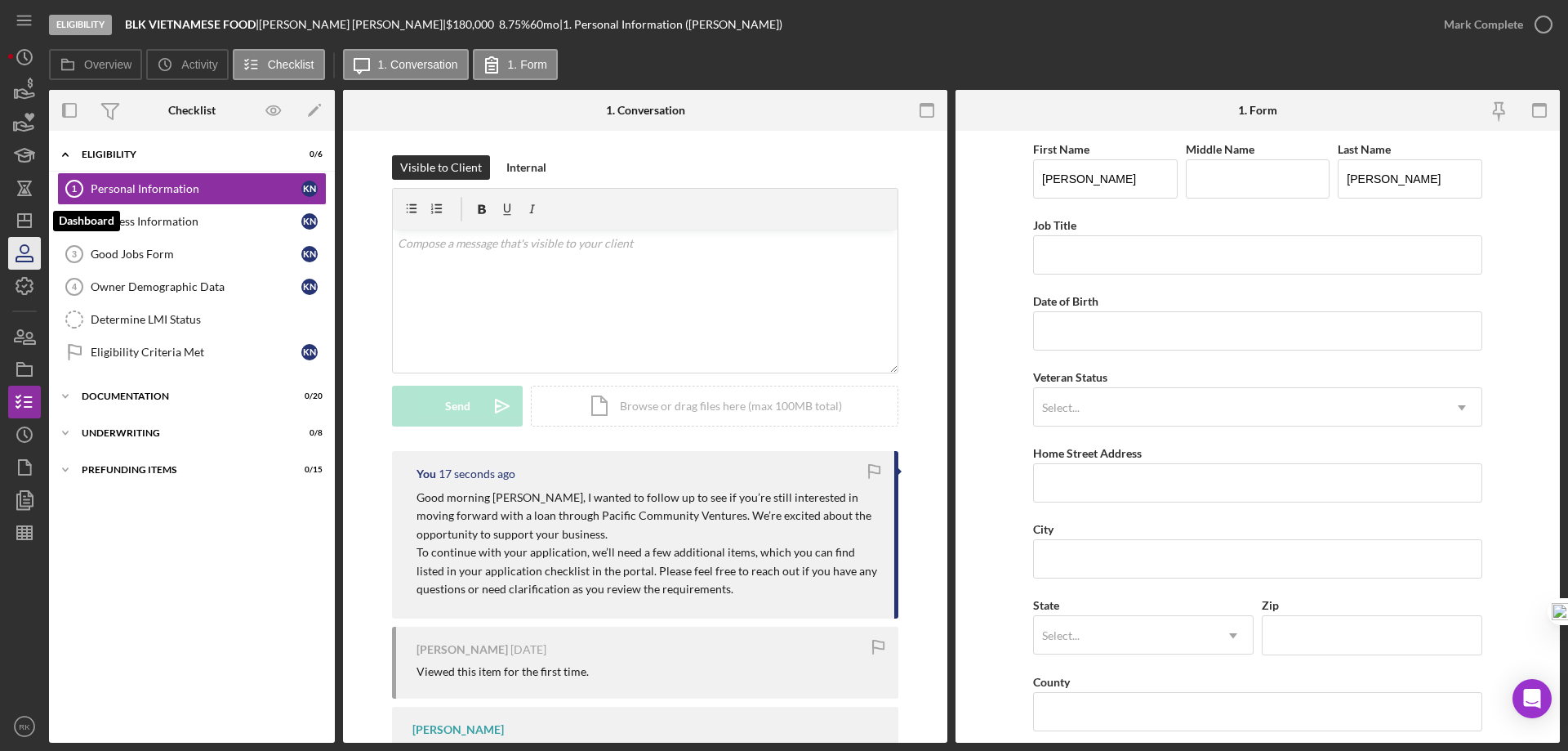
drag, startPoint x: 26, startPoint y: 216, endPoint x: 15, endPoint y: 239, distance: 25.5
click at [27, 216] on icon "Icon/Dashboard" at bounding box center [24, 220] width 41 height 41
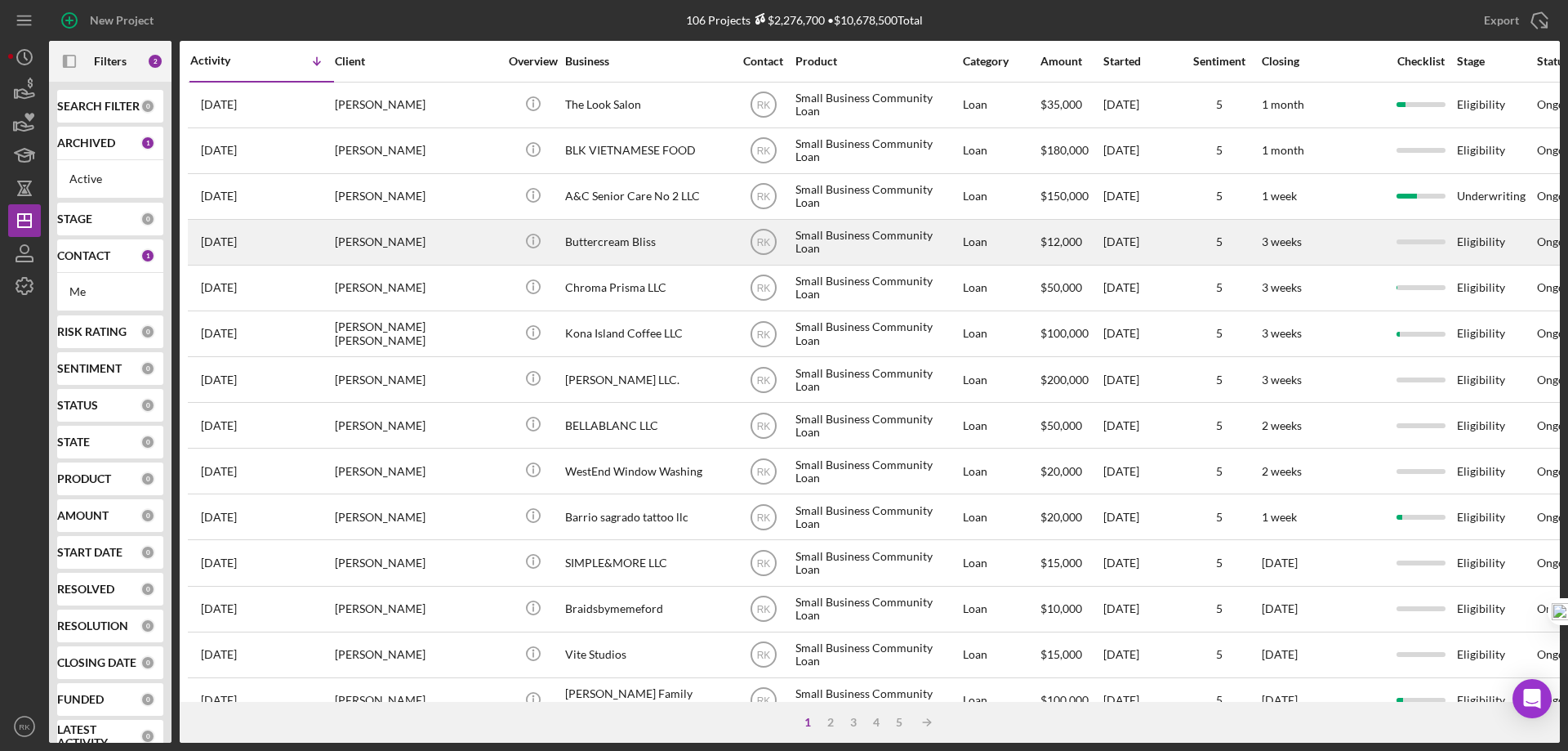
click at [605, 239] on div "Buttercream Bliss" at bounding box center [647, 242] width 163 height 43
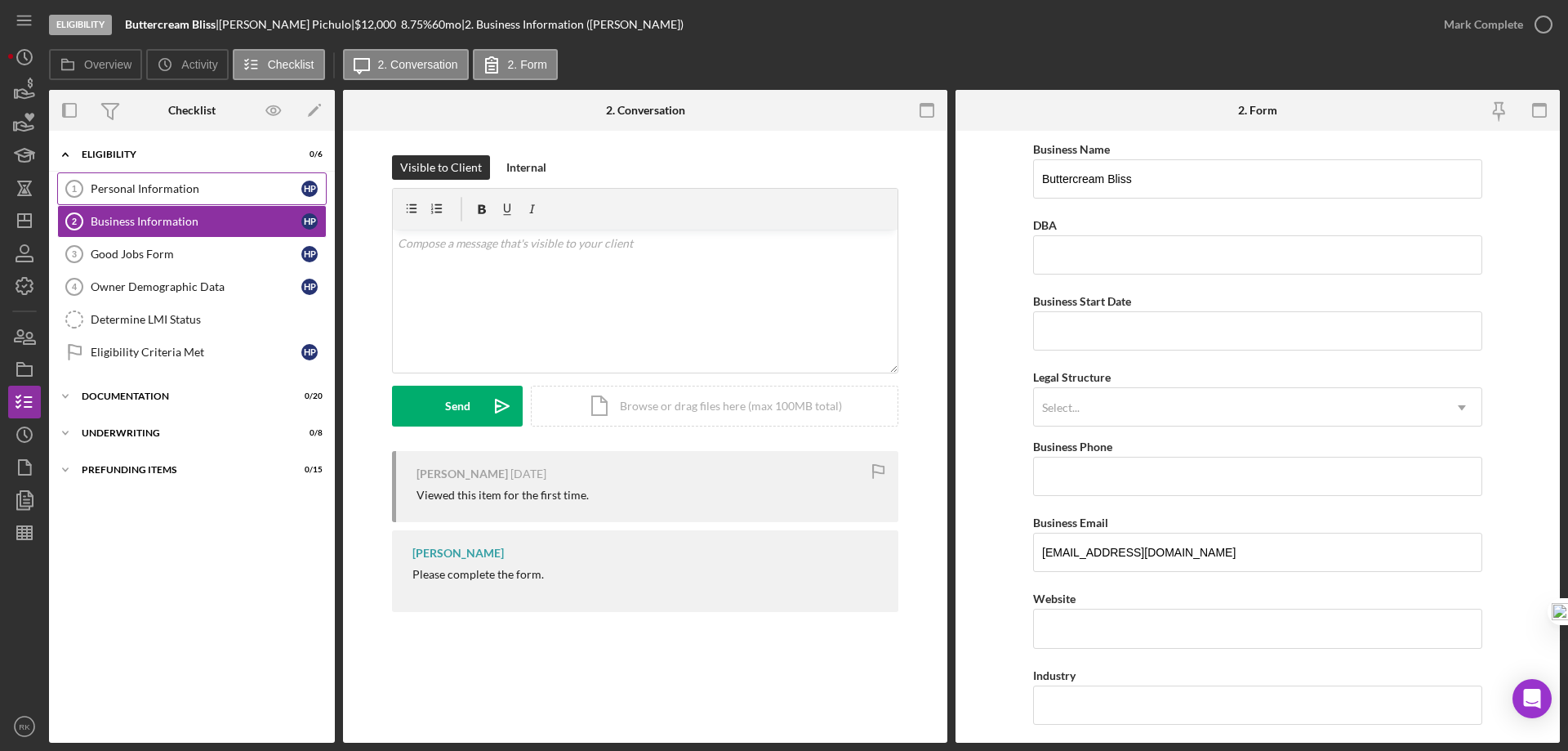
click at [199, 192] on div "Personal Information" at bounding box center [195, 189] width 210 height 13
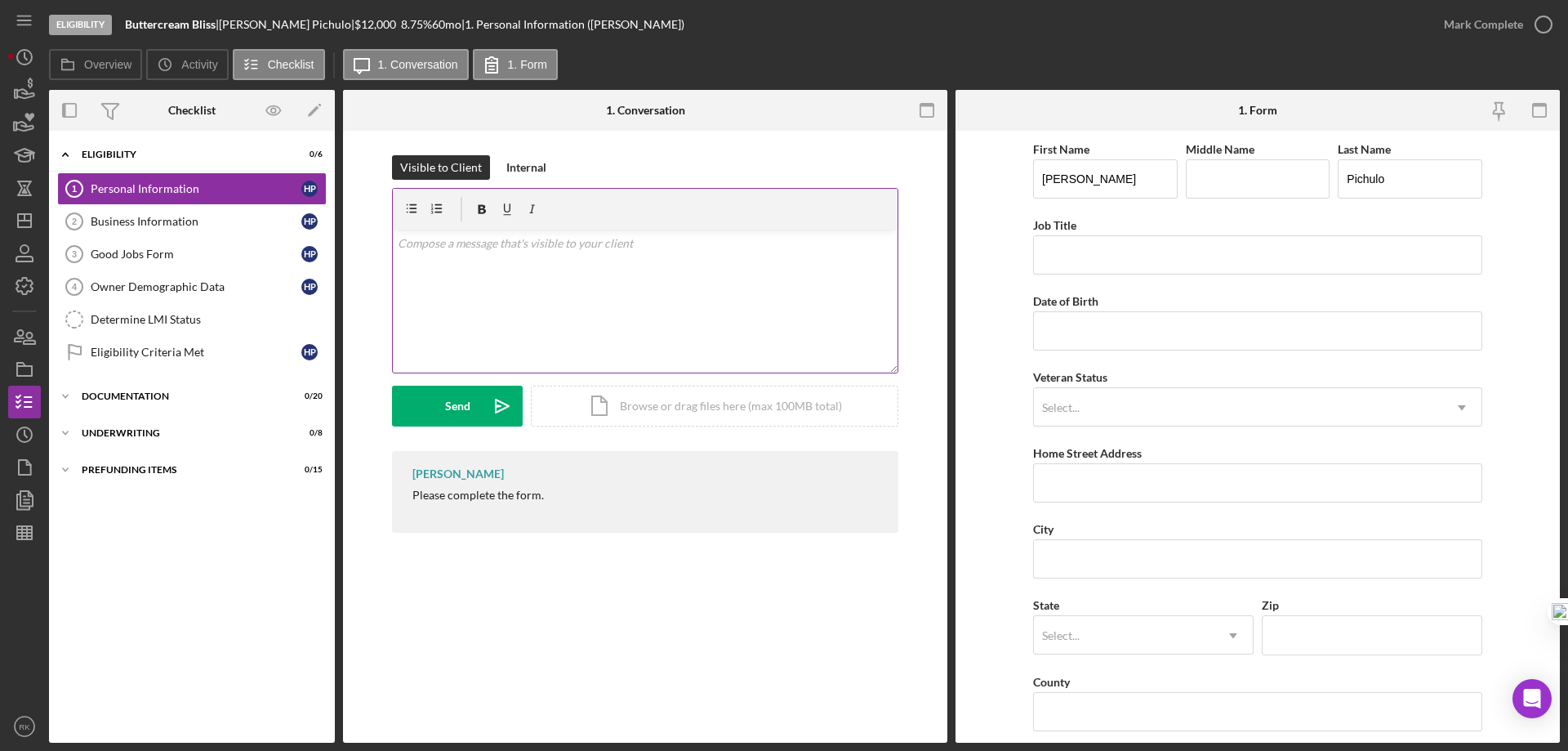
click at [446, 249] on p at bounding box center [645, 243] width 496 height 18
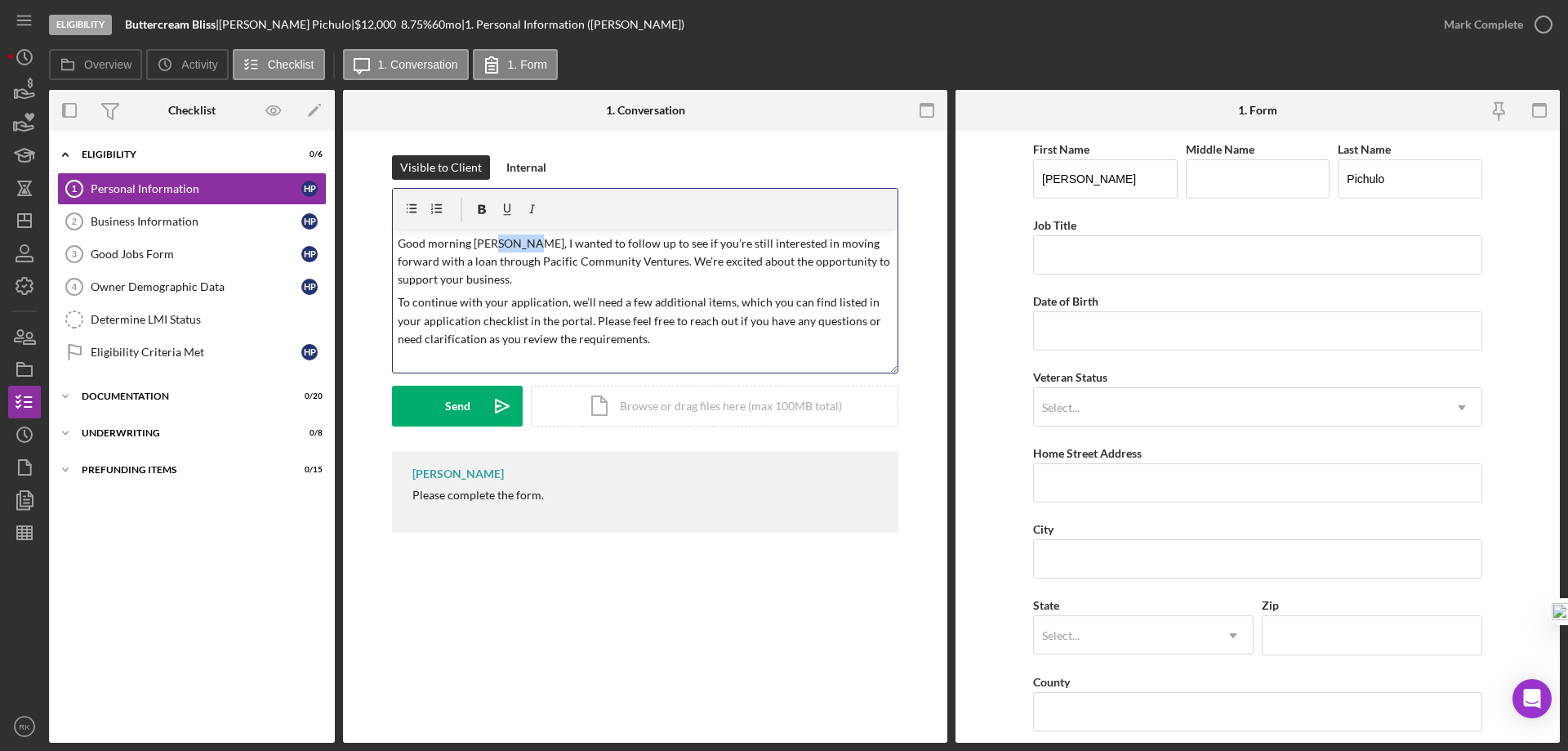
drag, startPoint x: 528, startPoint y: 244, endPoint x: 493, endPoint y: 245, distance: 35.0
click at [493, 245] on p "Good morning Ms. Nguyen, I wanted to follow up to see if you’re still intereste…" at bounding box center [645, 261] width 496 height 55
click at [476, 406] on button "Send Icon/icon-invite-send" at bounding box center [457, 406] width 131 height 41
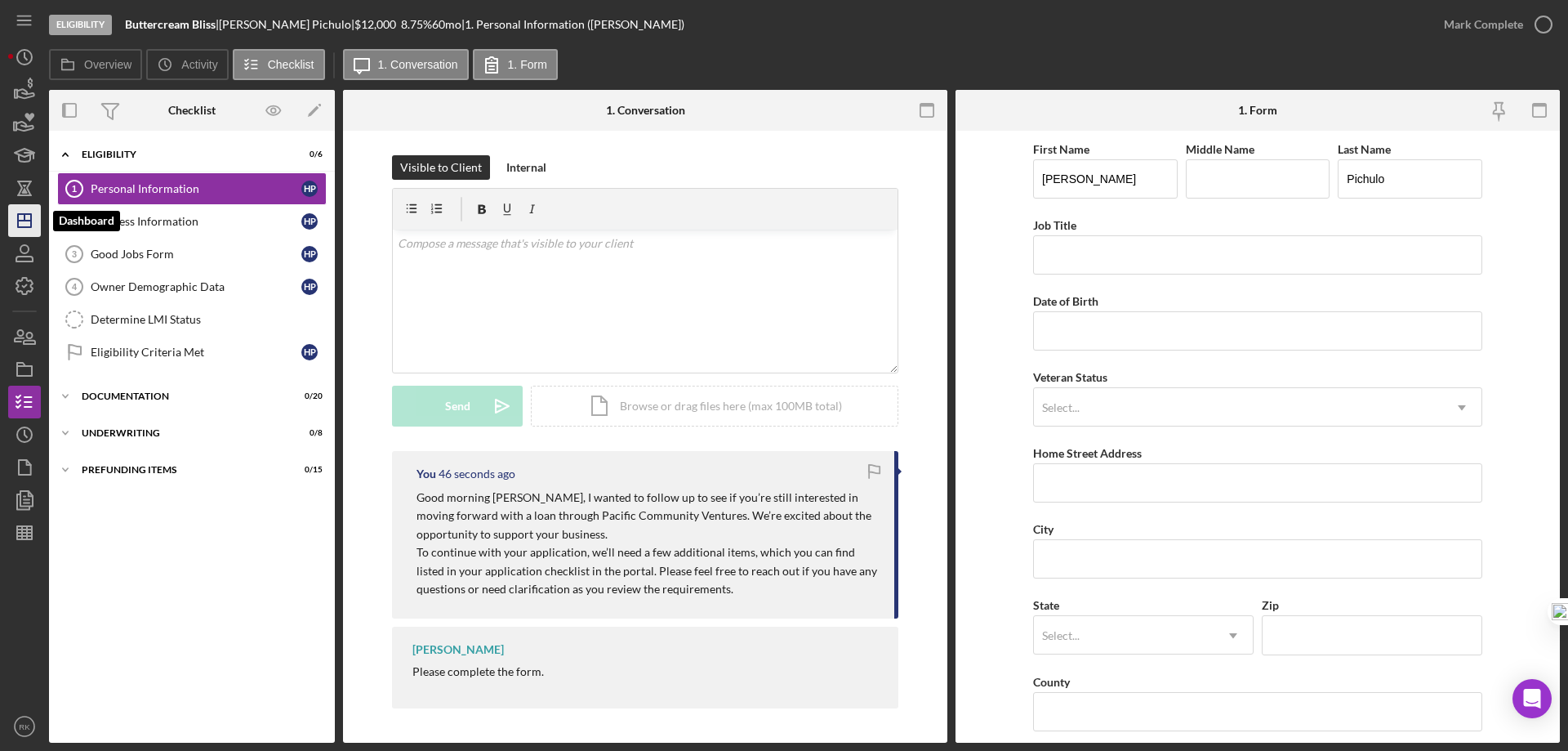
click at [26, 221] on line "button" at bounding box center [24, 221] width 13 height 0
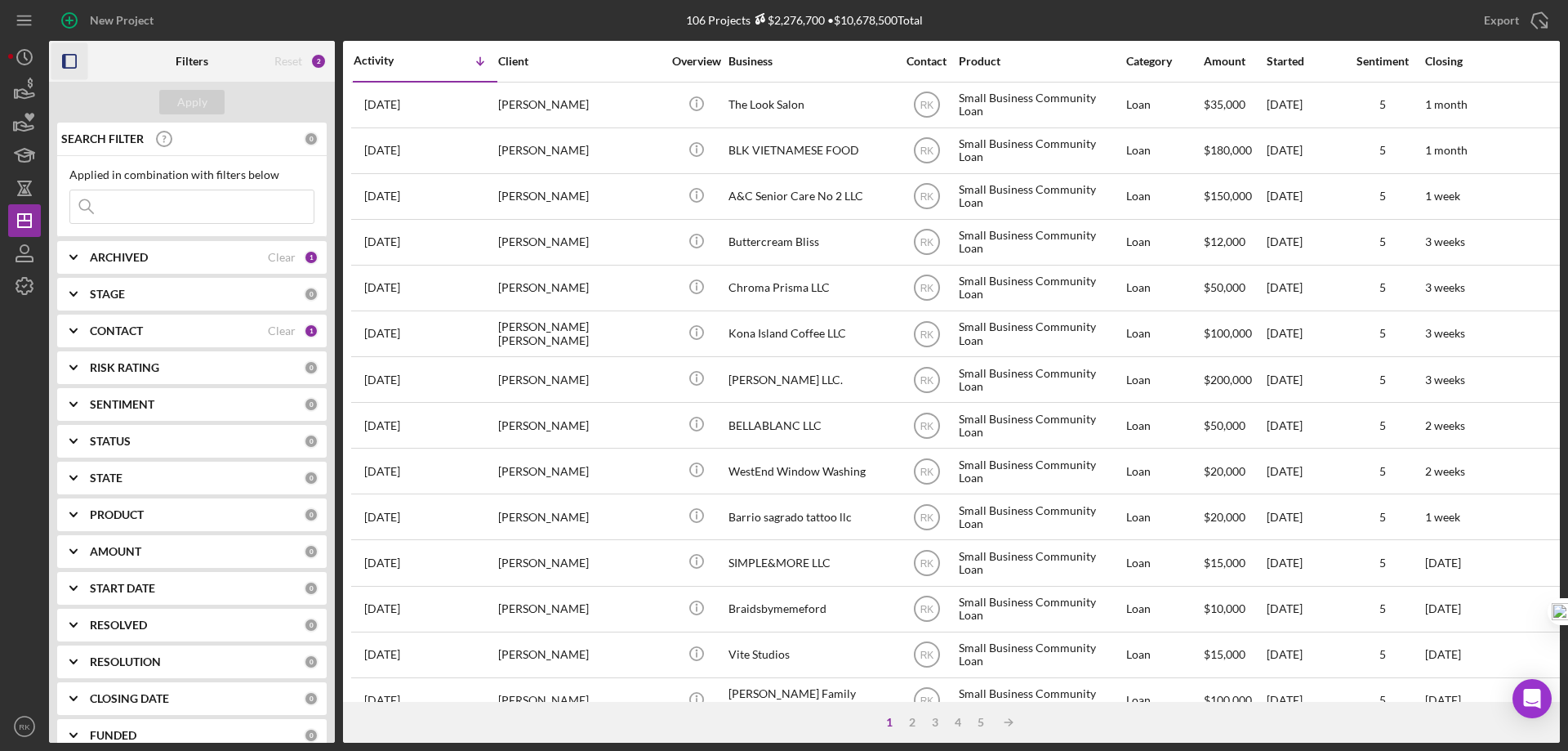
click at [70, 63] on icon "button" at bounding box center [70, 61] width 37 height 37
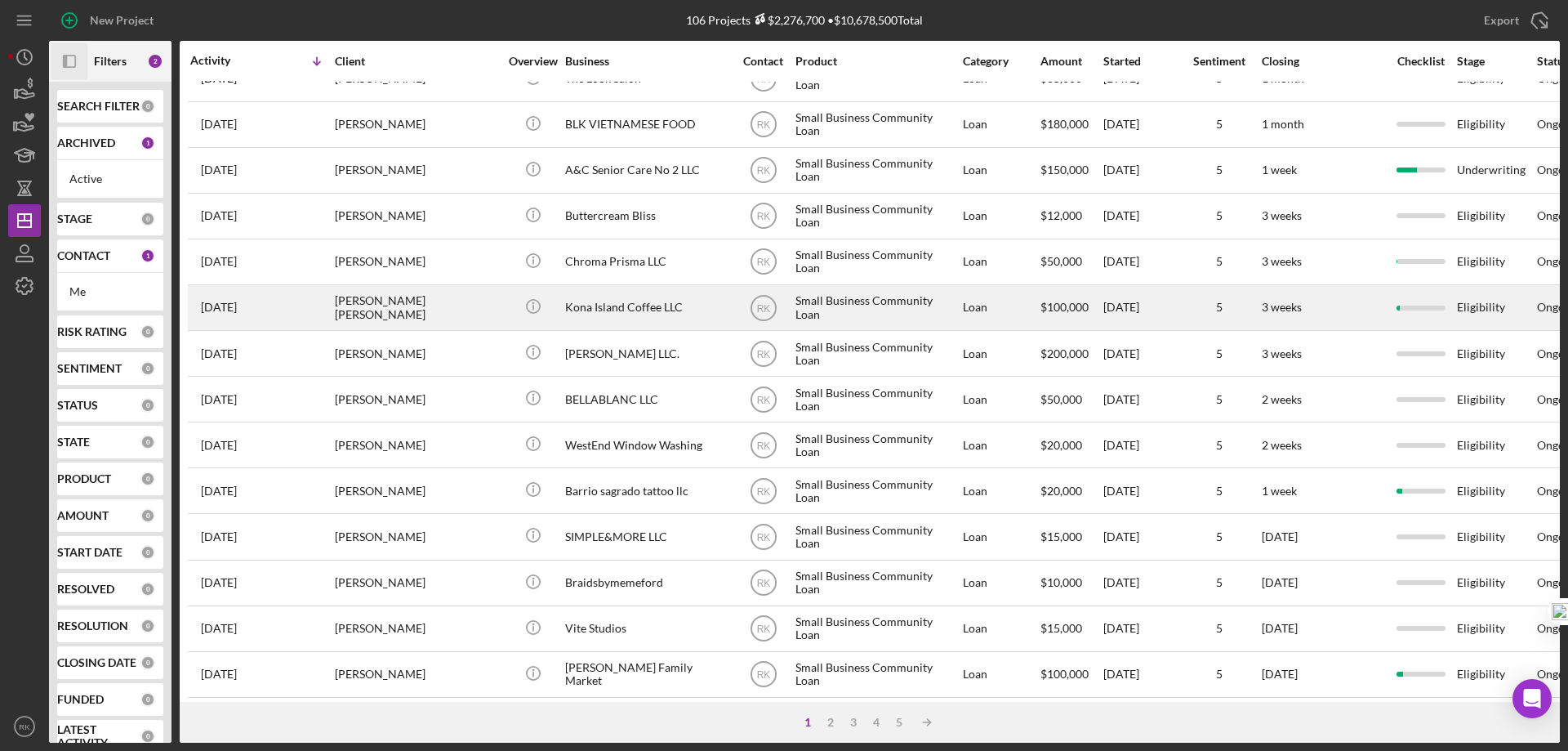
scroll to position [27, 0]
